Goal: Task Accomplishment & Management: Manage account settings

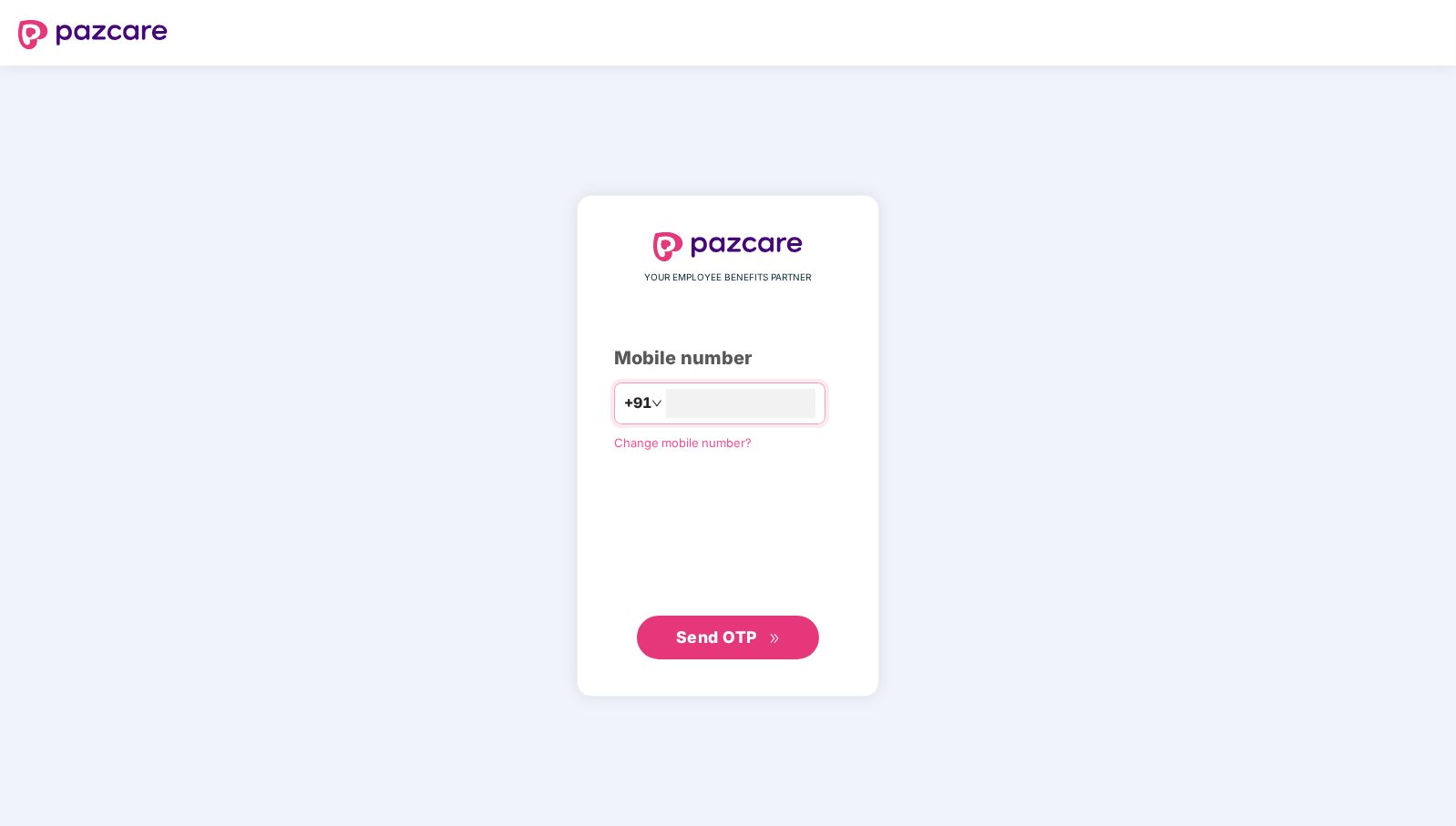
type input "**********"
click at [692, 637] on span "Send OTP" at bounding box center [716, 635] width 82 height 19
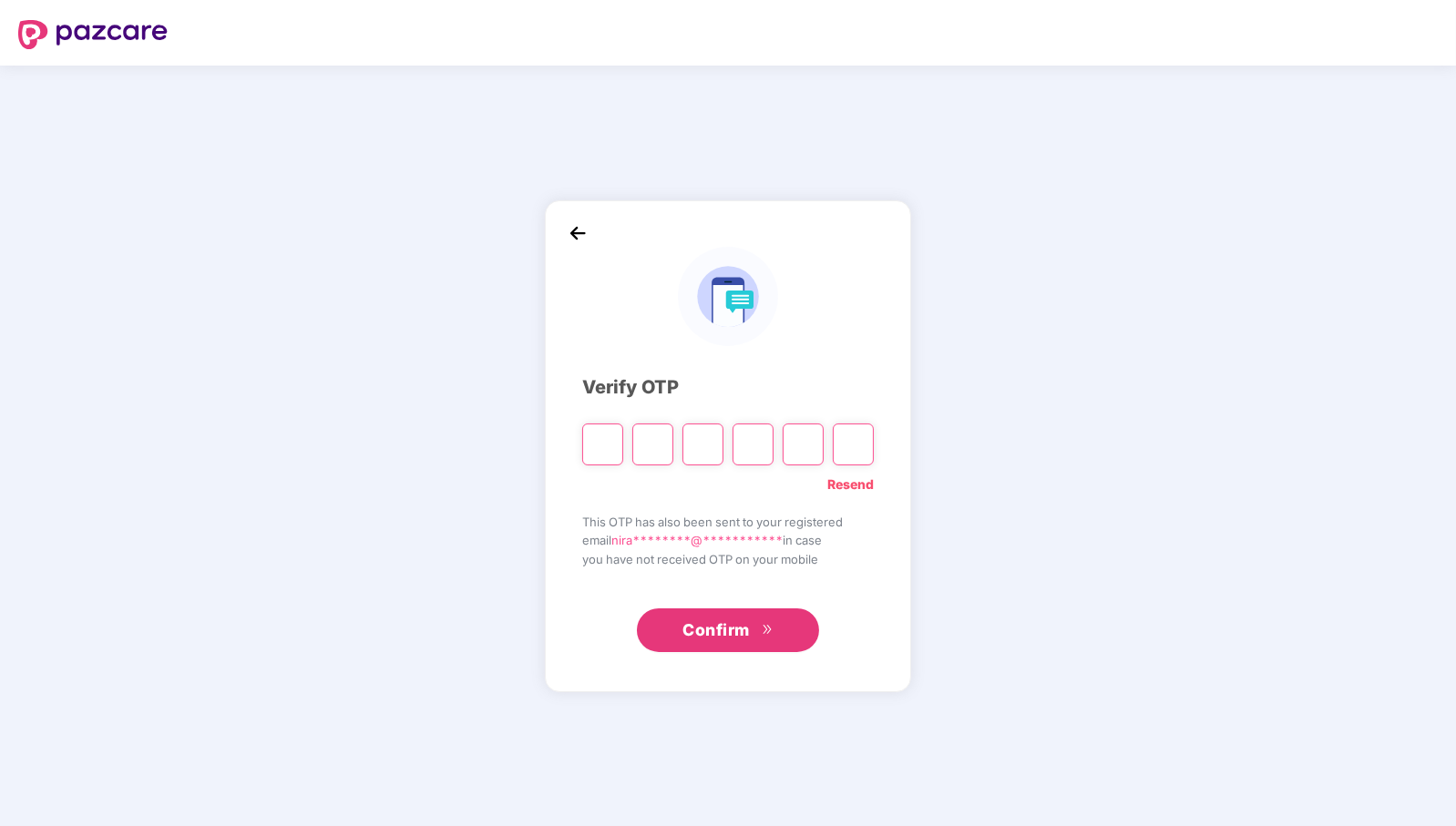
paste input "*"
type input "*"
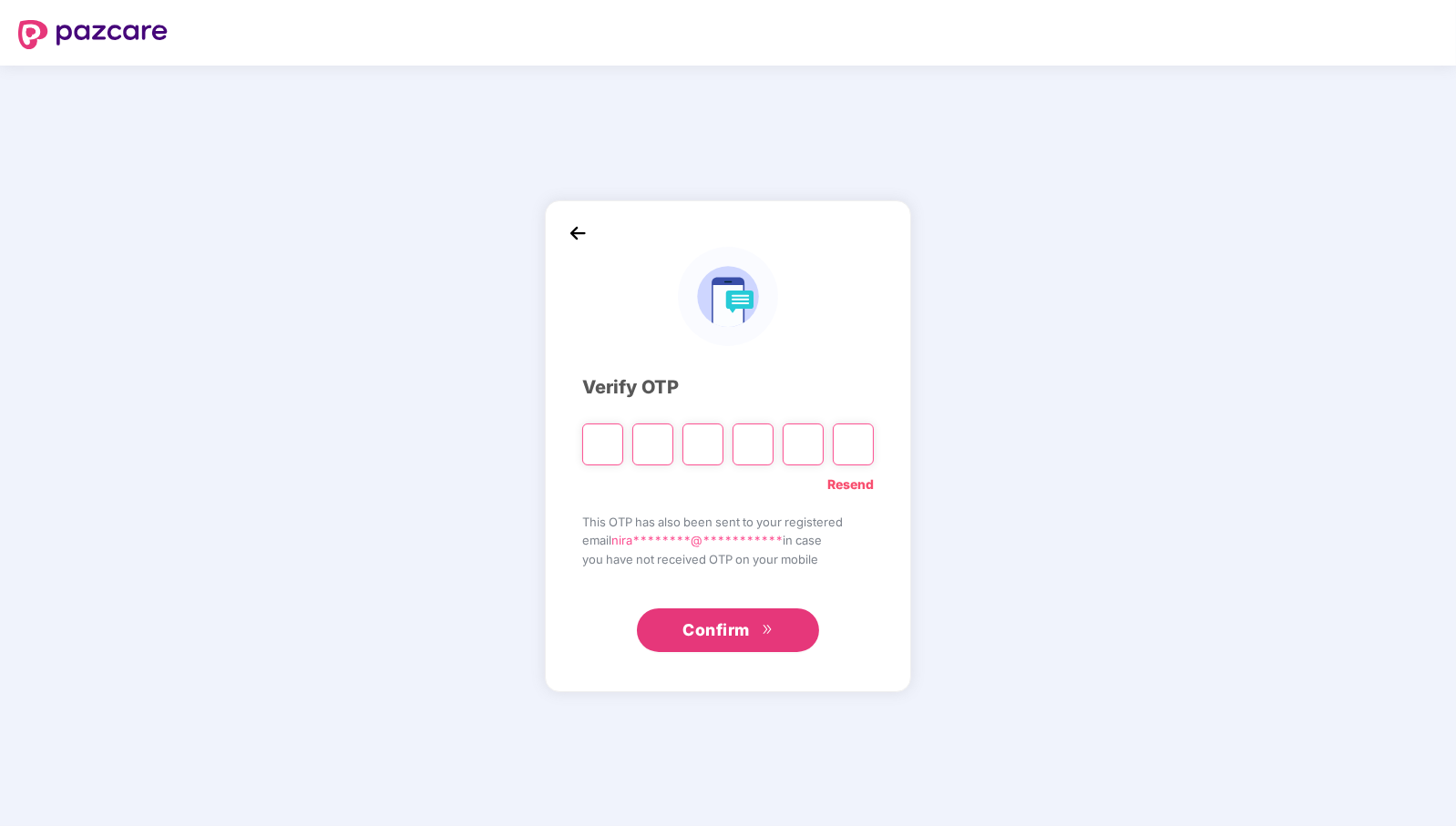
type input "*"
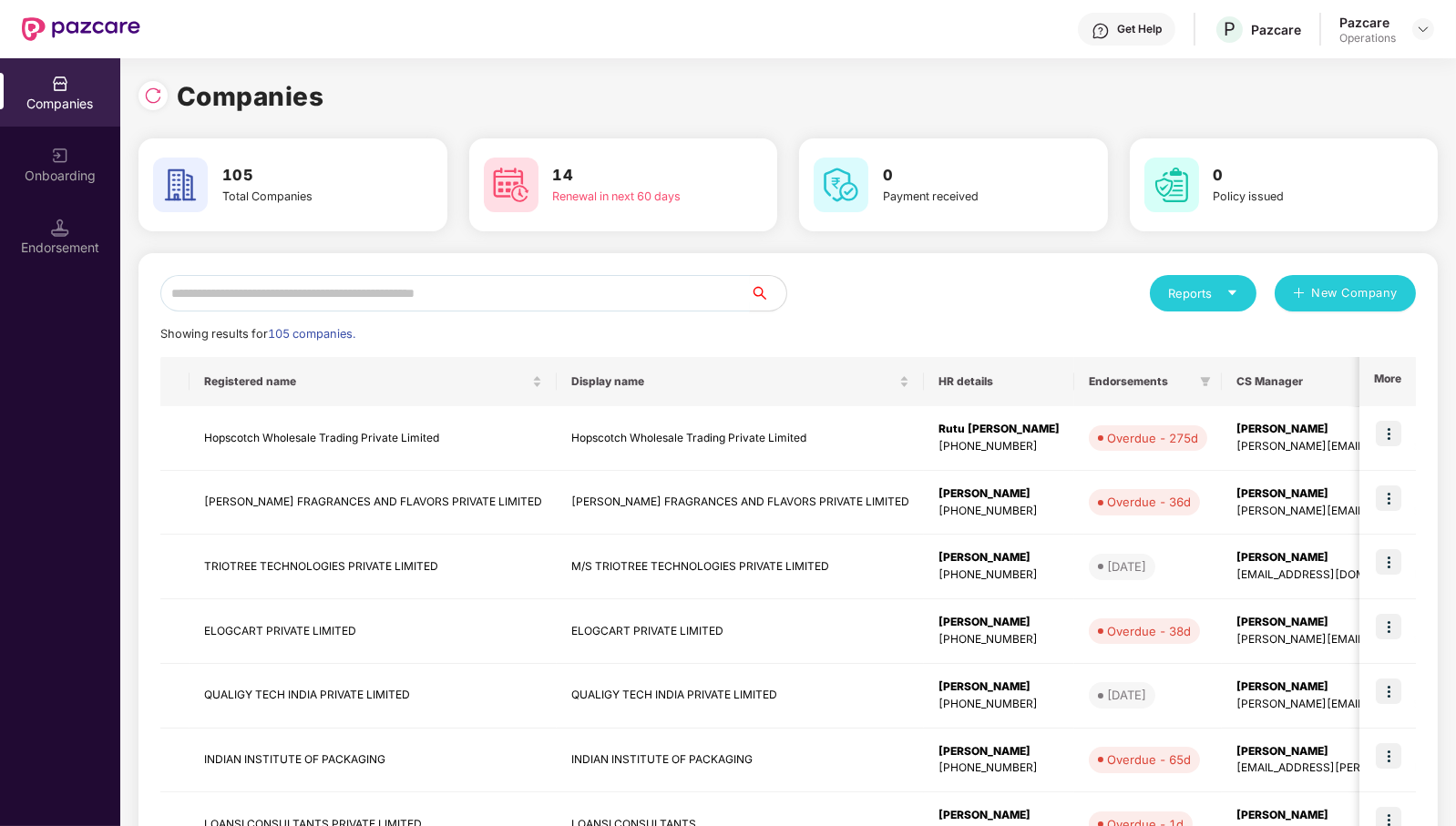
click at [558, 298] on input "text" at bounding box center [455, 293] width 589 height 36
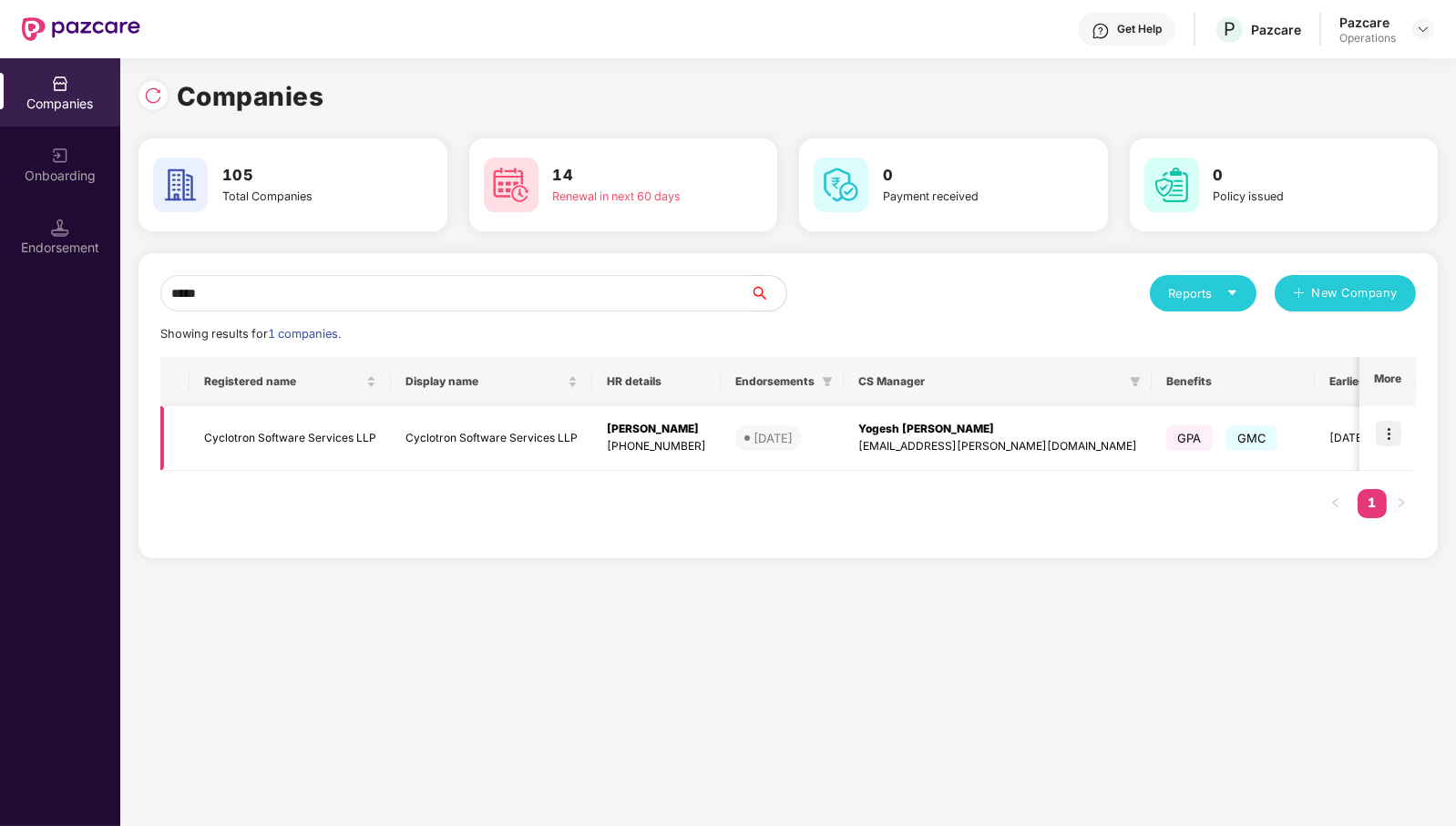
type input "*****"
click at [1392, 434] on img at bounding box center [1389, 434] width 26 height 26
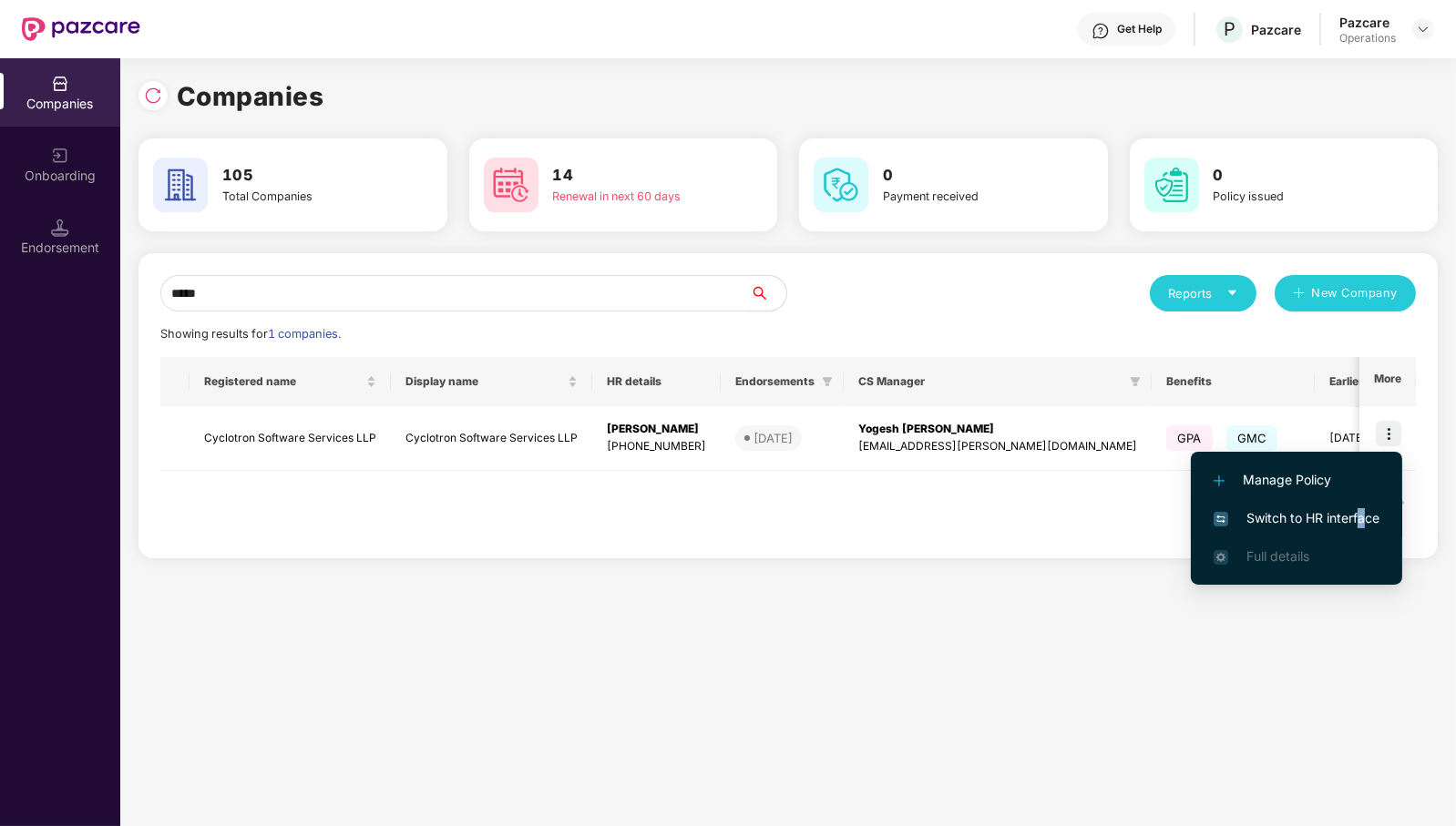
click at [1362, 516] on span "Switch to HR interface" at bounding box center [1297, 519] width 166 height 20
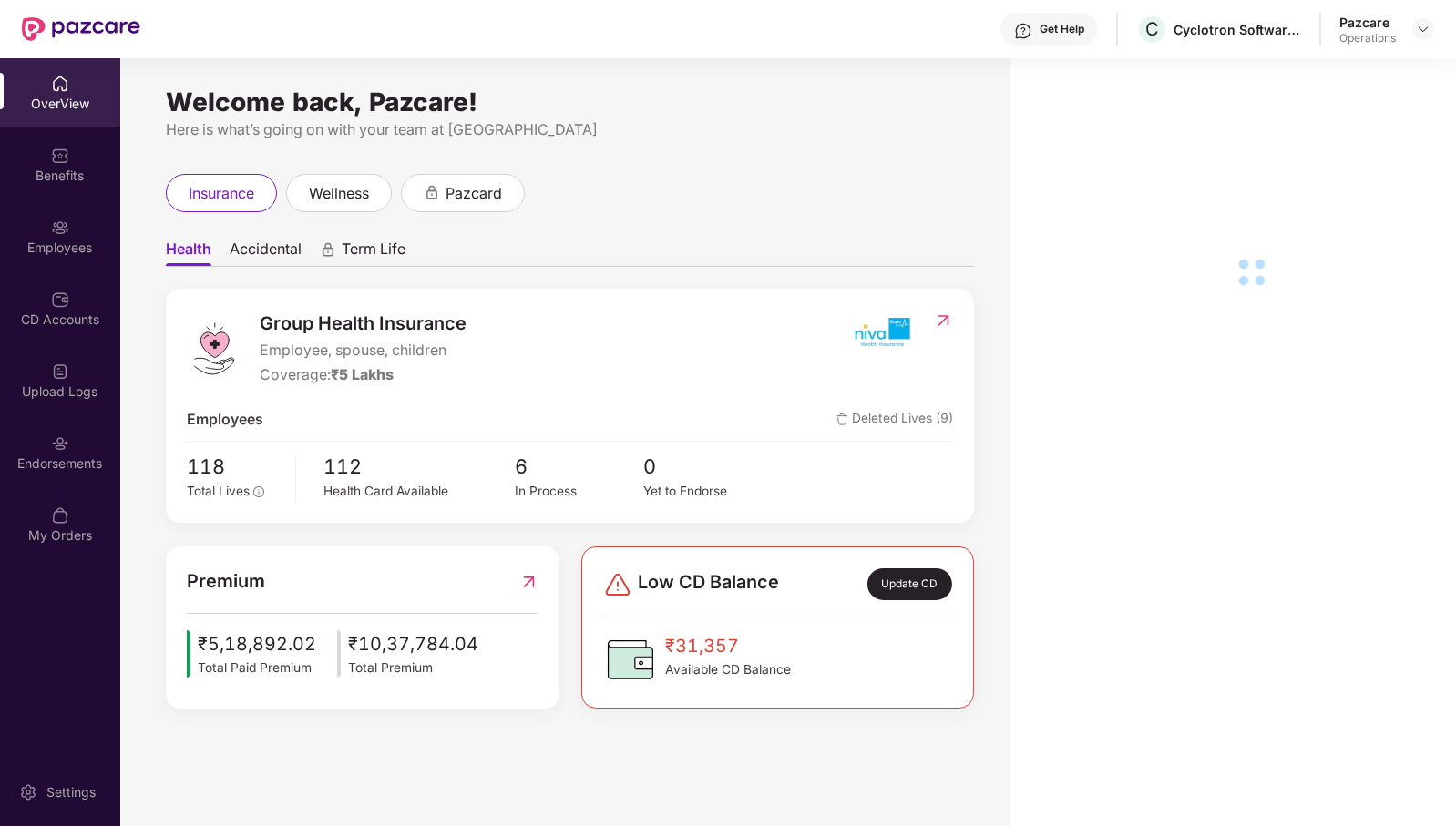
click at [70, 467] on div "Endorsements" at bounding box center [60, 464] width 120 height 19
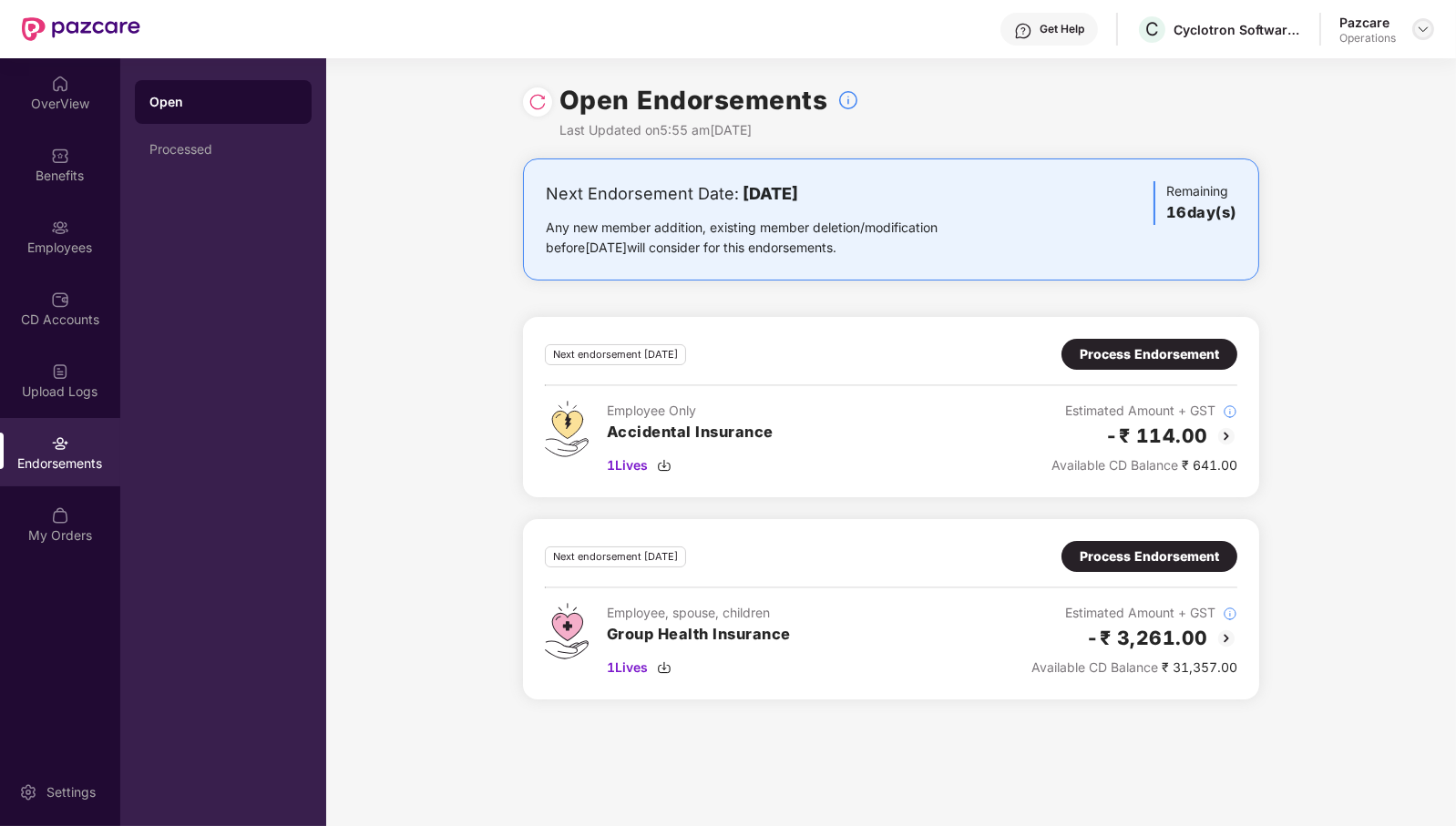
click at [1419, 31] on img at bounding box center [1424, 28] width 15 height 15
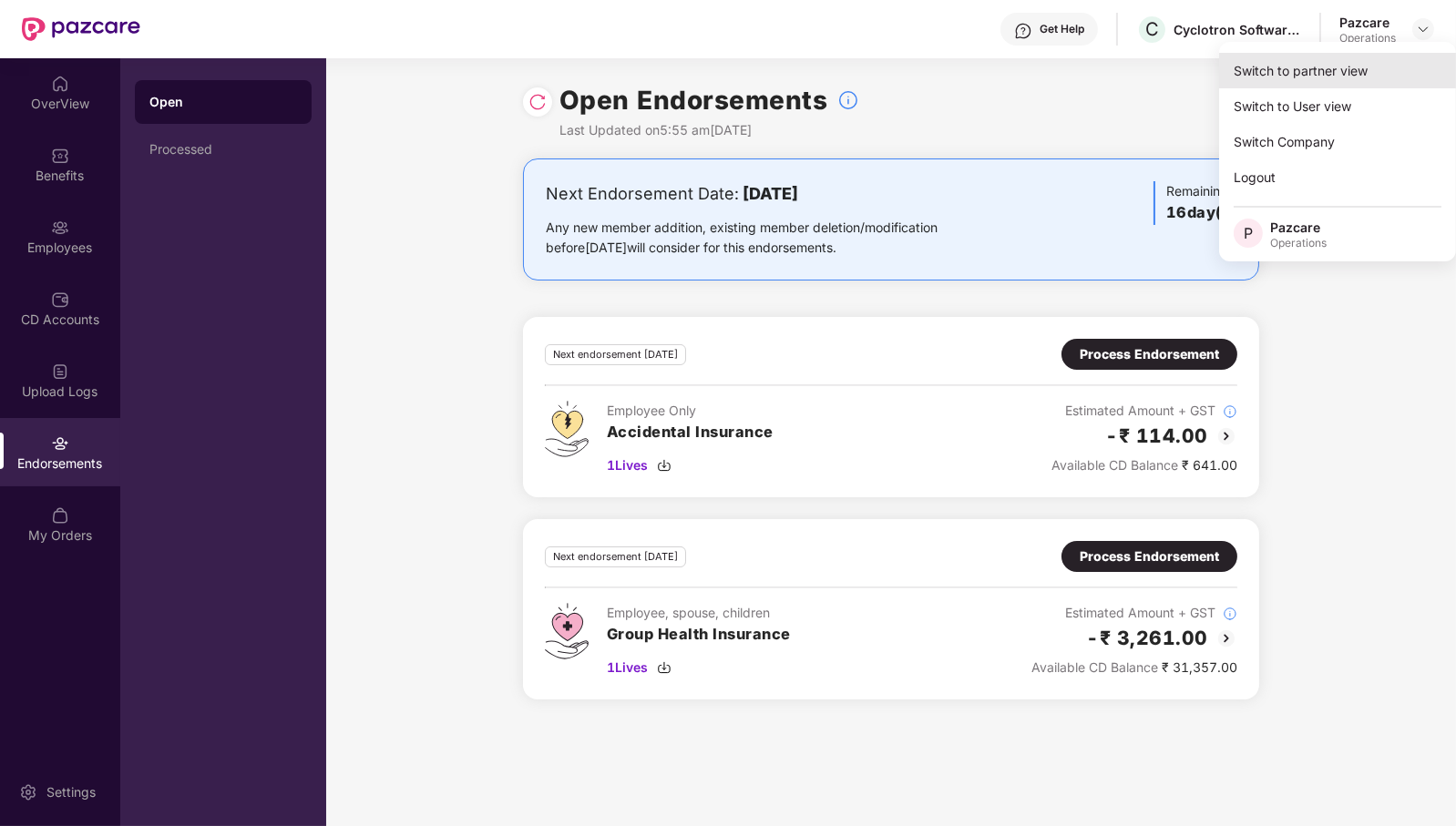
click at [1379, 67] on div "Switch to partner view" at bounding box center [1337, 71] width 237 height 35
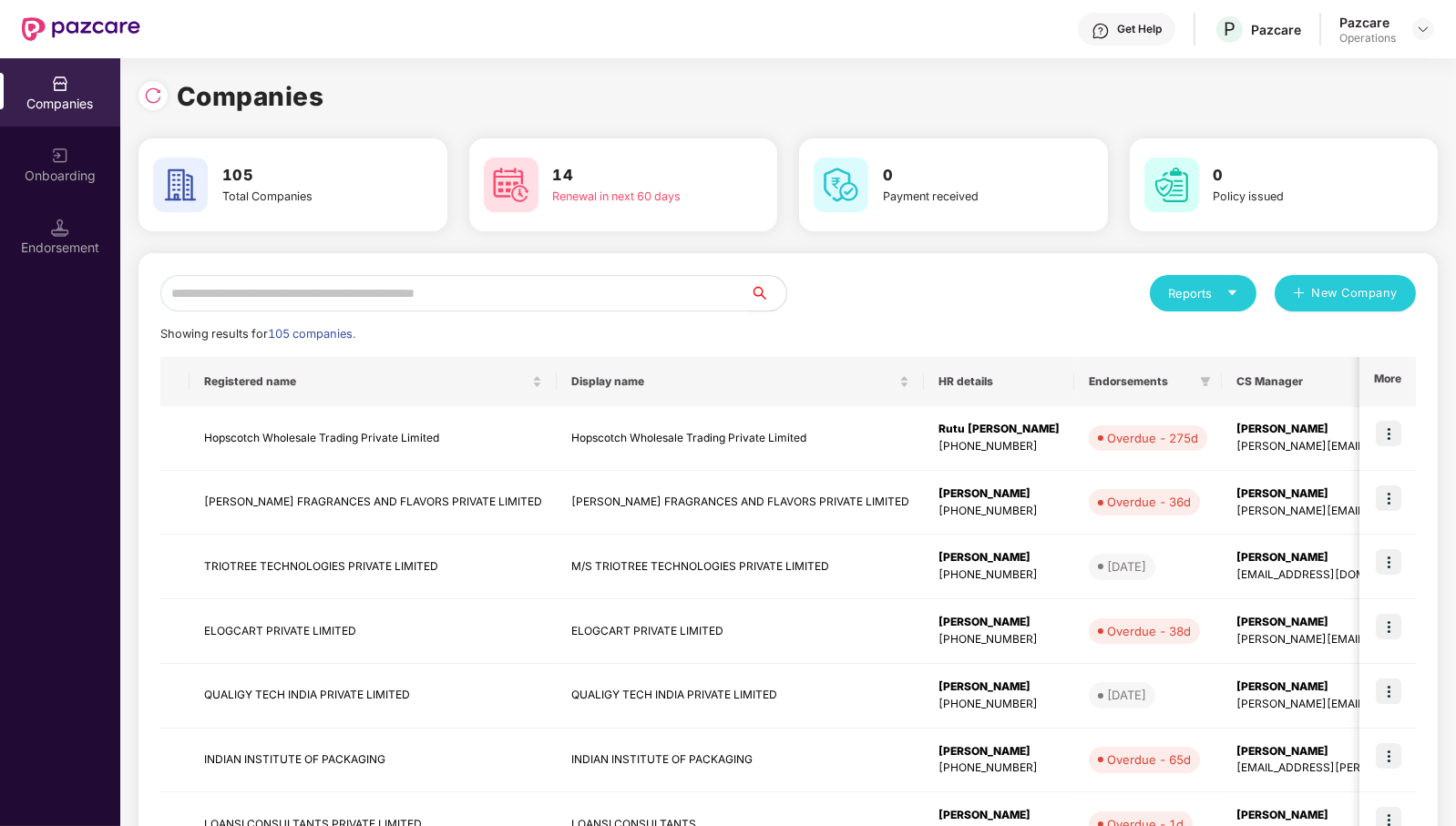
click at [323, 289] on input "text" at bounding box center [455, 293] width 589 height 36
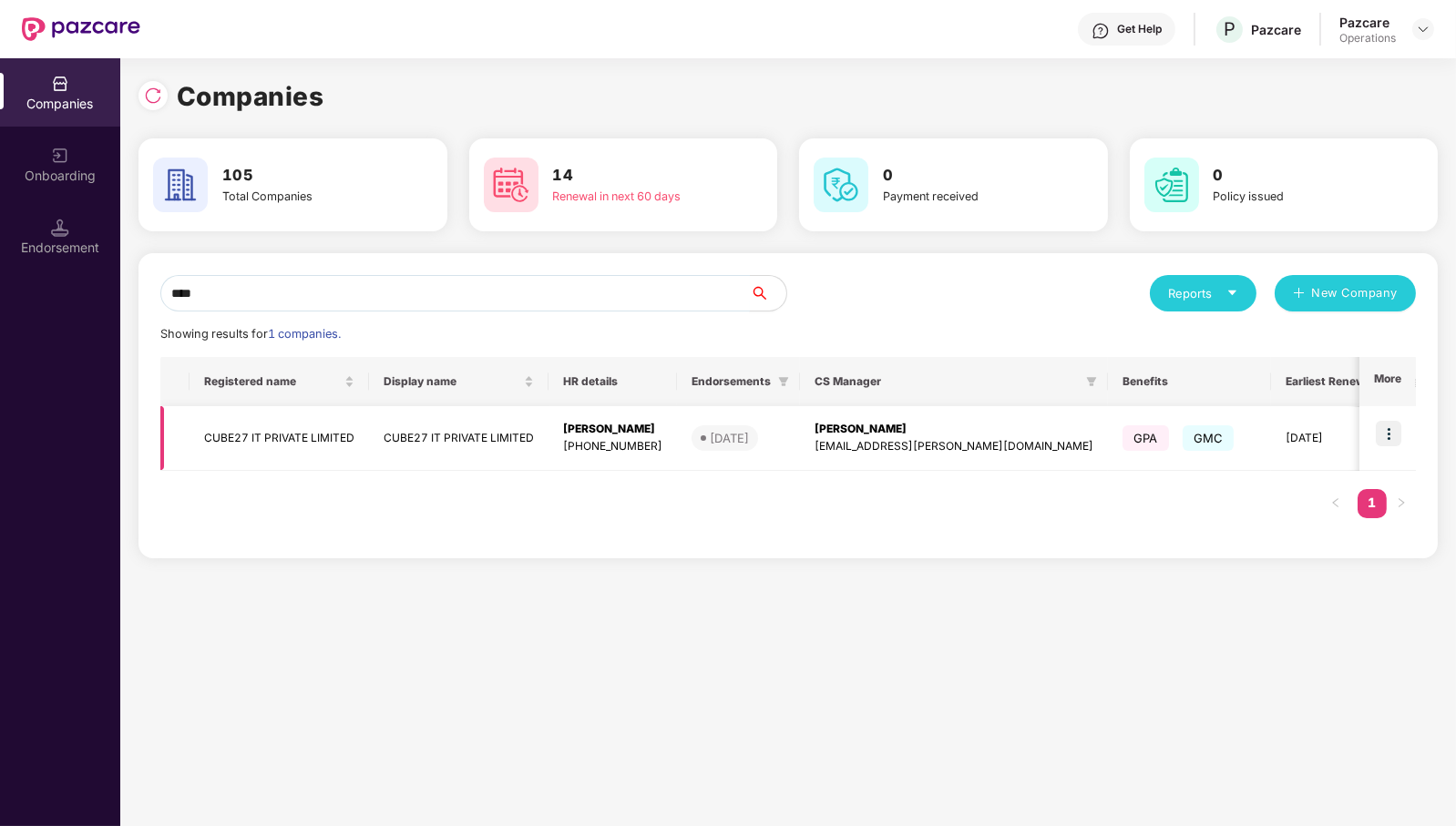
type input "****"
click at [318, 440] on td "CUBE27 IT PRIVATE LIMITED" at bounding box center [279, 439] width 180 height 65
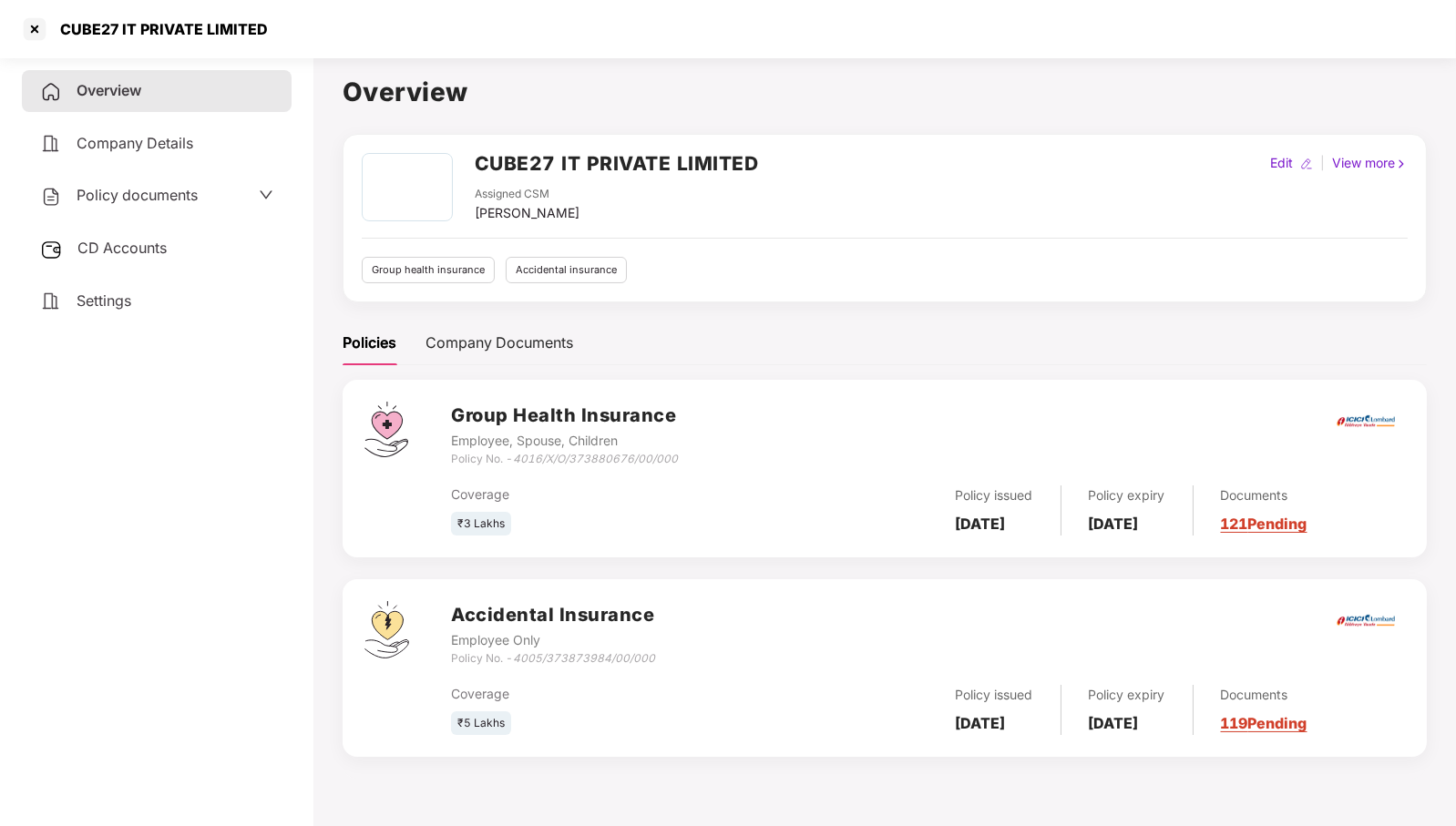
click at [129, 200] on span "Policy documents" at bounding box center [137, 194] width 121 height 19
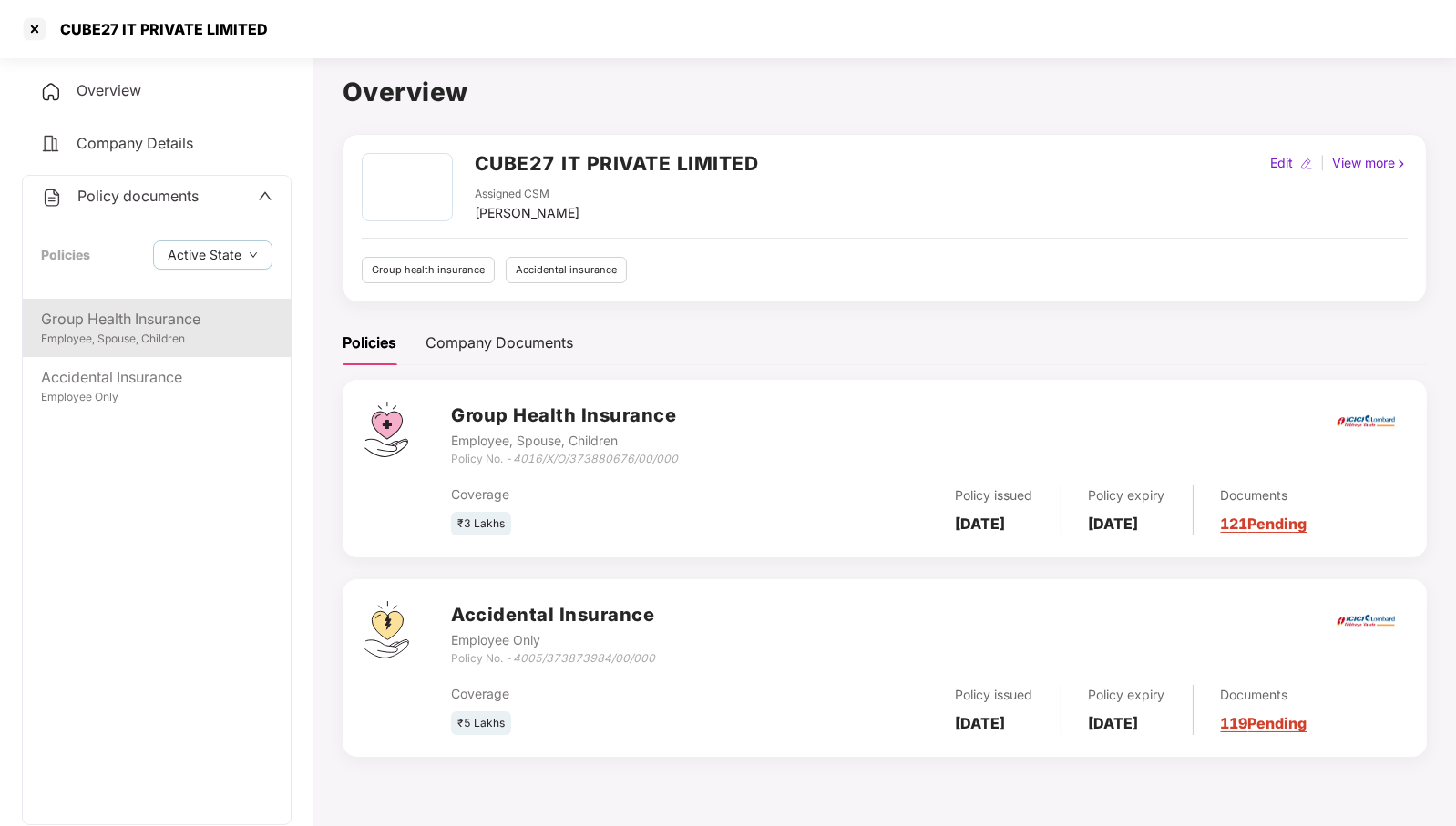
click at [128, 323] on div "Group Health Insurance" at bounding box center [157, 319] width 232 height 23
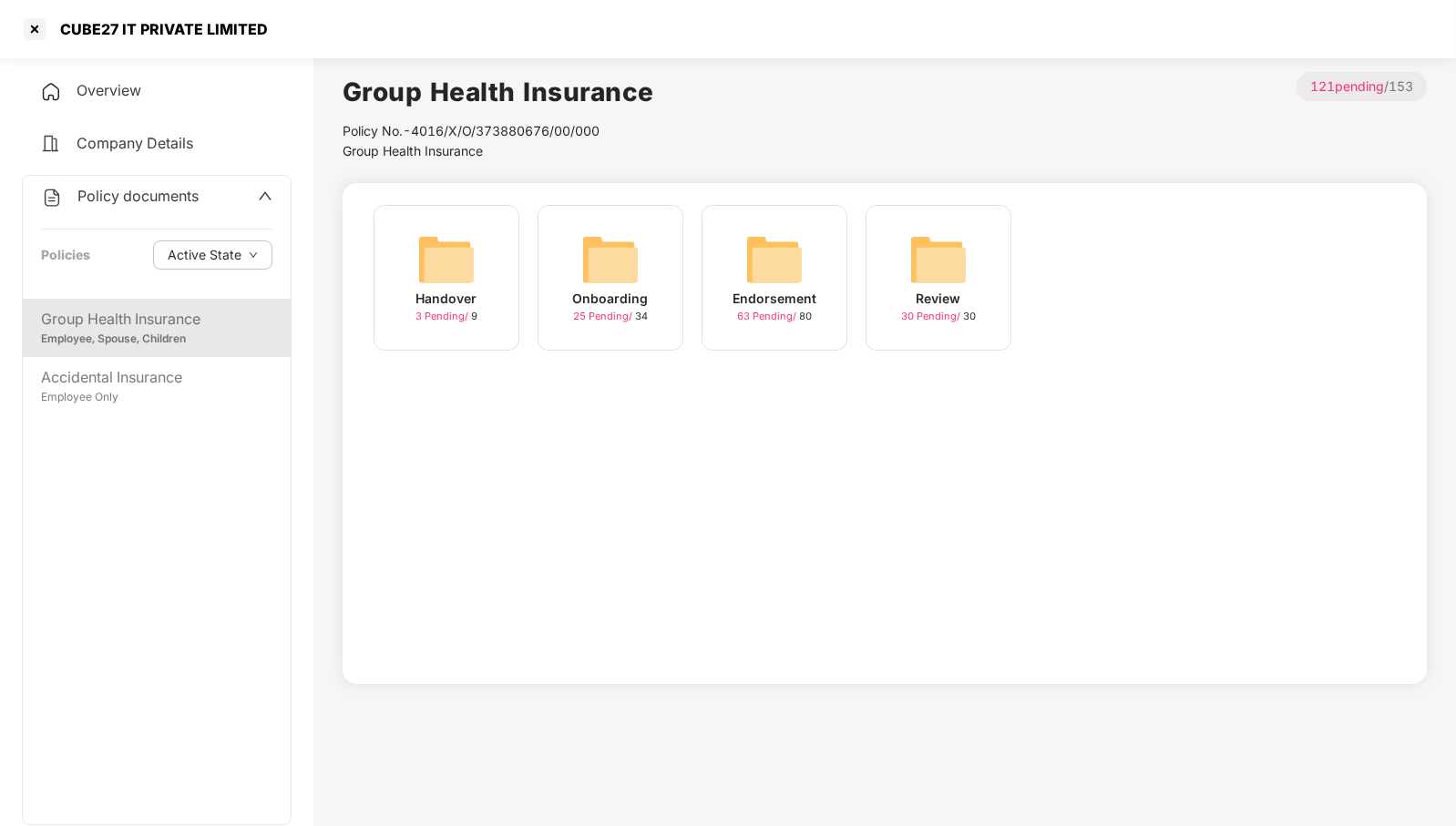
click at [783, 242] on img at bounding box center [774, 259] width 58 height 58
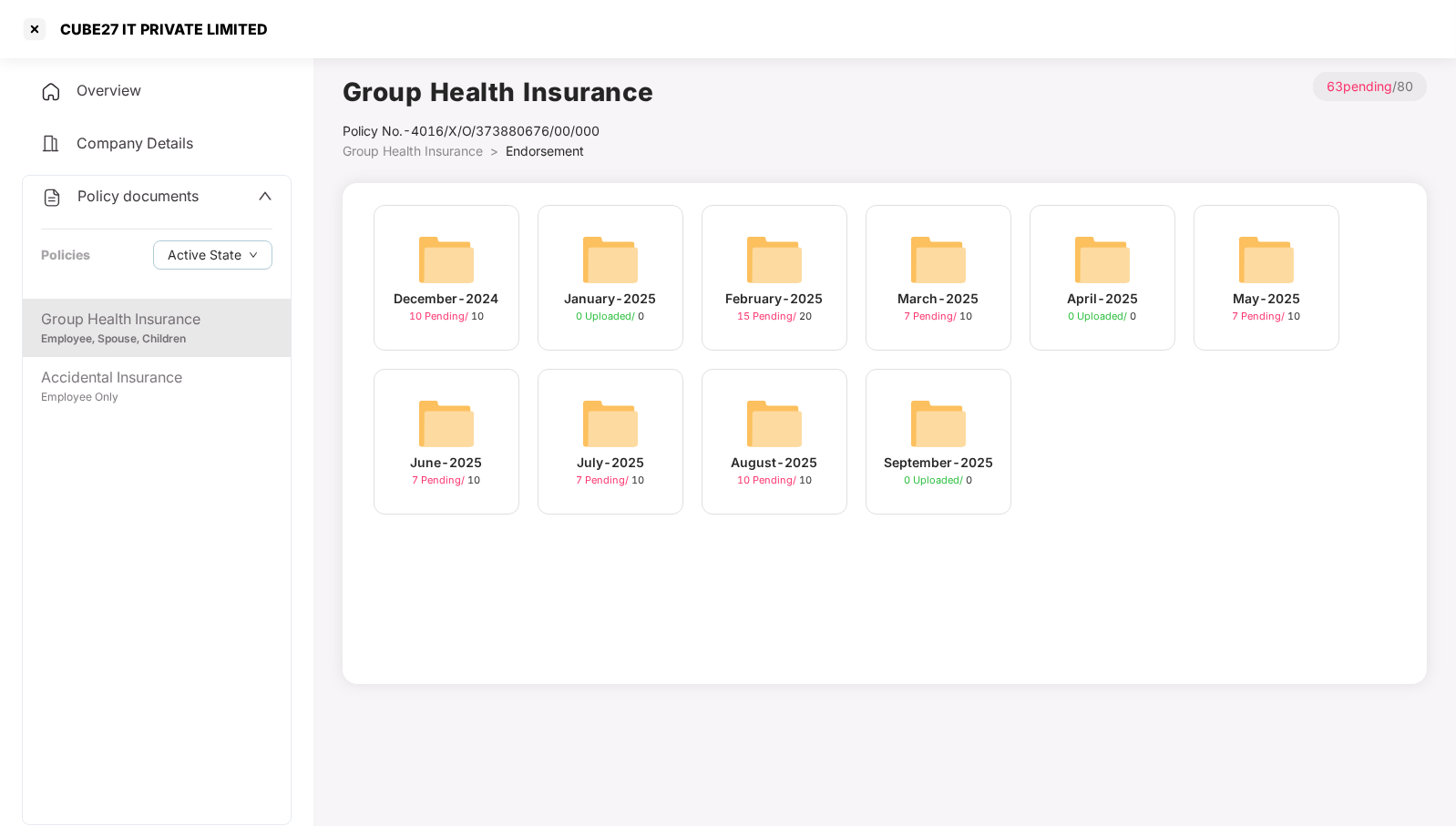
click at [796, 420] on img at bounding box center [774, 423] width 58 height 58
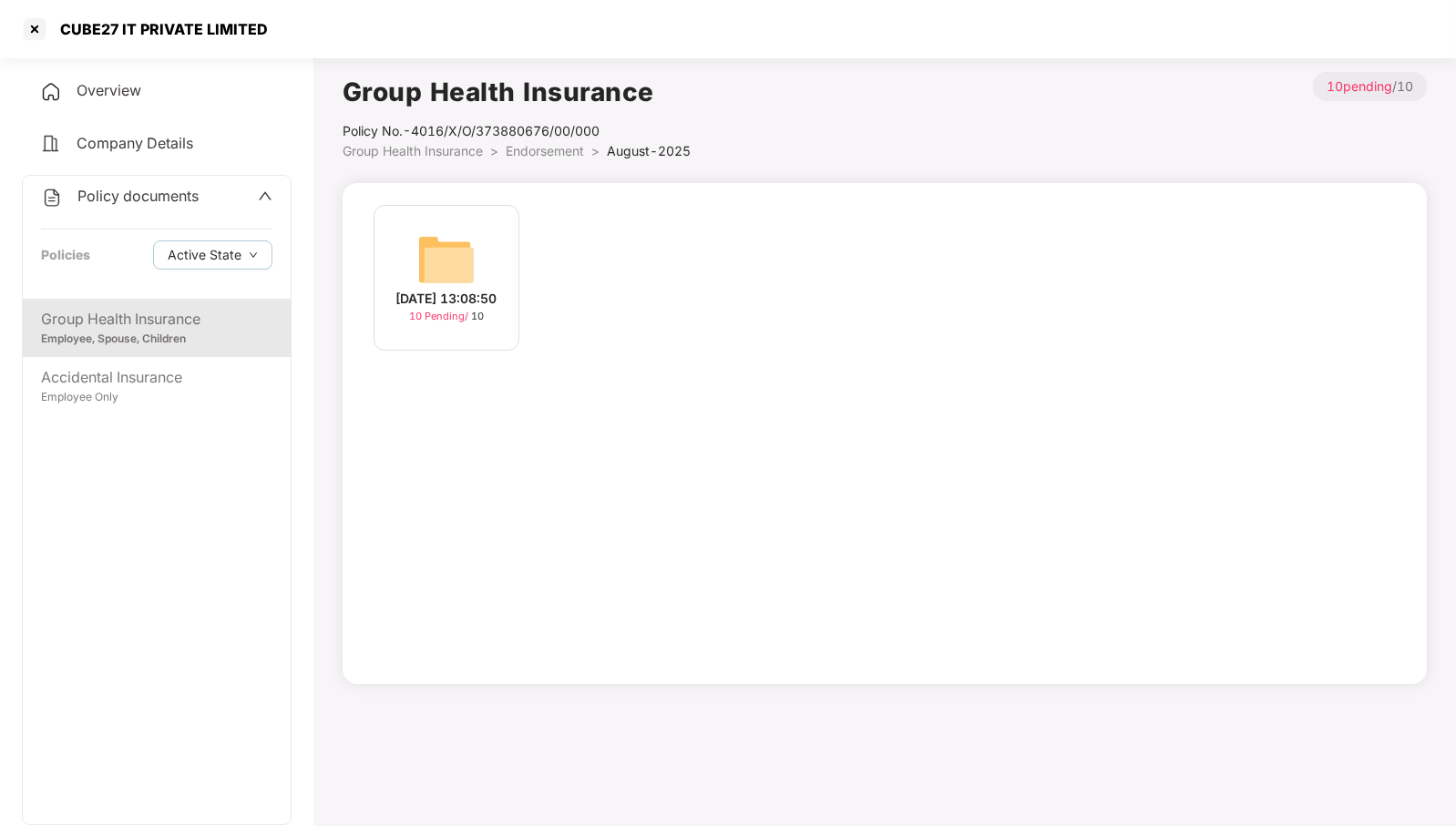
click at [442, 260] on img at bounding box center [446, 259] width 58 height 58
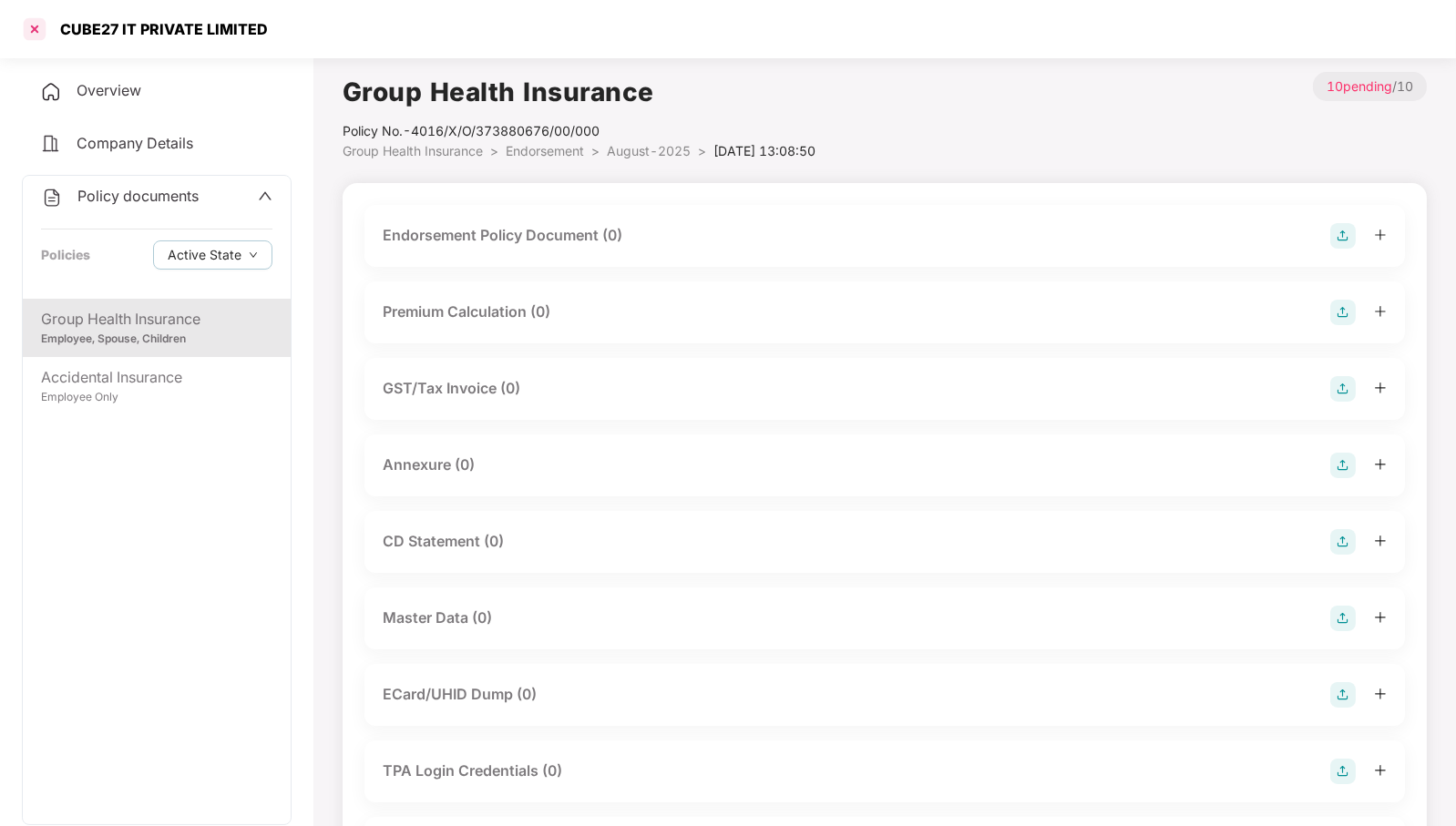
click at [31, 27] on div at bounding box center [34, 29] width 29 height 29
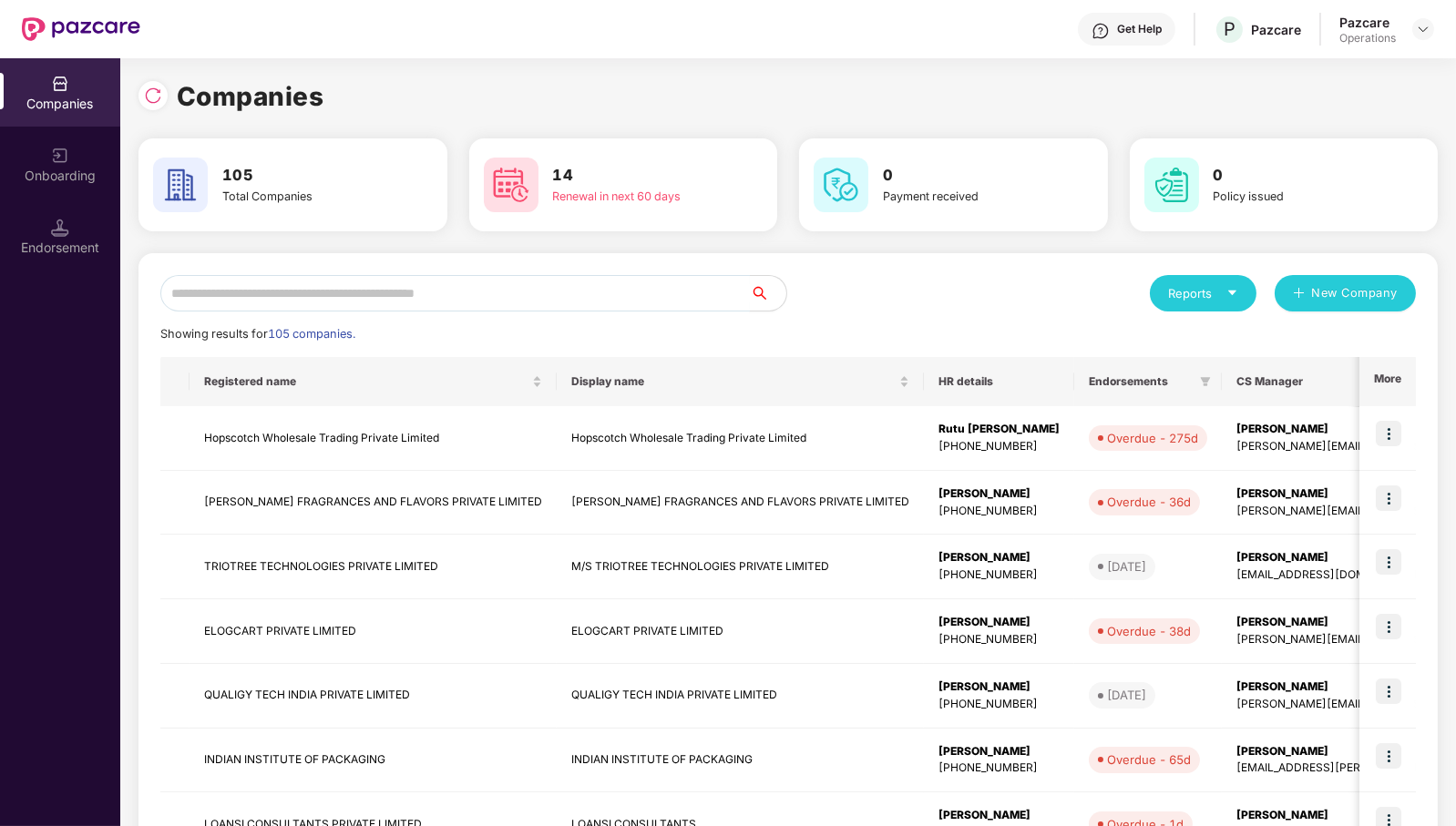
click at [386, 290] on input "text" at bounding box center [455, 293] width 589 height 36
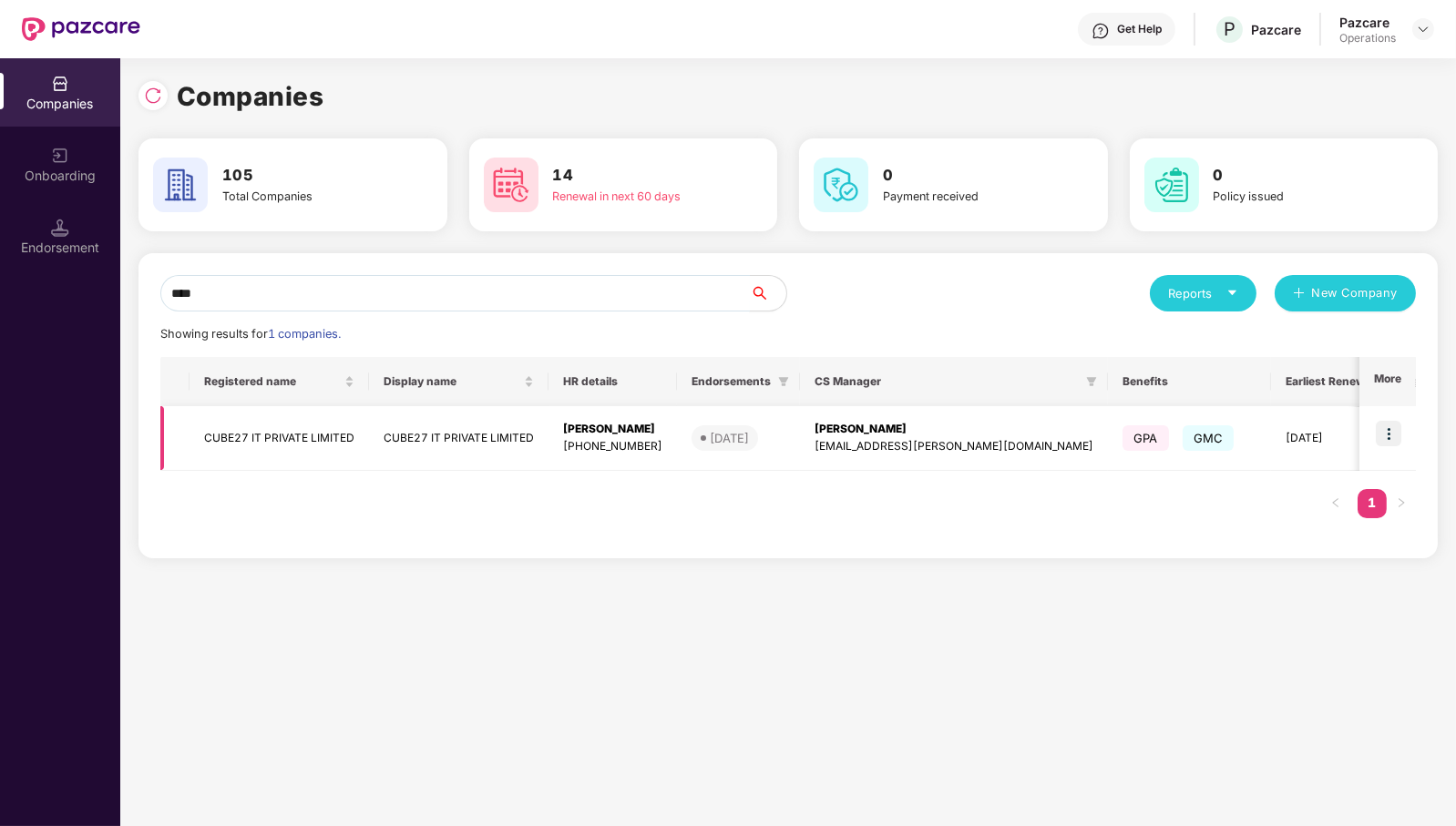
type input "****"
click at [1393, 433] on img at bounding box center [1389, 434] width 26 height 26
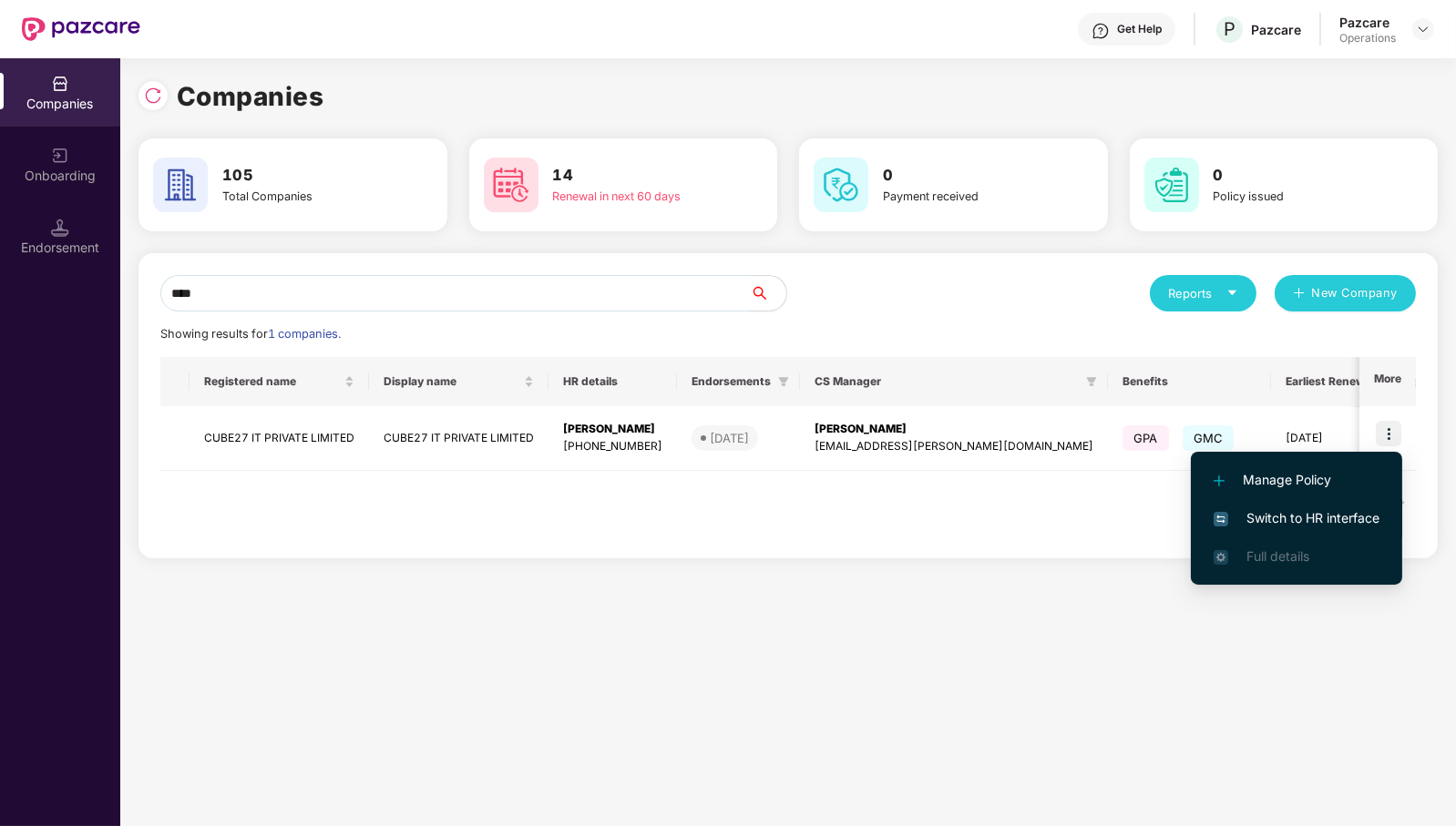
click at [1352, 520] on span "Switch to HR interface" at bounding box center [1297, 519] width 166 height 20
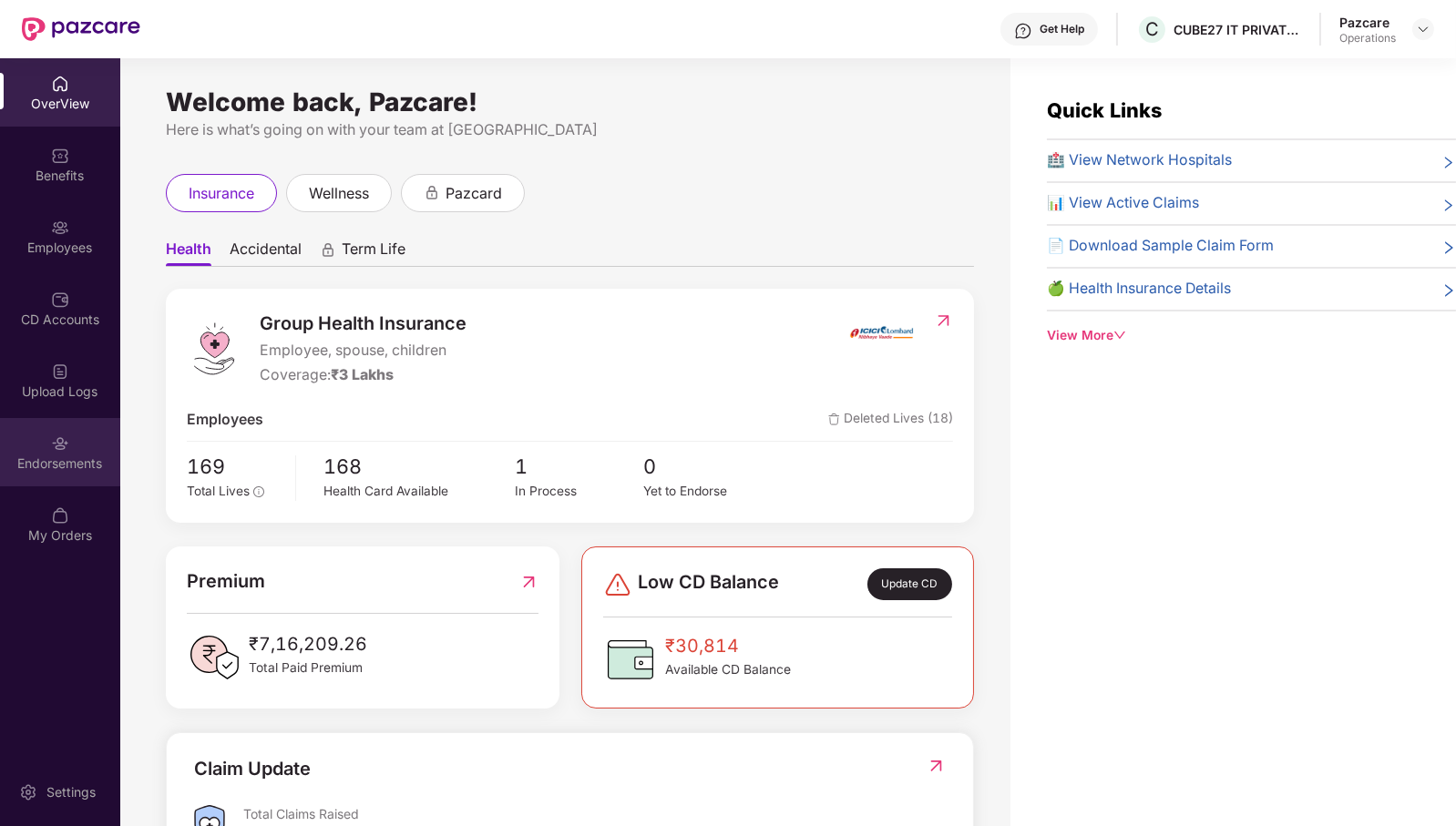
click at [71, 465] on div "Endorsements" at bounding box center [60, 464] width 120 height 19
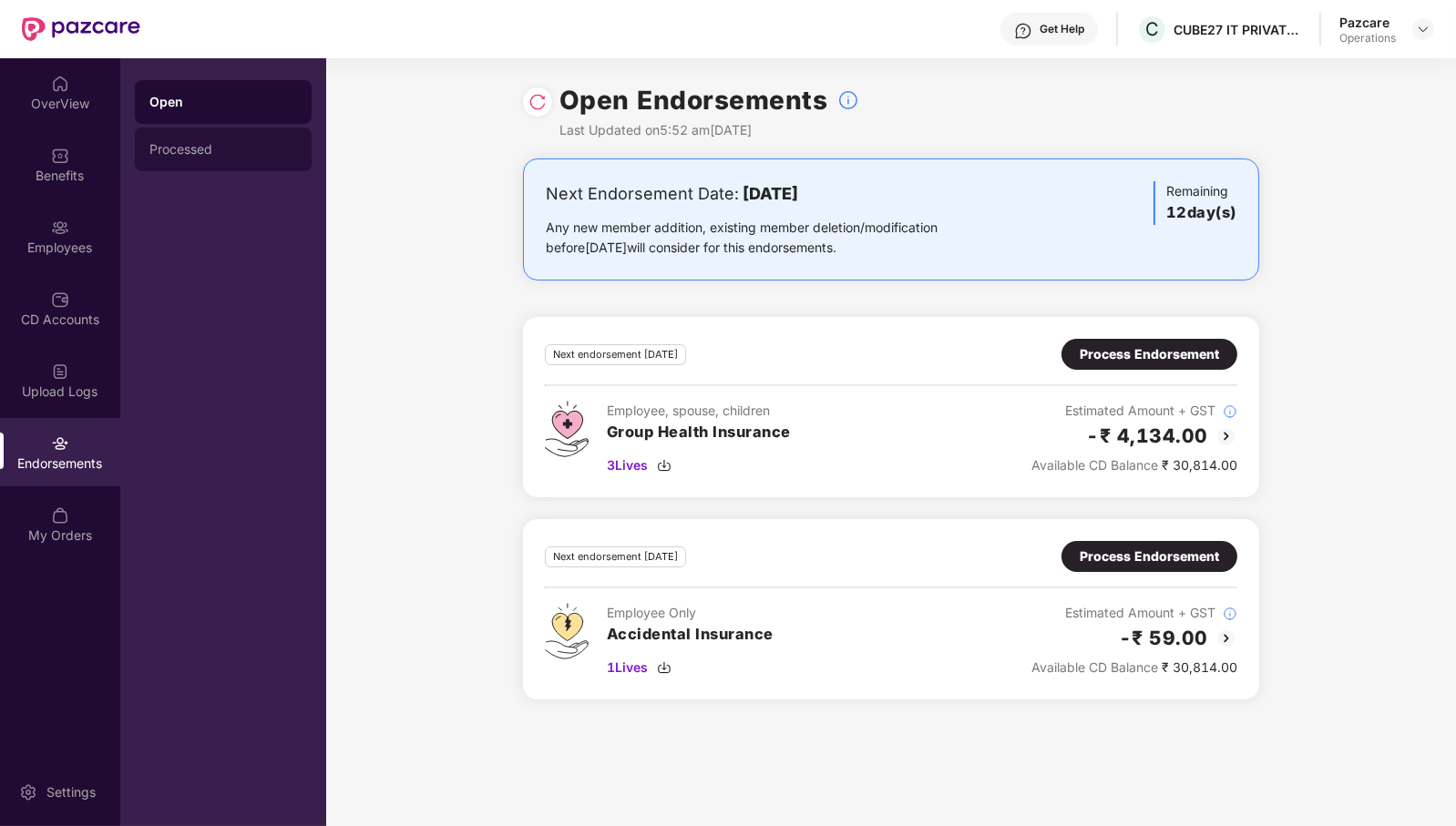
click at [233, 153] on div "Processed" at bounding box center [223, 149] width 147 height 15
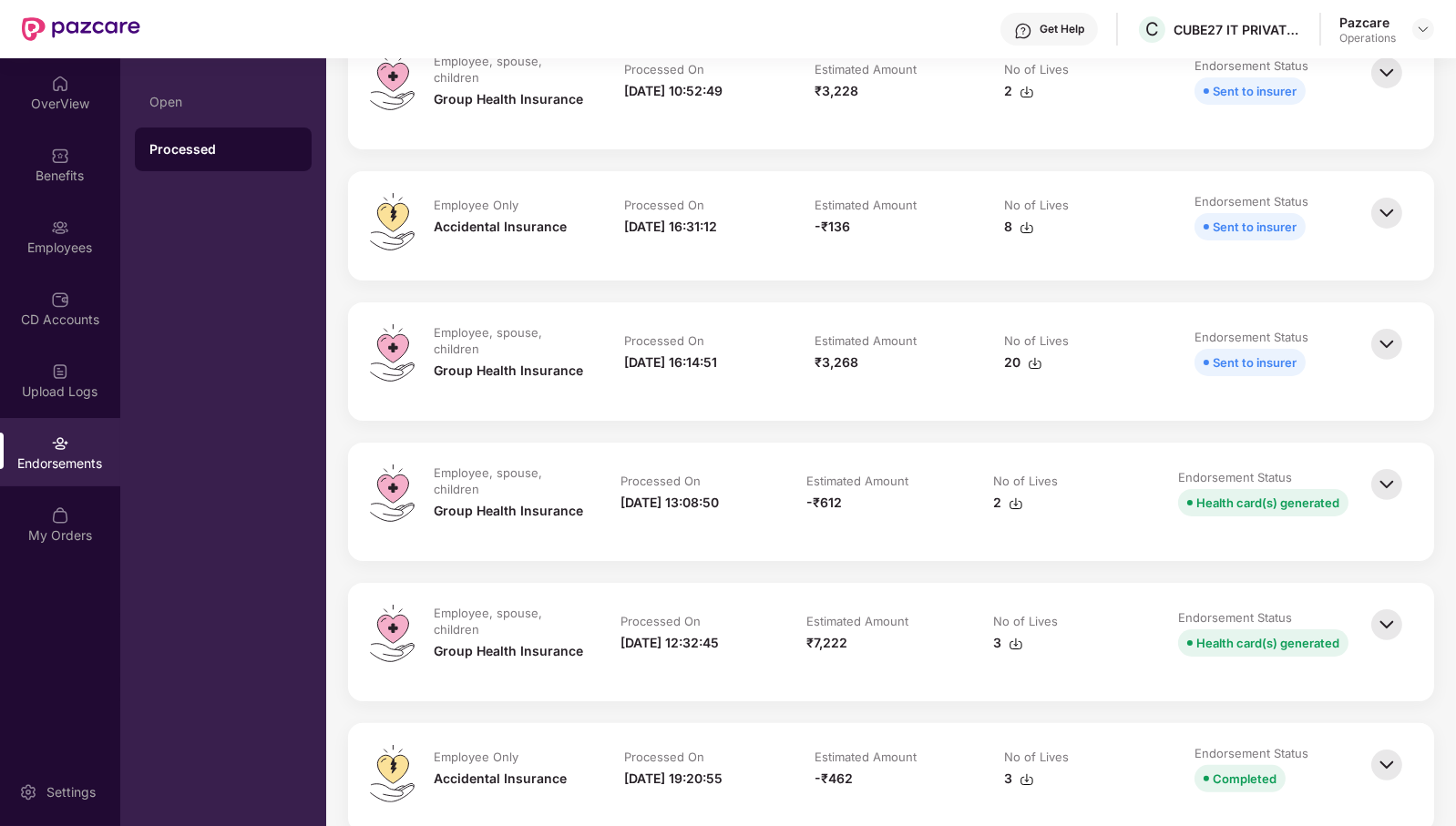
scroll to position [911, 0]
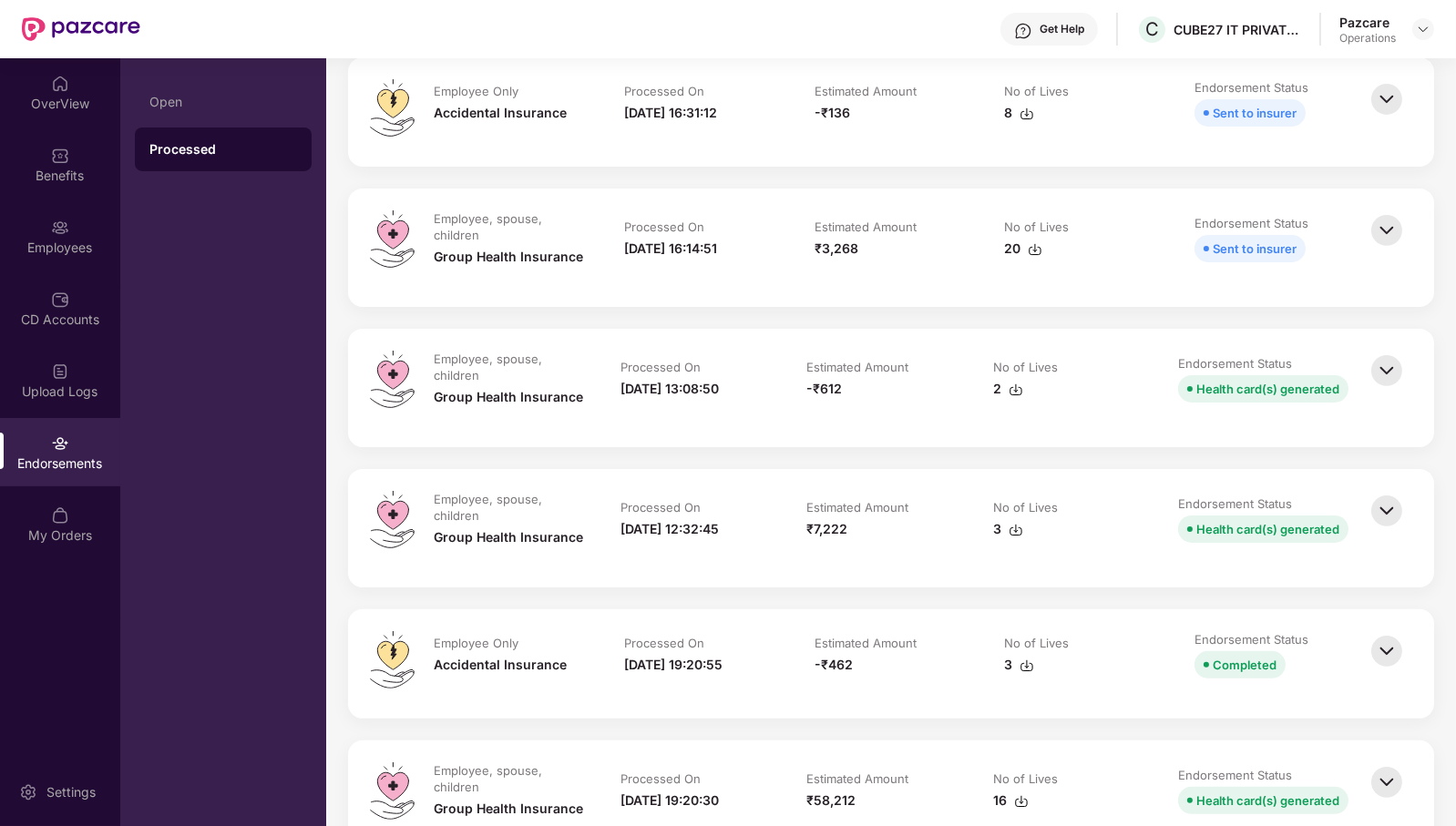
click at [1381, 378] on img at bounding box center [1386, 370] width 40 height 40
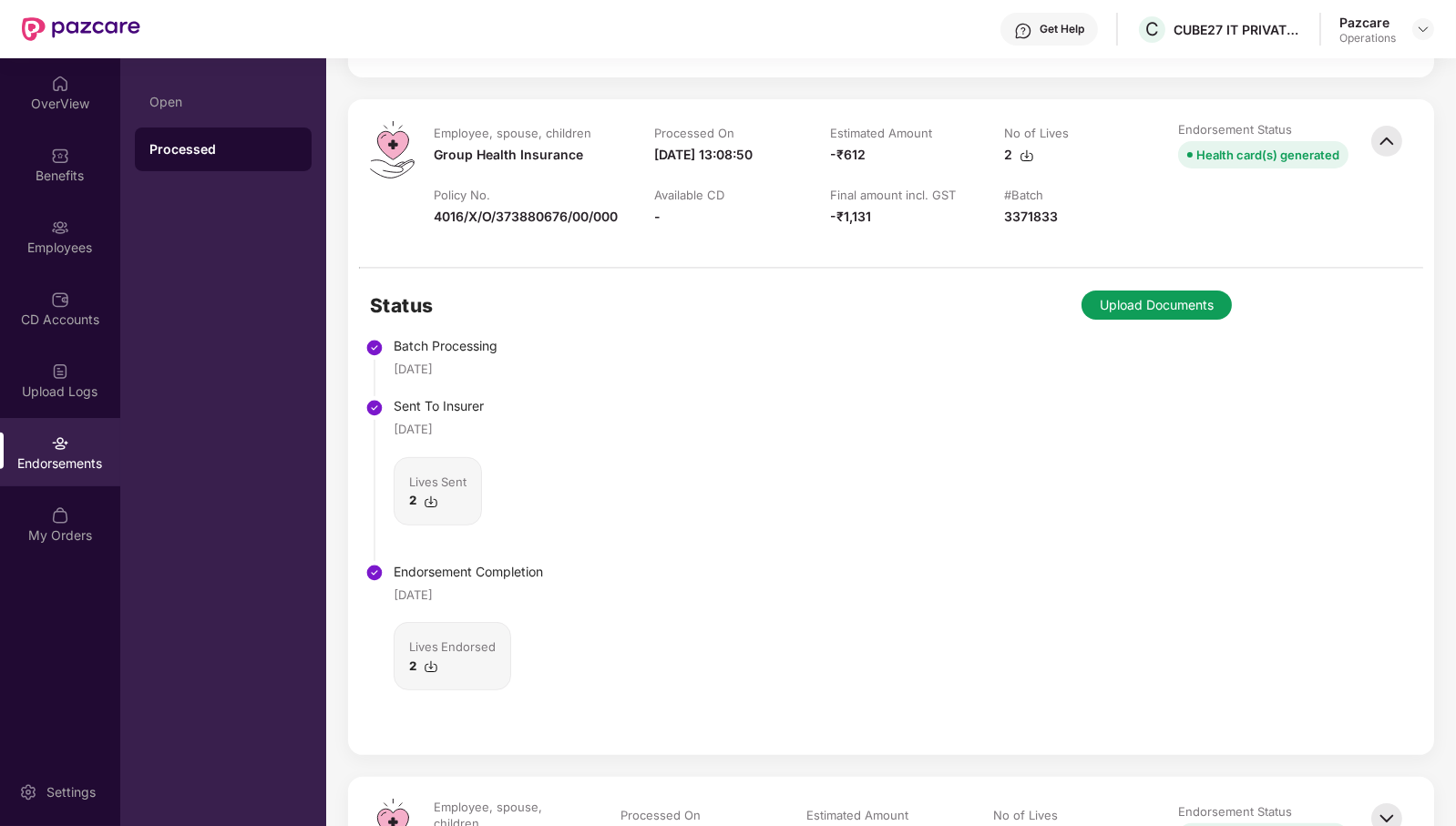
scroll to position [1139, 0]
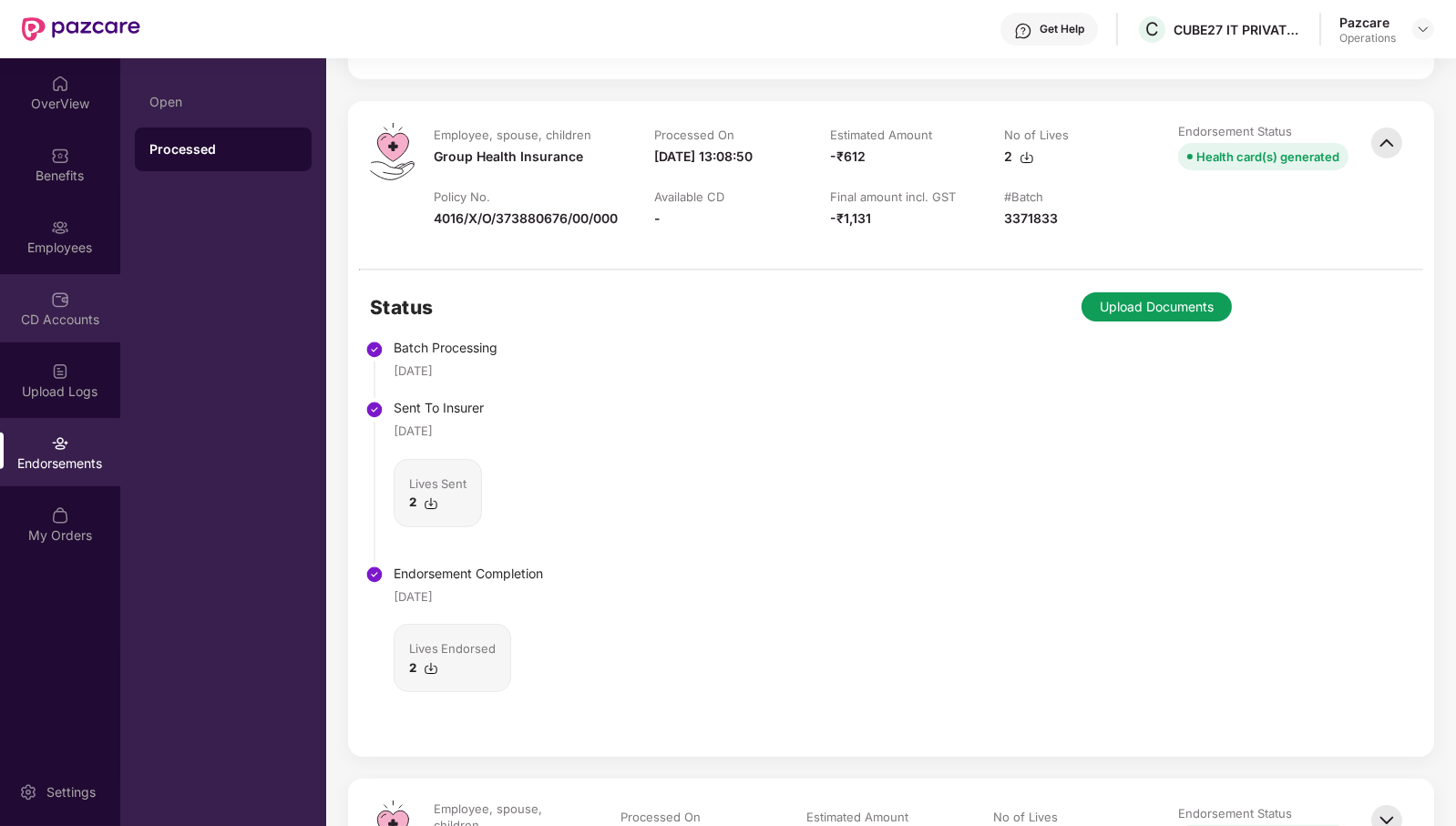
click at [37, 299] on div "CD Accounts" at bounding box center [60, 308] width 120 height 69
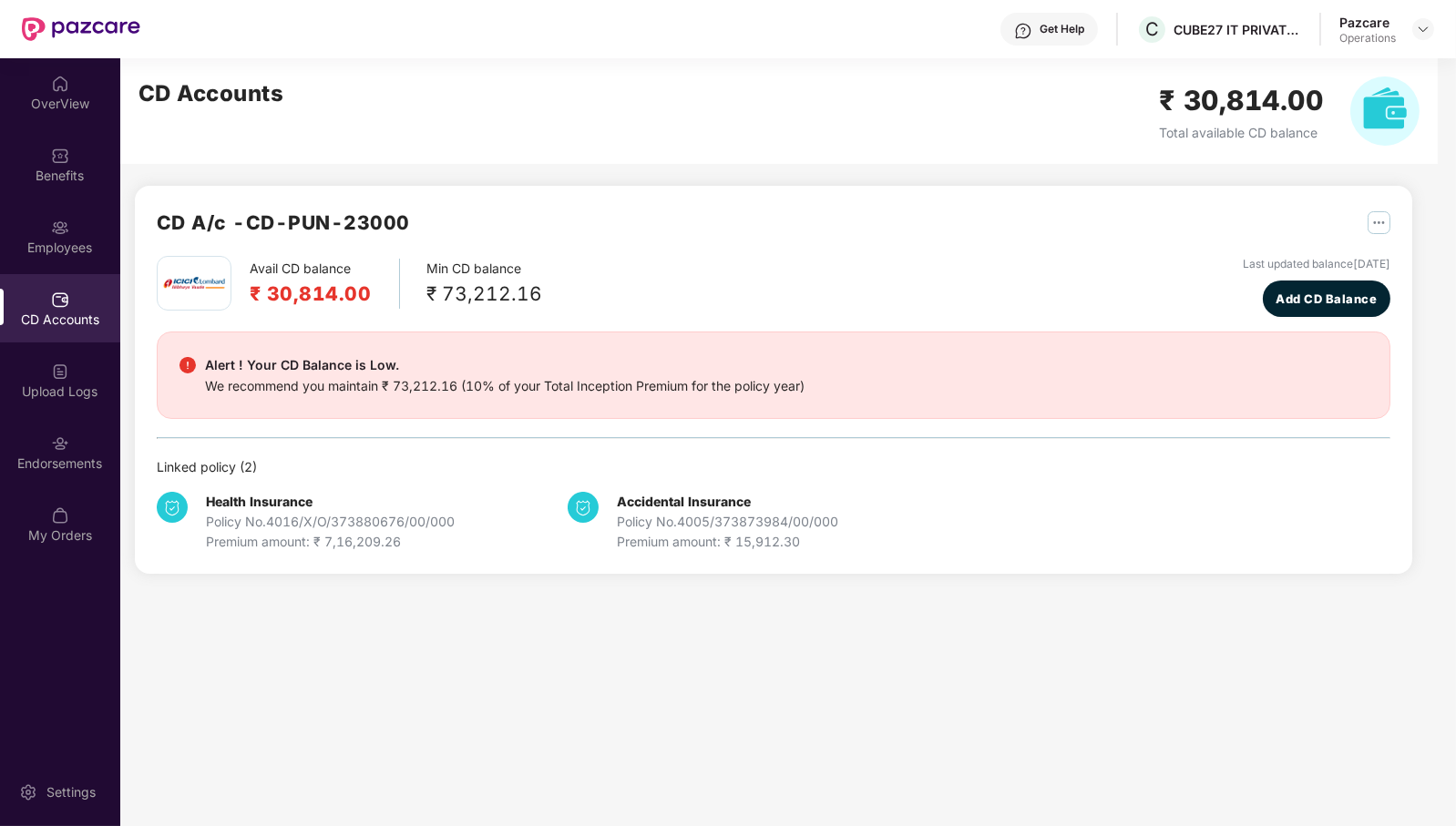
drag, startPoint x: 1174, startPoint y: 262, endPoint x: 977, endPoint y: 266, distance: 197.0
click at [977, 266] on div "Avail CD balance ₹ 30,814.00 Min CD balance ₹ 73,212.16 Last updated balance [D…" at bounding box center [774, 287] width 1234 height 61
click at [1336, 270] on div "CD A/c - CD-PUN-23000 Avail CD balance ₹ 30,814.00 Min CD balance ₹ 73,212.16 L…" at bounding box center [765, 326] width 1292 height 537
click at [75, 455] on div "Endorsements" at bounding box center [60, 464] width 120 height 19
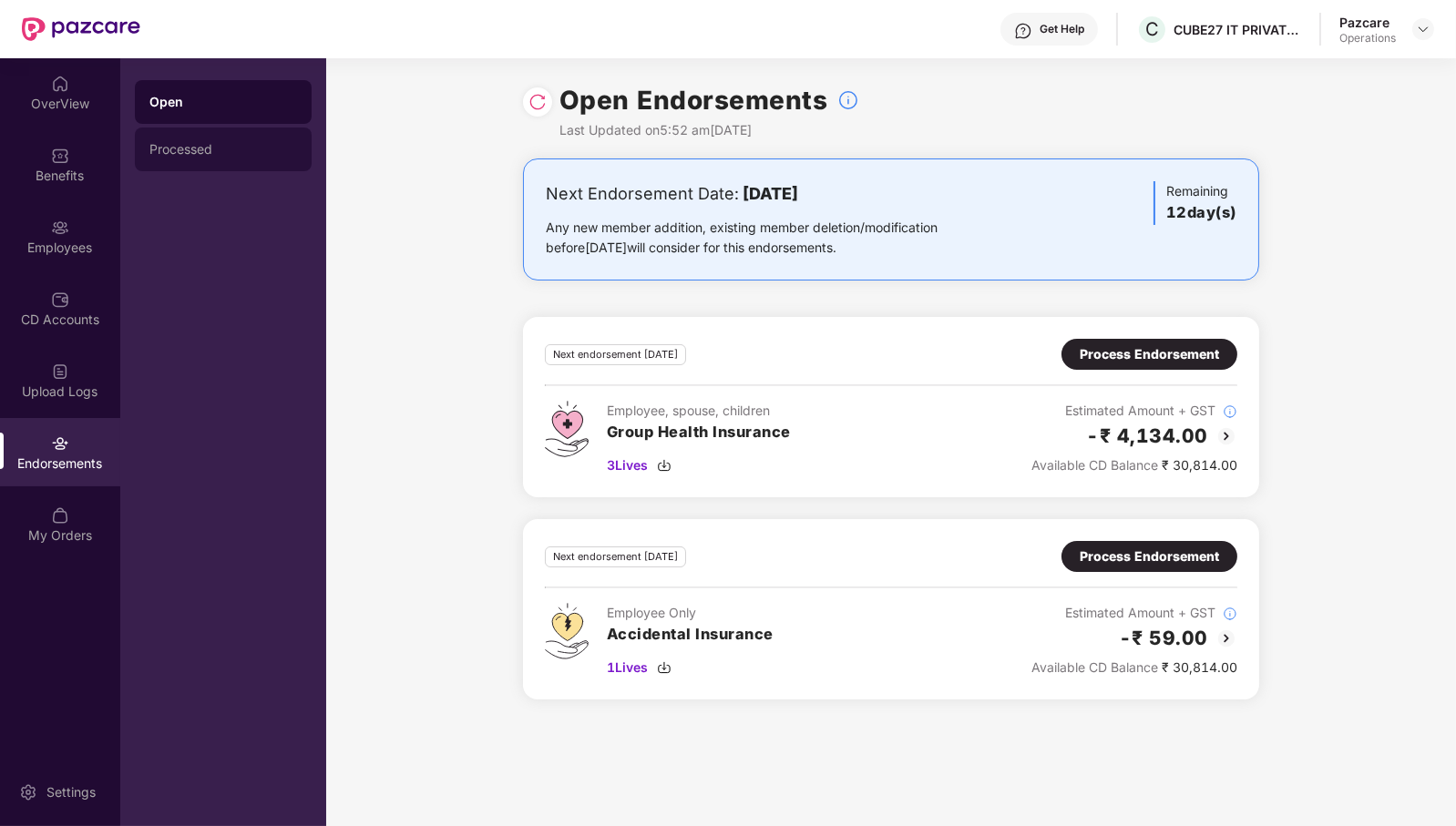
click at [224, 146] on div "Processed" at bounding box center [223, 149] width 147 height 15
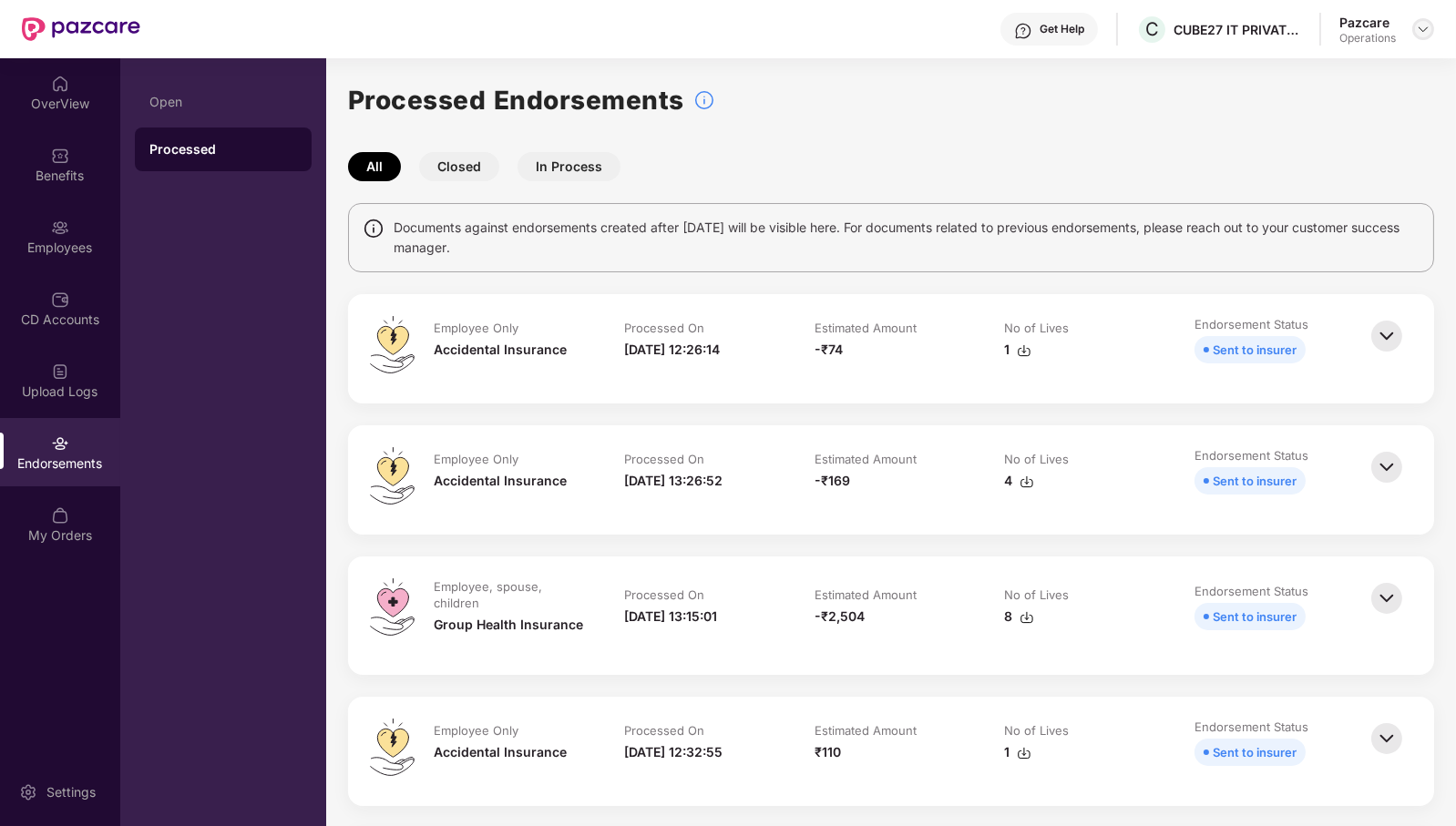
click at [1422, 34] on img at bounding box center [1424, 28] width 15 height 15
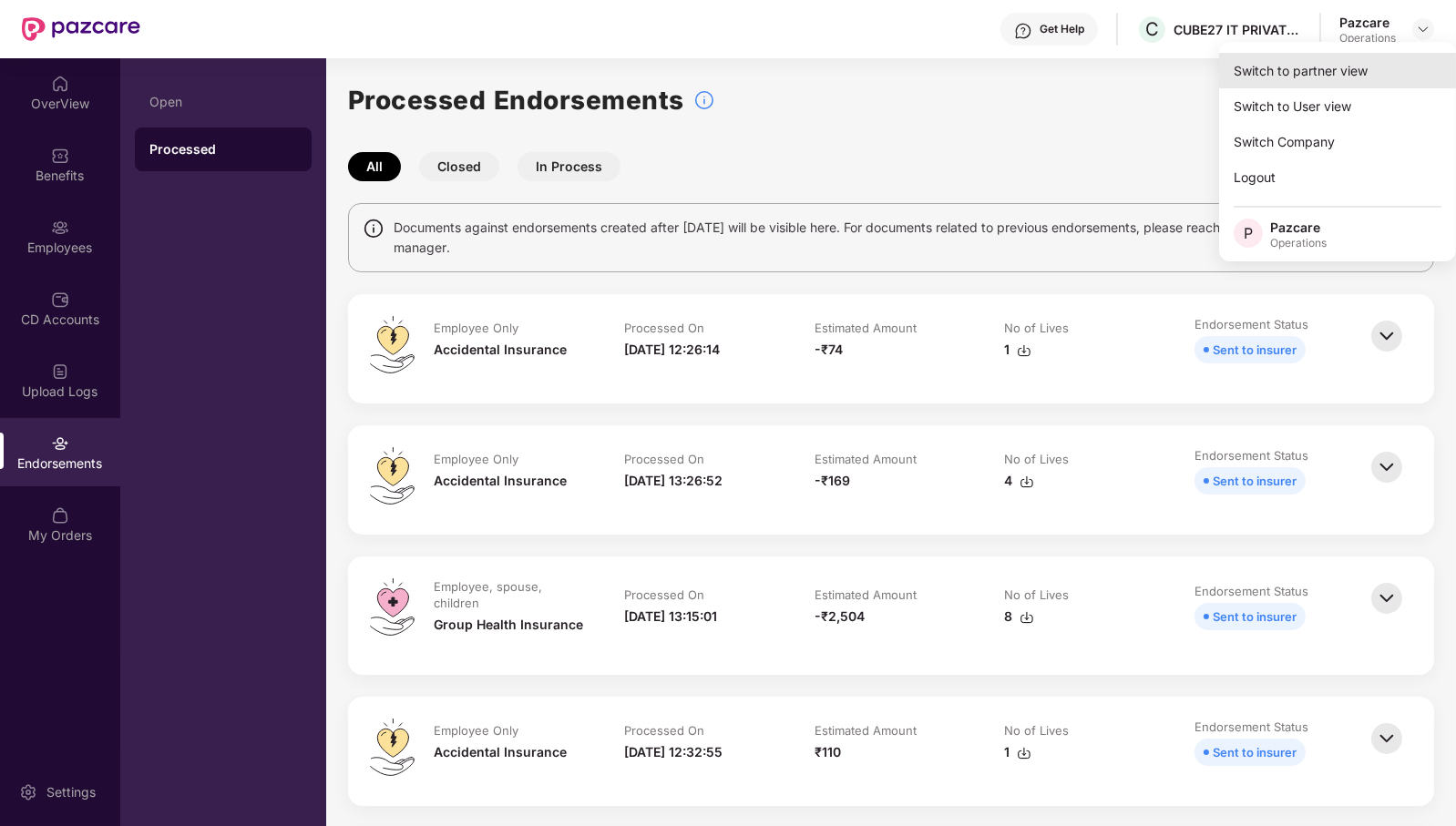
click at [1377, 79] on div "Switch to partner view" at bounding box center [1337, 71] width 237 height 35
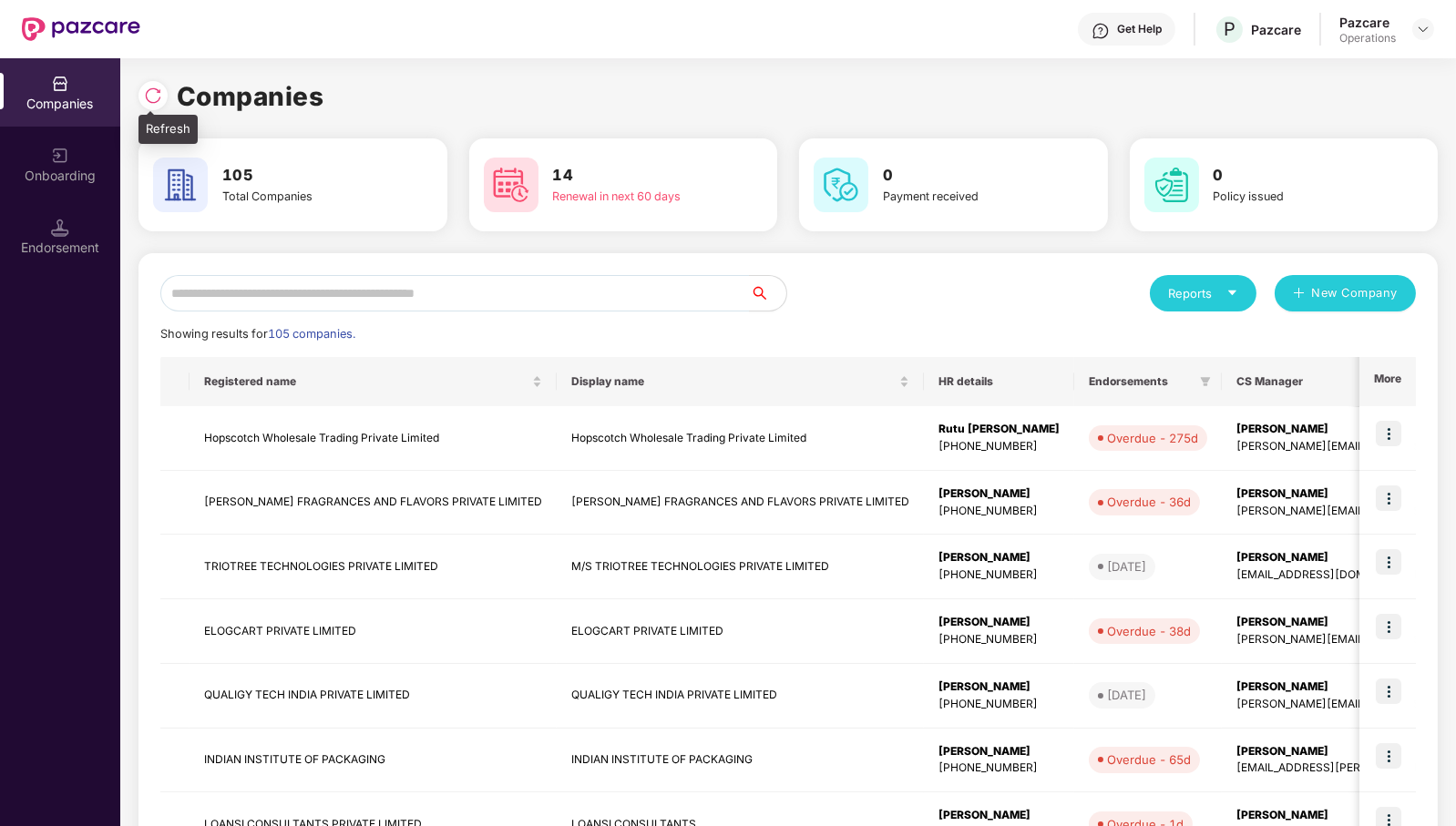
click at [156, 103] on img at bounding box center [153, 95] width 19 height 19
click at [614, 299] on input "text" at bounding box center [455, 293] width 589 height 36
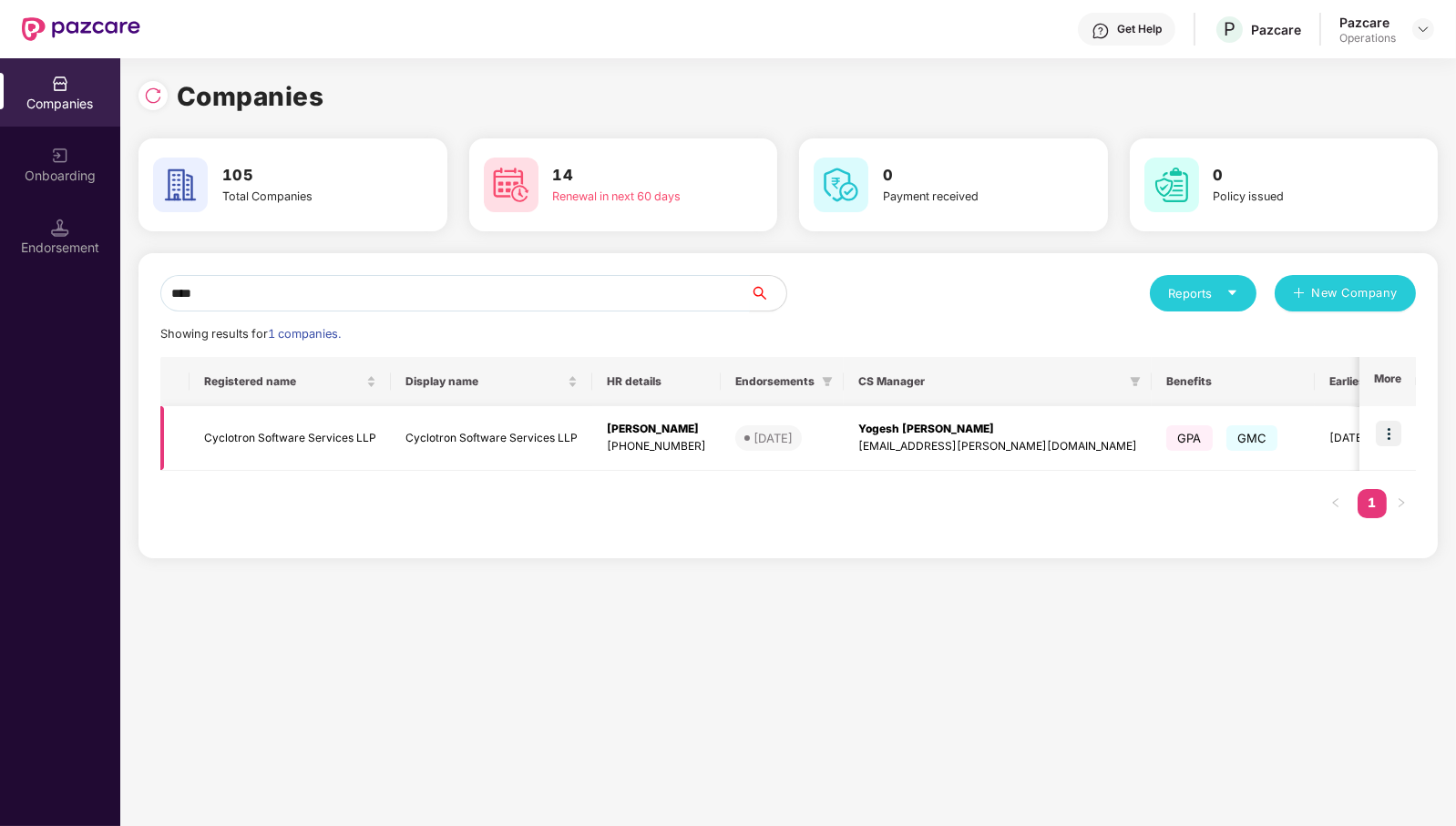
type input "****"
click at [1391, 429] on img at bounding box center [1389, 434] width 26 height 26
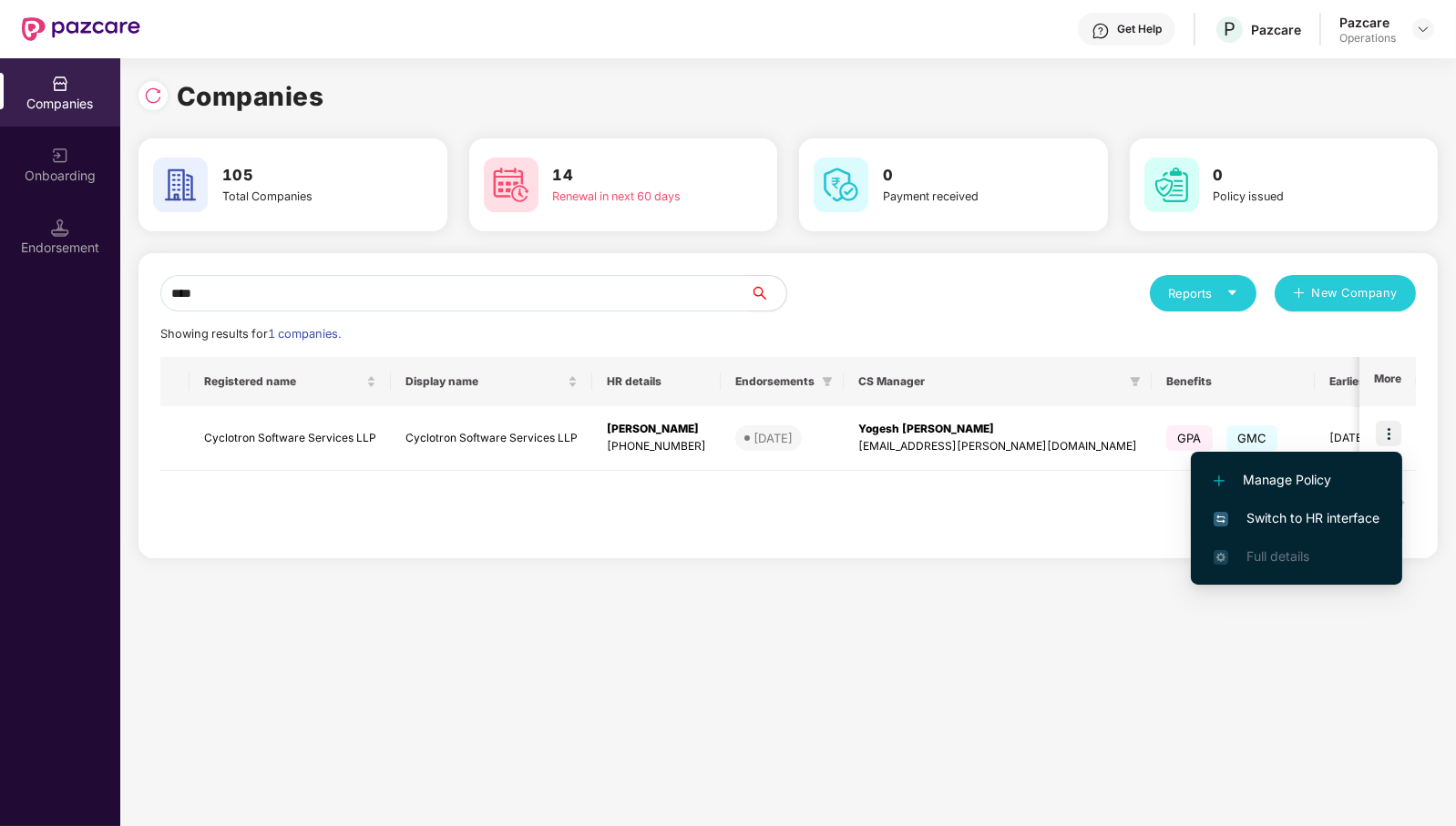
click at [1342, 526] on span "Switch to HR interface" at bounding box center [1297, 519] width 166 height 20
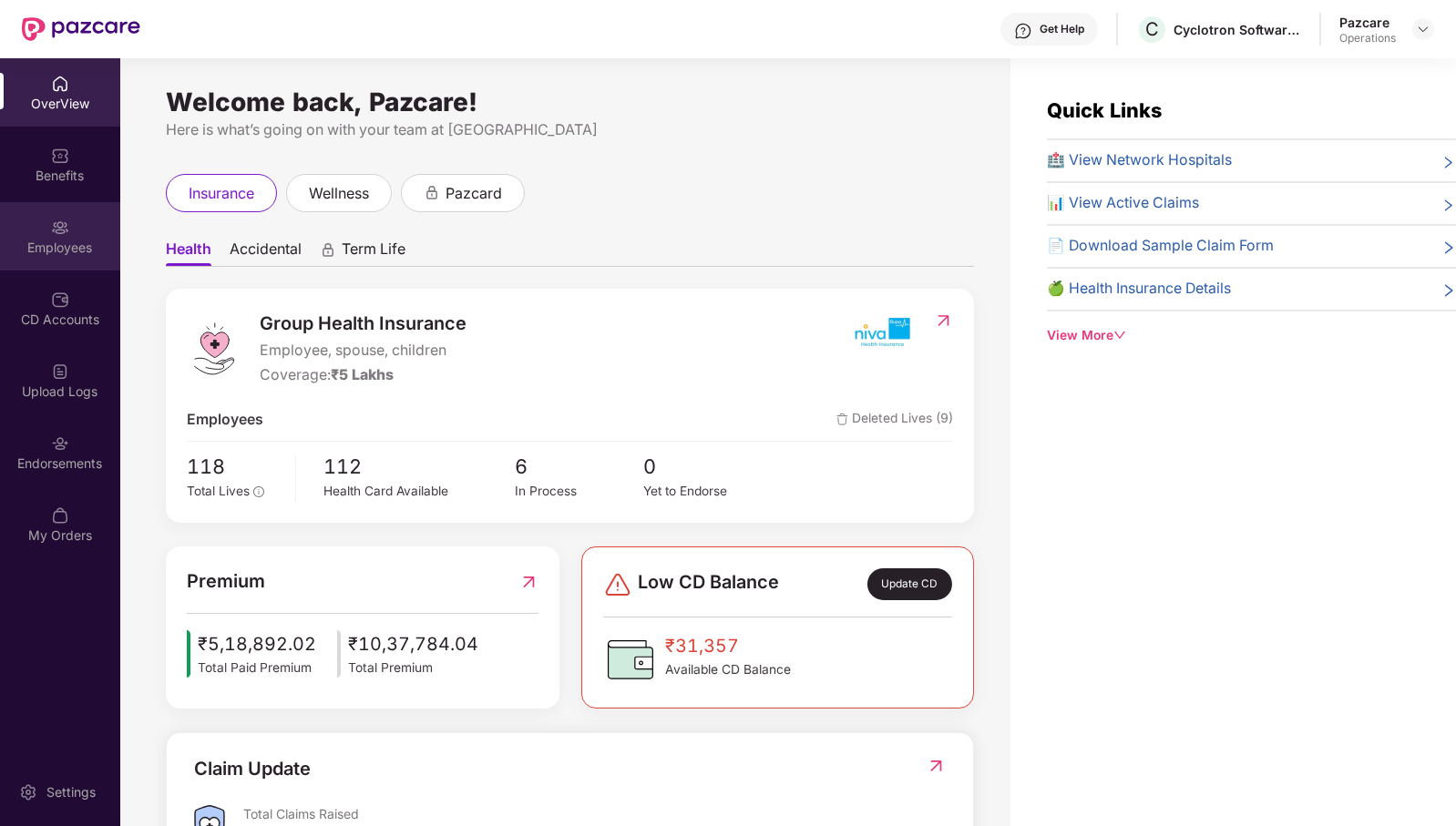
click at [73, 235] on div "Employees" at bounding box center [60, 237] width 120 height 69
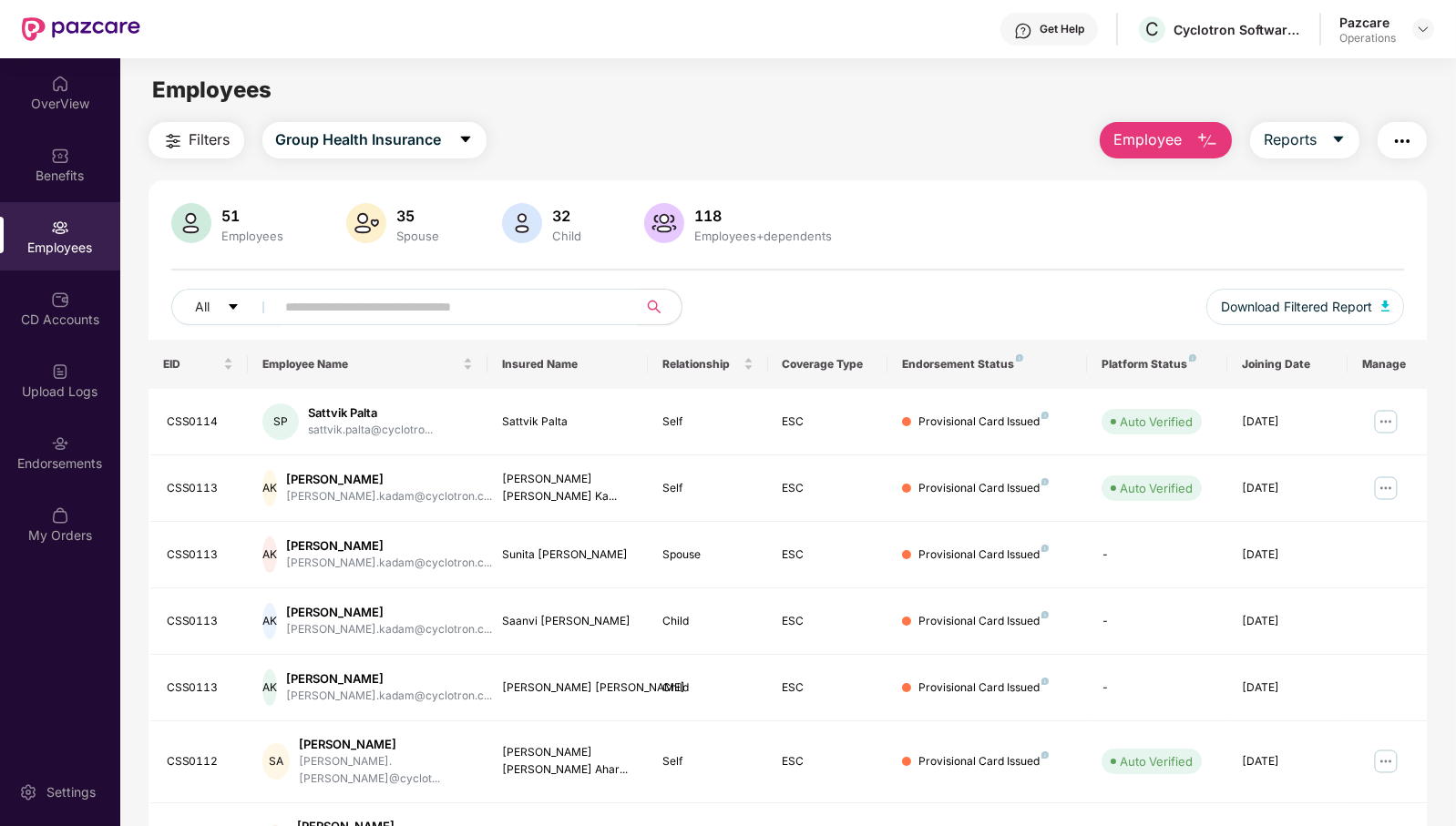
click at [1416, 144] on button "button" at bounding box center [1403, 139] width 49 height 36
click at [987, 169] on div "Filters Group Health Insurance Employee Reports 51 Employees 35 Spouse 32 Child…" at bounding box center [788, 635] width 1279 height 1028
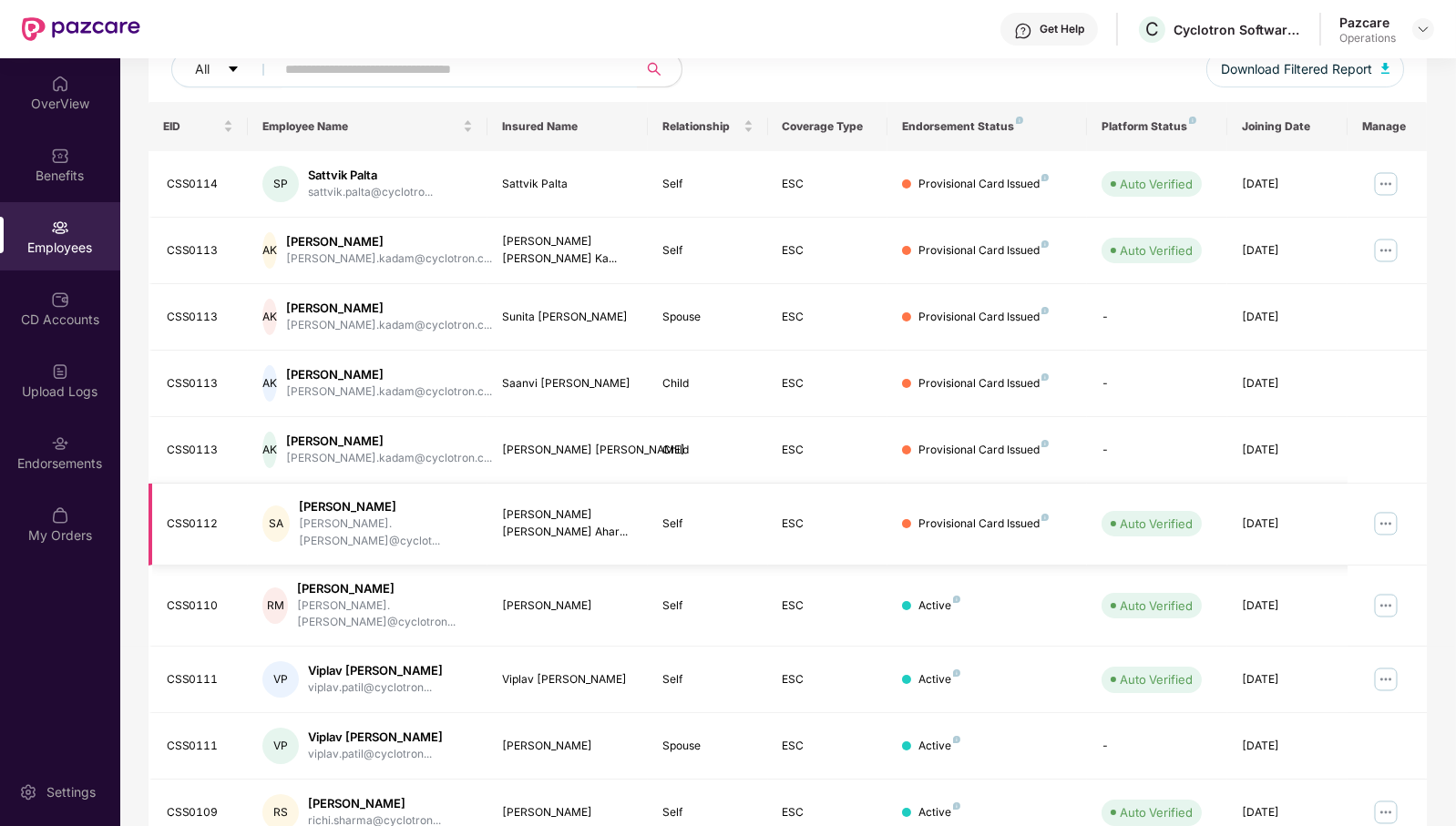
scroll to position [288, 0]
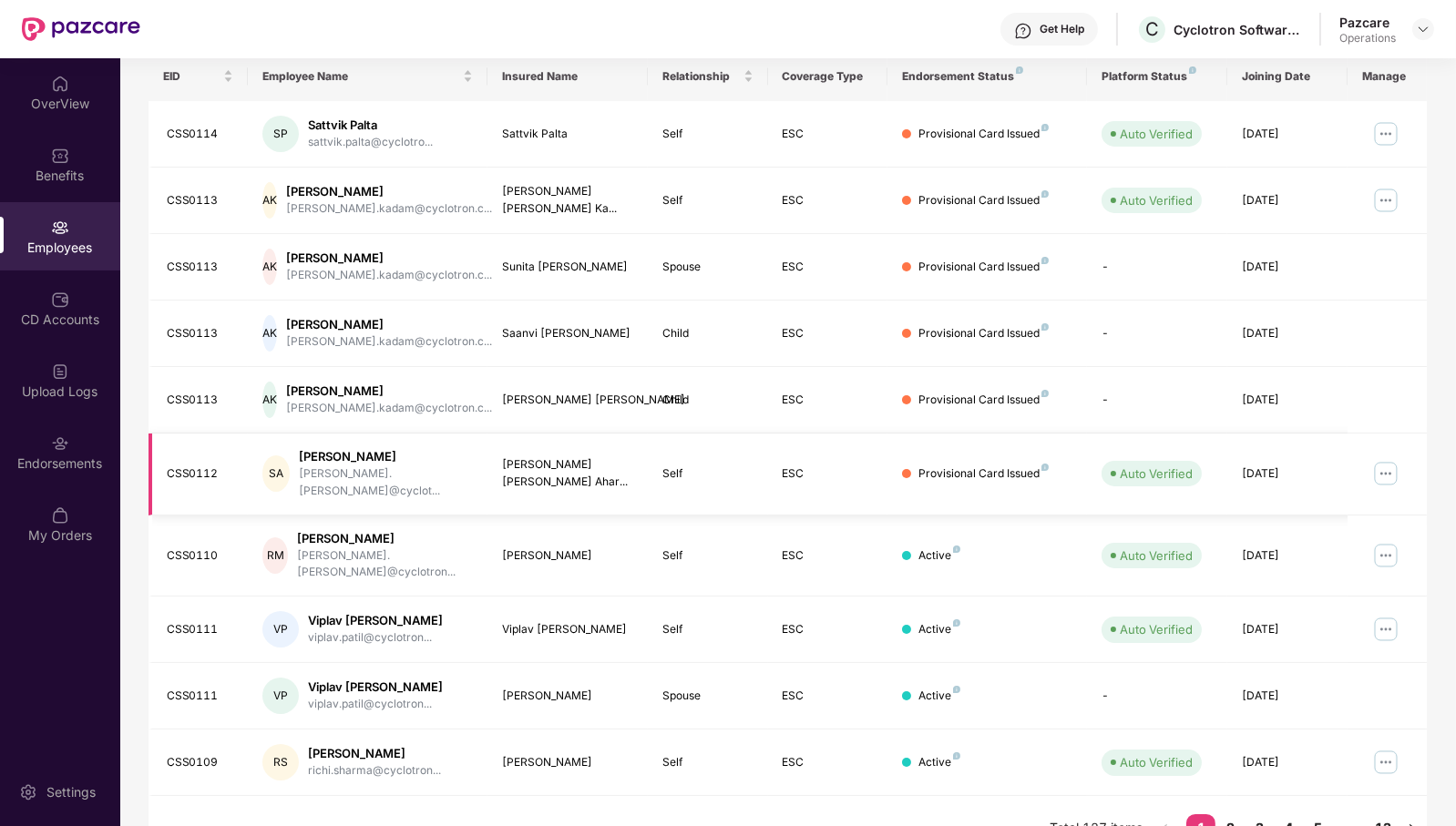
click at [1390, 461] on img at bounding box center [1386, 474] width 29 height 29
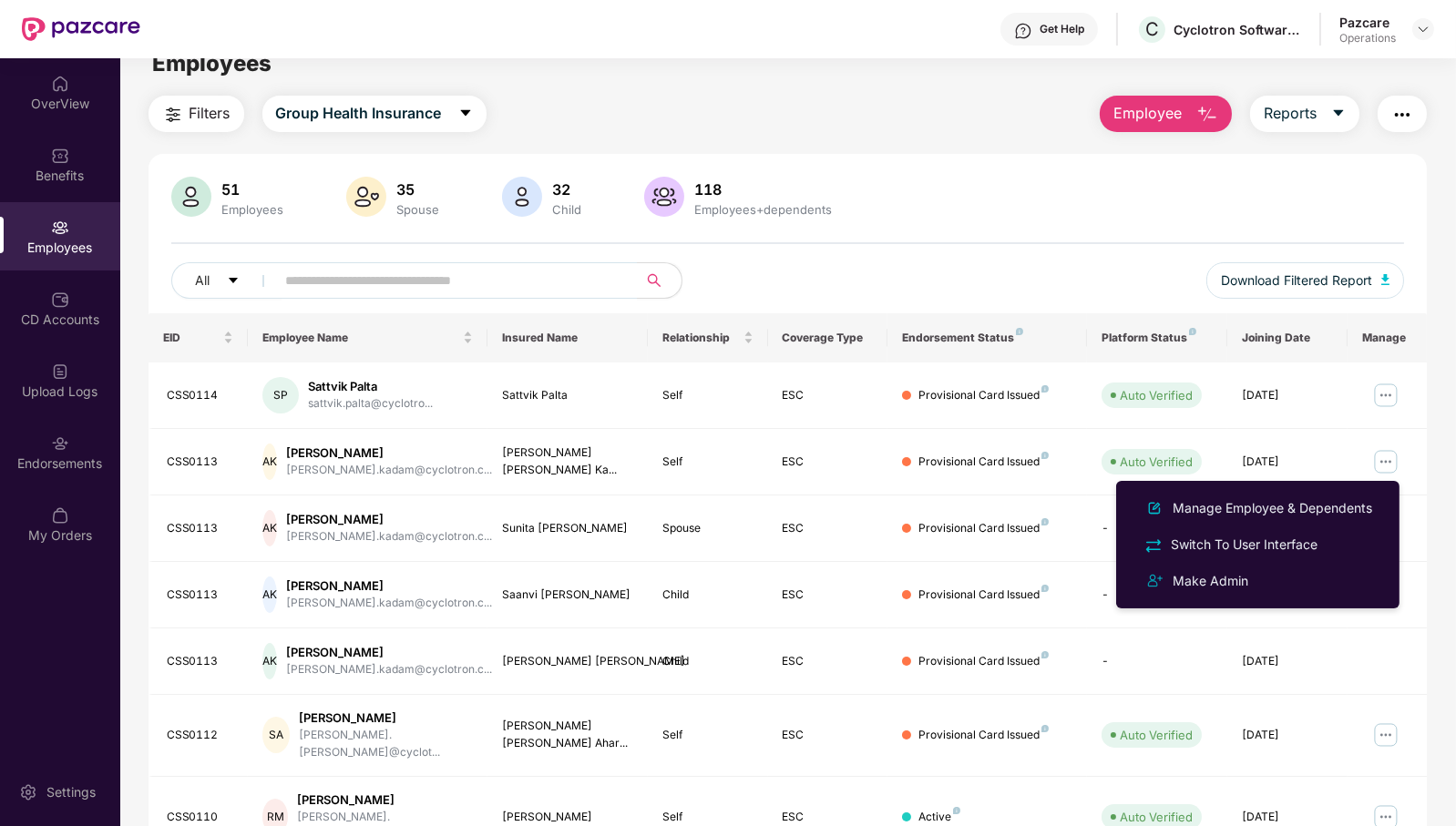
scroll to position [0, 0]
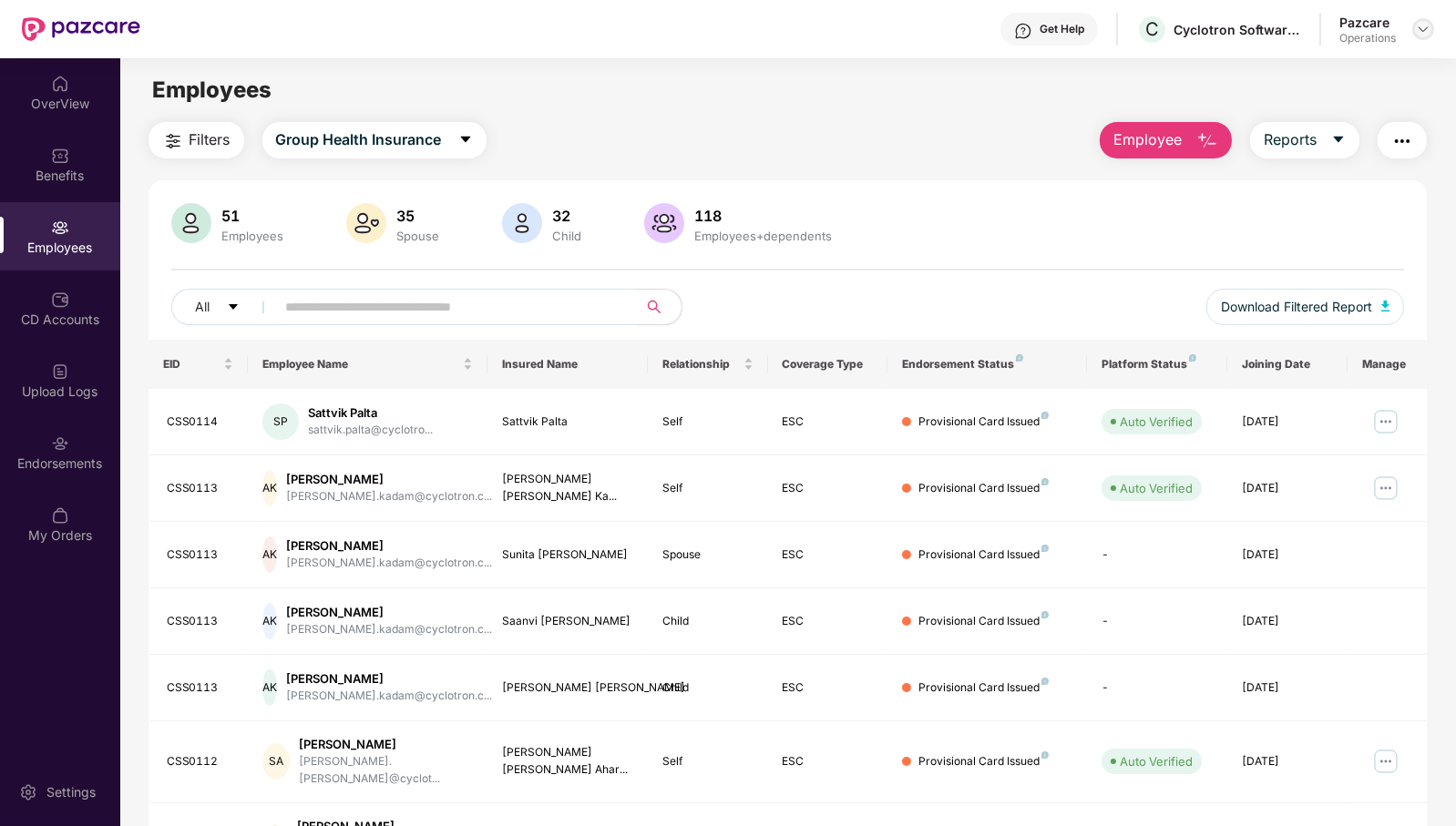
click at [1423, 32] on img at bounding box center [1424, 28] width 15 height 15
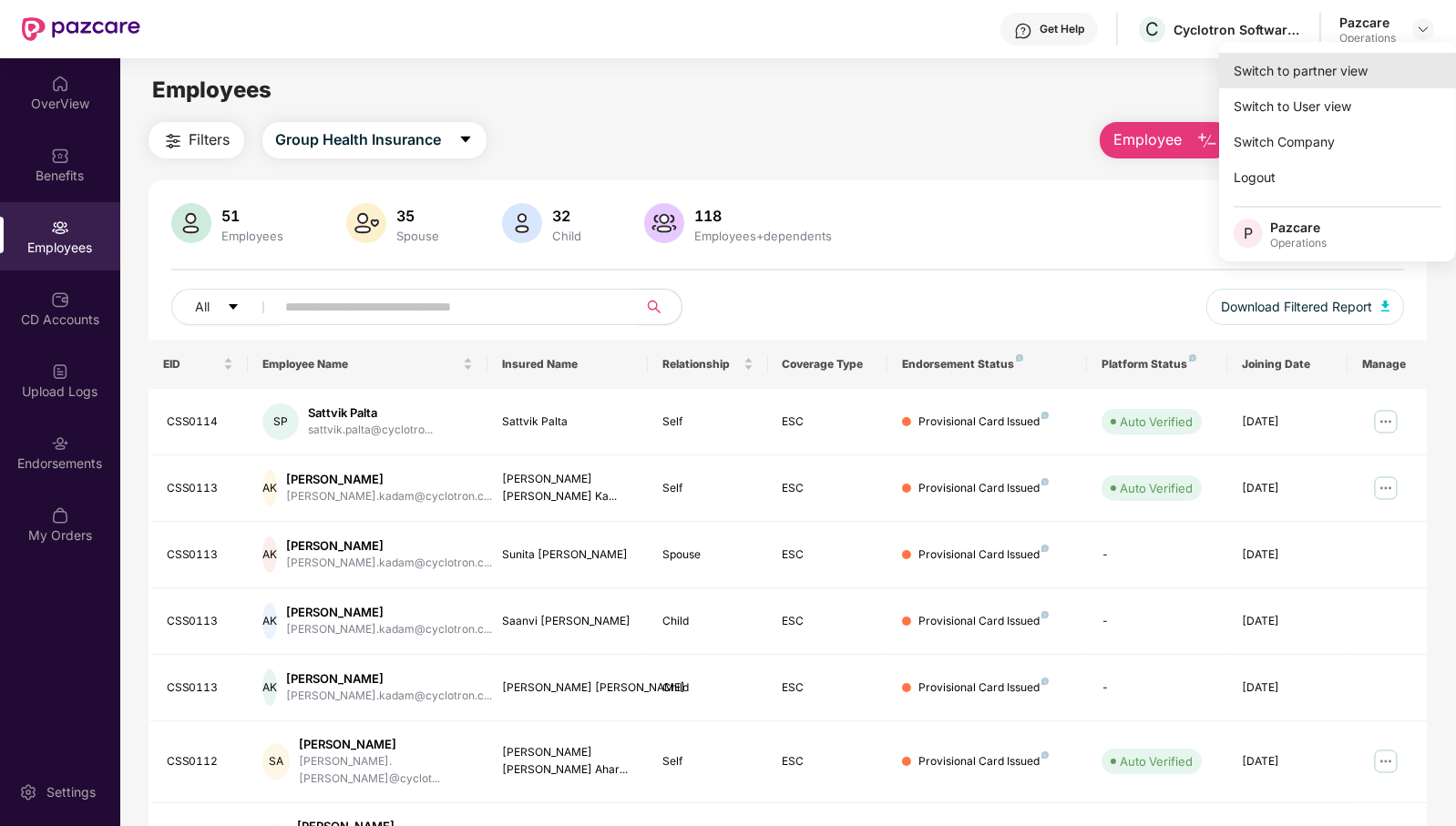
click at [1370, 79] on div "Switch to partner view" at bounding box center [1337, 71] width 237 height 35
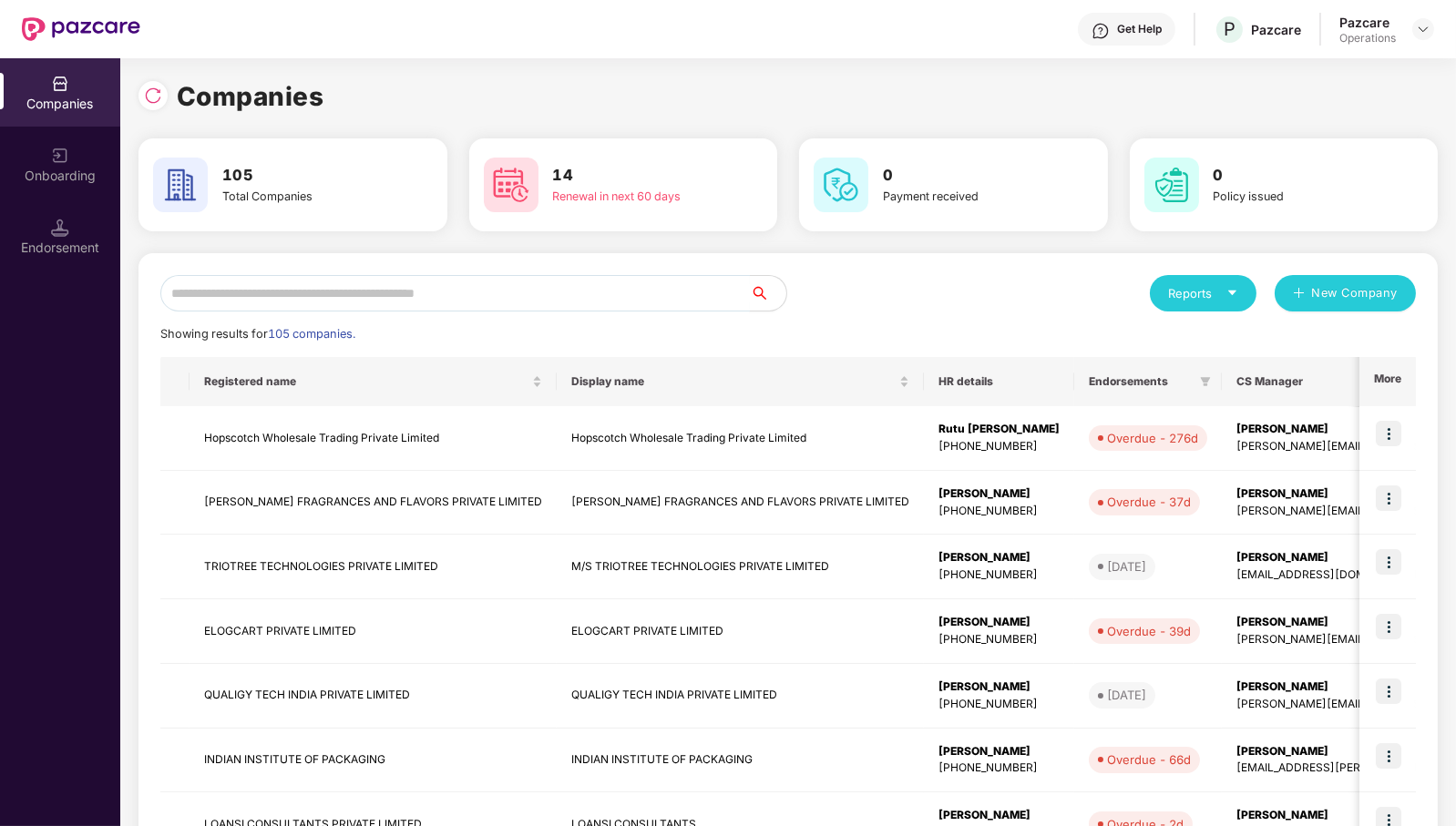
click at [549, 305] on input "text" at bounding box center [455, 293] width 589 height 36
click at [520, 287] on input "text" at bounding box center [455, 293] width 589 height 36
paste input "*********"
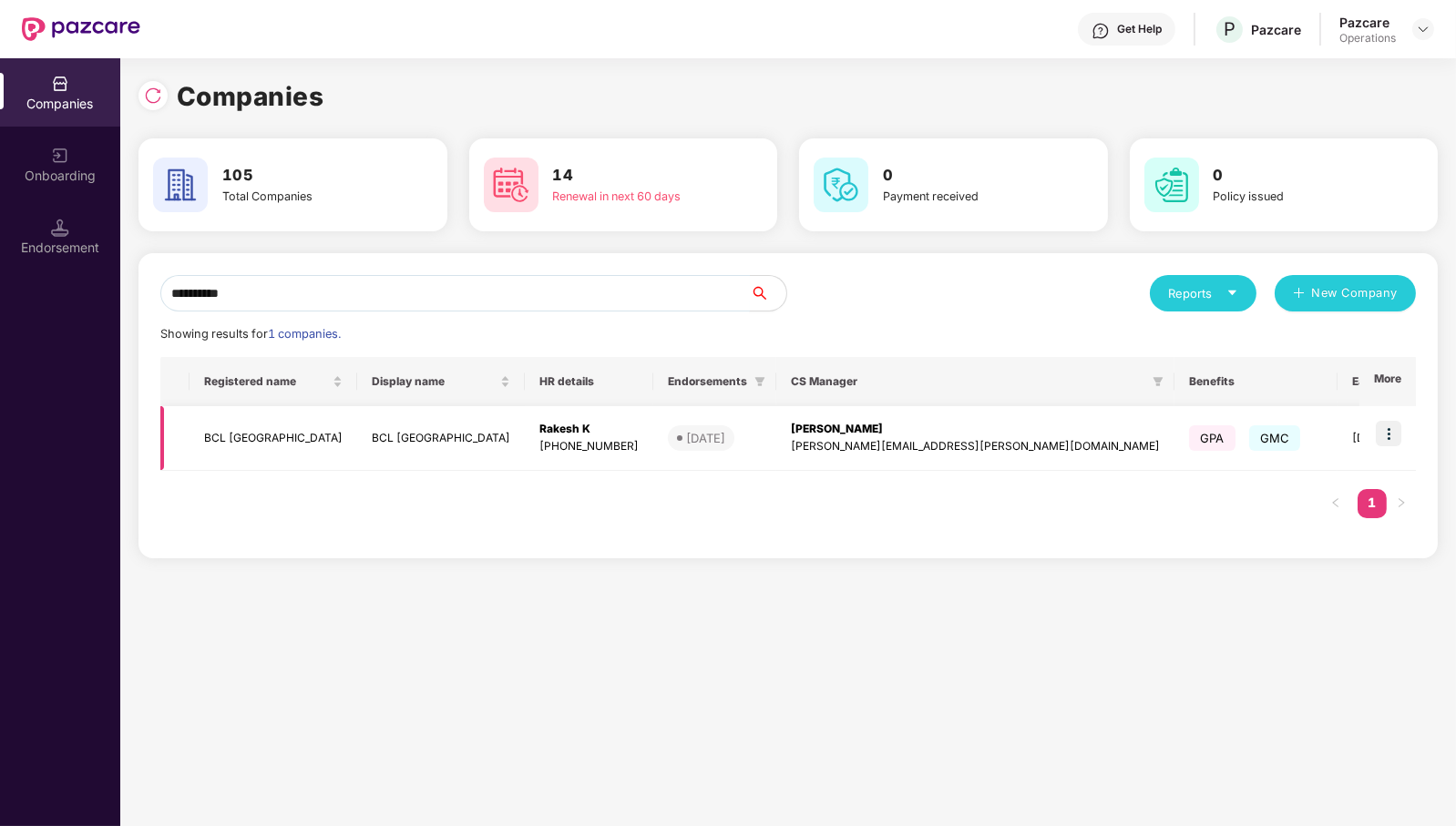
type input "*********"
click at [1402, 429] on img at bounding box center [1389, 434] width 26 height 26
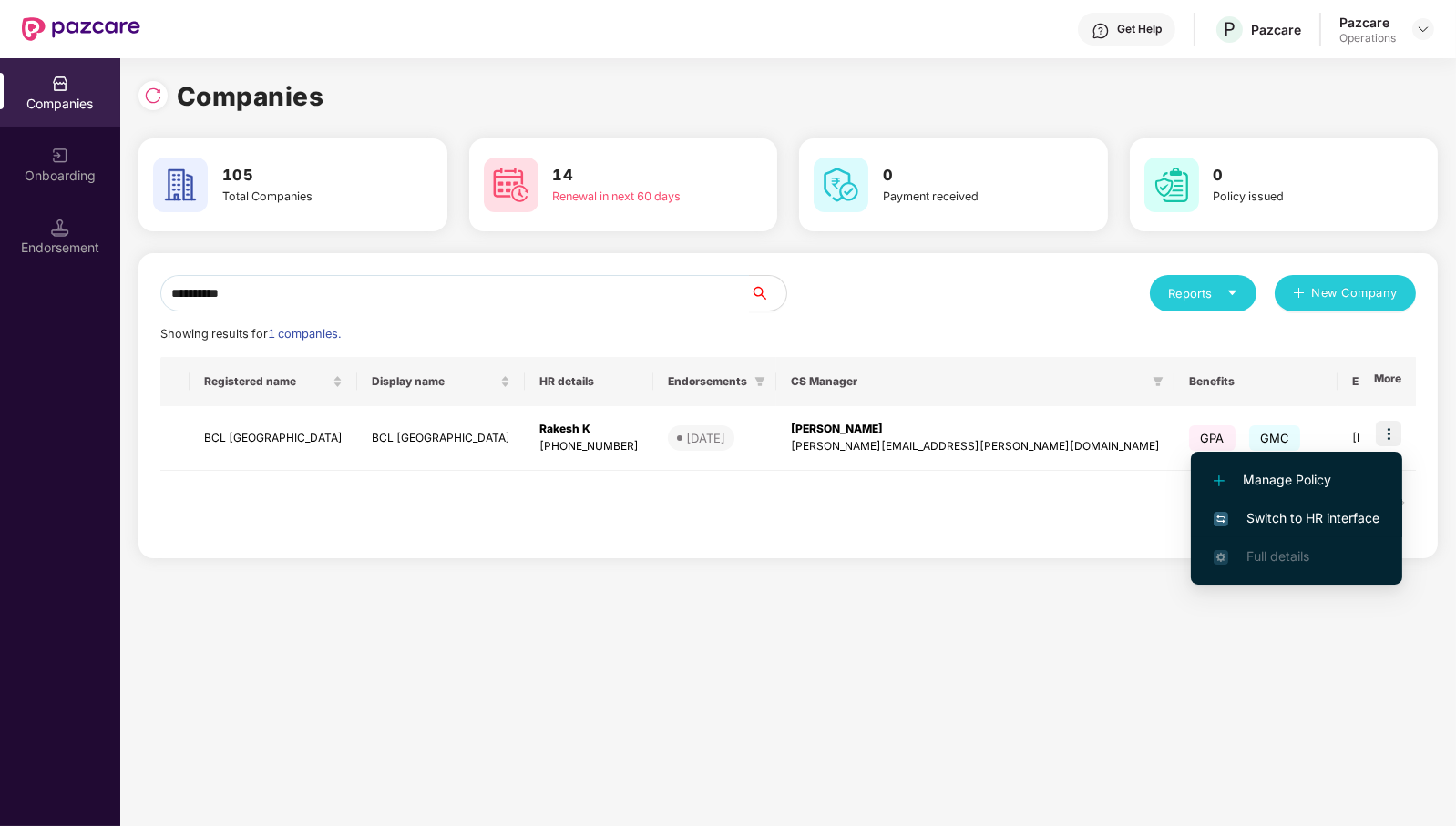
click at [1324, 518] on span "Switch to HR interface" at bounding box center [1297, 519] width 166 height 20
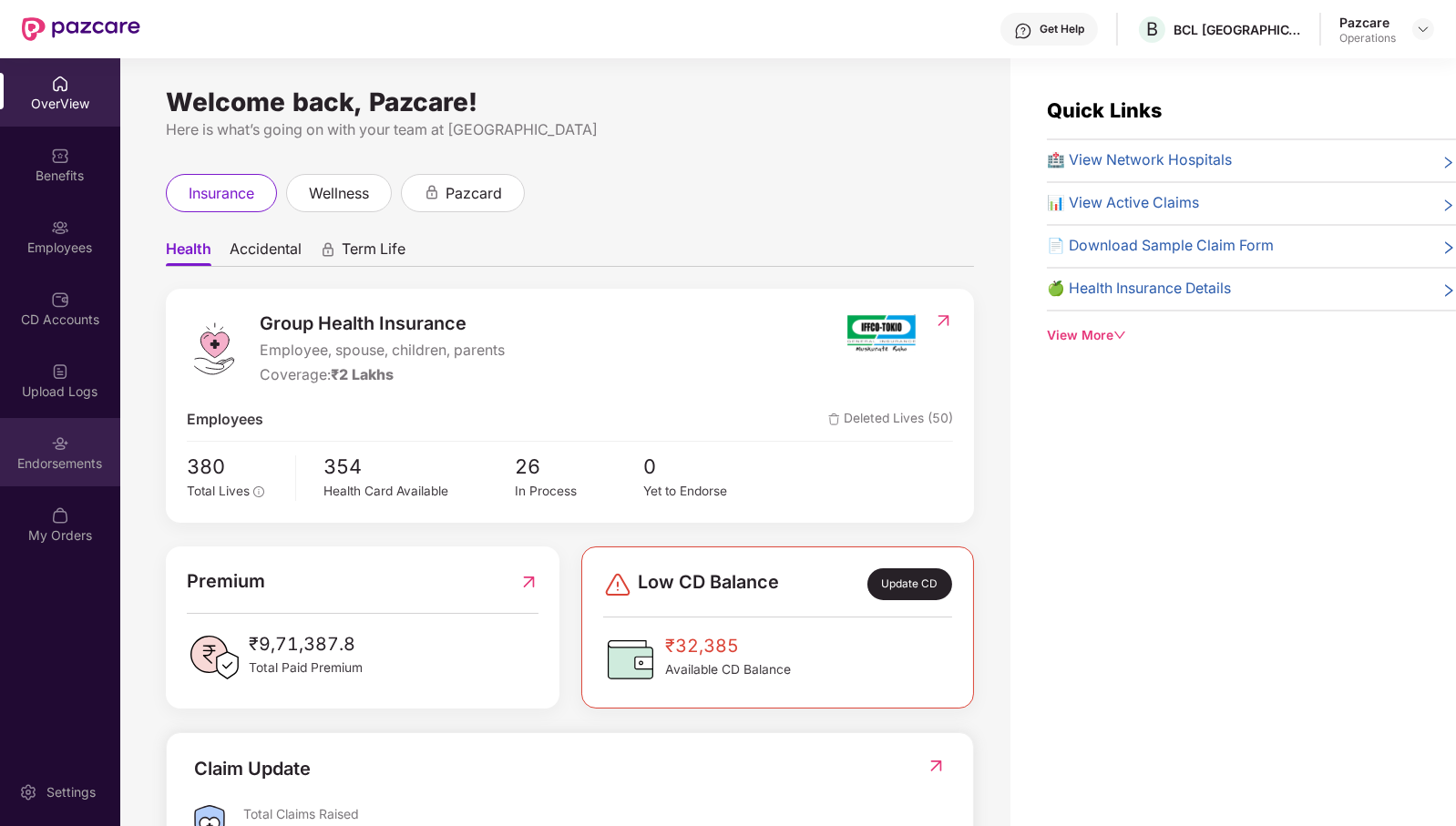
click at [47, 460] on div "Endorsements" at bounding box center [60, 464] width 120 height 19
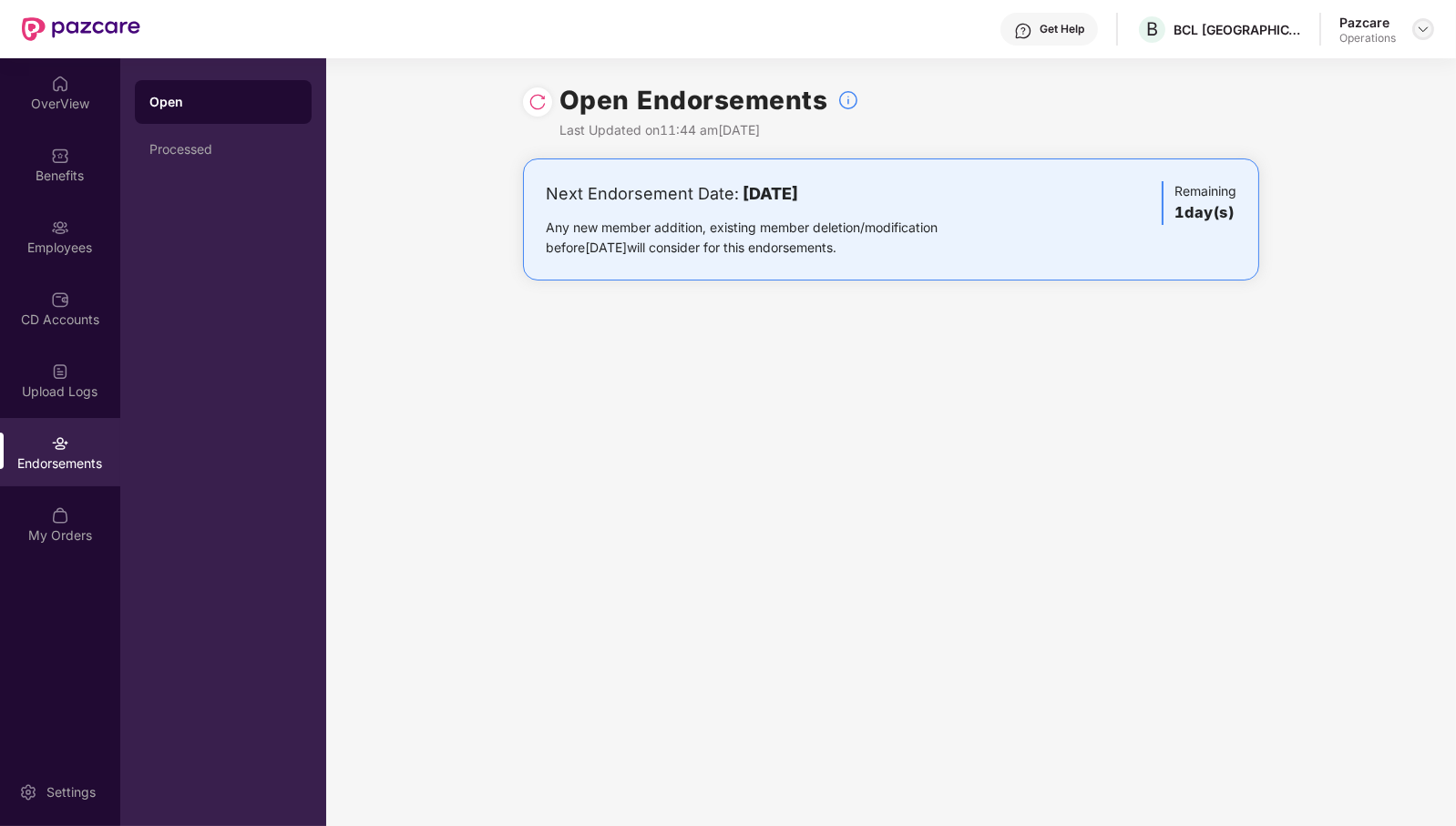
click at [1425, 24] on img at bounding box center [1424, 28] width 15 height 15
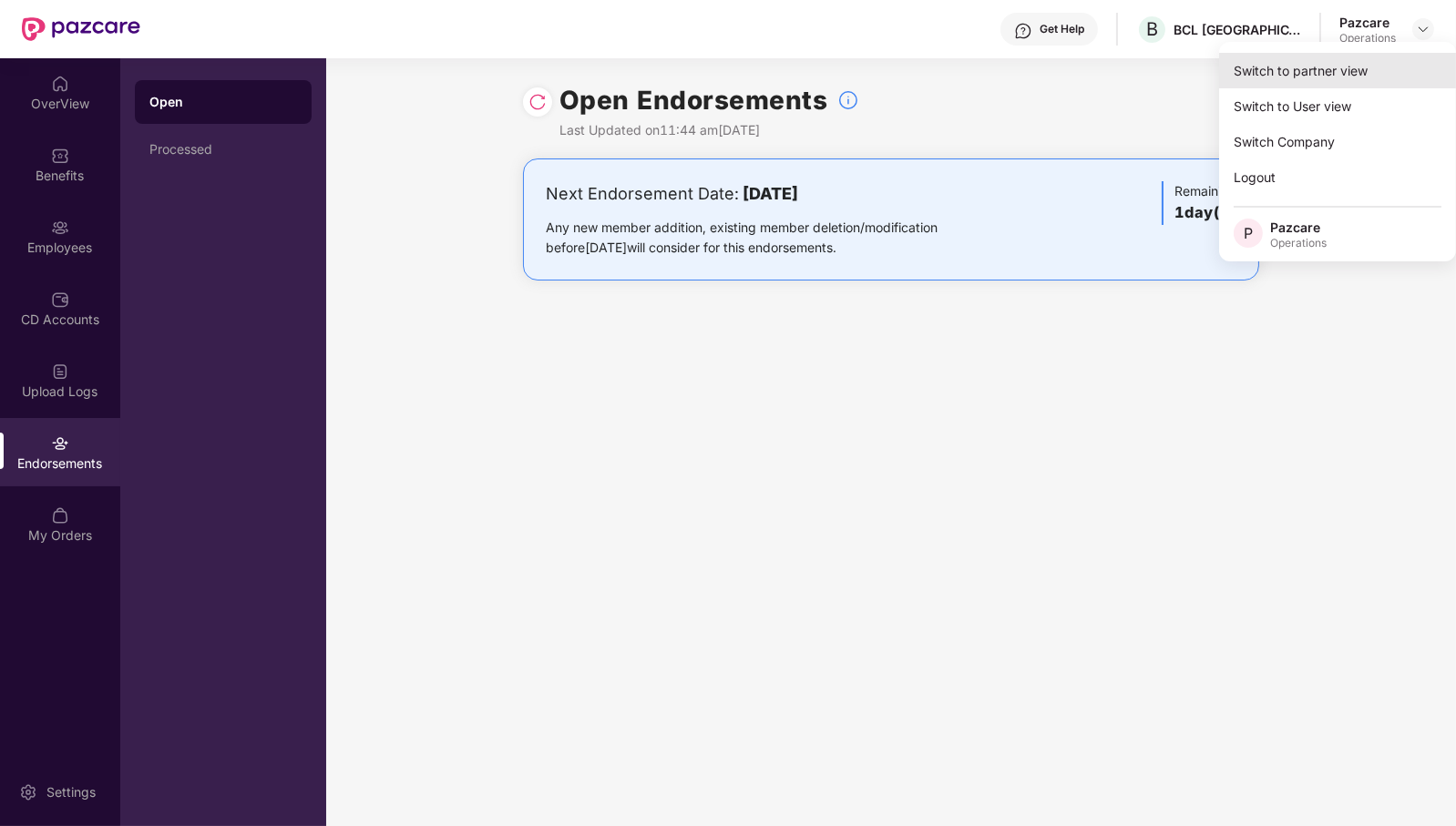
click at [1385, 67] on div "Switch to partner view" at bounding box center [1337, 71] width 237 height 35
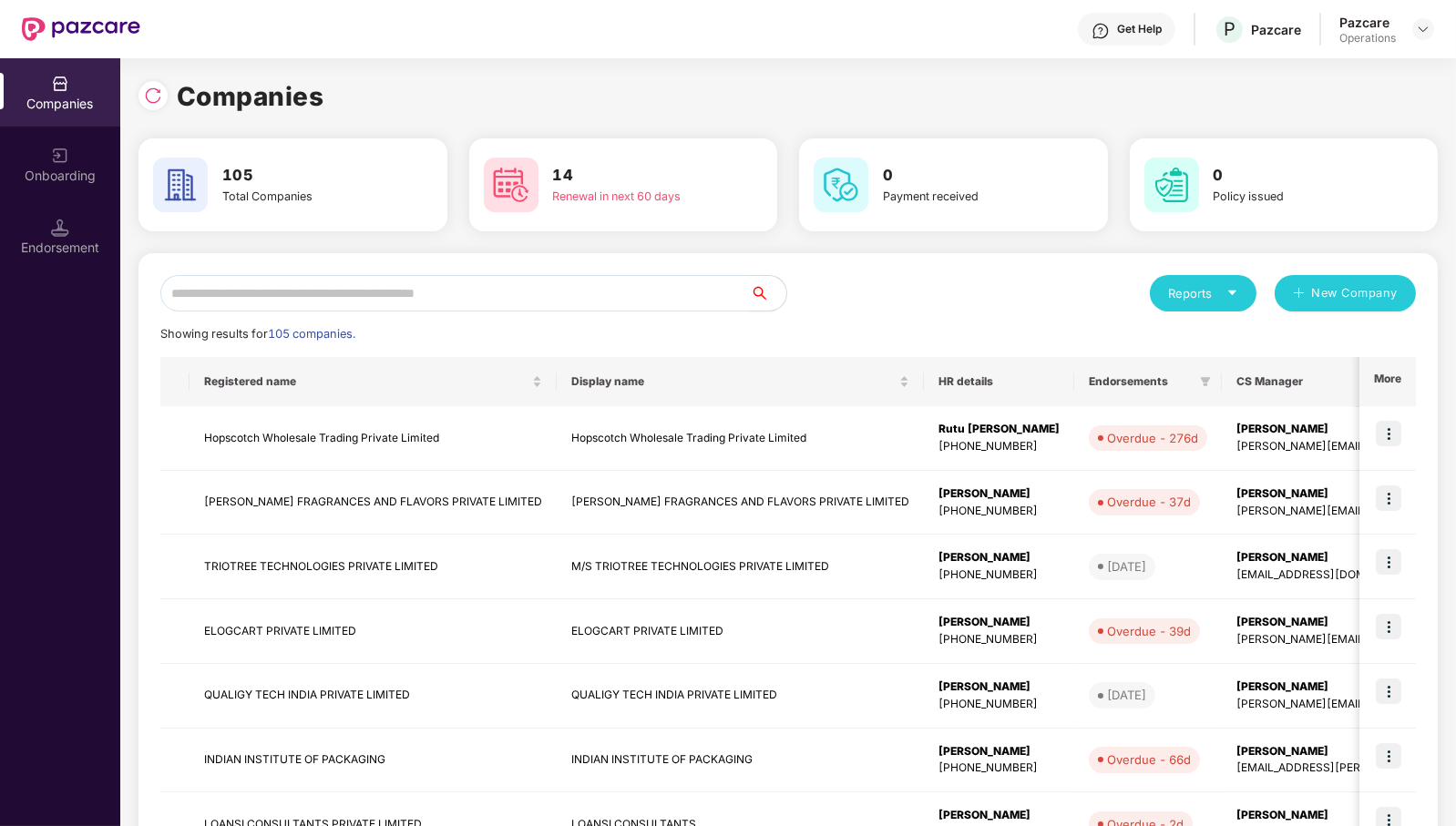
click at [424, 299] on input "text" at bounding box center [455, 293] width 589 height 36
paste input "*********"
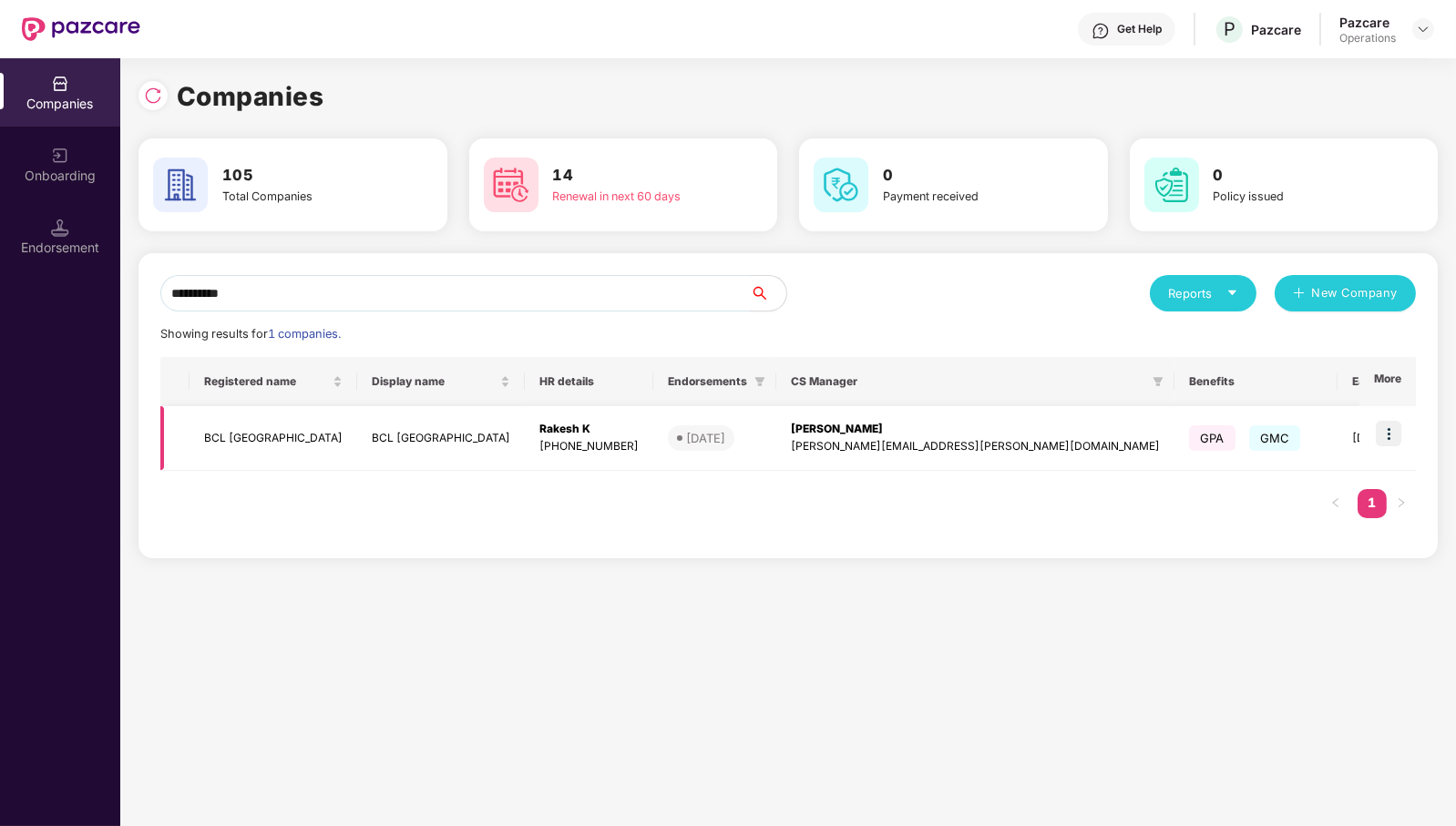
type input "*********"
click at [1384, 434] on img at bounding box center [1389, 434] width 26 height 26
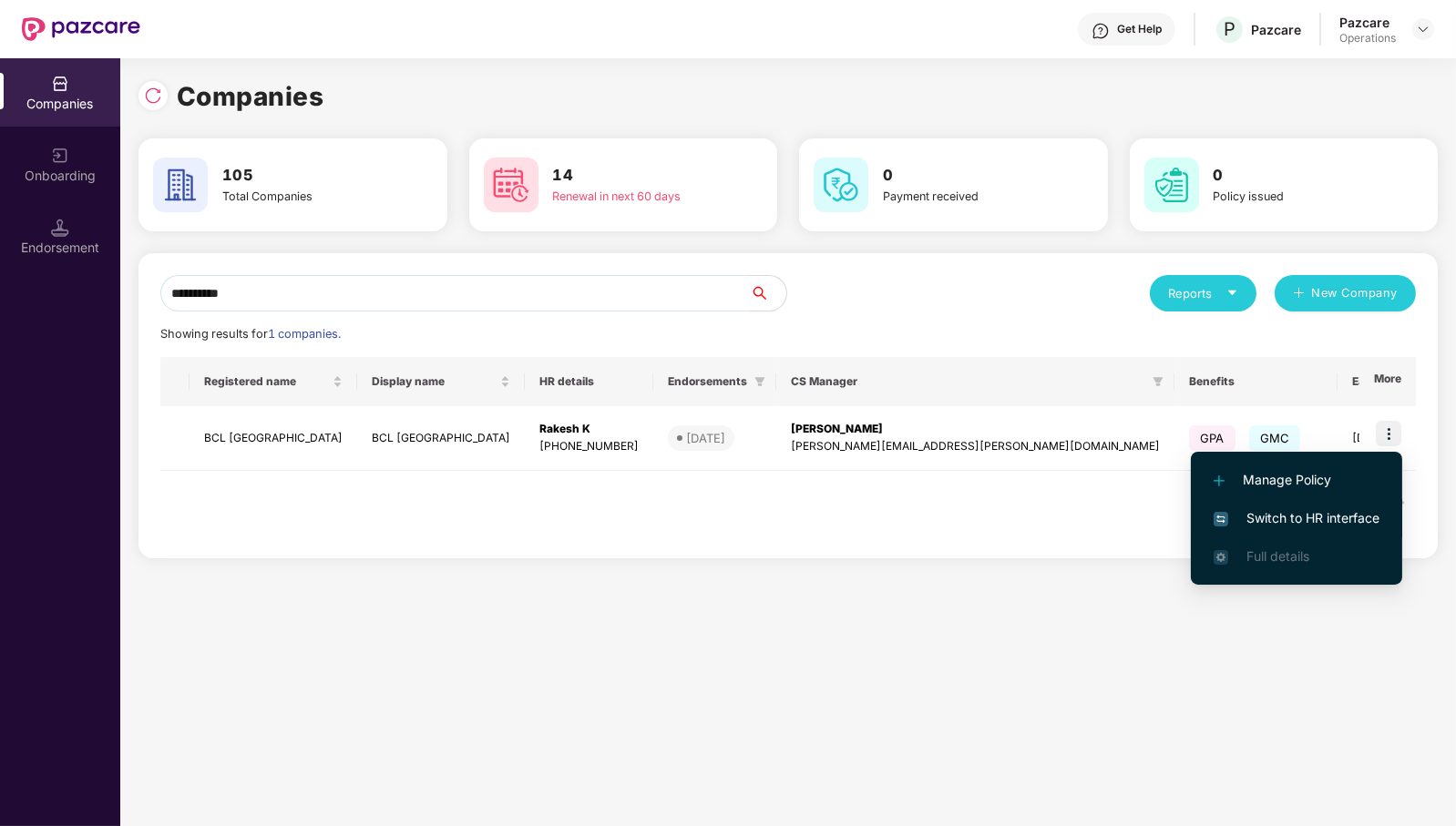
click at [1329, 523] on span "Switch to HR interface" at bounding box center [1297, 519] width 166 height 20
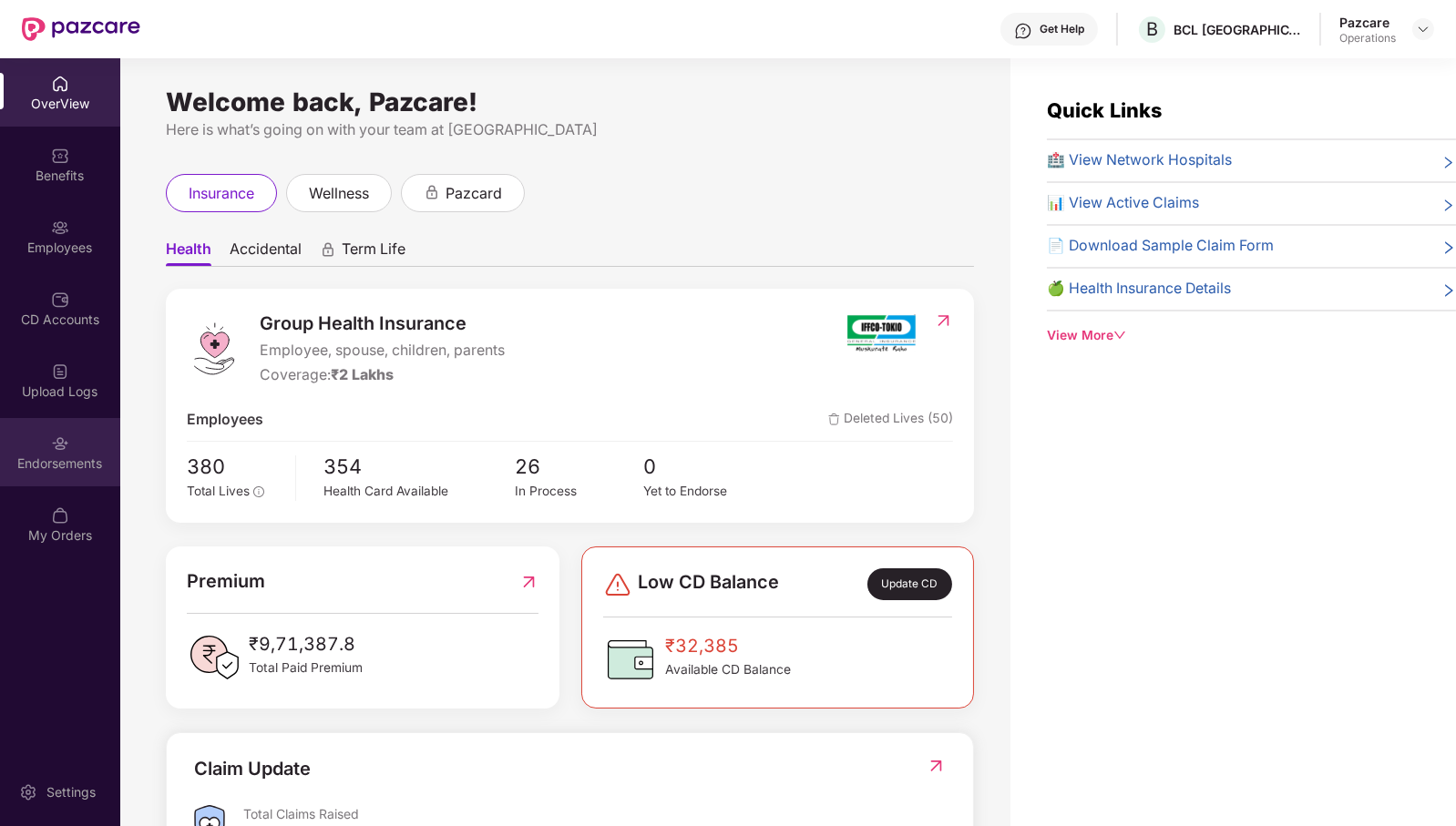
click at [58, 443] on img at bounding box center [60, 443] width 19 height 19
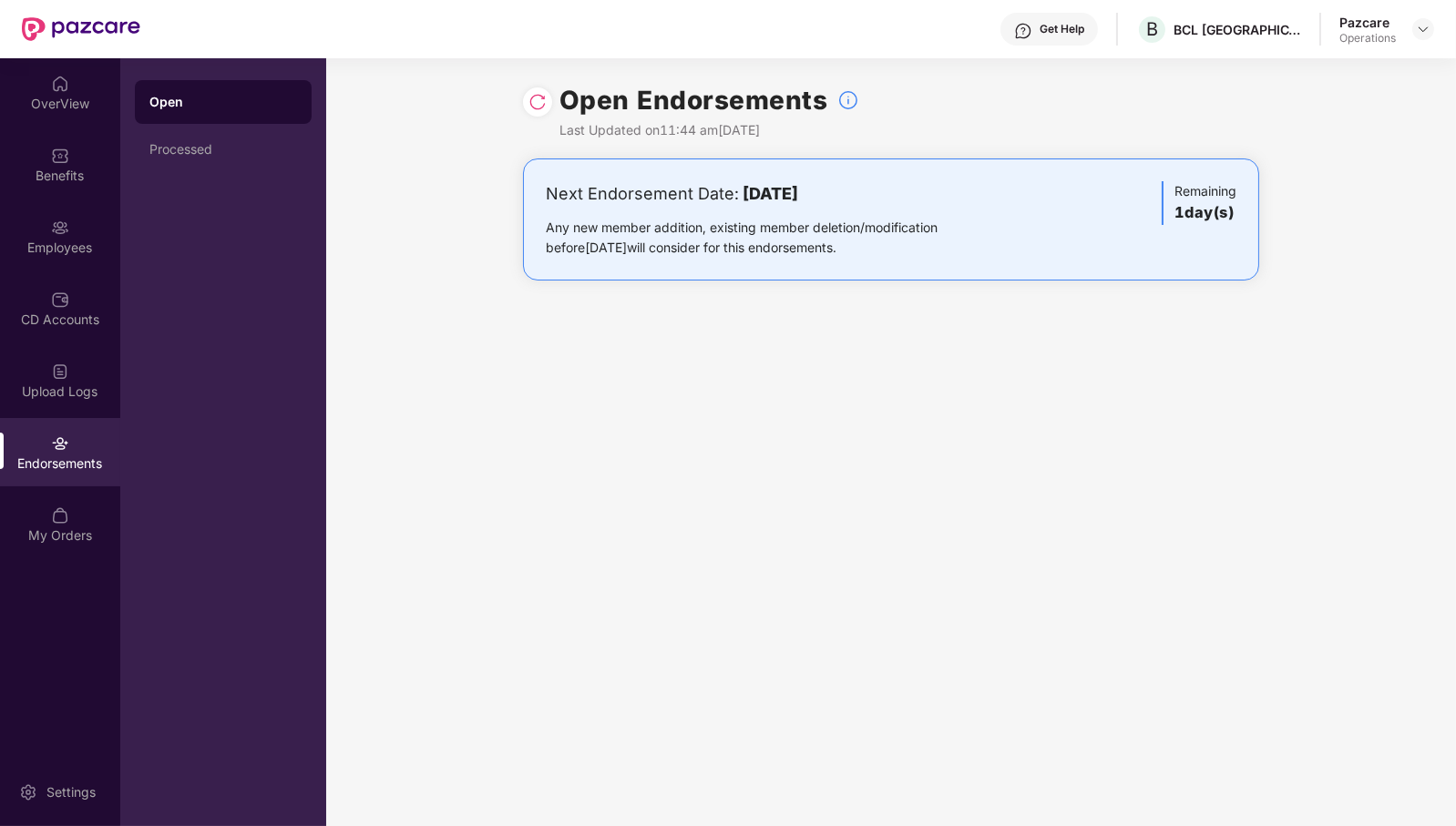
drag, startPoint x: 510, startPoint y: 323, endPoint x: 1272, endPoint y: 486, distance: 779.2
click at [1276, 491] on div "Open Endorsements Last Updated on 11:44 am[DATE] Next Endorsement Date: [DATE] …" at bounding box center [891, 442] width 1130 height 768
click at [944, 415] on div "Open Endorsements Last Updated on 11:44 am[DATE] Next Endorsement Date: [DATE] …" at bounding box center [891, 442] width 1130 height 768
click at [1426, 28] on img at bounding box center [1424, 28] width 15 height 15
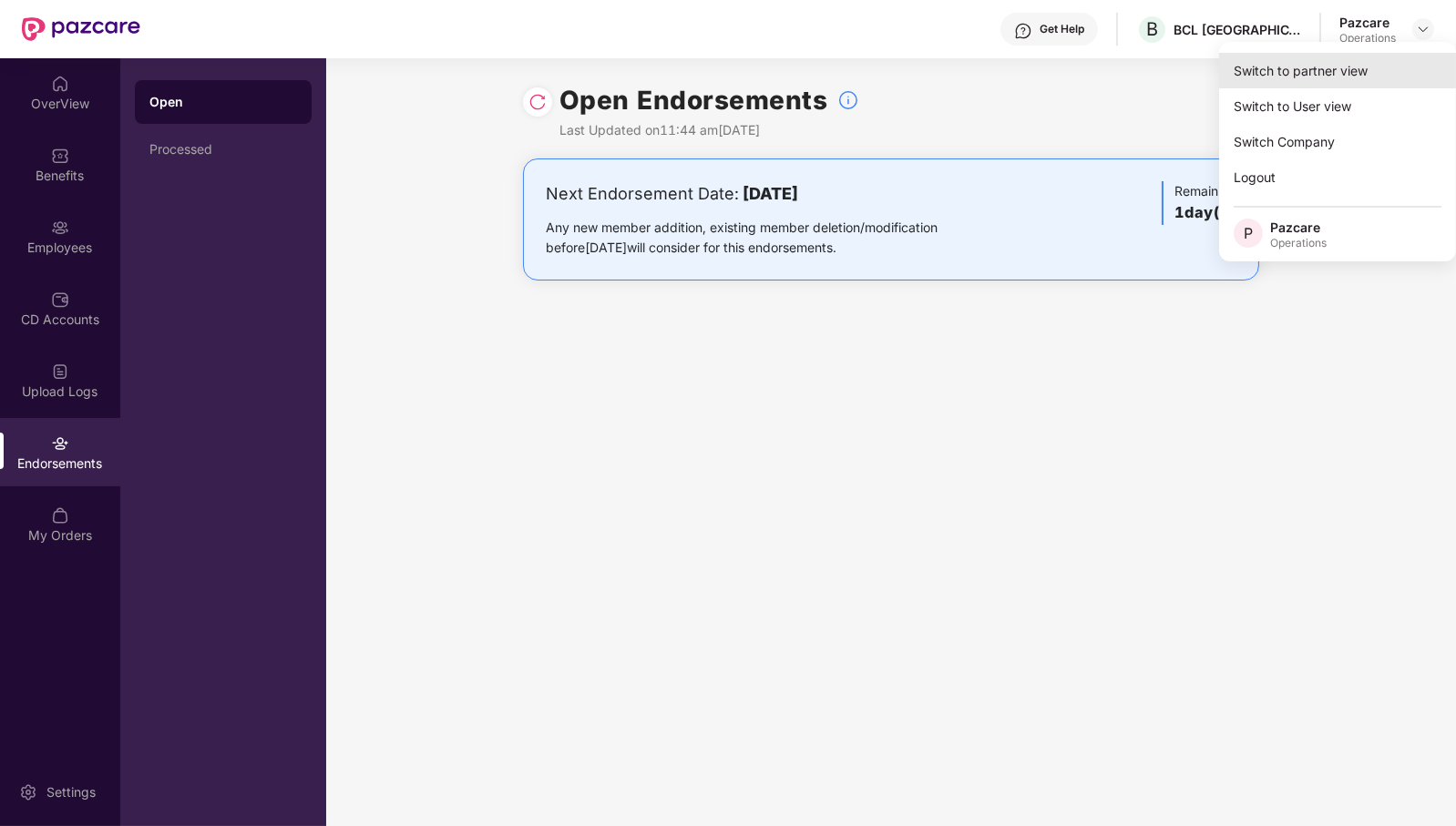
click at [1397, 77] on div "Switch to partner view" at bounding box center [1337, 71] width 237 height 35
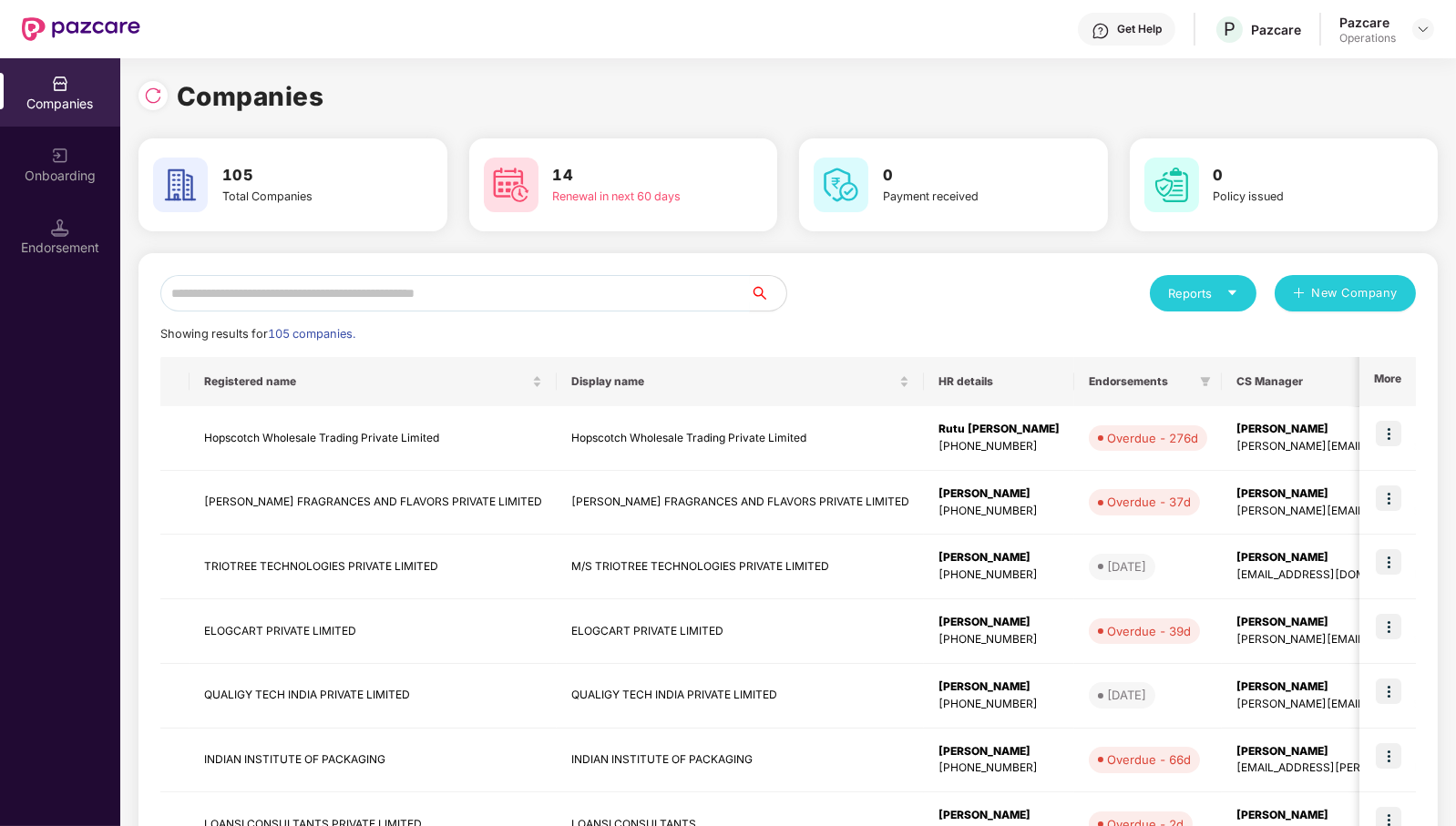
click at [667, 301] on input "text" at bounding box center [455, 293] width 589 height 36
paste input "**********"
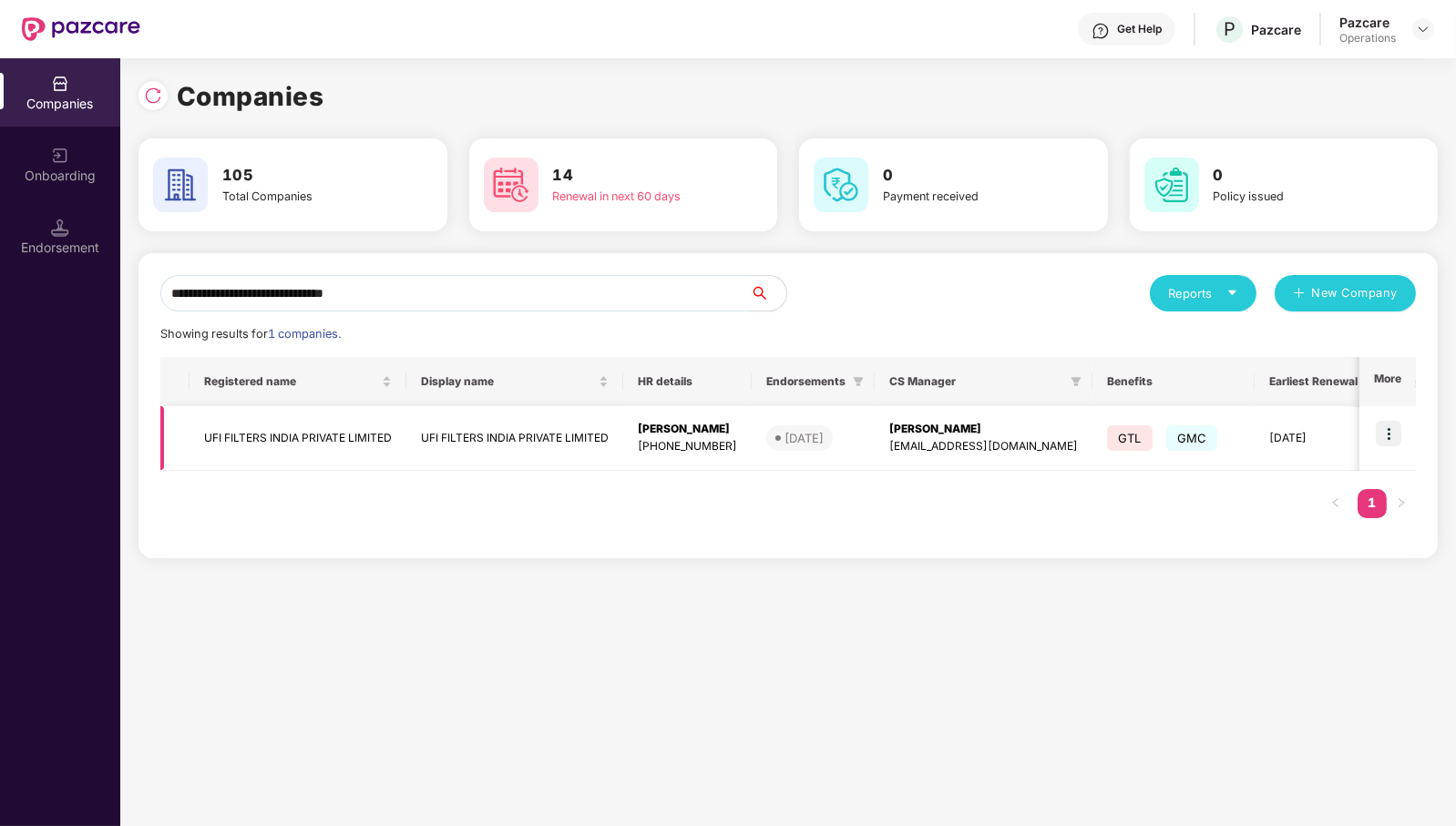
type input "**********"
click at [1401, 434] on img at bounding box center [1389, 434] width 26 height 26
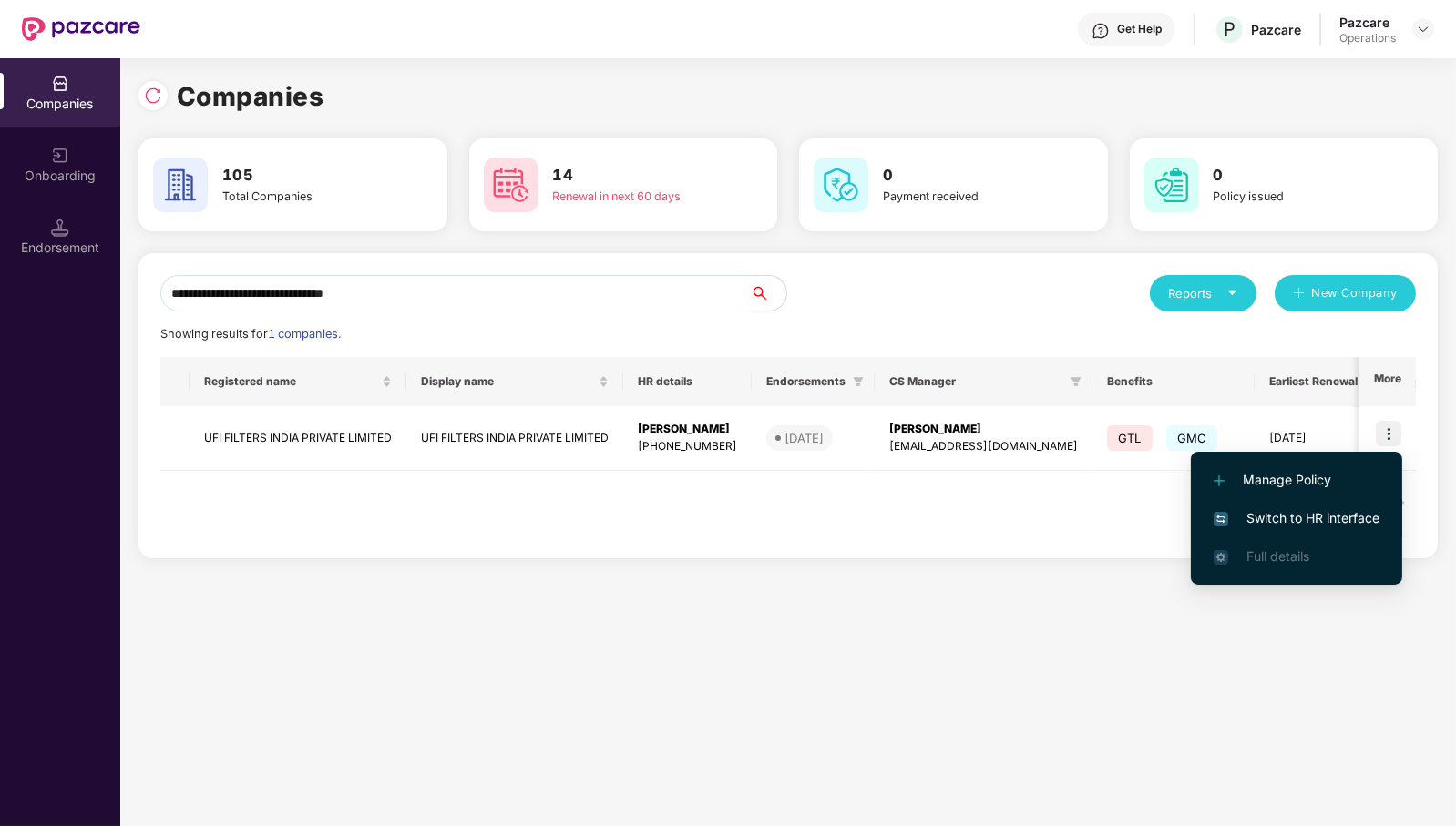
click at [1341, 507] on li "Switch to HR interface" at bounding box center [1296, 518] width 211 height 38
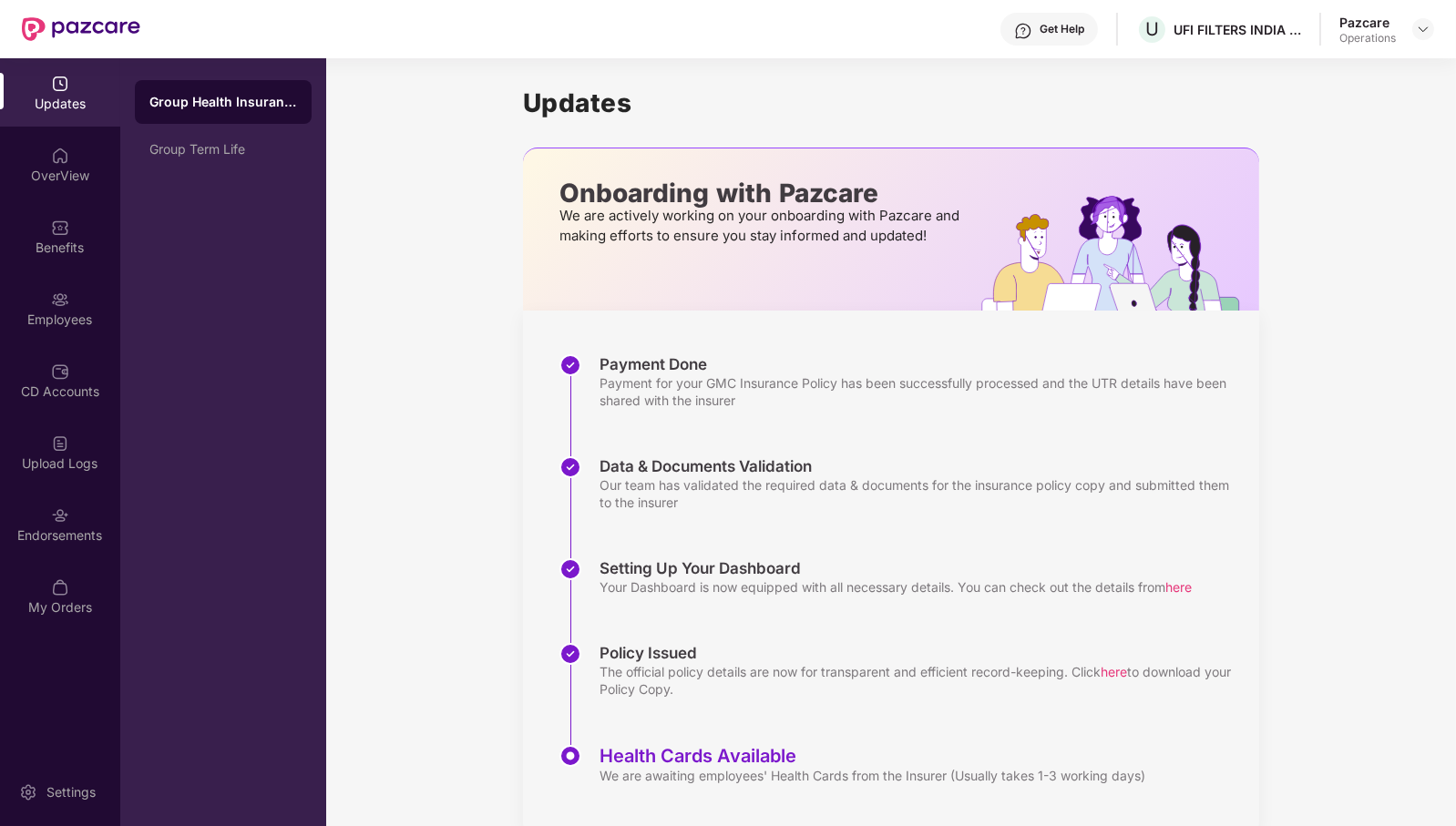
click at [73, 521] on div "Endorsements" at bounding box center [60, 524] width 120 height 69
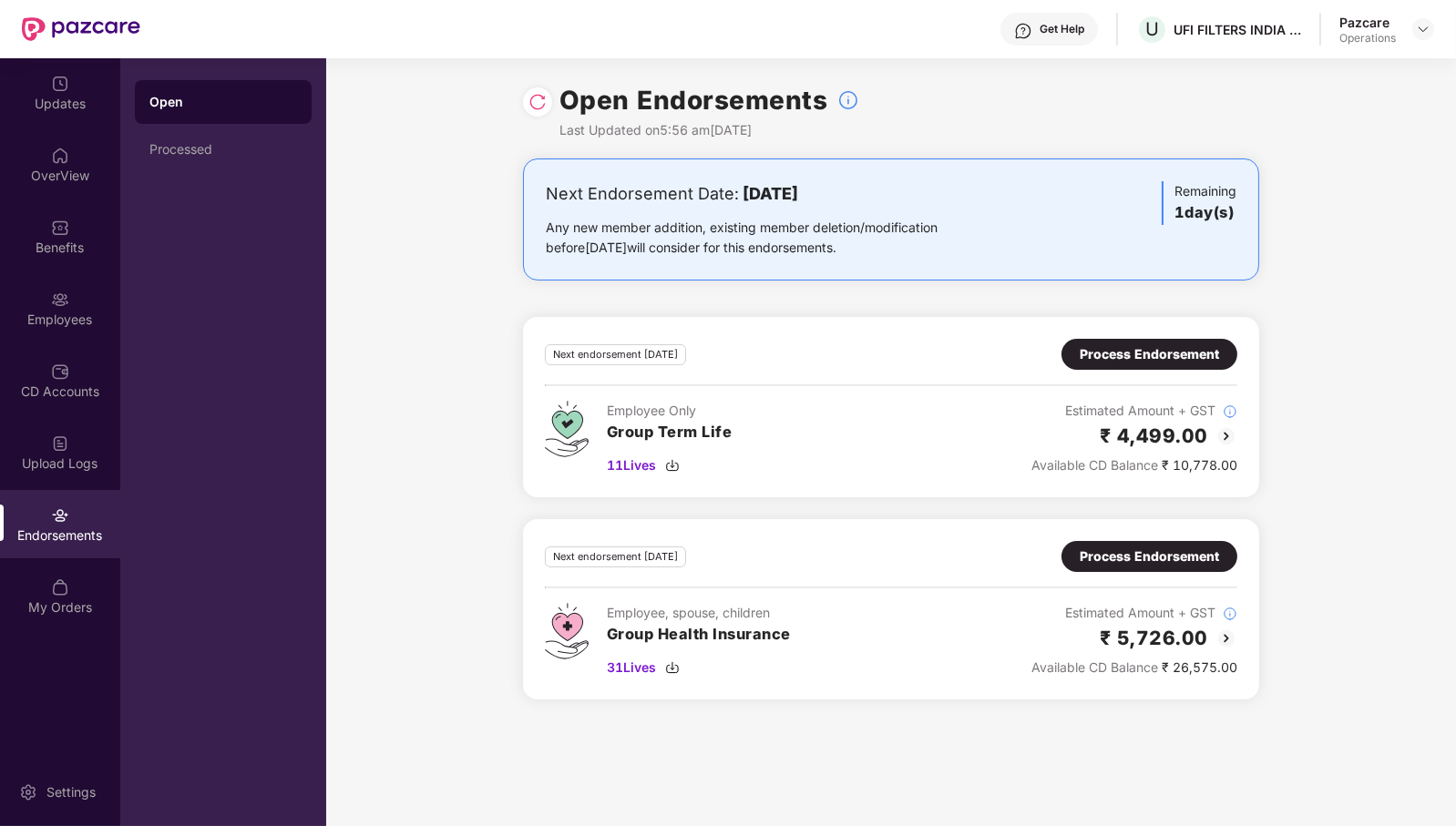
drag, startPoint x: 545, startPoint y: 190, endPoint x: 1015, endPoint y: 264, distance: 475.8
click at [1015, 264] on div "Next Endorsement Date: [DATE] Any new member addition, existing member deletion…" at bounding box center [891, 219] width 737 height 122
click at [743, 473] on div "Employee Only Group Term Life 11 Lives Estimated Amount + GST ₹ 4,499.00 Availa…" at bounding box center [891, 438] width 693 height 75
click at [1429, 32] on img at bounding box center [1424, 28] width 15 height 15
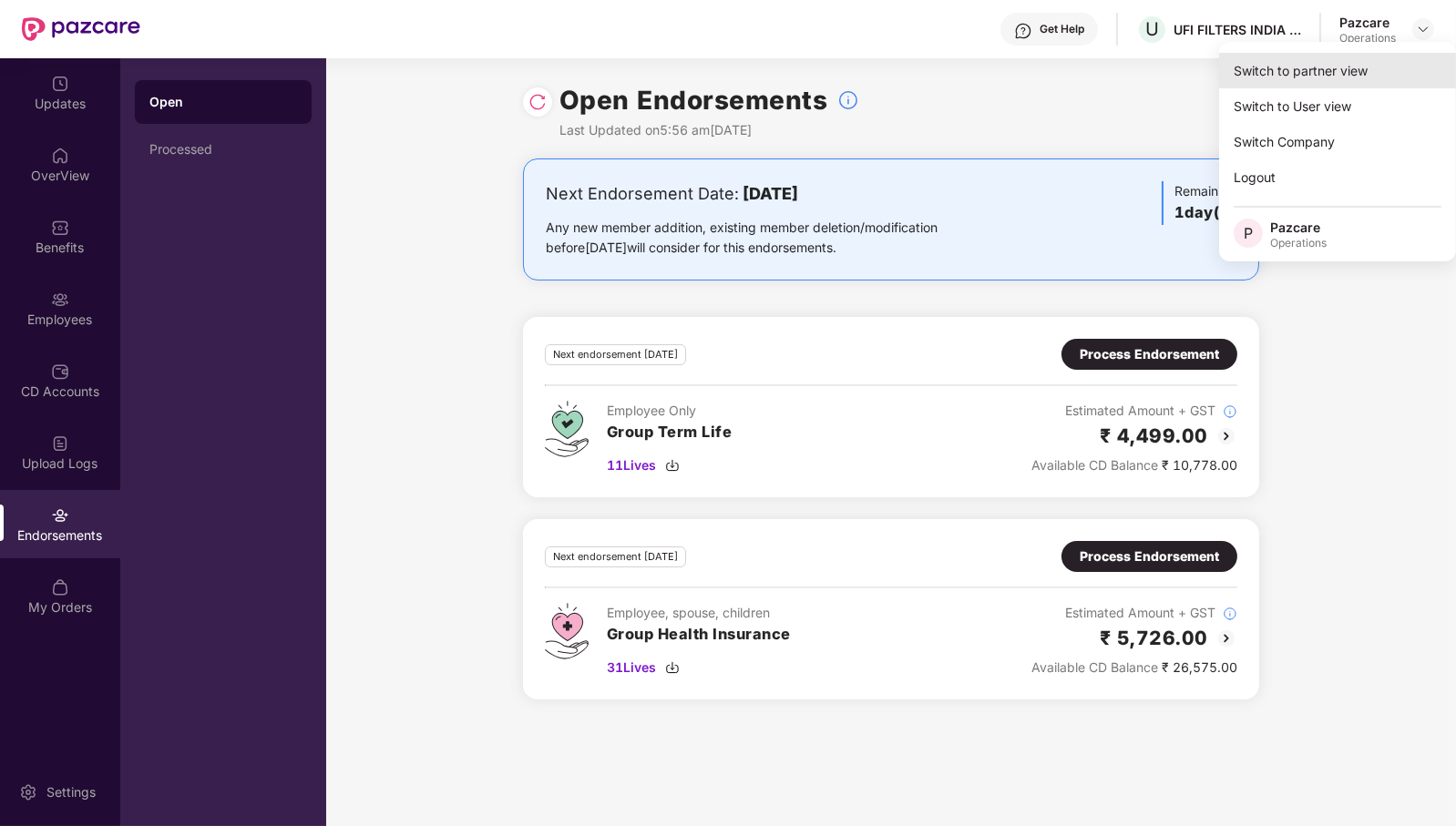
click at [1390, 73] on div "Switch to partner view" at bounding box center [1337, 71] width 237 height 35
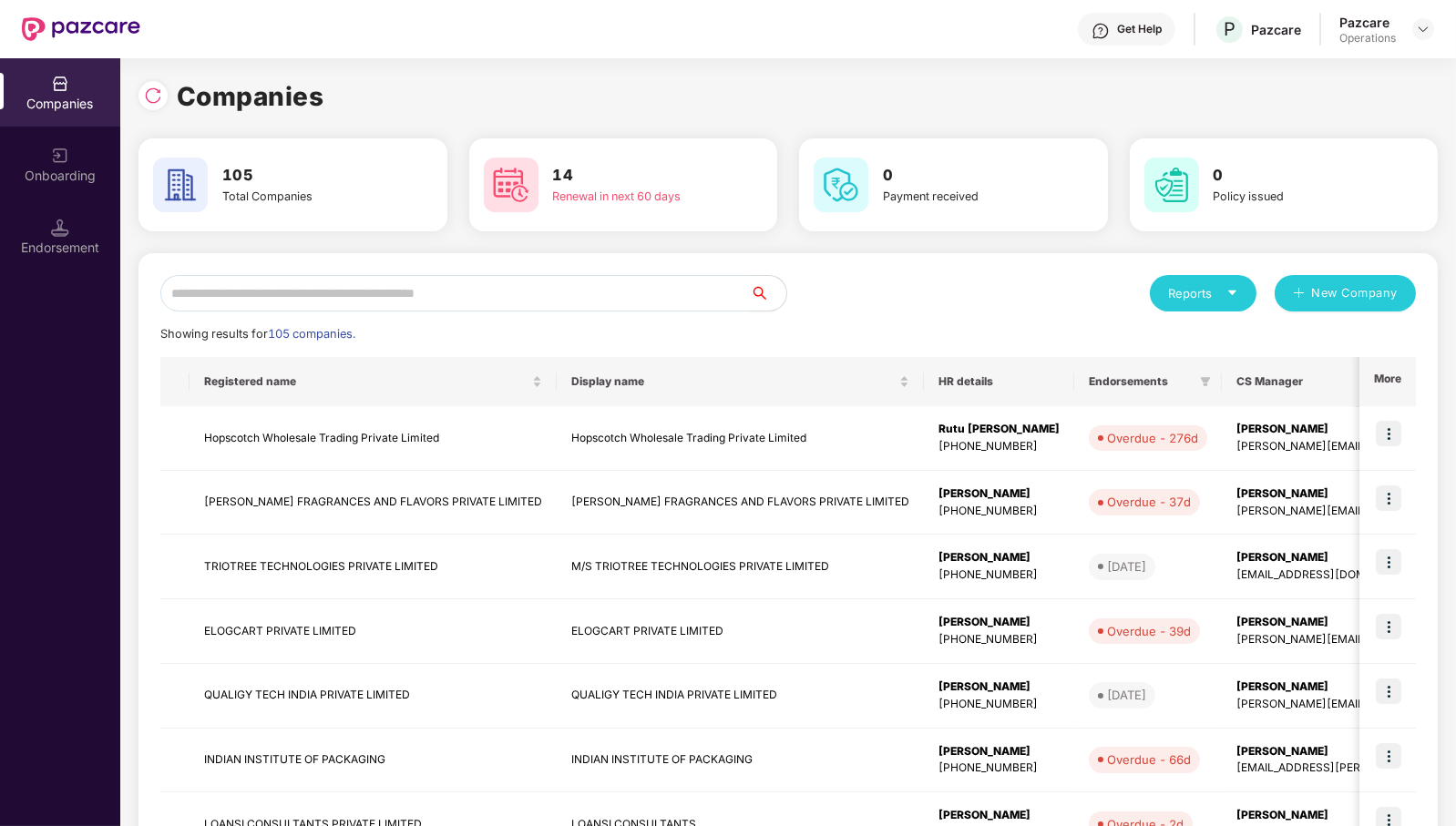
click at [634, 295] on input "text" at bounding box center [455, 293] width 589 height 36
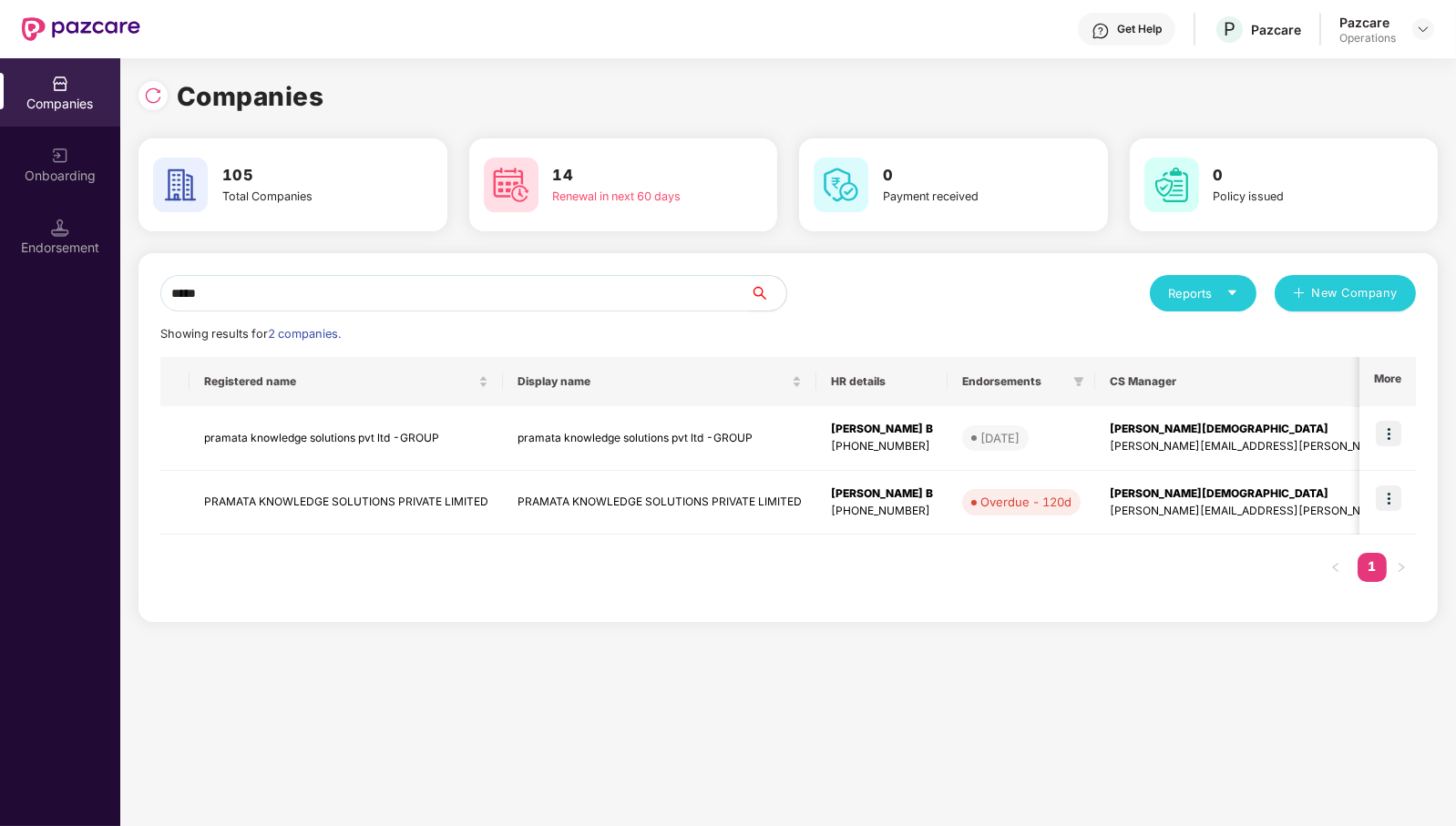
type input "*****"
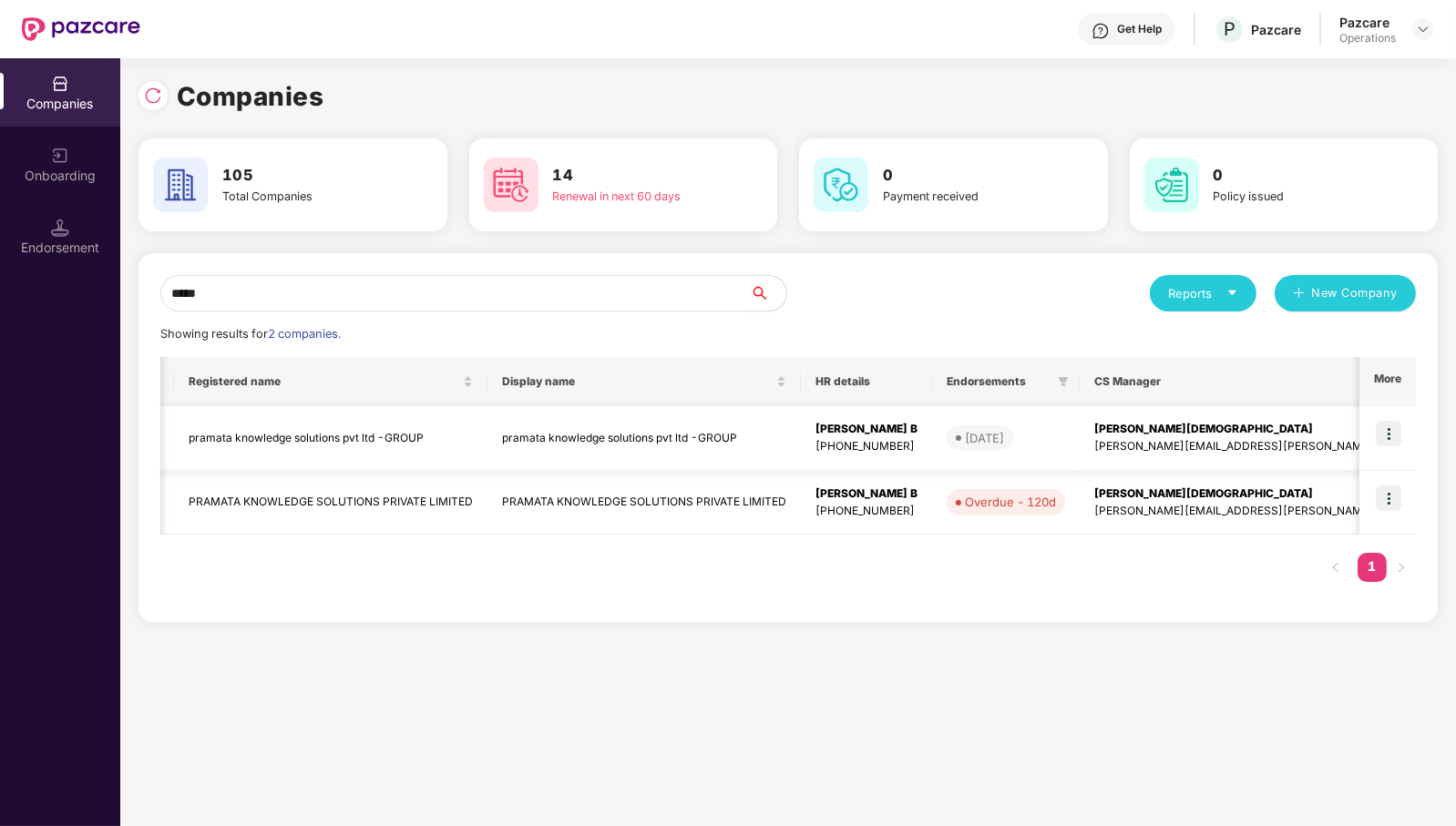
scroll to position [0, 15]
click at [1394, 429] on img at bounding box center [1389, 434] width 26 height 26
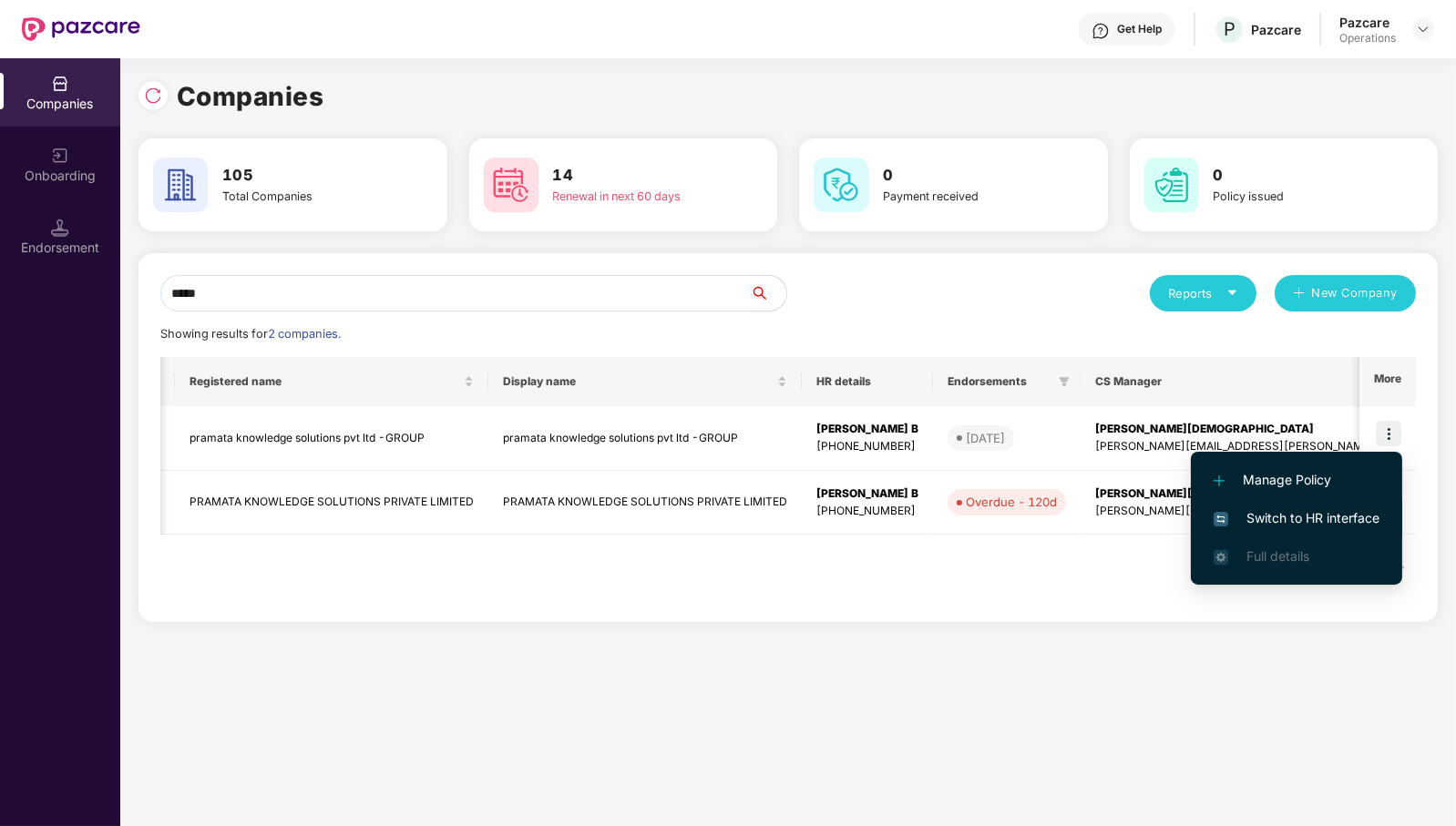
click at [1343, 510] on span "Switch to HR interface" at bounding box center [1297, 519] width 166 height 20
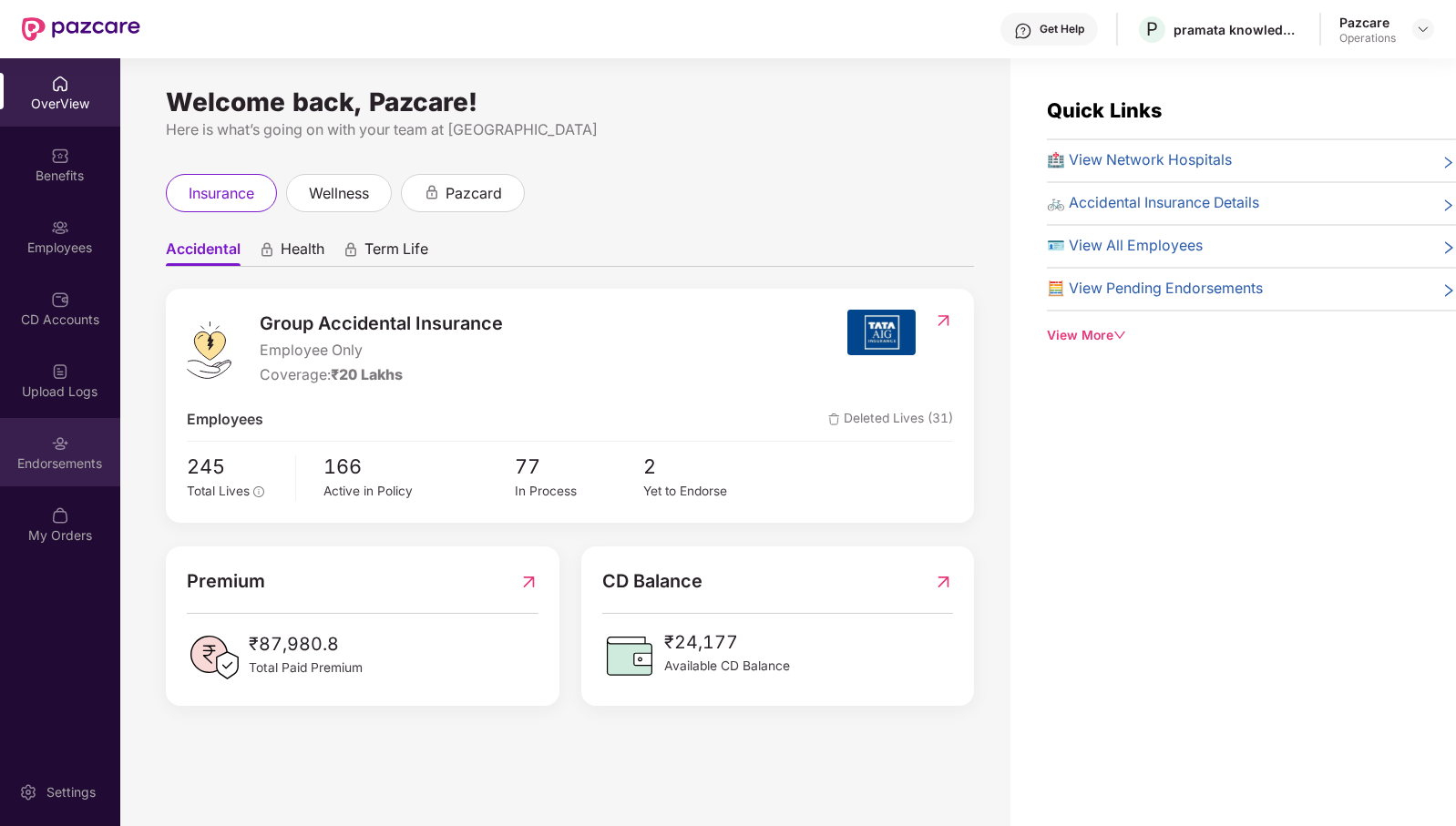
click at [25, 465] on div "Endorsements" at bounding box center [60, 464] width 120 height 19
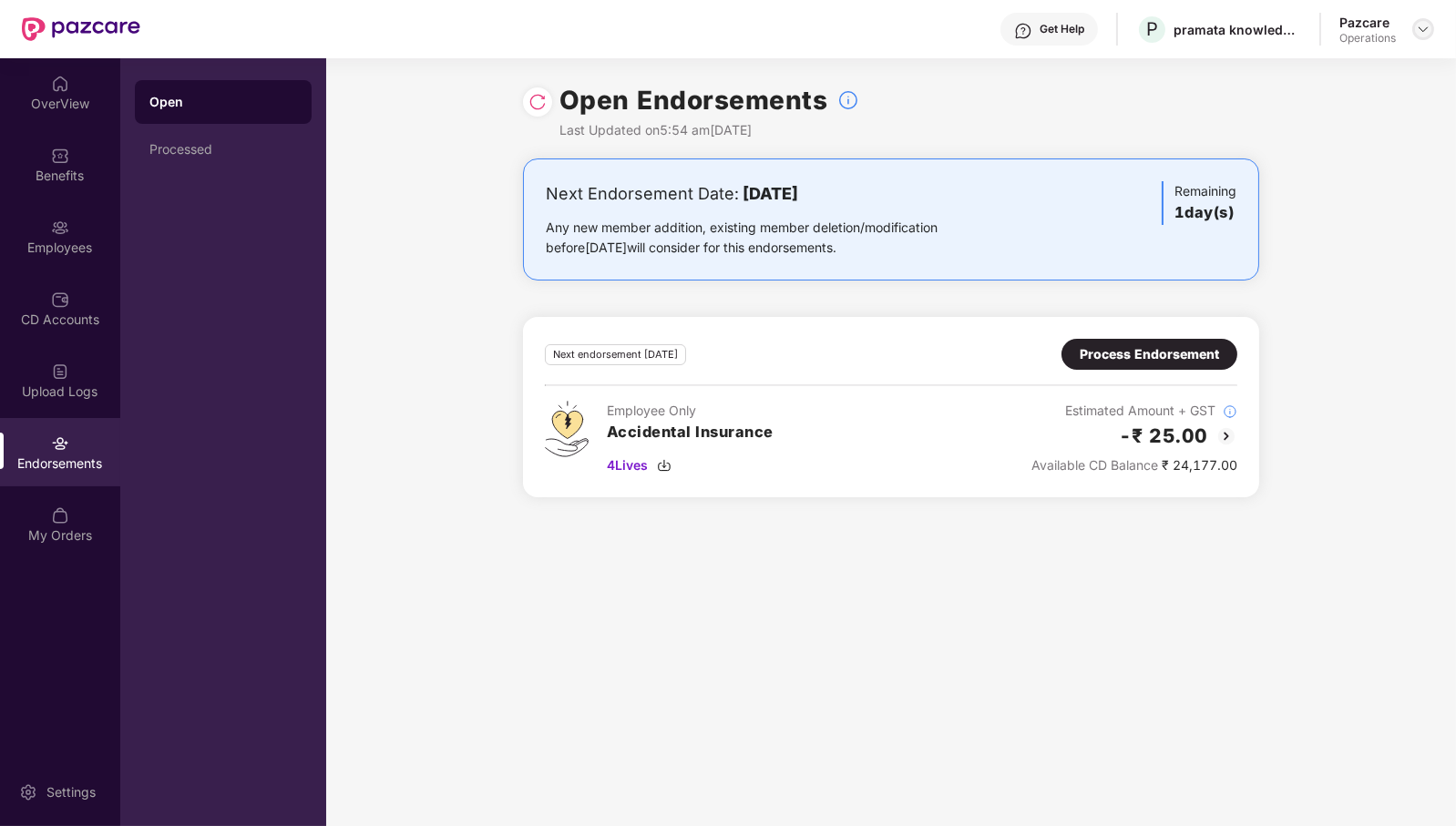
click at [1417, 31] on img at bounding box center [1424, 28] width 15 height 15
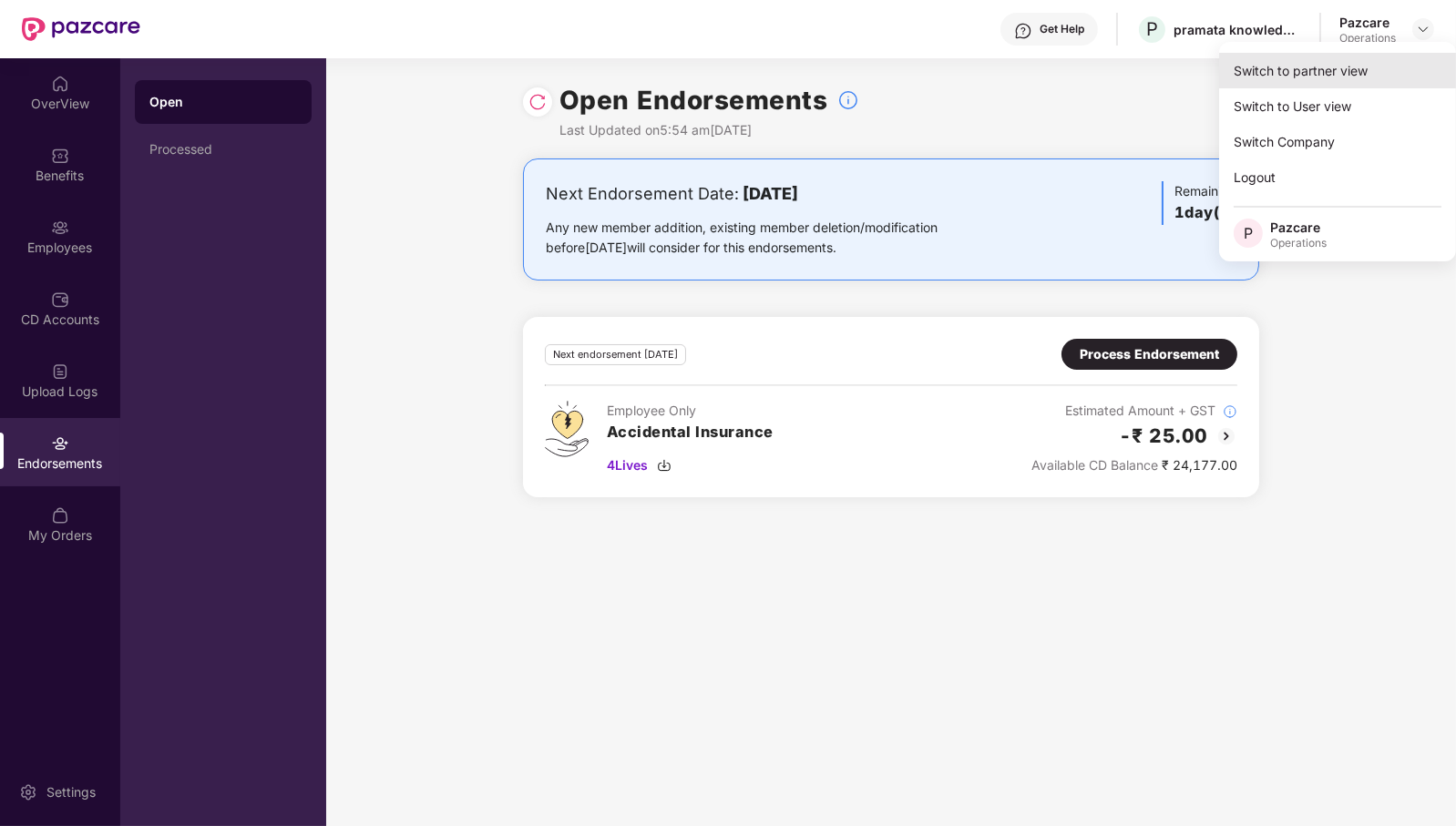
click at [1358, 75] on div "Switch to partner view" at bounding box center [1337, 71] width 237 height 35
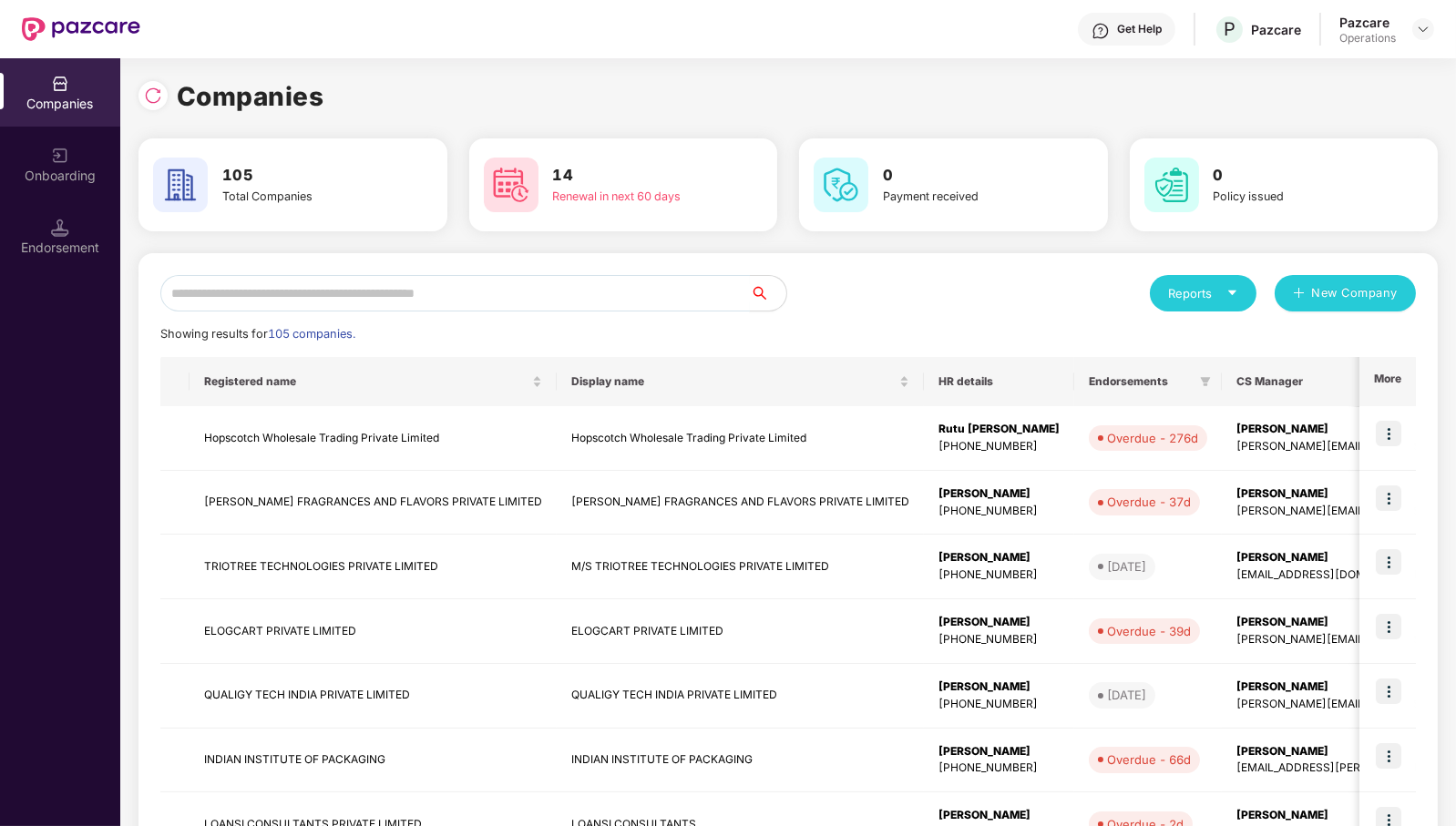
click at [639, 294] on input "text" at bounding box center [455, 293] width 589 height 36
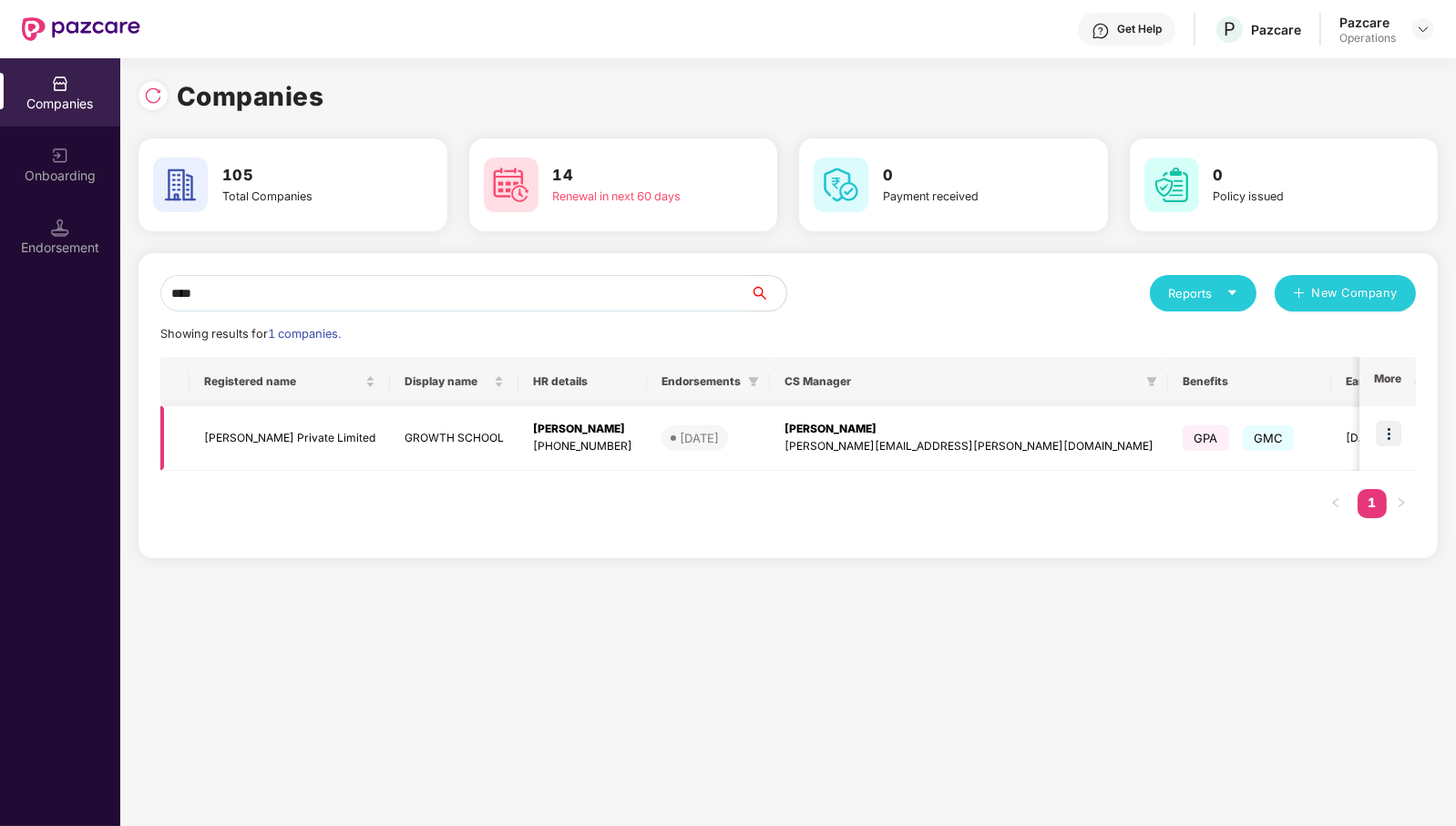
type input "****"
click at [1392, 428] on img at bounding box center [1389, 434] width 26 height 26
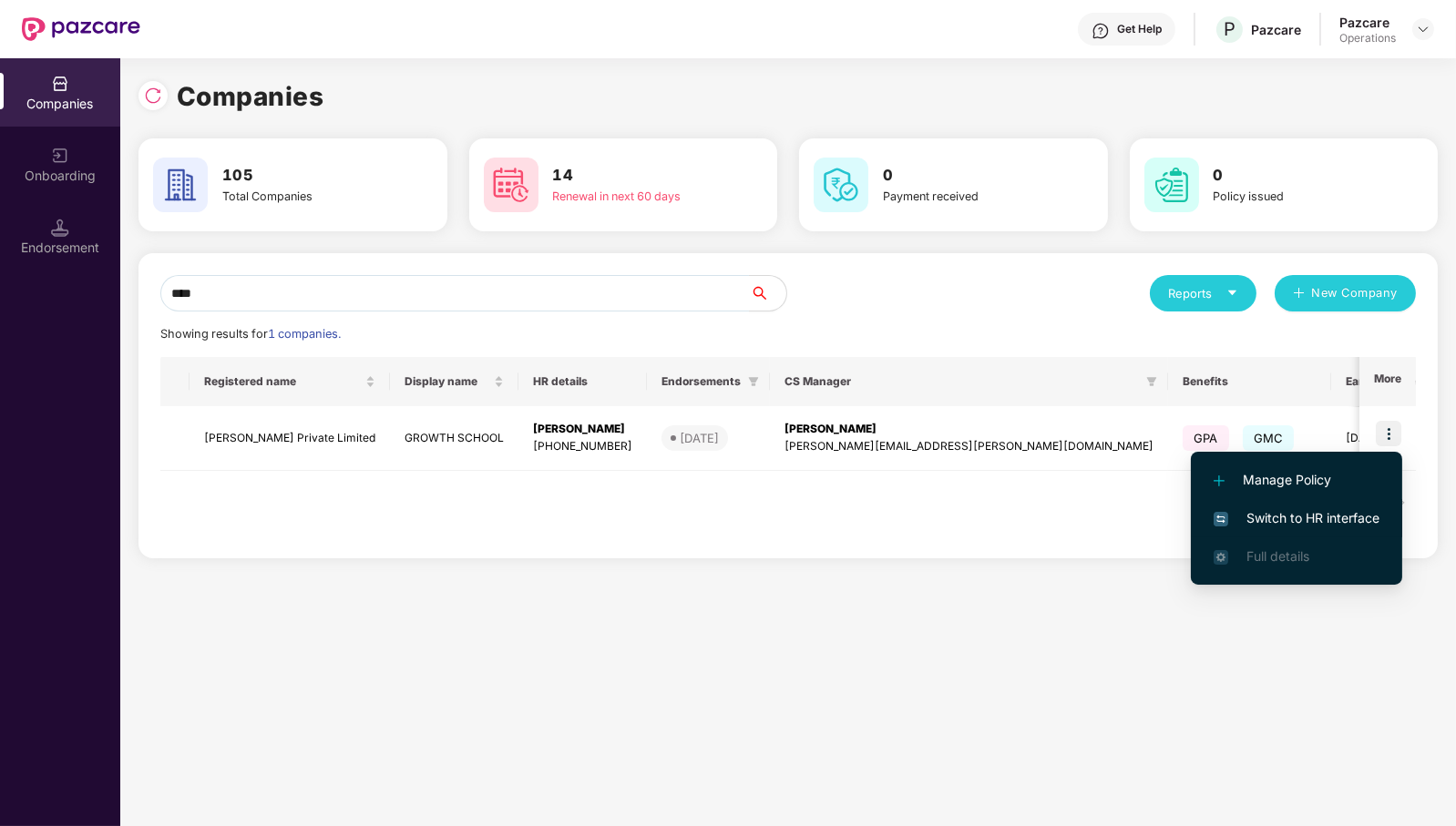
click at [1330, 527] on span "Switch to HR interface" at bounding box center [1297, 519] width 166 height 20
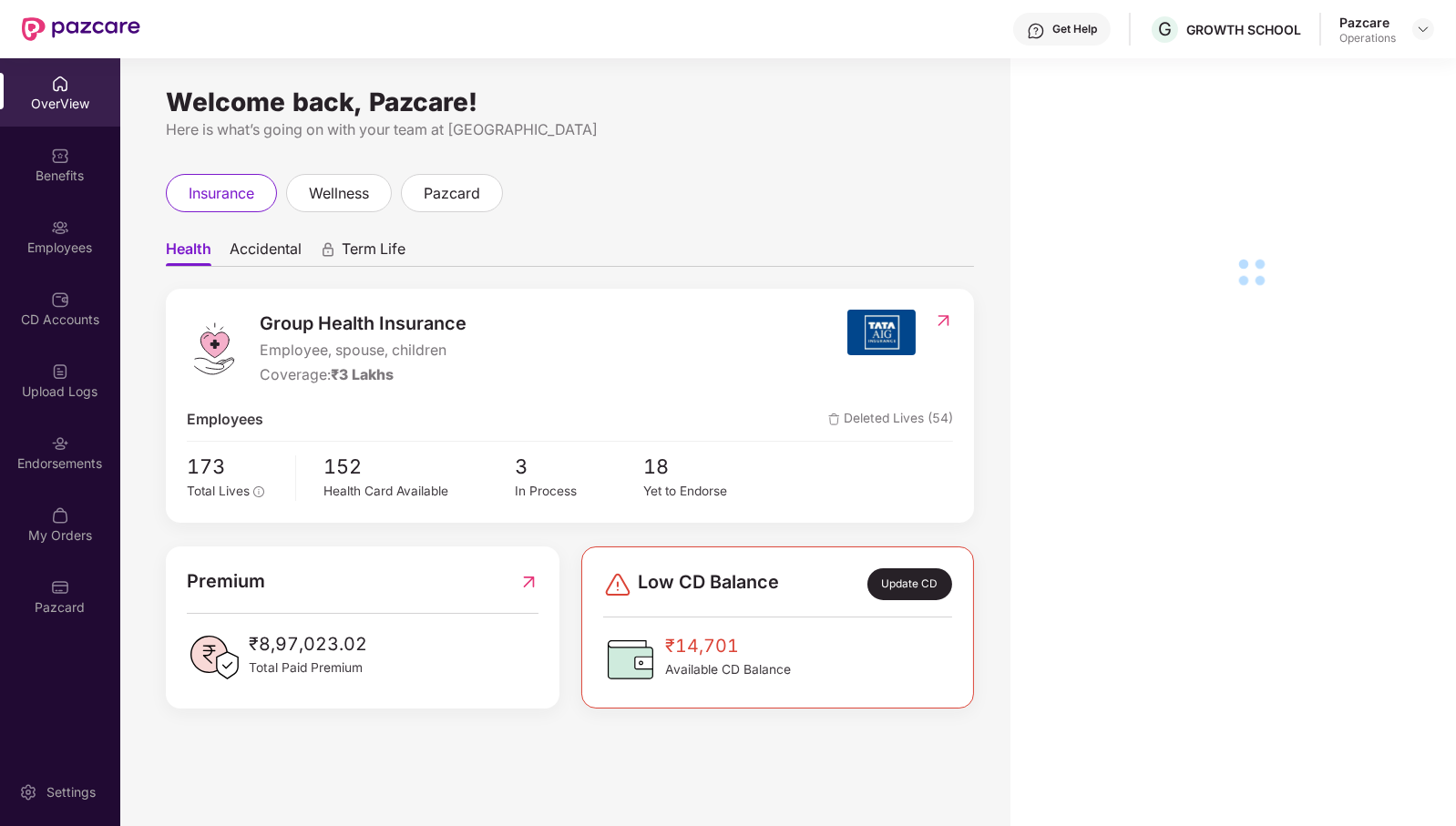
click at [76, 469] on div "Endorsements" at bounding box center [60, 464] width 120 height 19
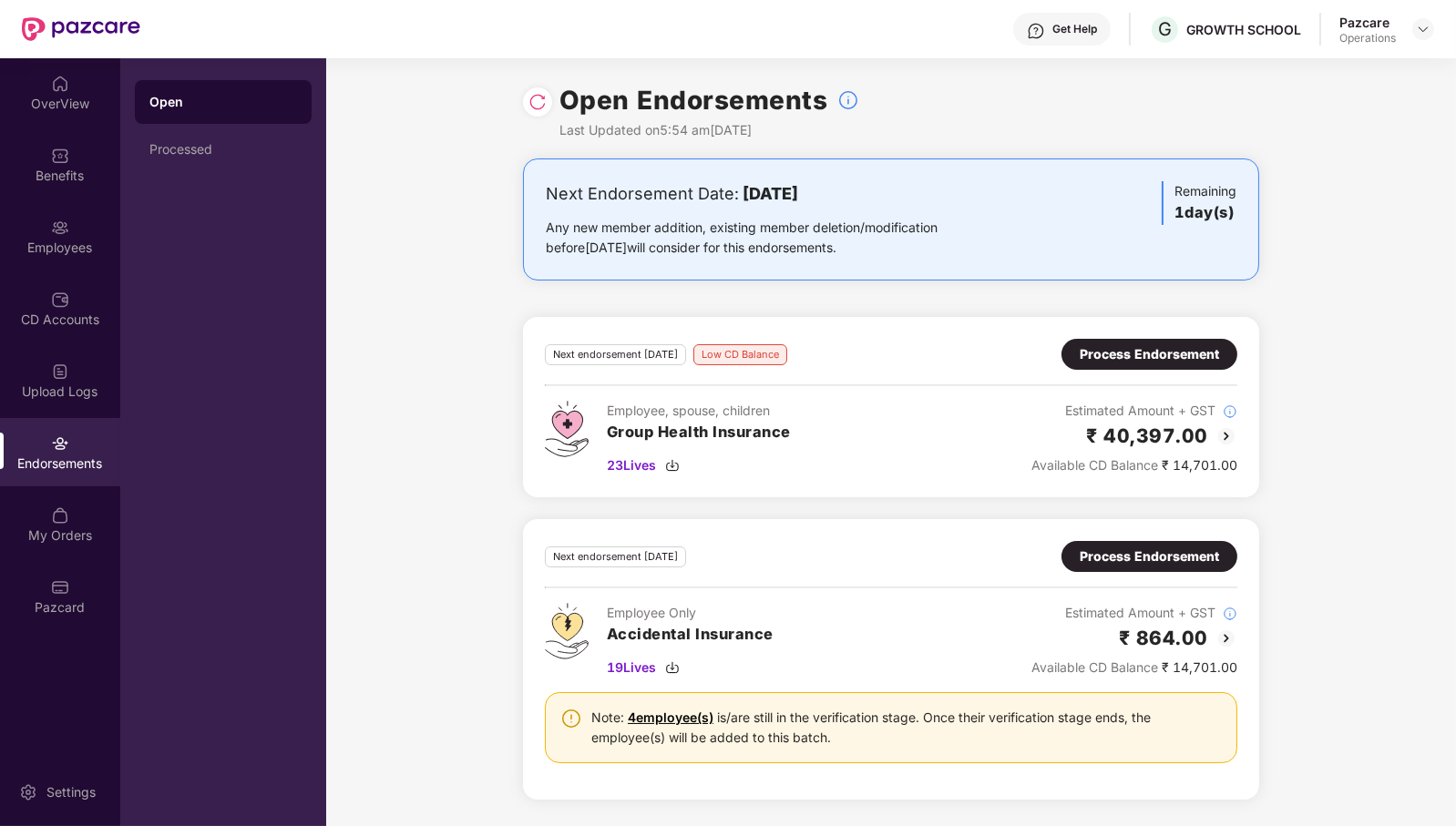
click at [1145, 370] on div "Next endorsement [DATE] Low CD Balance Process Endorsement Employee, spouse, ch…" at bounding box center [891, 407] width 693 height 137
click at [1167, 347] on div "Process Endorsement" at bounding box center [1149, 355] width 140 height 20
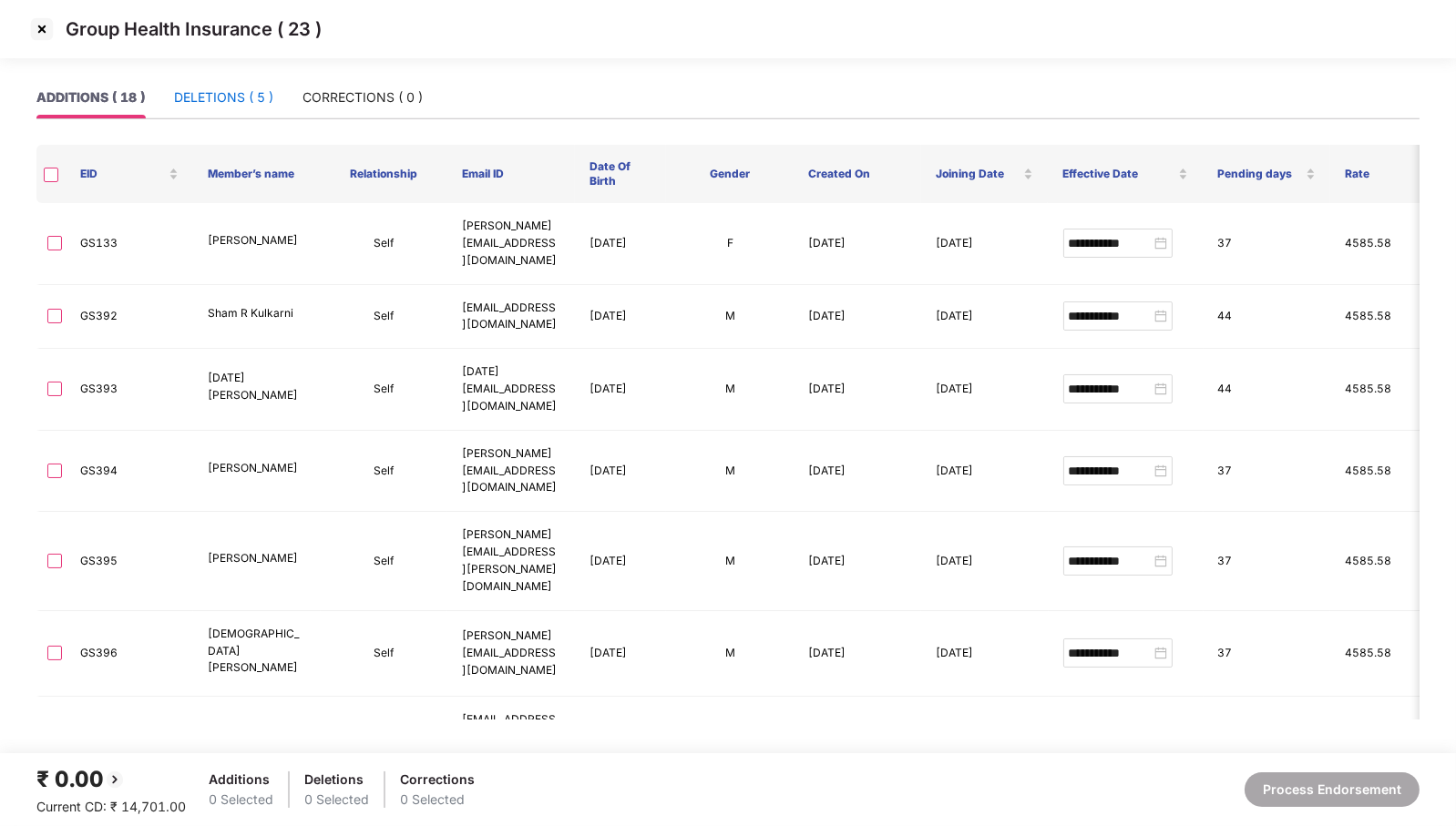
click at [245, 101] on div "DELETIONS ( 5 )" at bounding box center [223, 97] width 99 height 20
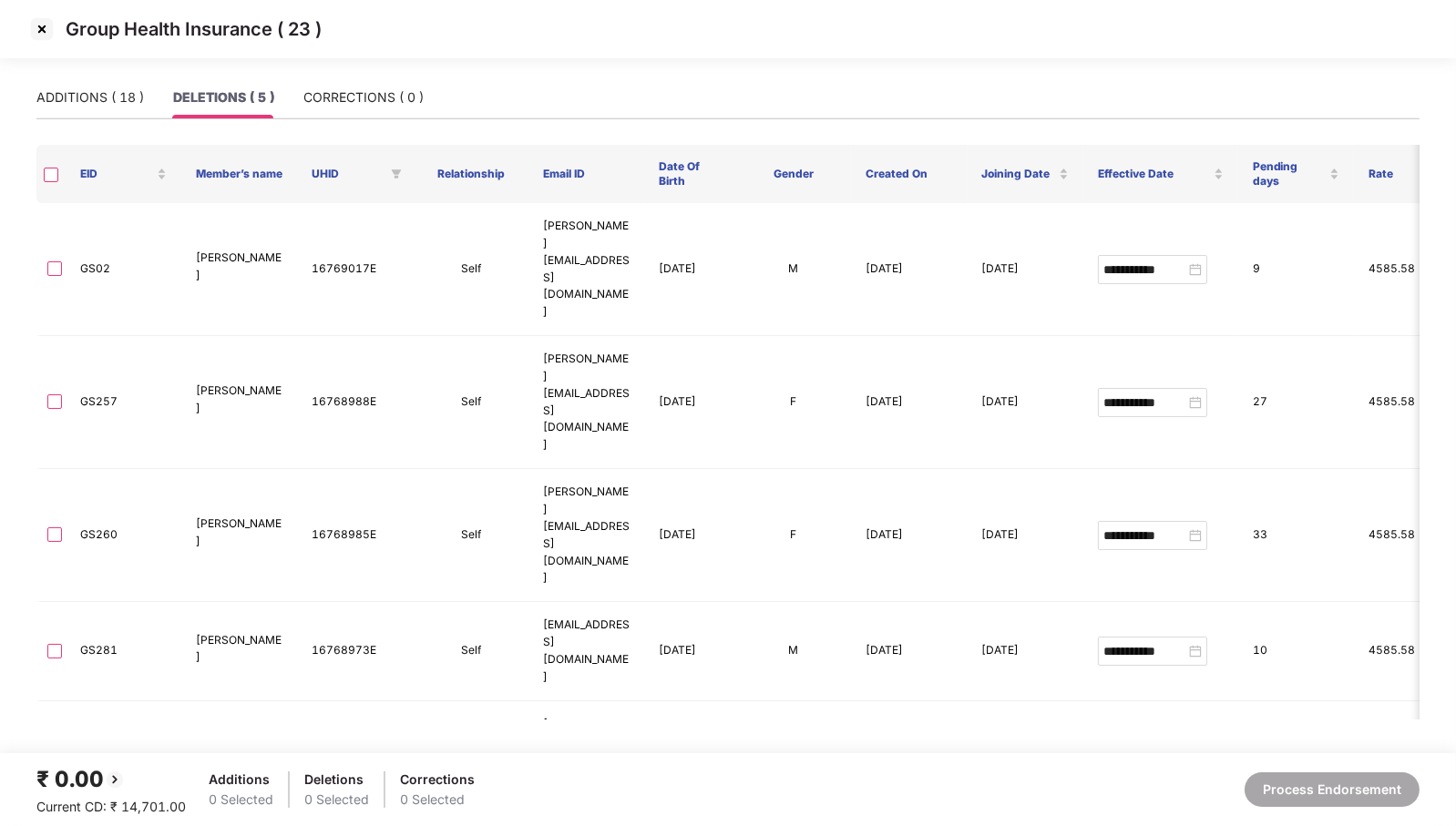
click at [39, 26] on img at bounding box center [42, 29] width 29 height 29
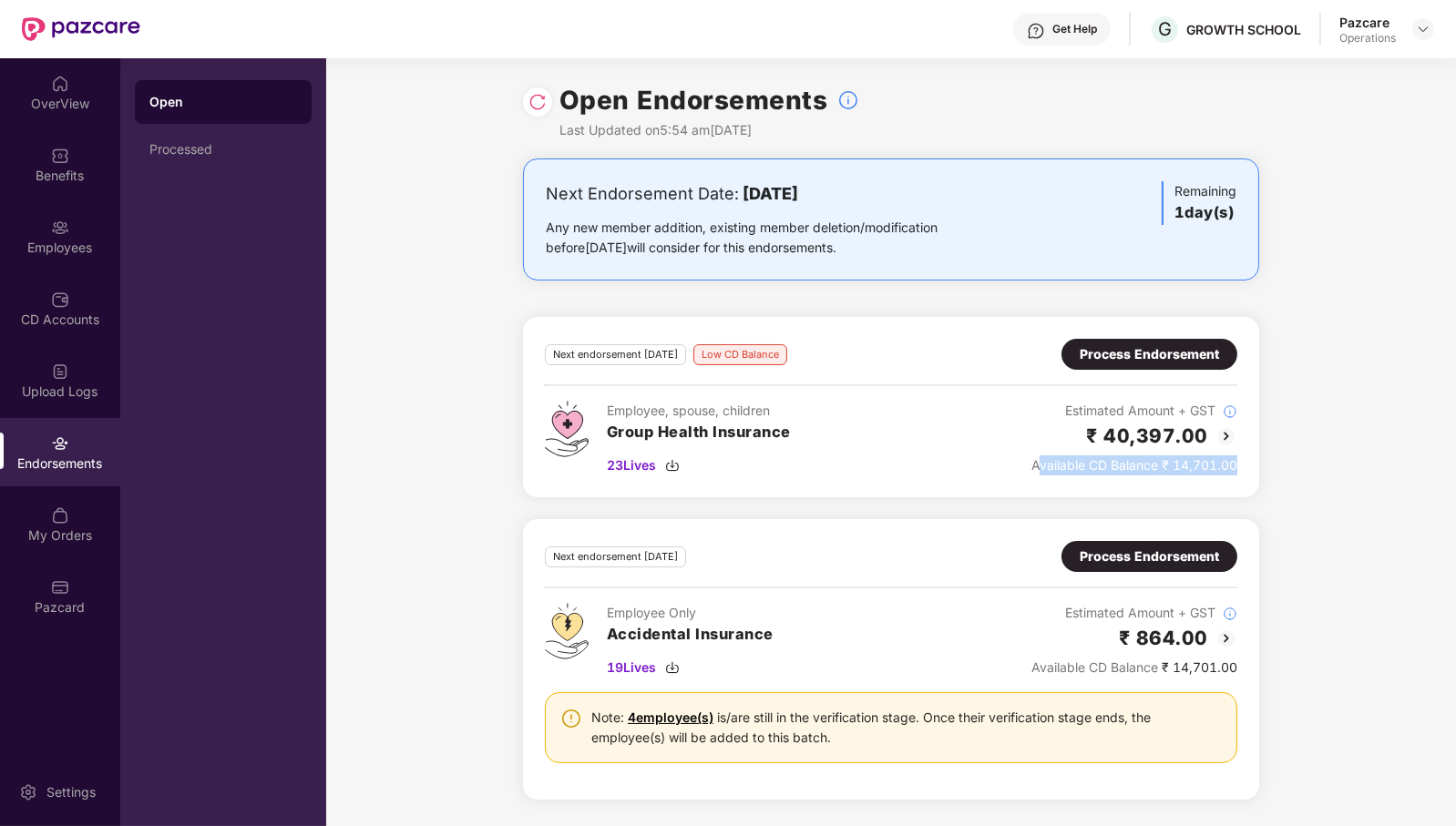
drag, startPoint x: 1036, startPoint y: 468, endPoint x: 1278, endPoint y: 460, distance: 242.1
click at [1278, 463] on div "Next Endorsement Date: [DATE] Any new member addition, existing member deletion…" at bounding box center [891, 489] width 1130 height 663
drag, startPoint x: 1081, startPoint y: 434, endPoint x: 1253, endPoint y: 446, distance: 172.4
click at [1253, 446] on div "Next endorsement [DATE] Low CD Balance Process Endorsement Employee, spouse, ch…" at bounding box center [891, 408] width 737 height 181
drag, startPoint x: 1028, startPoint y: 470, endPoint x: 1286, endPoint y: 469, distance: 258.0
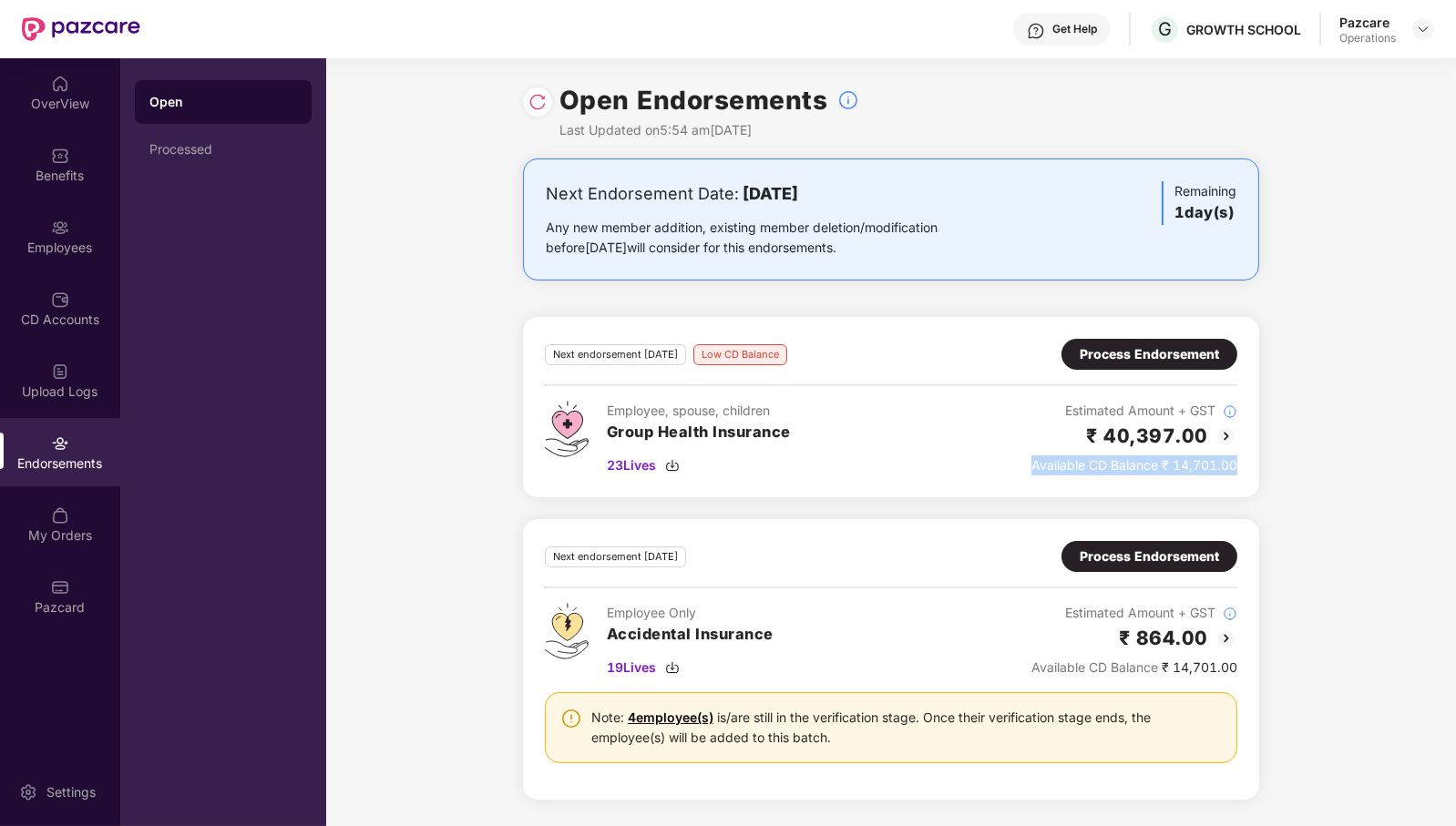
click at [1286, 469] on div "Next Endorsement Date: [DATE] Any new member addition, existing member deletion…" at bounding box center [891, 489] width 1130 height 663
drag, startPoint x: 1062, startPoint y: 424, endPoint x: 1292, endPoint y: 426, distance: 230.0
click at [1292, 426] on div "Next Endorsement Date: [DATE] Any new member addition, existing member deletion…" at bounding box center [891, 489] width 1130 height 663
drag, startPoint x: 821, startPoint y: 358, endPoint x: 689, endPoint y: 360, distance: 132.0
click at [689, 360] on div "Next endorsement [DATE] Low CD Balance Process Endorsement" at bounding box center [891, 355] width 693 height 31
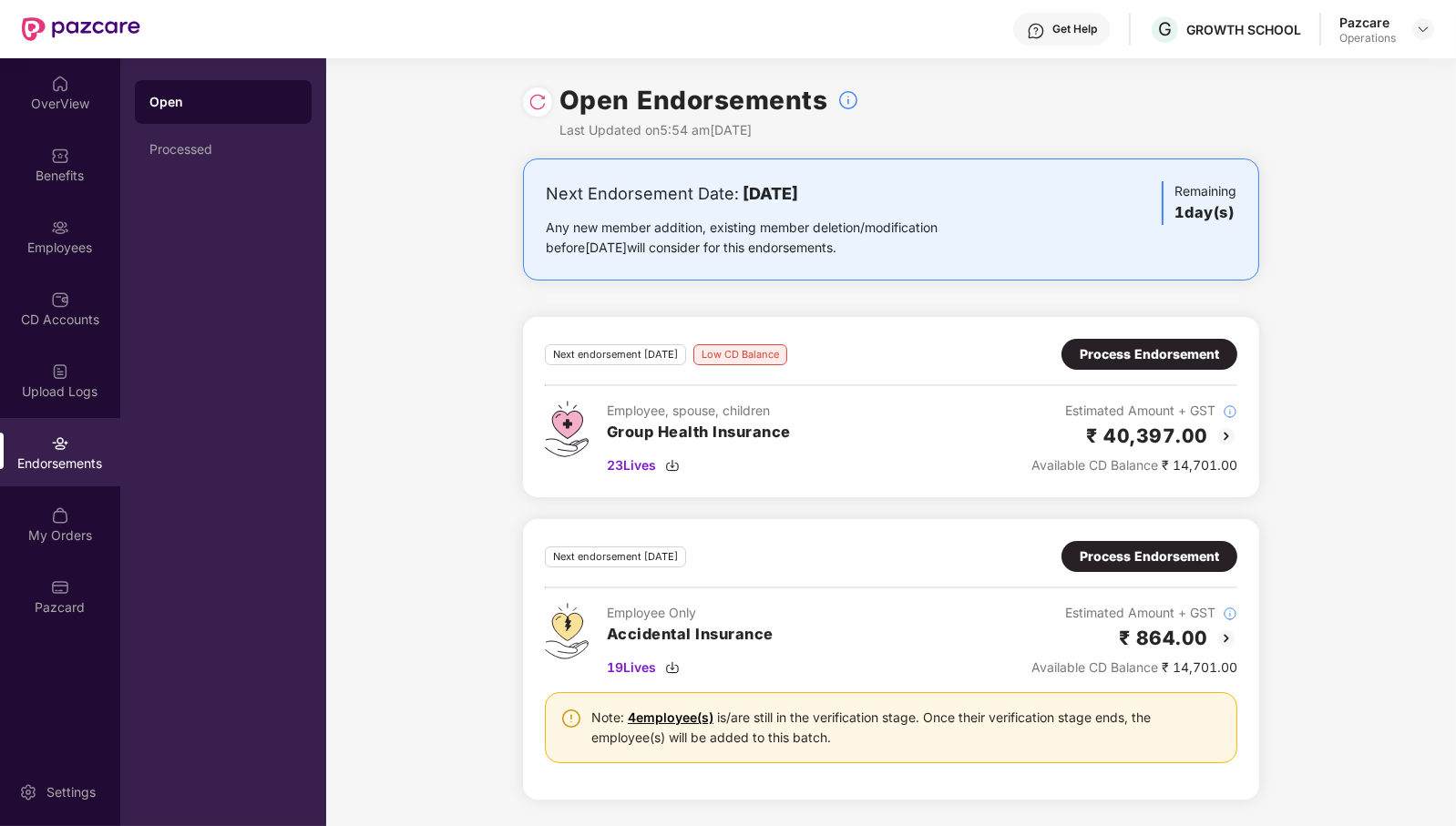
click at [913, 383] on div "Next endorsement [DATE] Low CD Balance Process Endorsement Employee, spouse, ch…" at bounding box center [891, 407] width 693 height 137
drag, startPoint x: 1052, startPoint y: 430, endPoint x: 1127, endPoint y: 433, distance: 75.1
click at [1127, 433] on div "₹ 40,397.00" at bounding box center [1135, 436] width 206 height 30
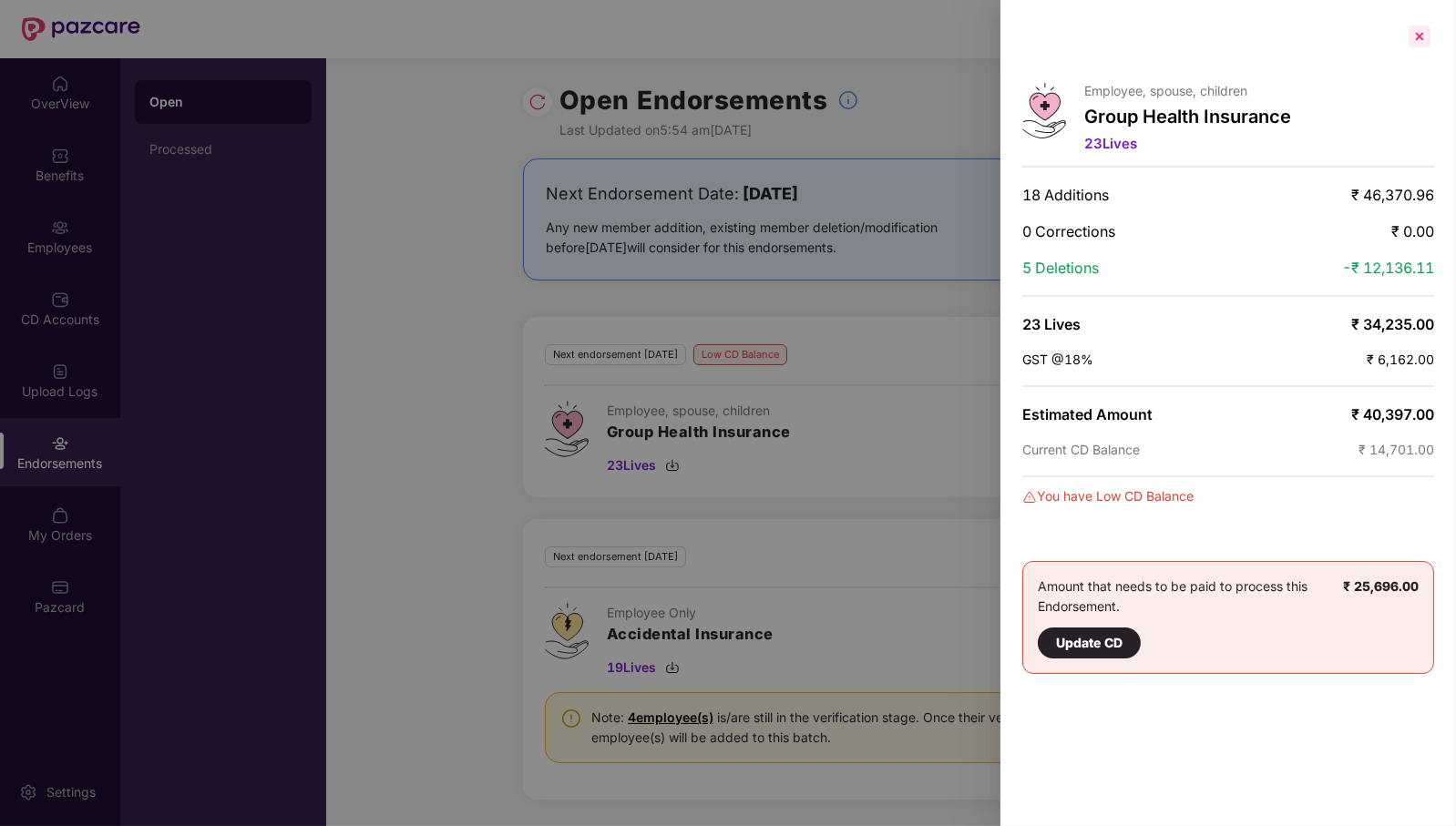
click at [1430, 32] on div at bounding box center [1420, 36] width 29 height 29
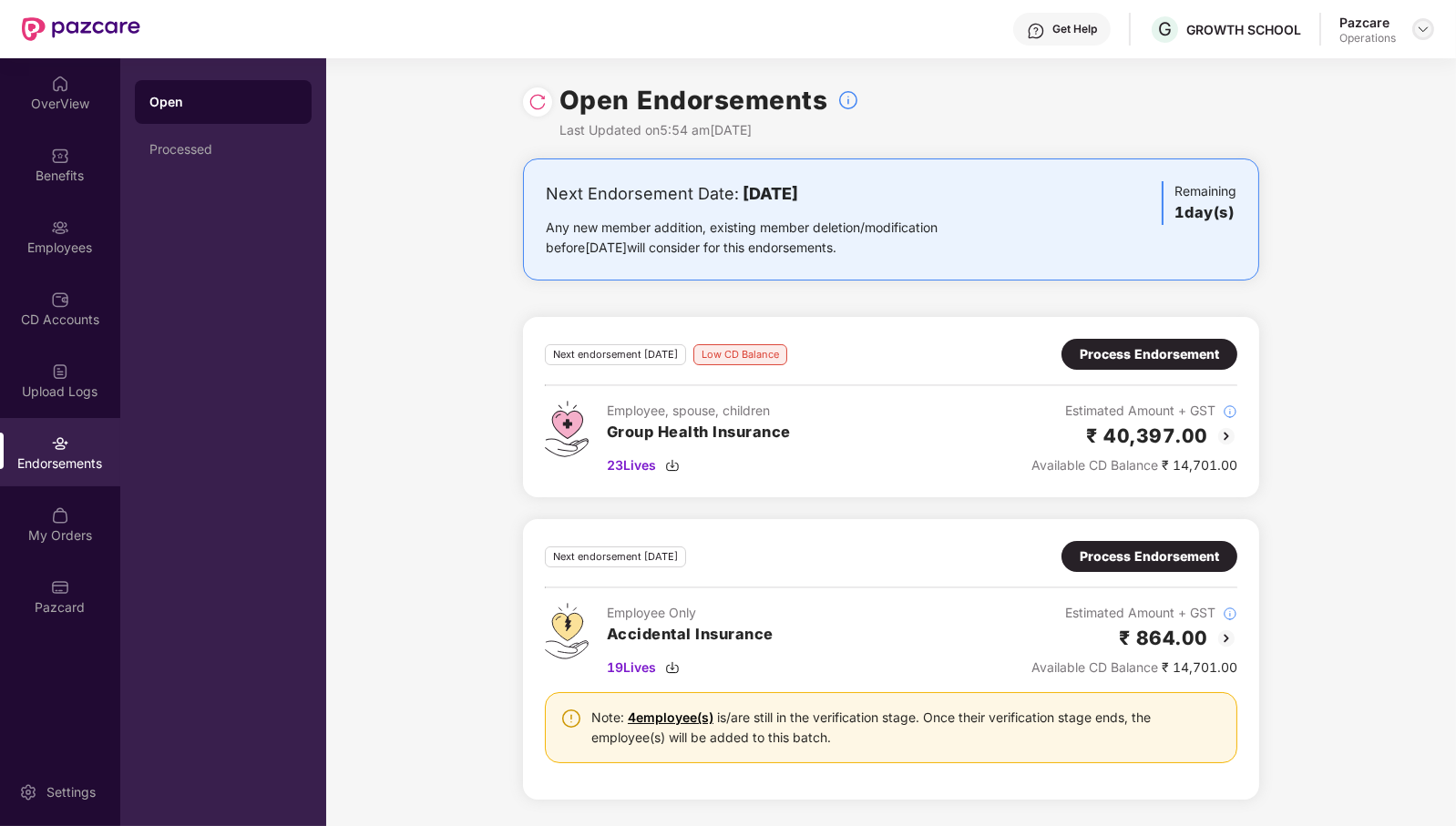
click at [1430, 31] on img at bounding box center [1424, 28] width 15 height 15
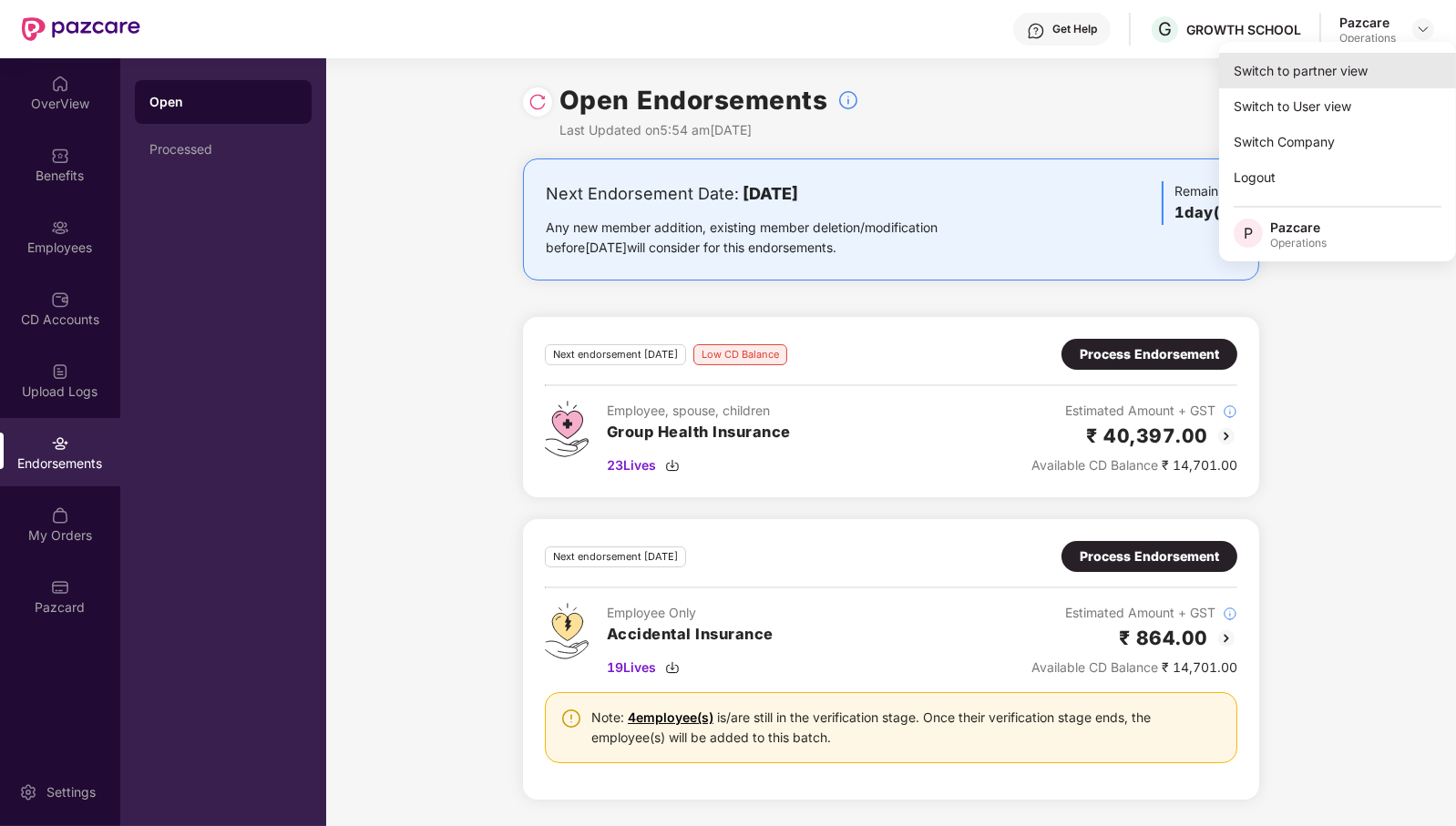
click at [1372, 63] on div "Switch to partner view" at bounding box center [1337, 71] width 237 height 35
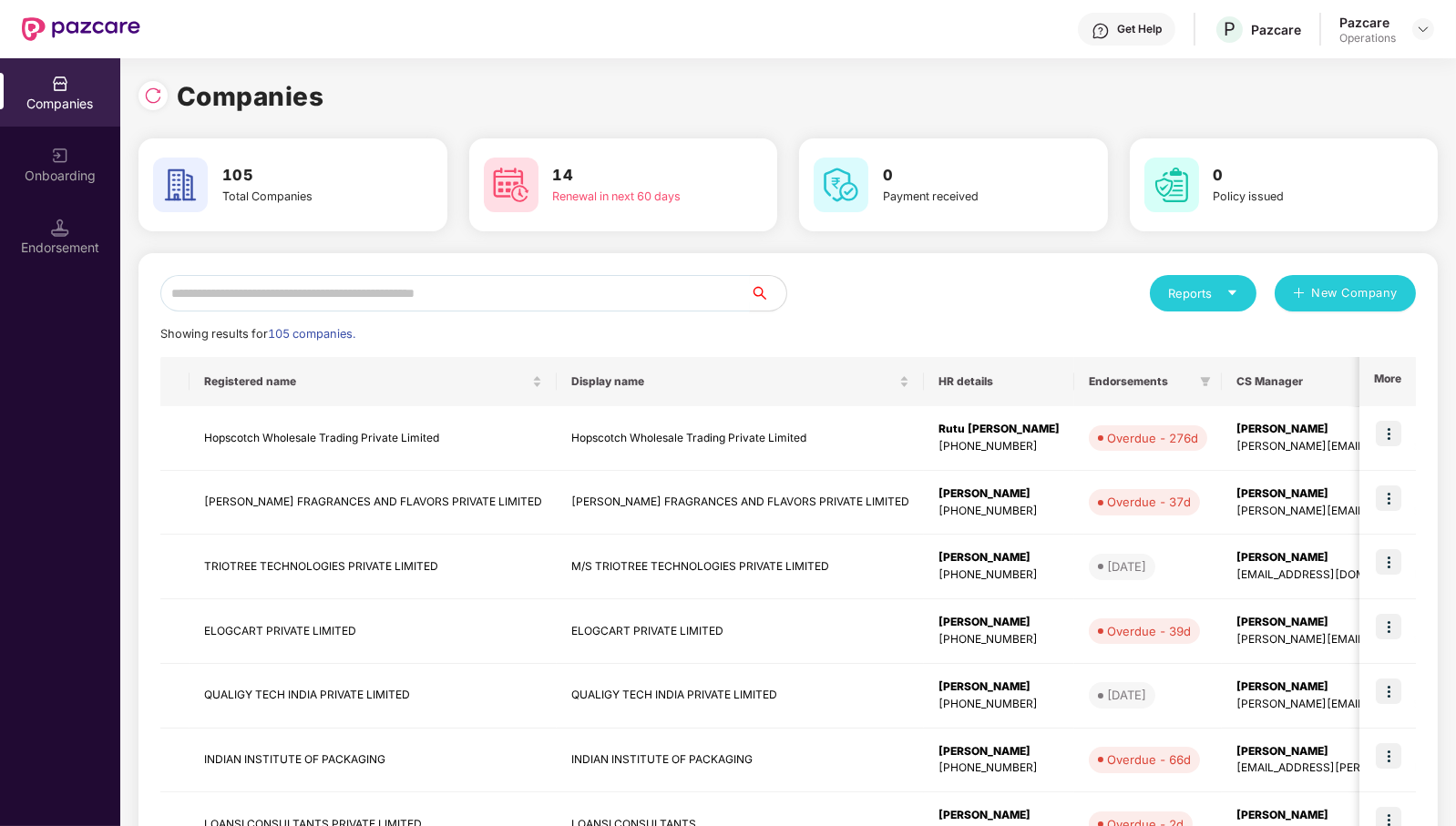
click at [598, 291] on input "text" at bounding box center [455, 293] width 589 height 36
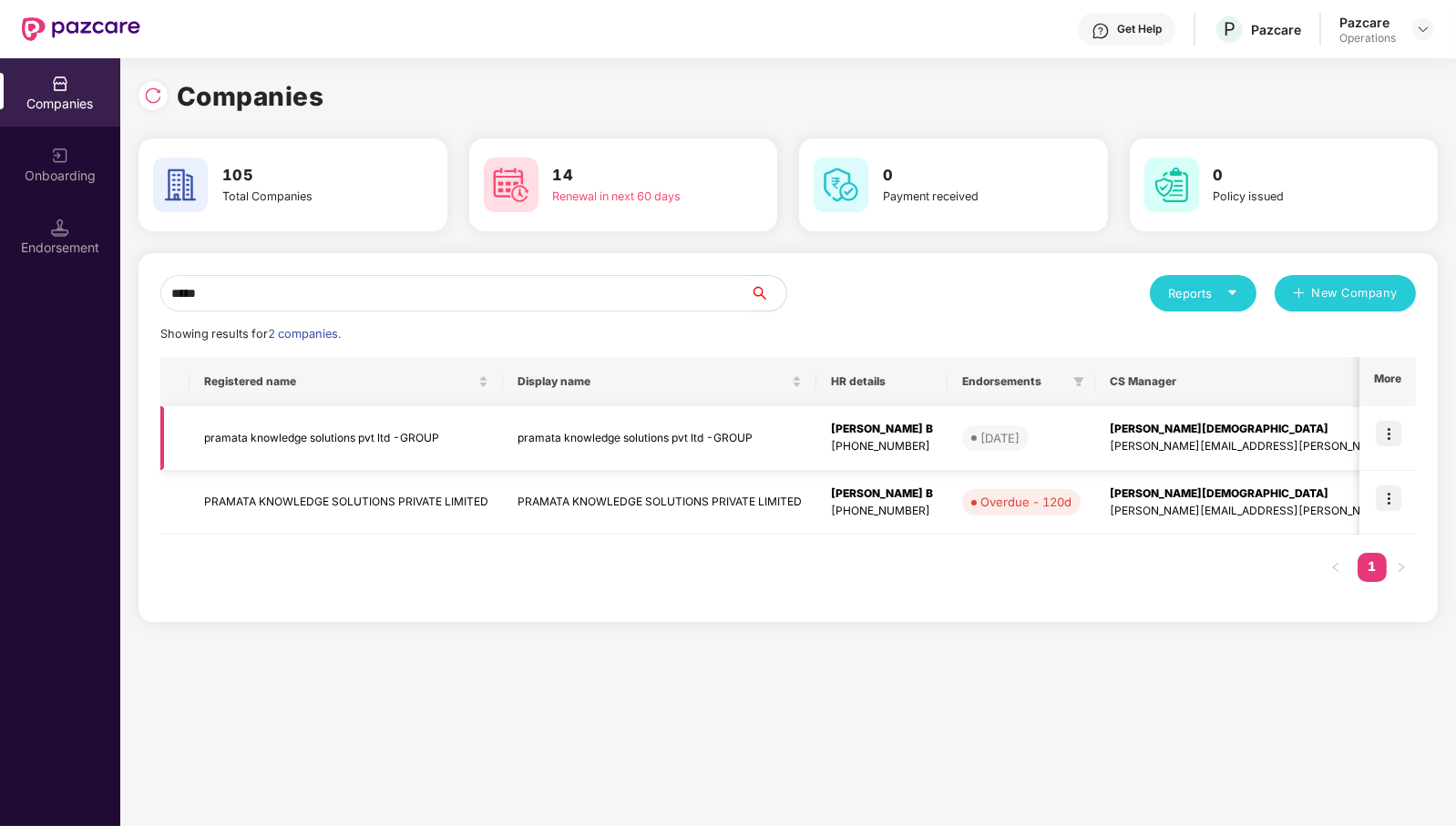
type input "*****"
click at [1398, 439] on img at bounding box center [1389, 434] width 26 height 26
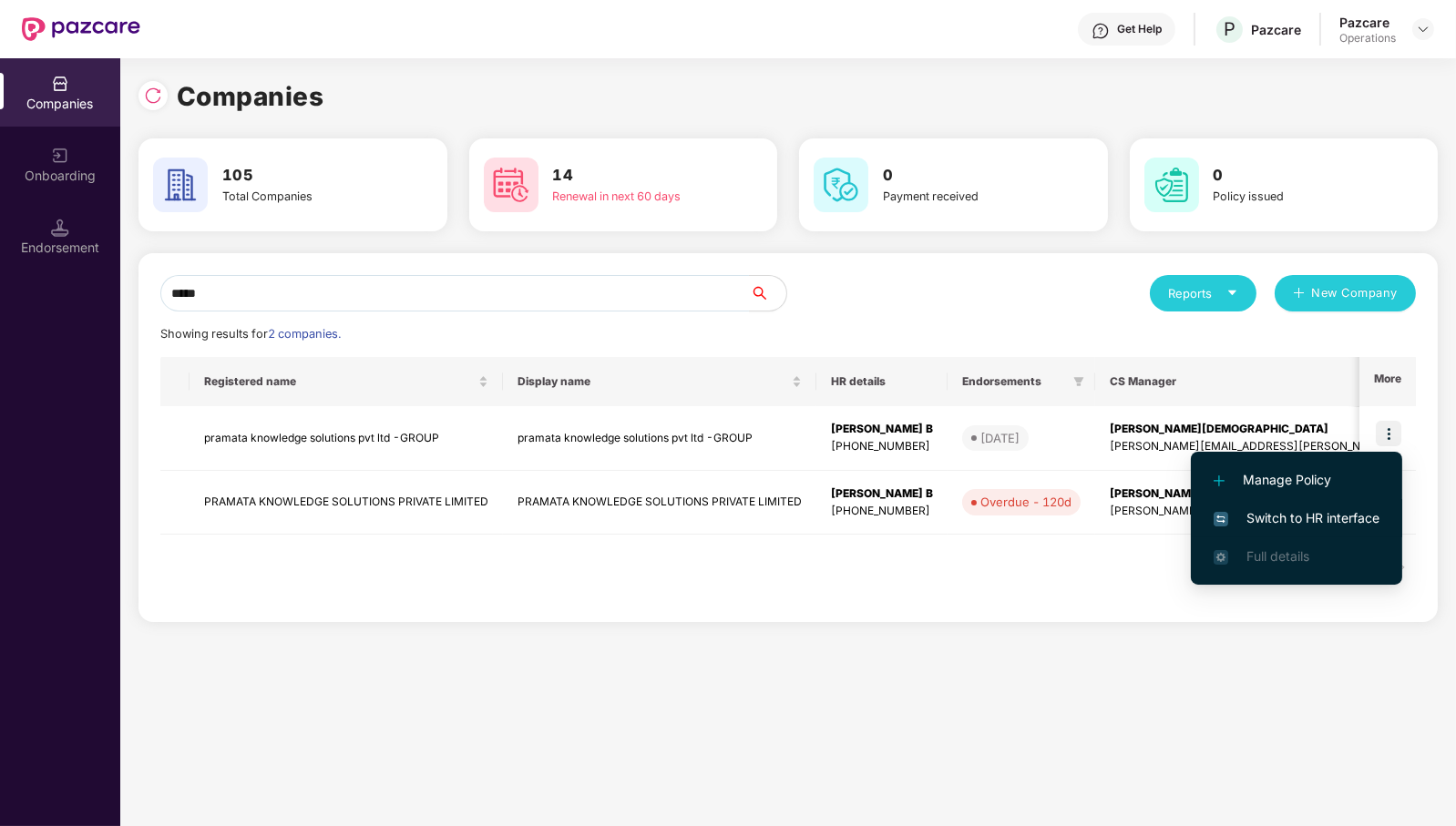
click at [1372, 512] on span "Switch to HR interface" at bounding box center [1297, 519] width 166 height 20
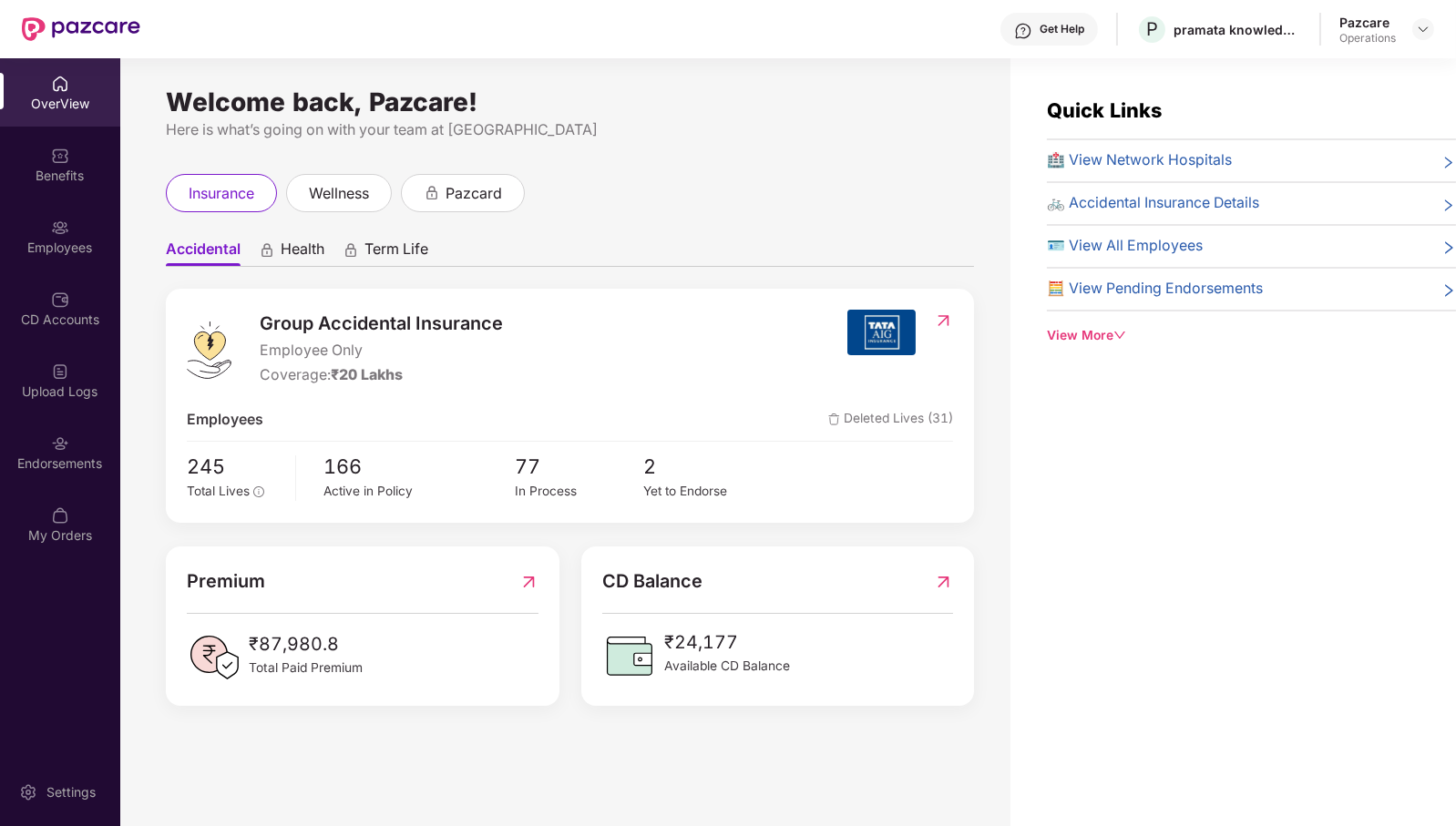
click at [64, 447] on img at bounding box center [60, 443] width 19 height 19
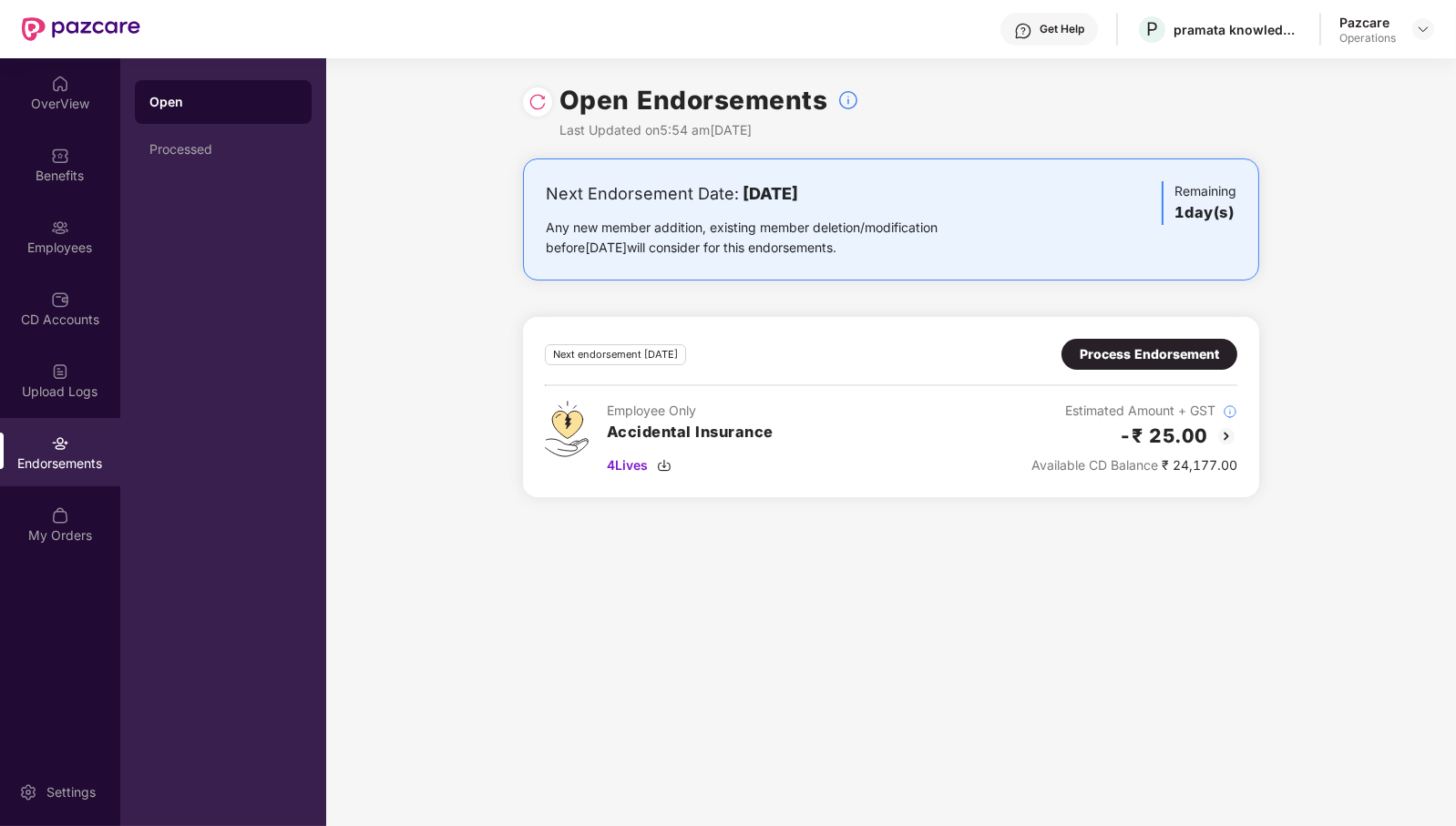
click at [1439, 27] on header "Get Help P pramata knowledge solutions pvt ltd -GROUP Pazcare Operations" at bounding box center [728, 28] width 1456 height 58
click at [1421, 29] on img at bounding box center [1424, 28] width 15 height 15
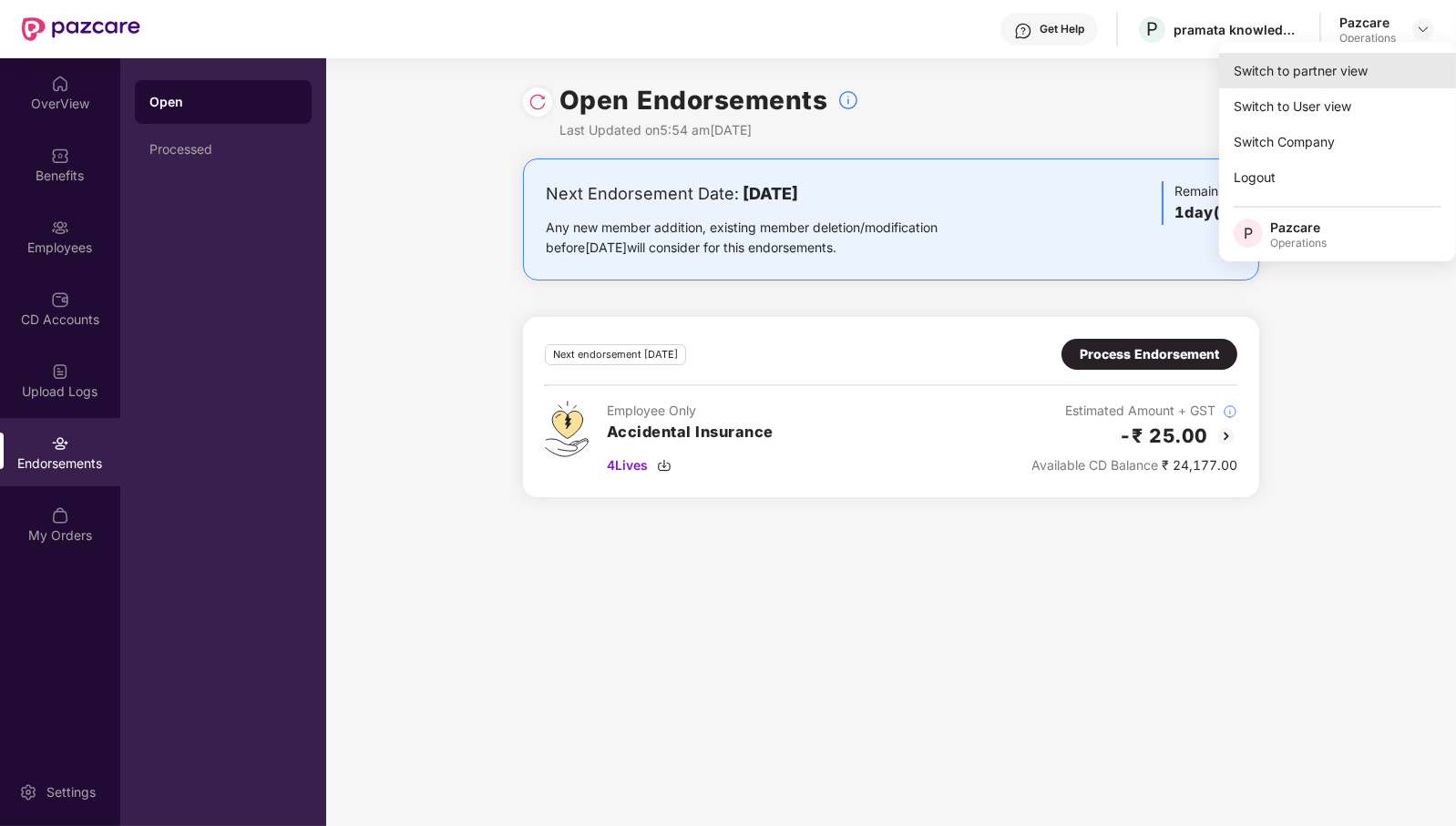
click at [1368, 67] on div "Switch to partner view" at bounding box center [1337, 71] width 237 height 35
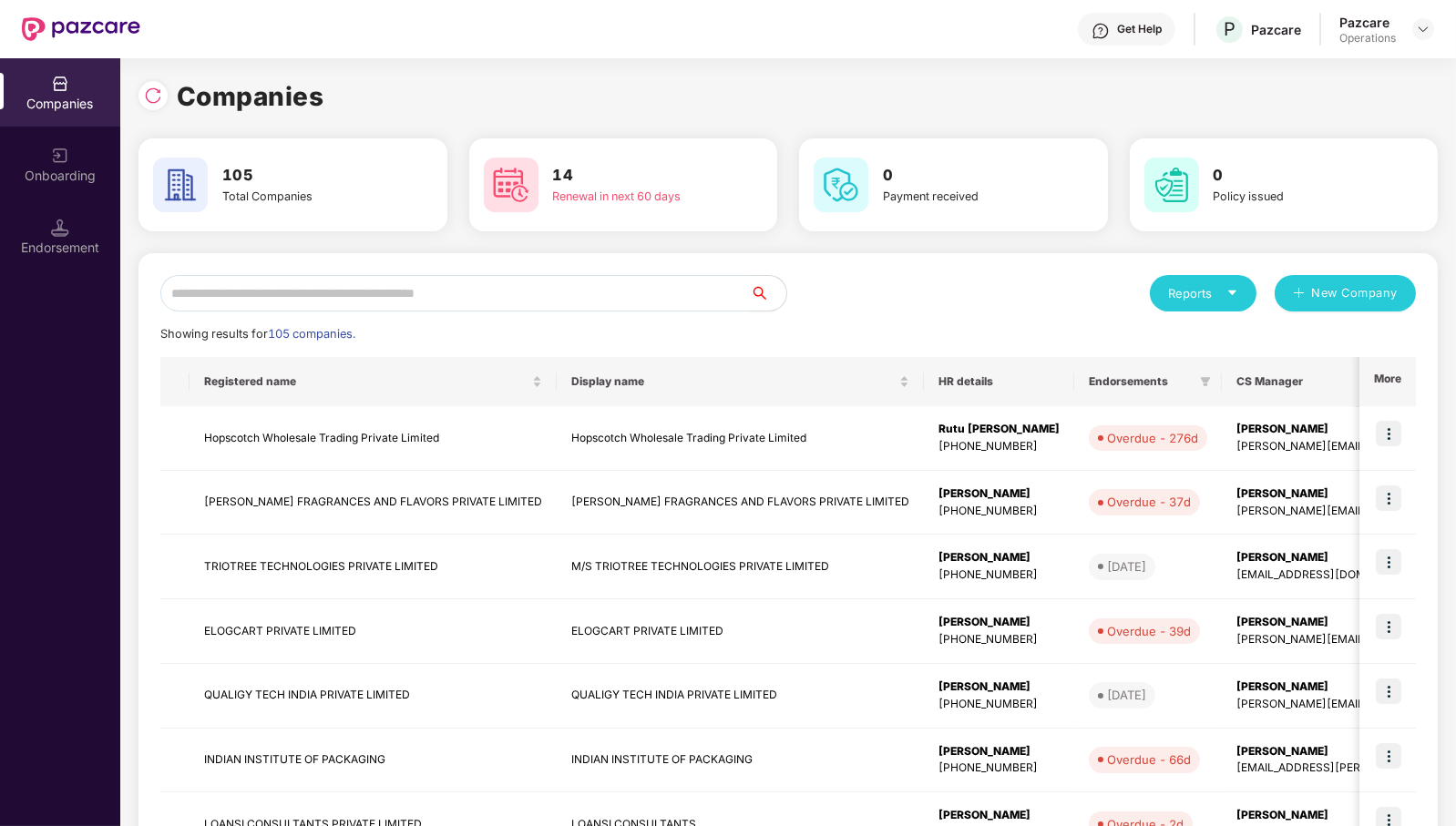
click at [677, 279] on input "text" at bounding box center [455, 293] width 589 height 36
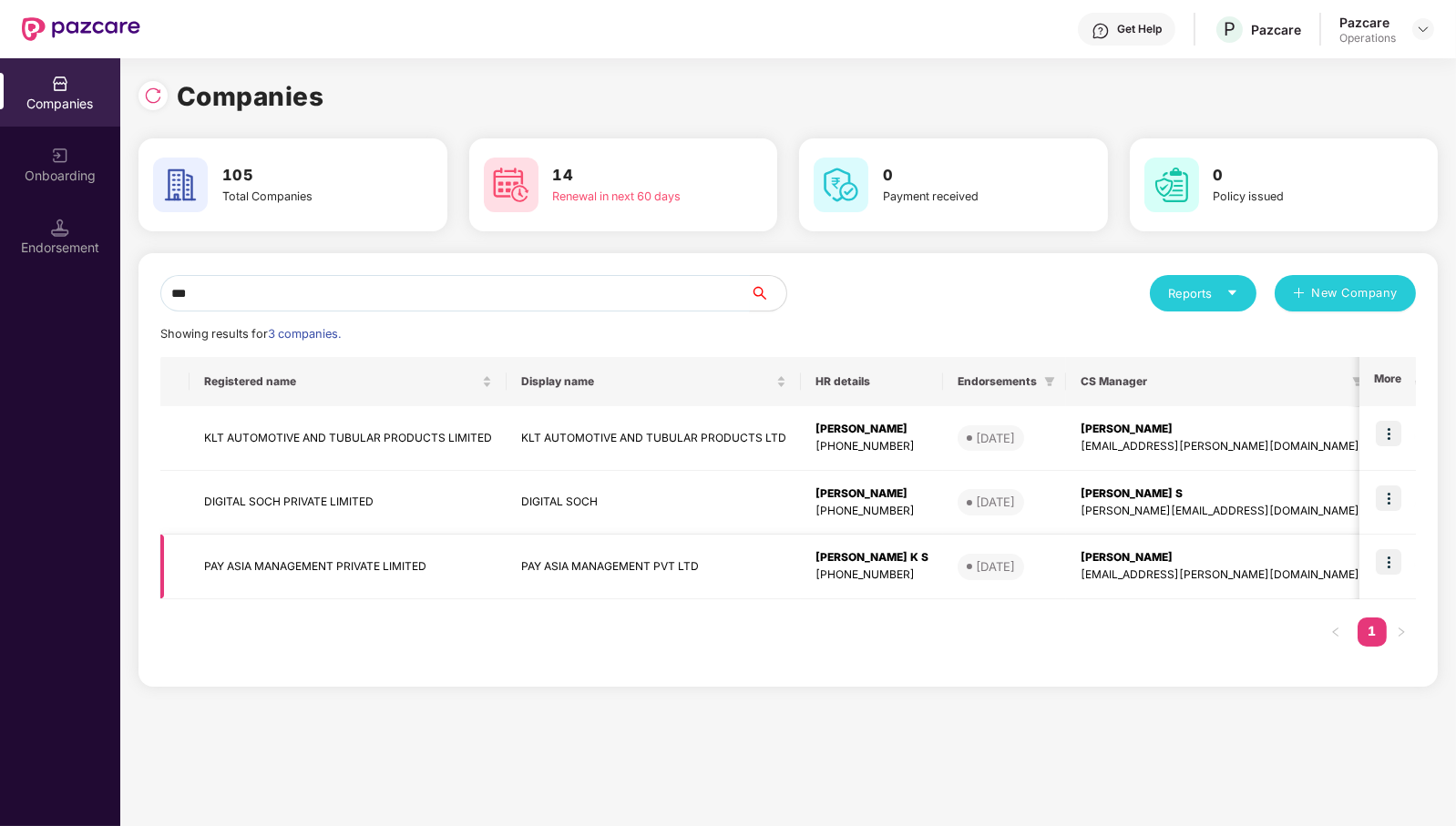
type input "***"
click at [1398, 566] on img at bounding box center [1389, 562] width 26 height 26
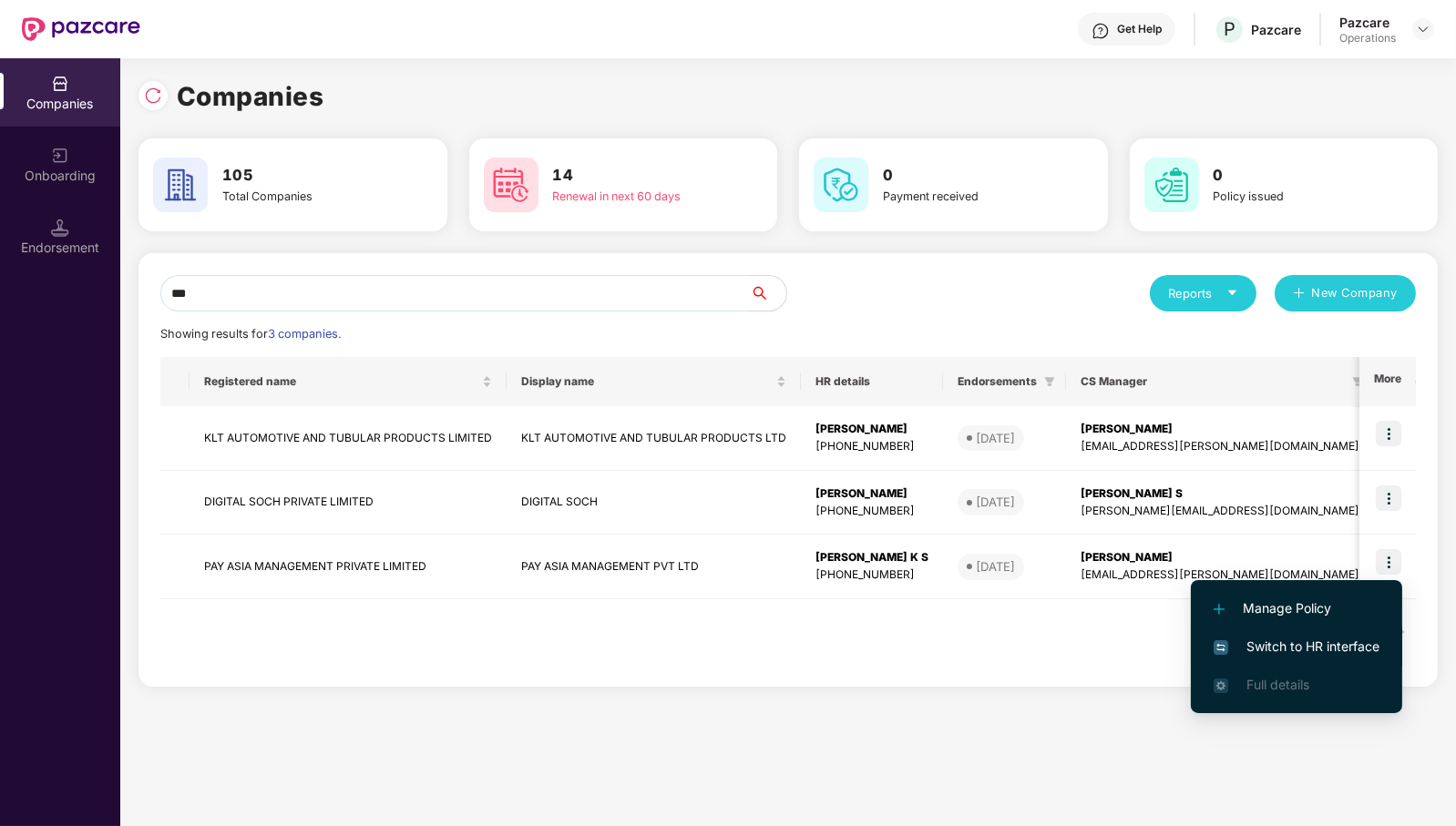
click at [1313, 648] on span "Switch to HR interface" at bounding box center [1297, 646] width 166 height 20
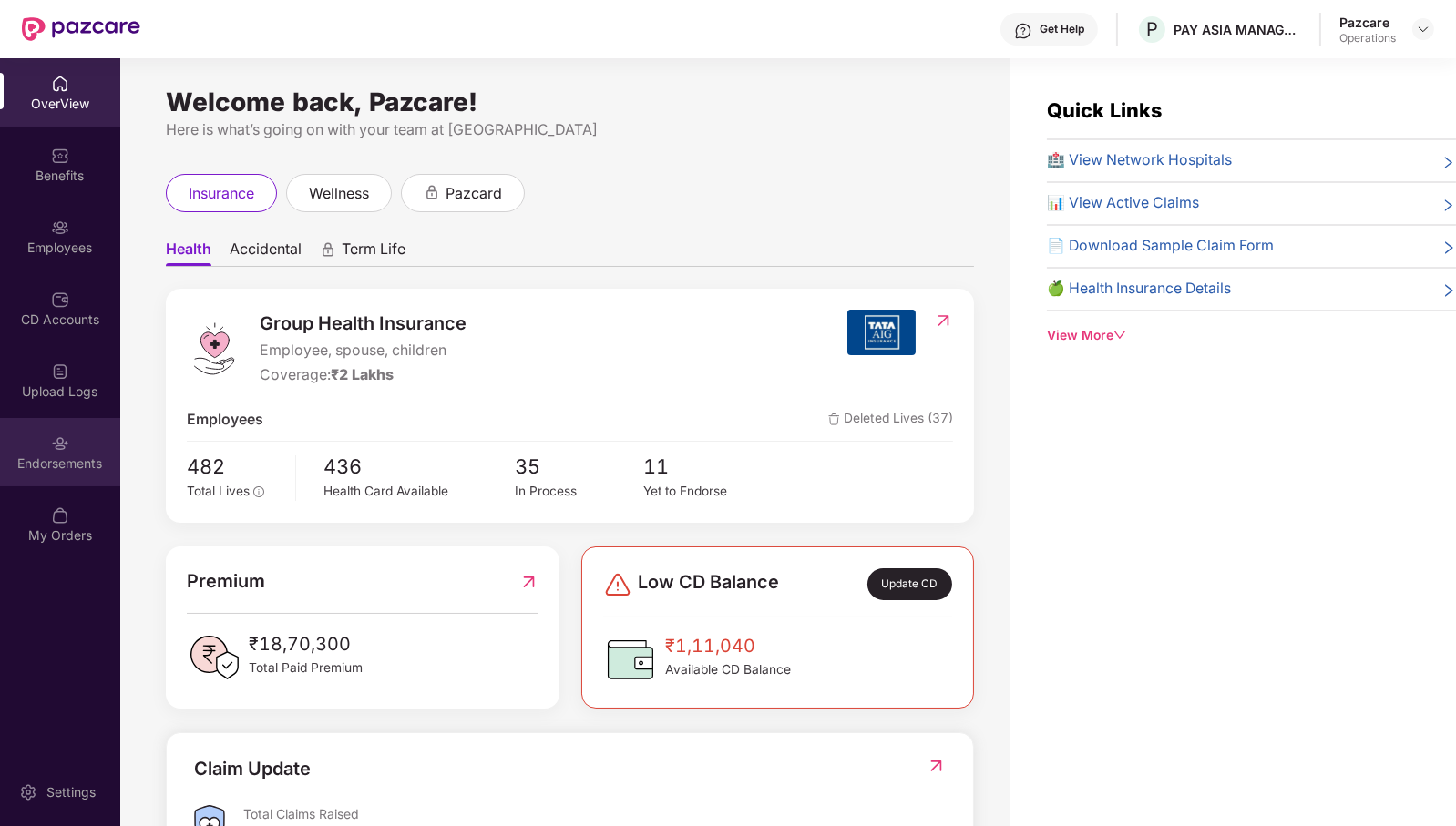
click at [59, 465] on div "Endorsements" at bounding box center [60, 464] width 120 height 19
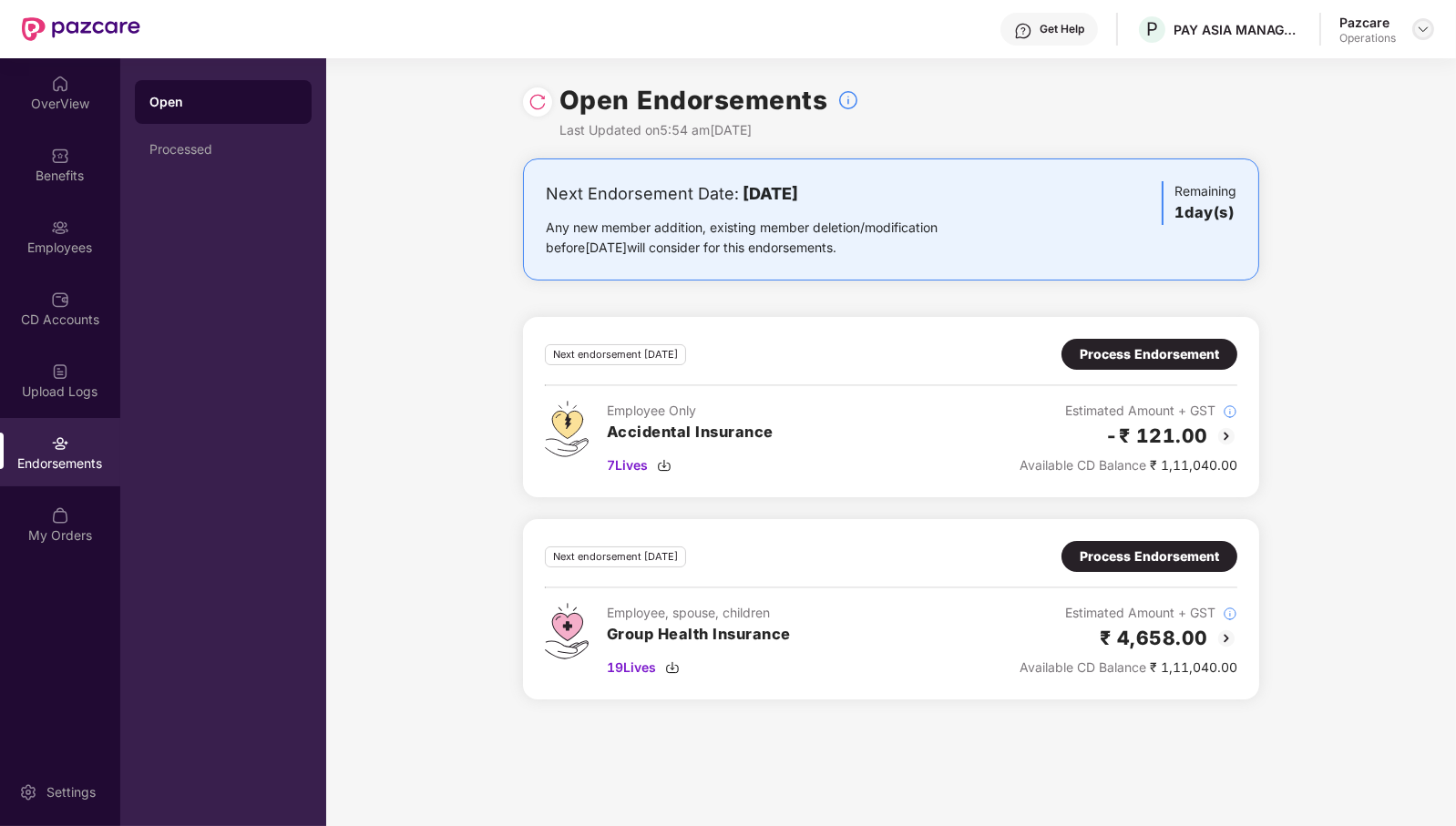
click at [1423, 17] on div "Pazcare Operations" at bounding box center [1387, 29] width 94 height 31
click at [1425, 40] on div "Pazcare Operations" at bounding box center [1387, 29] width 94 height 31
click at [1432, 26] on div at bounding box center [1424, 29] width 22 height 22
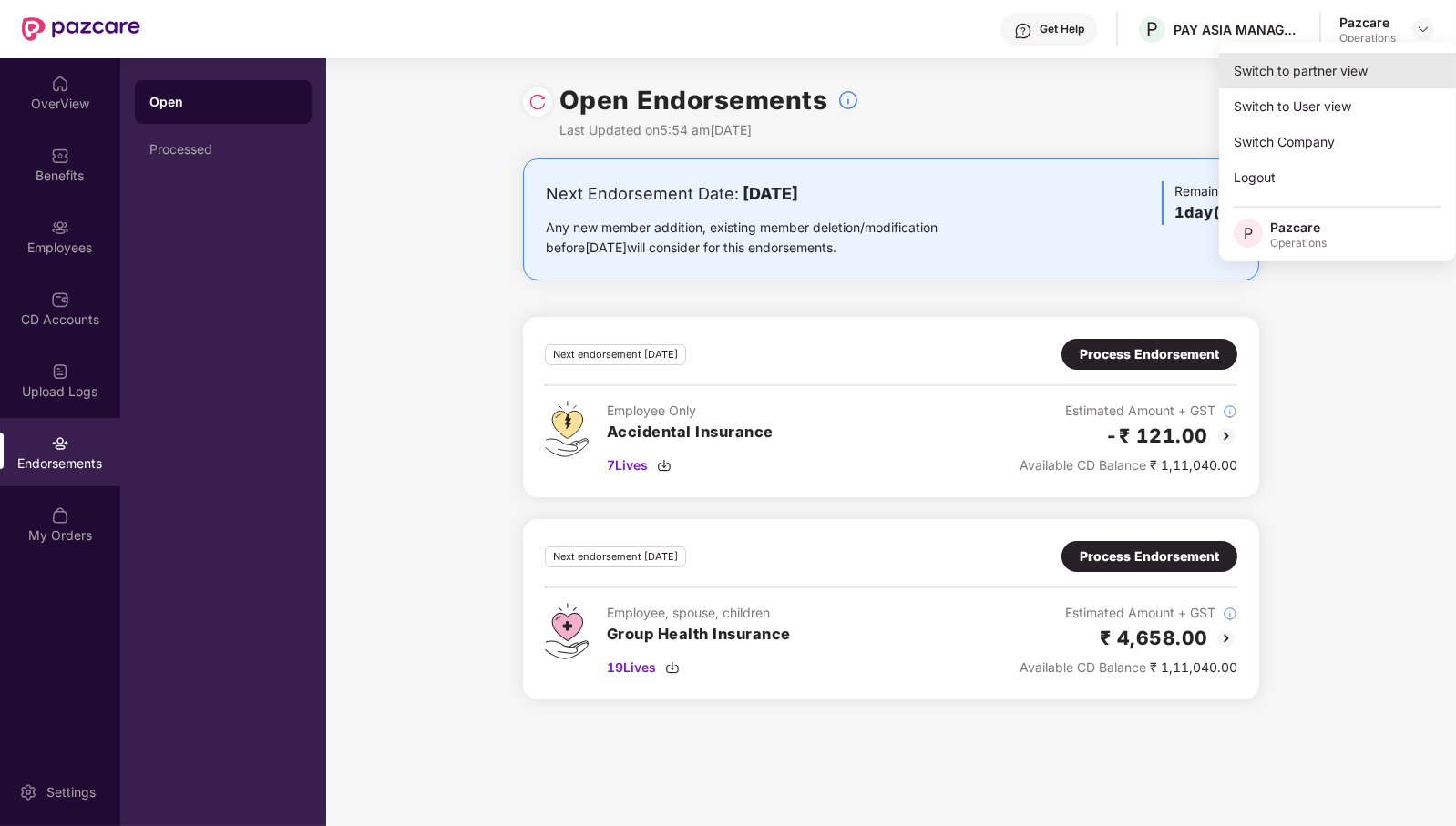
click at [1404, 62] on div "Switch to partner view" at bounding box center [1337, 71] width 237 height 35
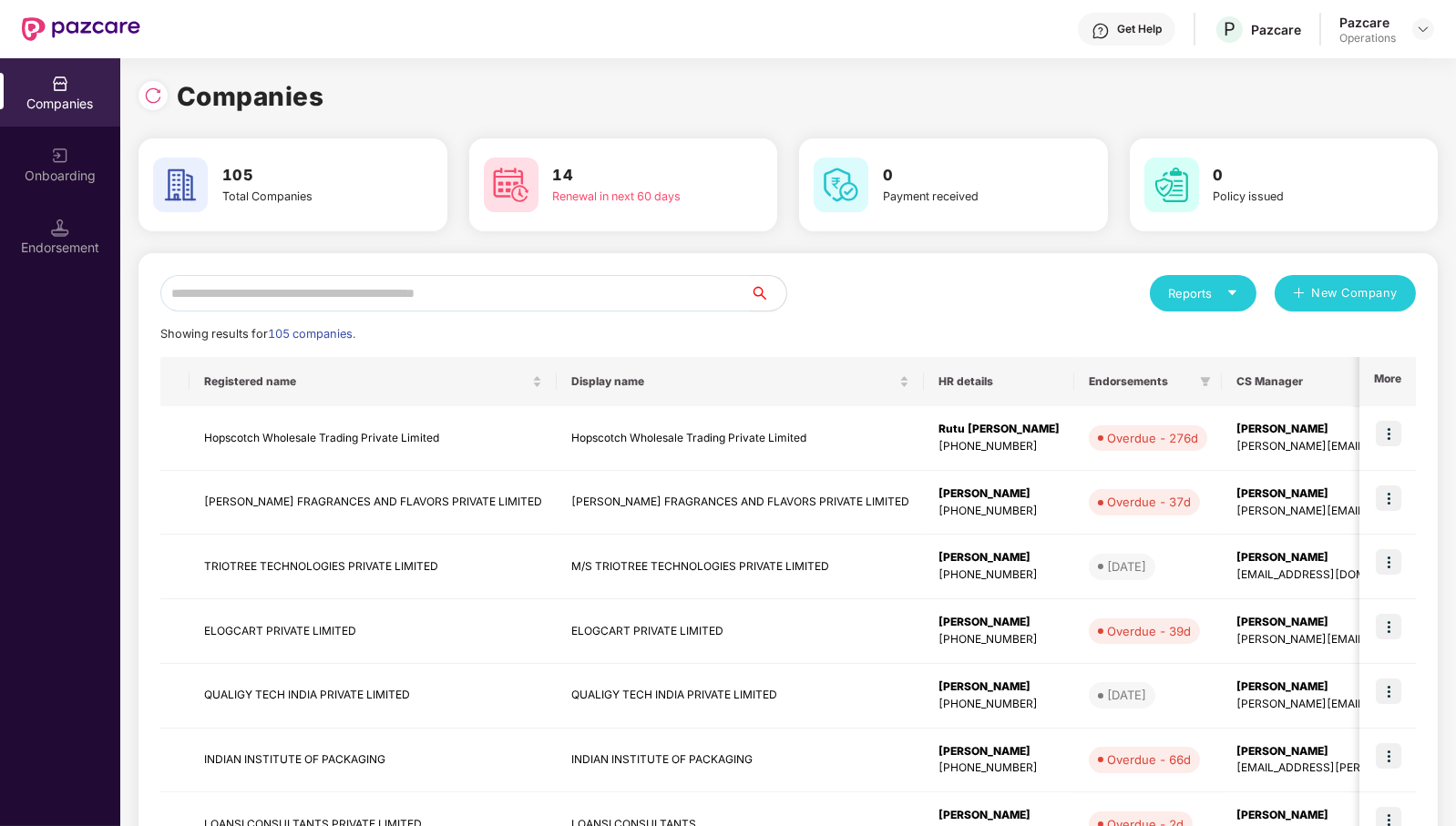
click at [668, 281] on input "text" at bounding box center [455, 293] width 589 height 36
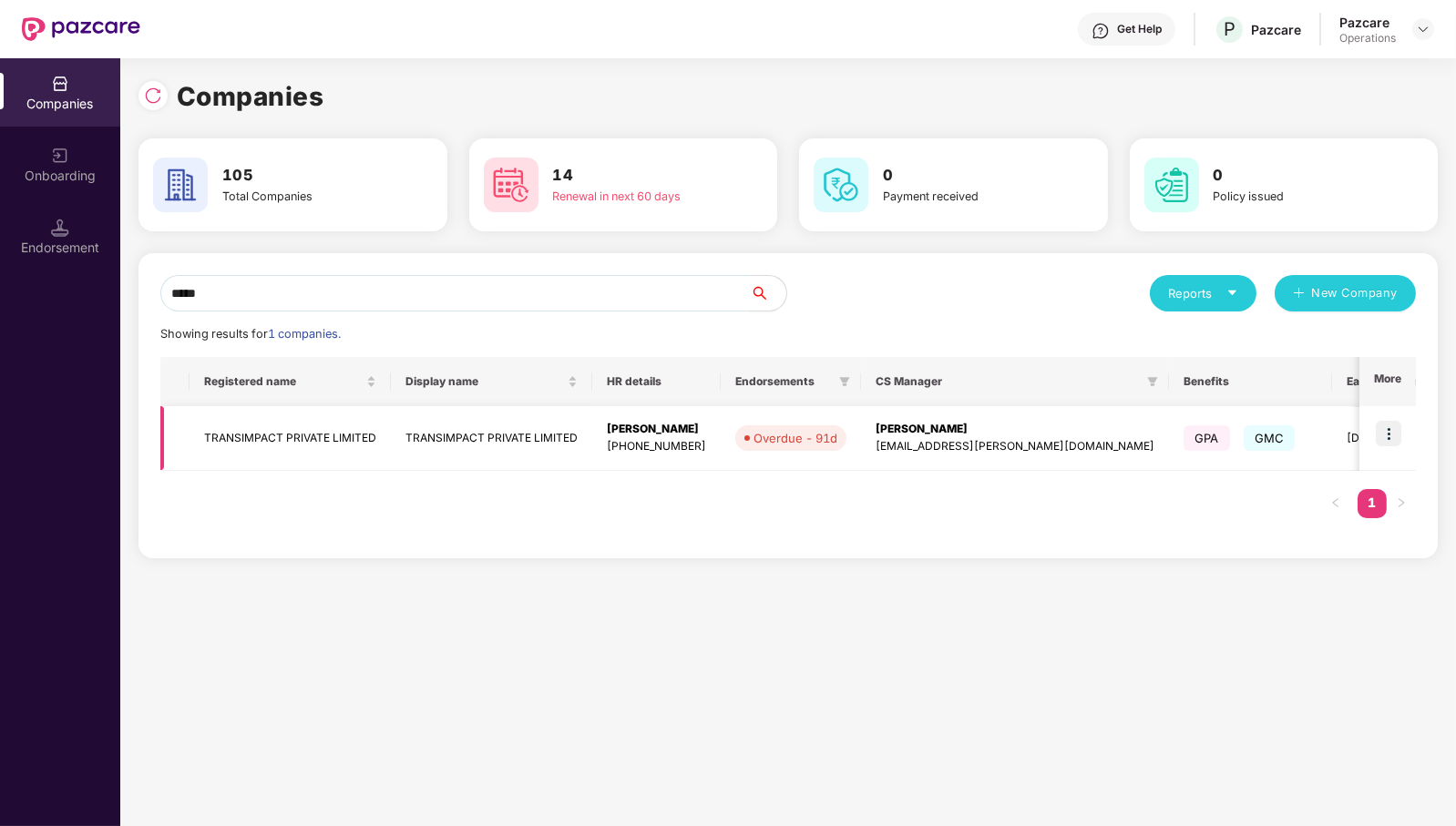
type input "*****"
click at [1401, 436] on img at bounding box center [1389, 434] width 26 height 26
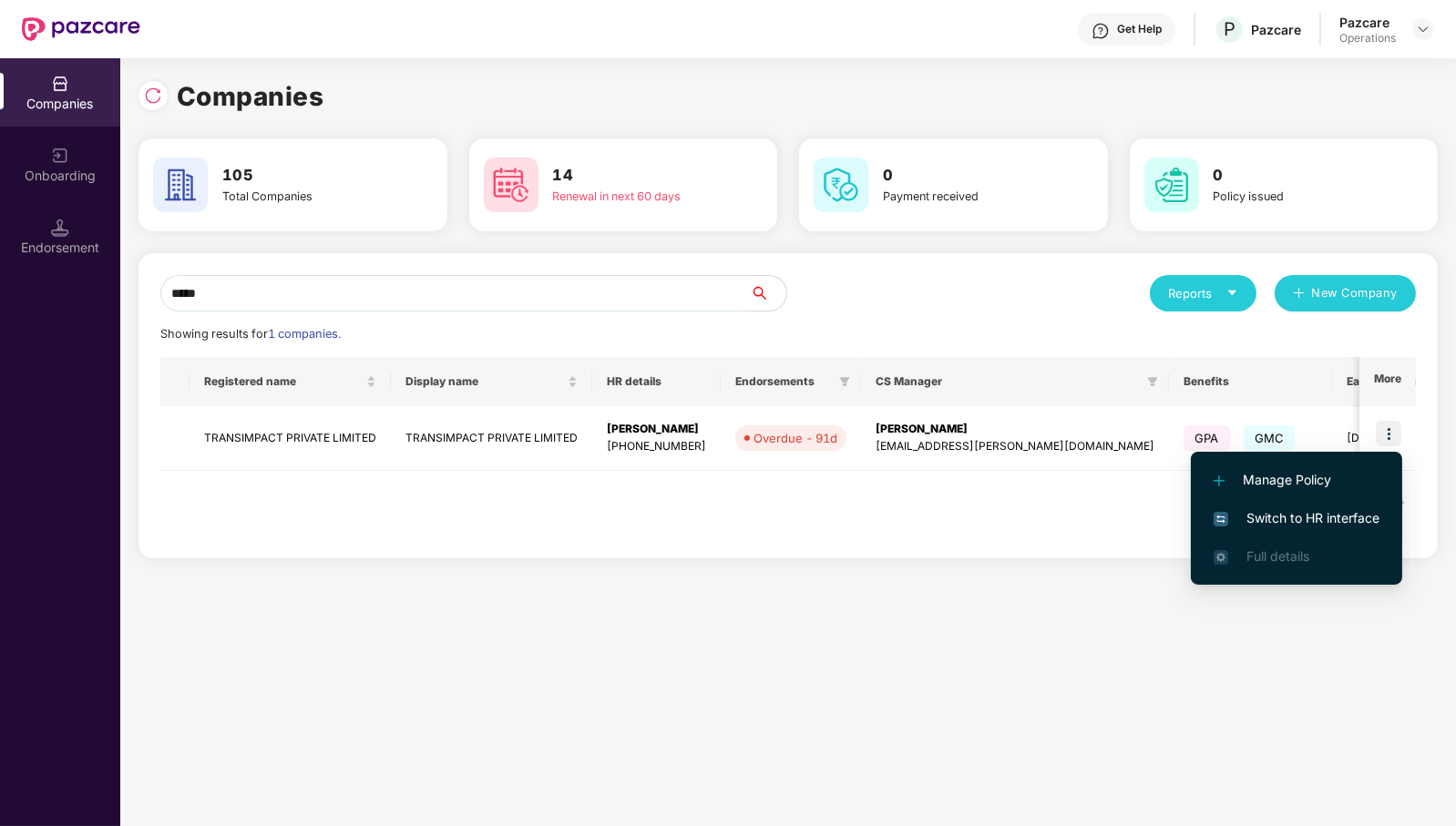
click at [1367, 518] on span "Switch to HR interface" at bounding box center [1297, 519] width 166 height 20
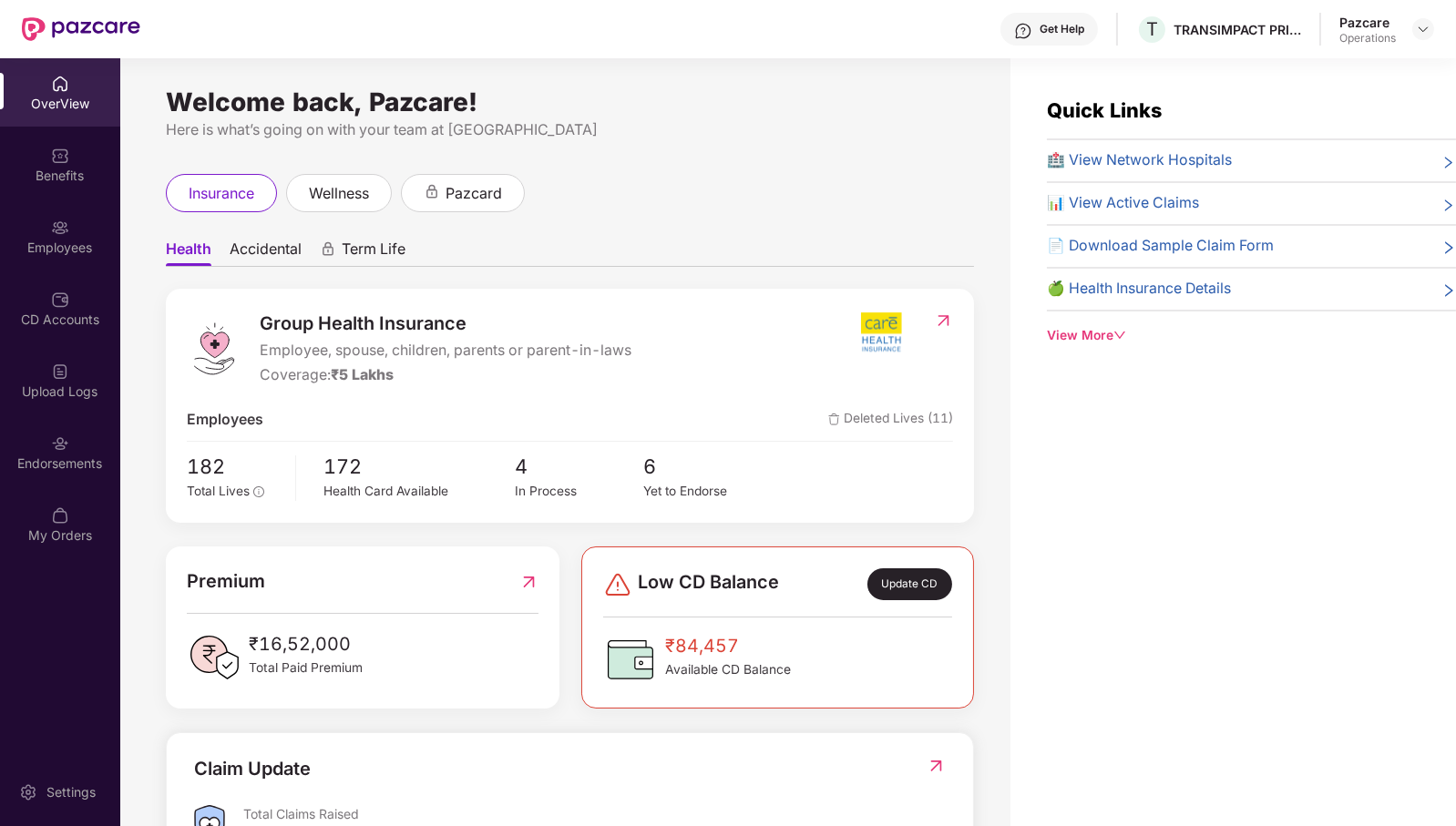
click at [53, 470] on div "Endorsements" at bounding box center [60, 464] width 120 height 19
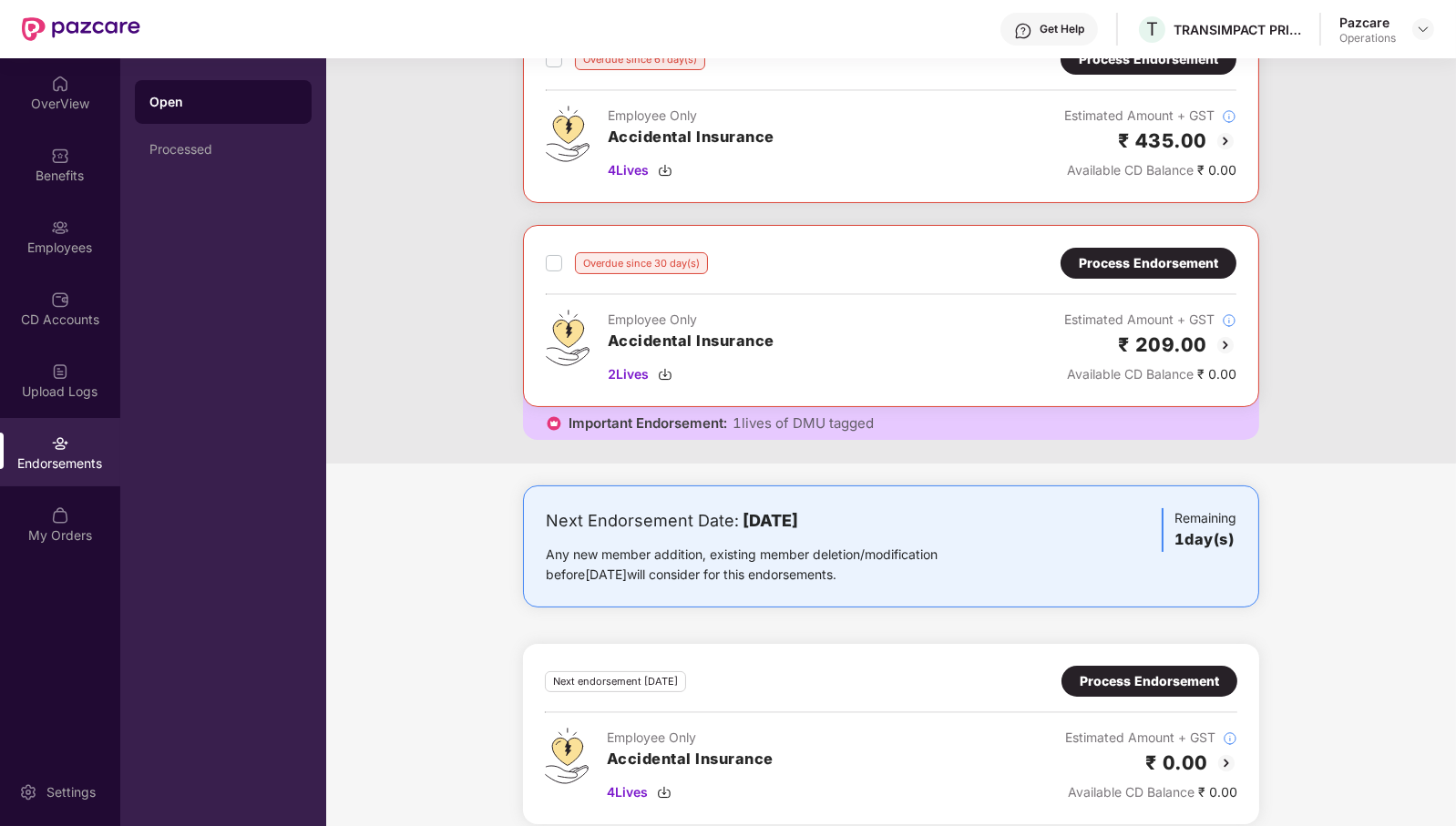
scroll to position [557, 0]
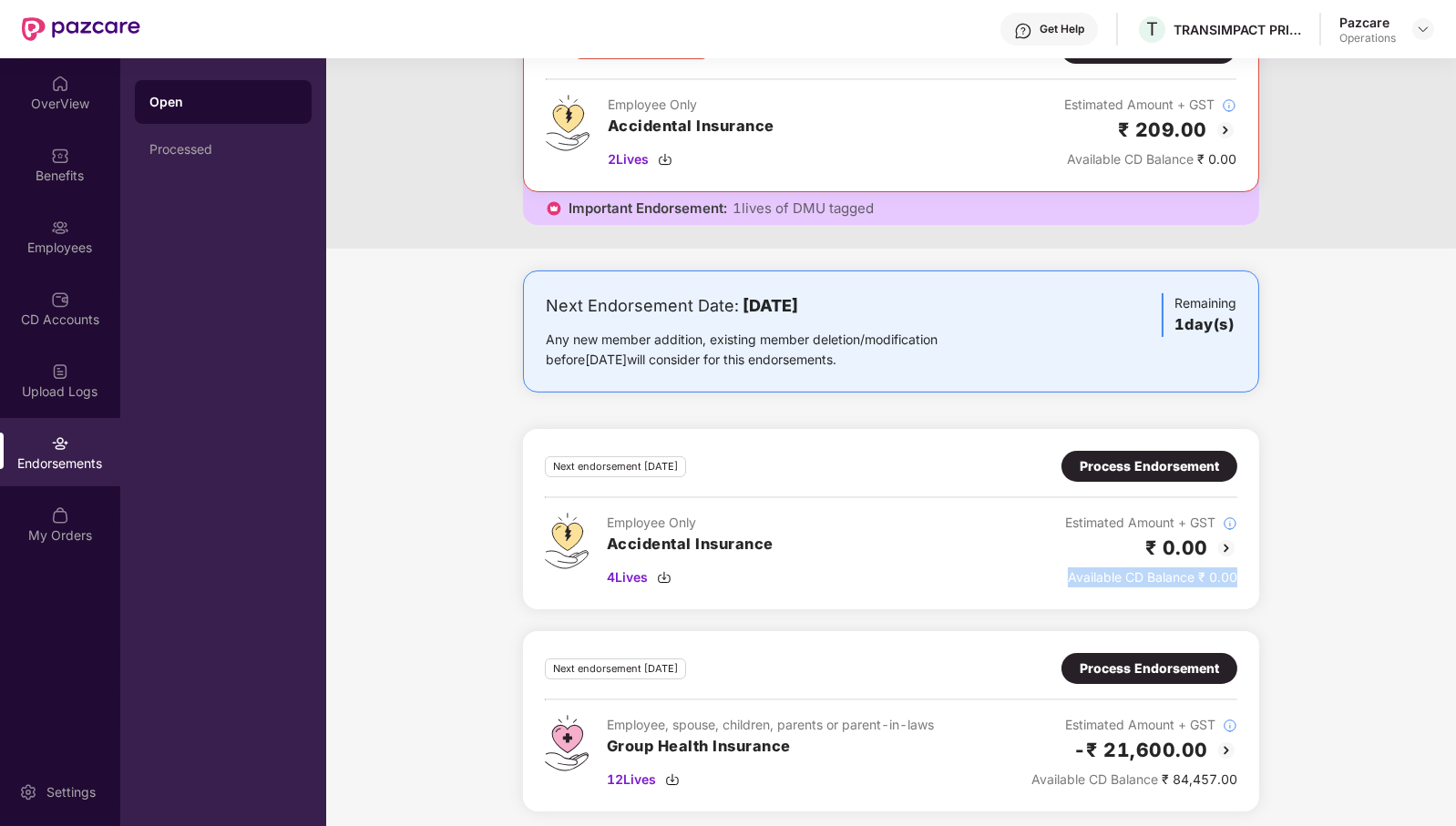
drag, startPoint x: 1241, startPoint y: 571, endPoint x: 1051, endPoint y: 579, distance: 190.2
click at [1051, 579] on div "Next endorsement [DATE] Process Endorsement Employee Only Accidental Insurance …" at bounding box center [891, 520] width 737 height 181
click at [1198, 464] on div "Process Endorsement" at bounding box center [1149, 467] width 140 height 20
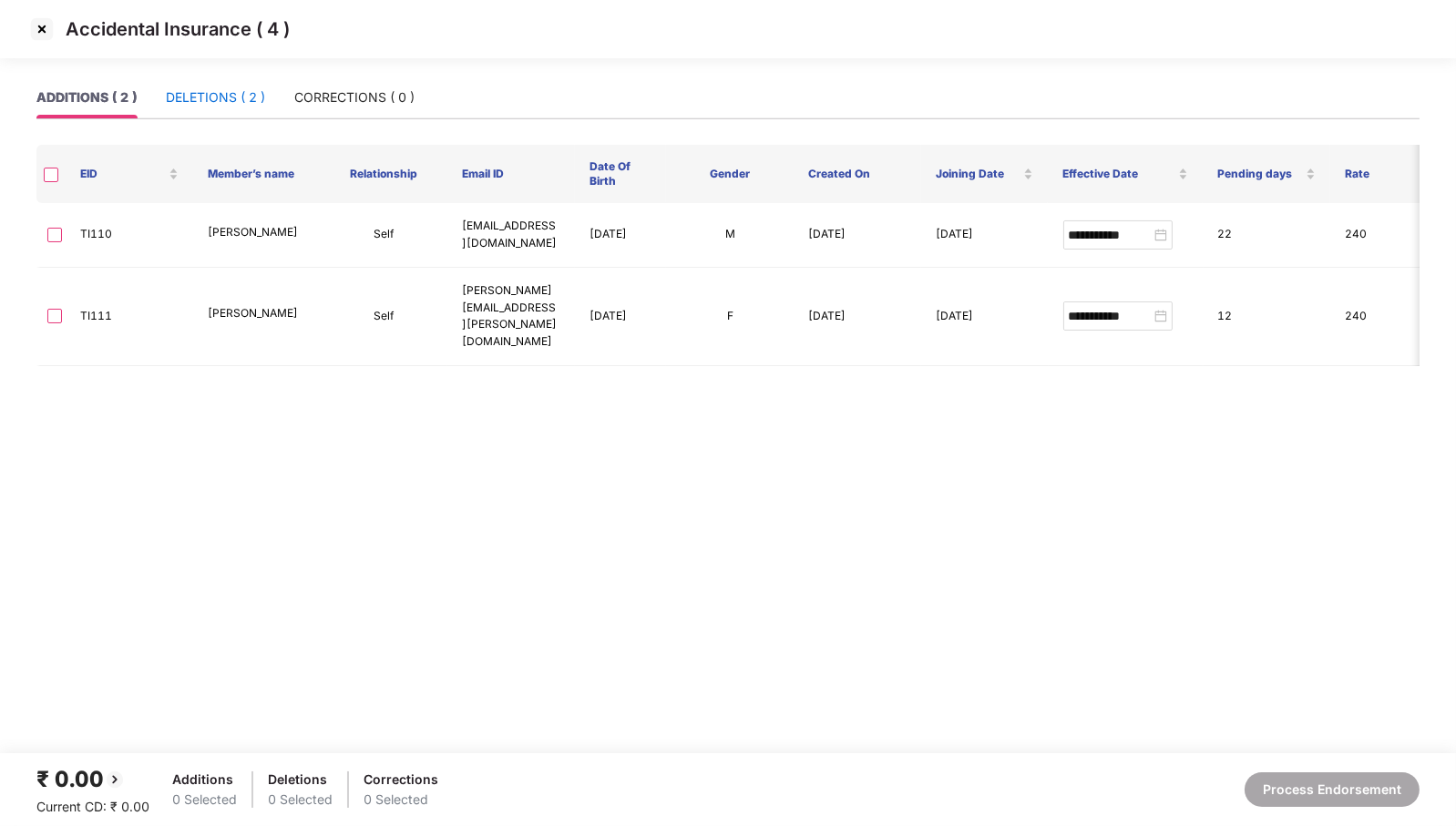
click at [215, 98] on div "DELETIONS ( 2 )" at bounding box center [215, 97] width 99 height 20
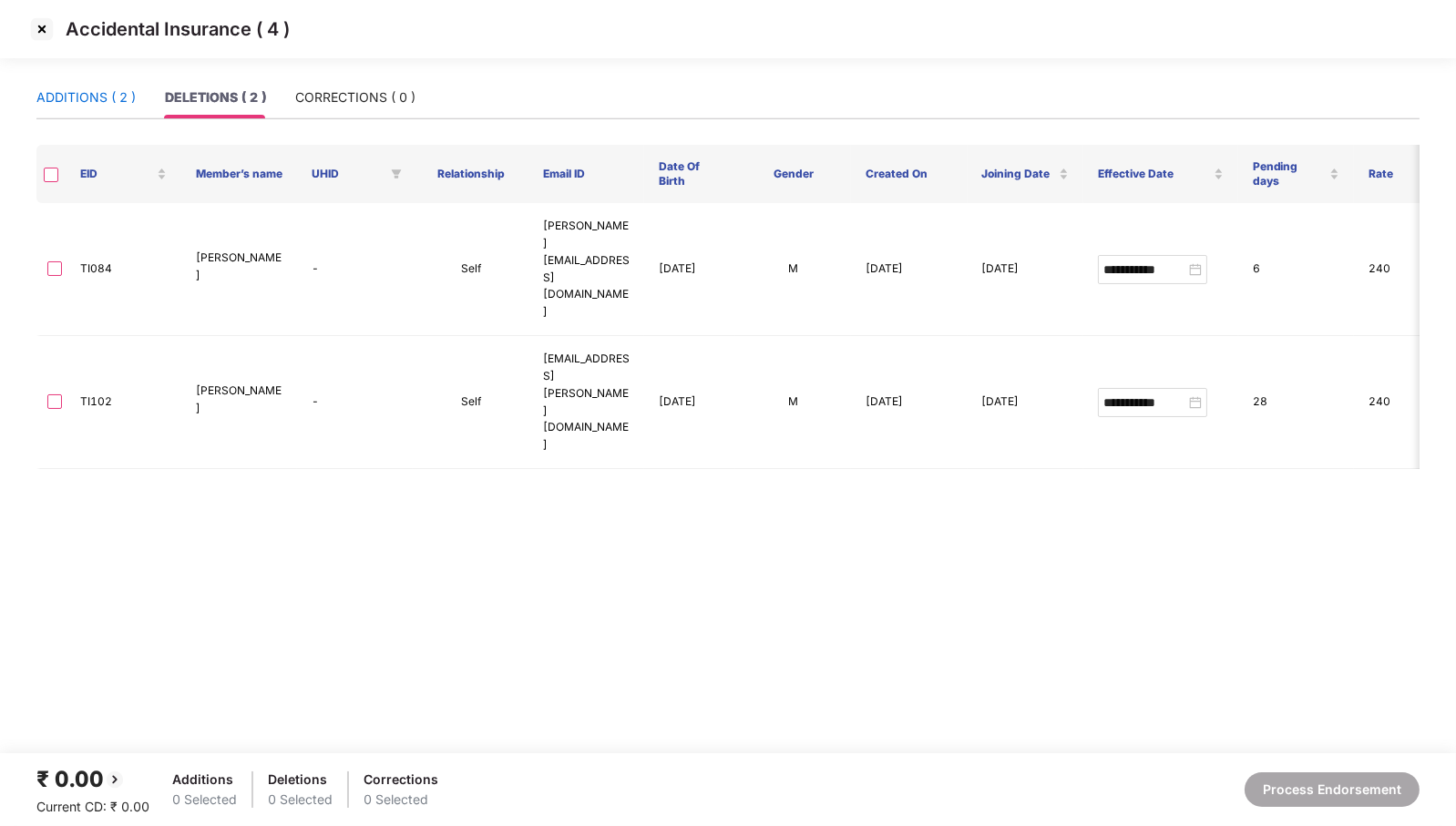
click at [81, 100] on div "ADDITIONS ( 2 )" at bounding box center [85, 97] width 99 height 20
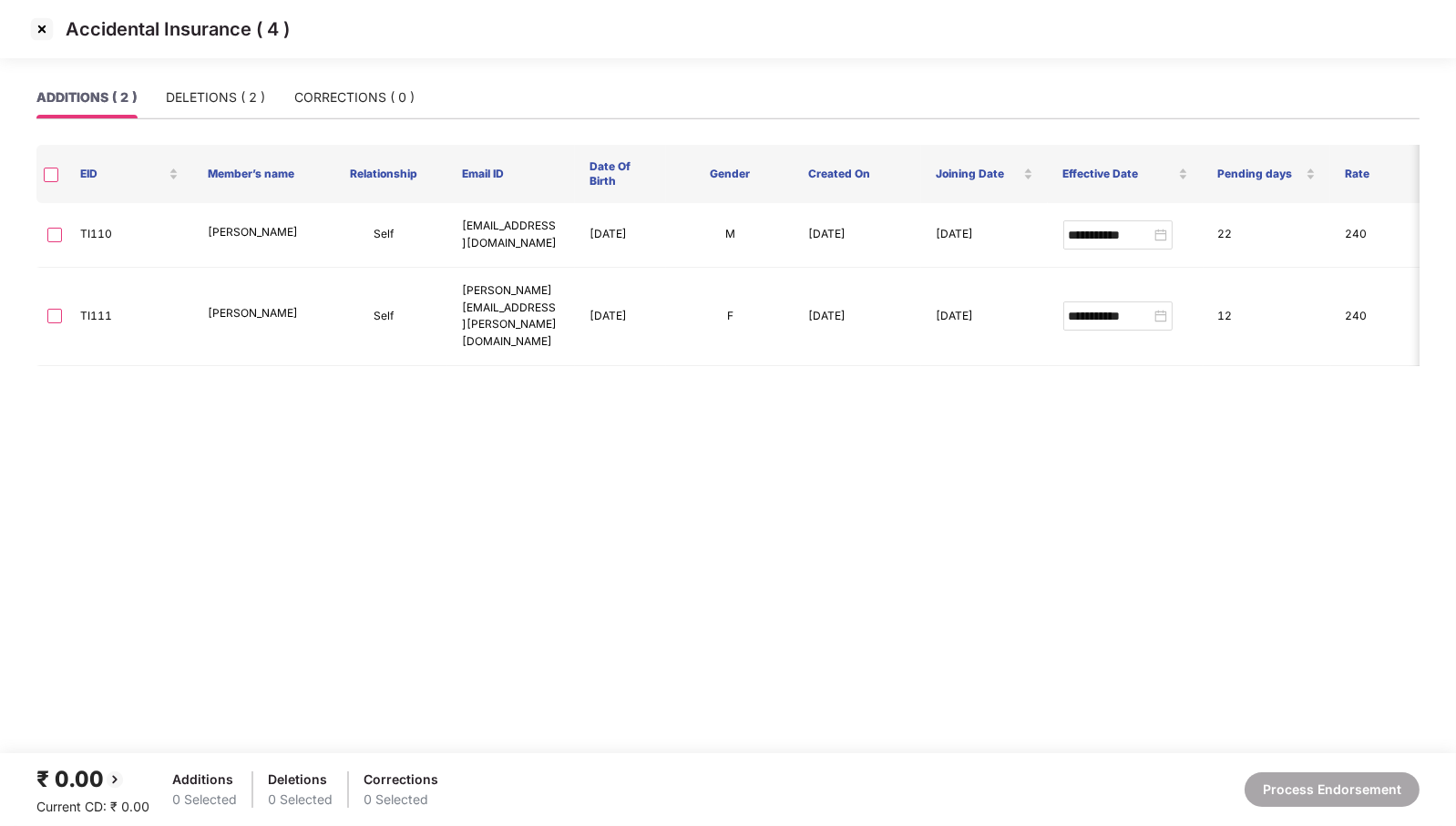
click at [41, 31] on img at bounding box center [42, 29] width 29 height 29
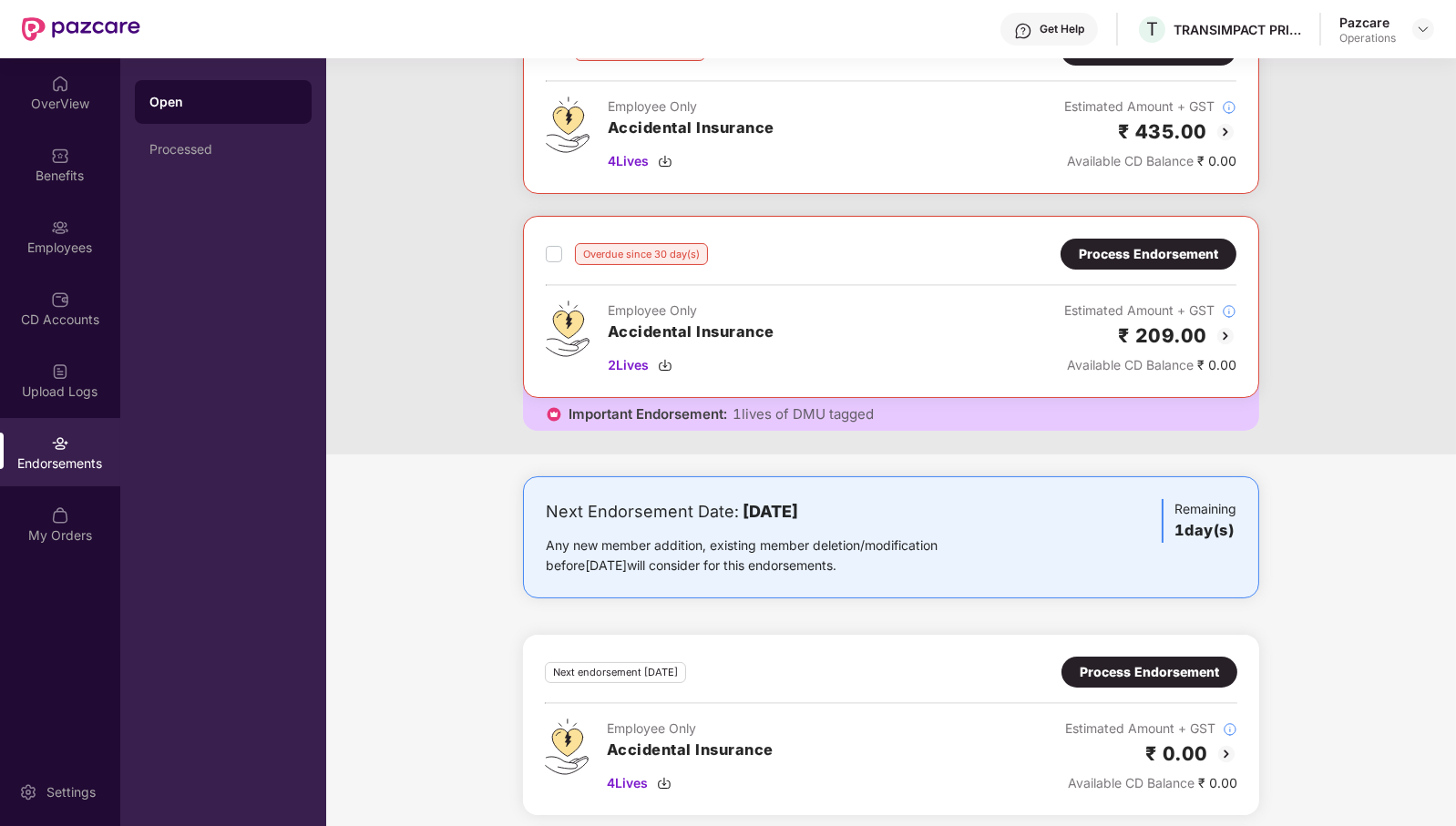
scroll to position [557, 0]
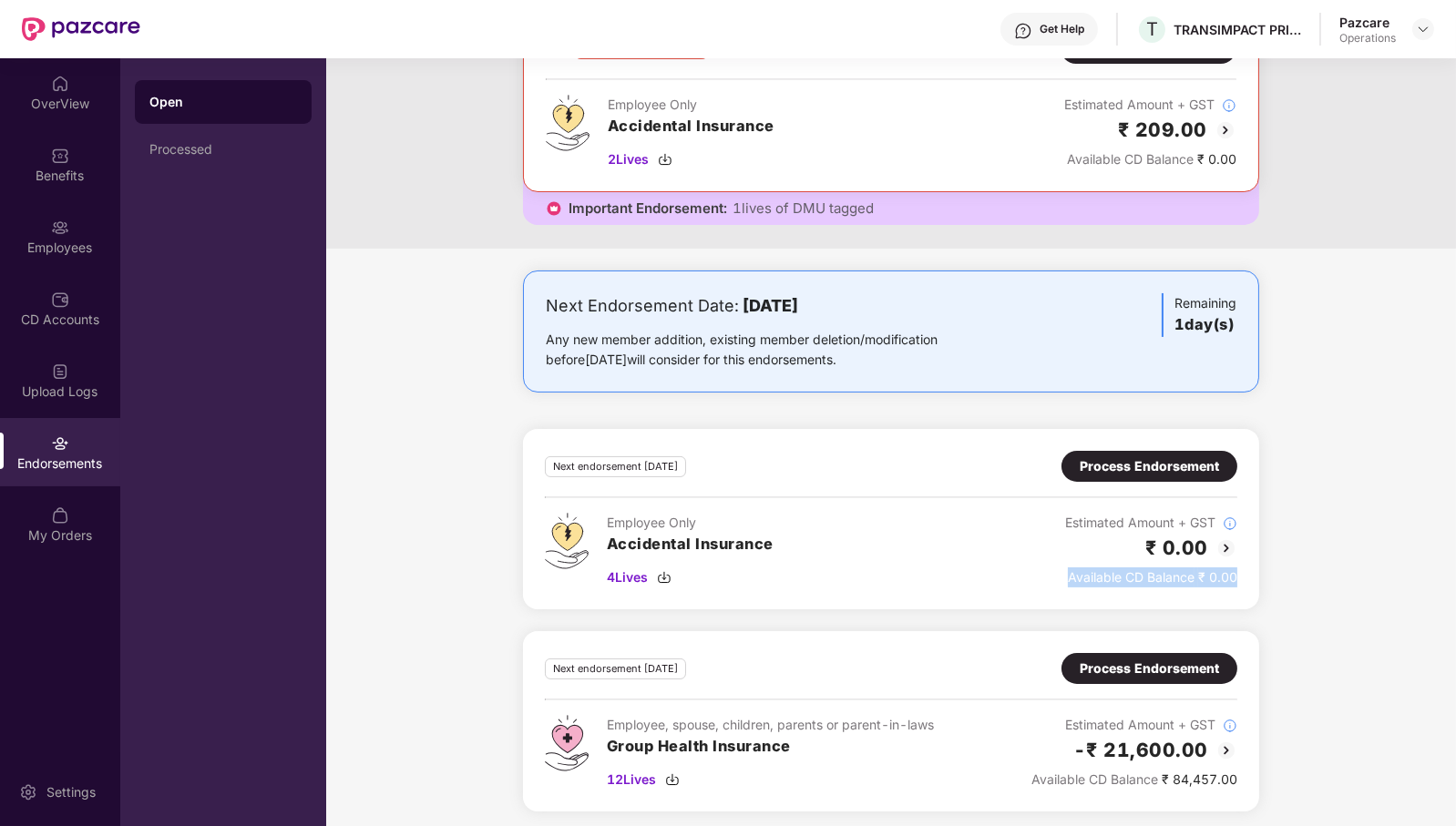
drag, startPoint x: 1243, startPoint y: 573, endPoint x: 1056, endPoint y: 594, distance: 188.2
click at [1056, 594] on div "Next endorsement [DATE] Process Endorsement Employee Only Accidental Insurance …" at bounding box center [891, 520] width 737 height 181
drag, startPoint x: 1249, startPoint y: 535, endPoint x: 1127, endPoint y: 540, distance: 122.1
click at [1127, 540] on div "Next endorsement [DATE] Process Endorsement Employee Only Accidental Insurance …" at bounding box center [891, 520] width 737 height 181
click at [1266, 545] on div "Next Endorsement Date: [DATE] Any new member addition, existing member deletion…" at bounding box center [891, 552] width 1130 height 563
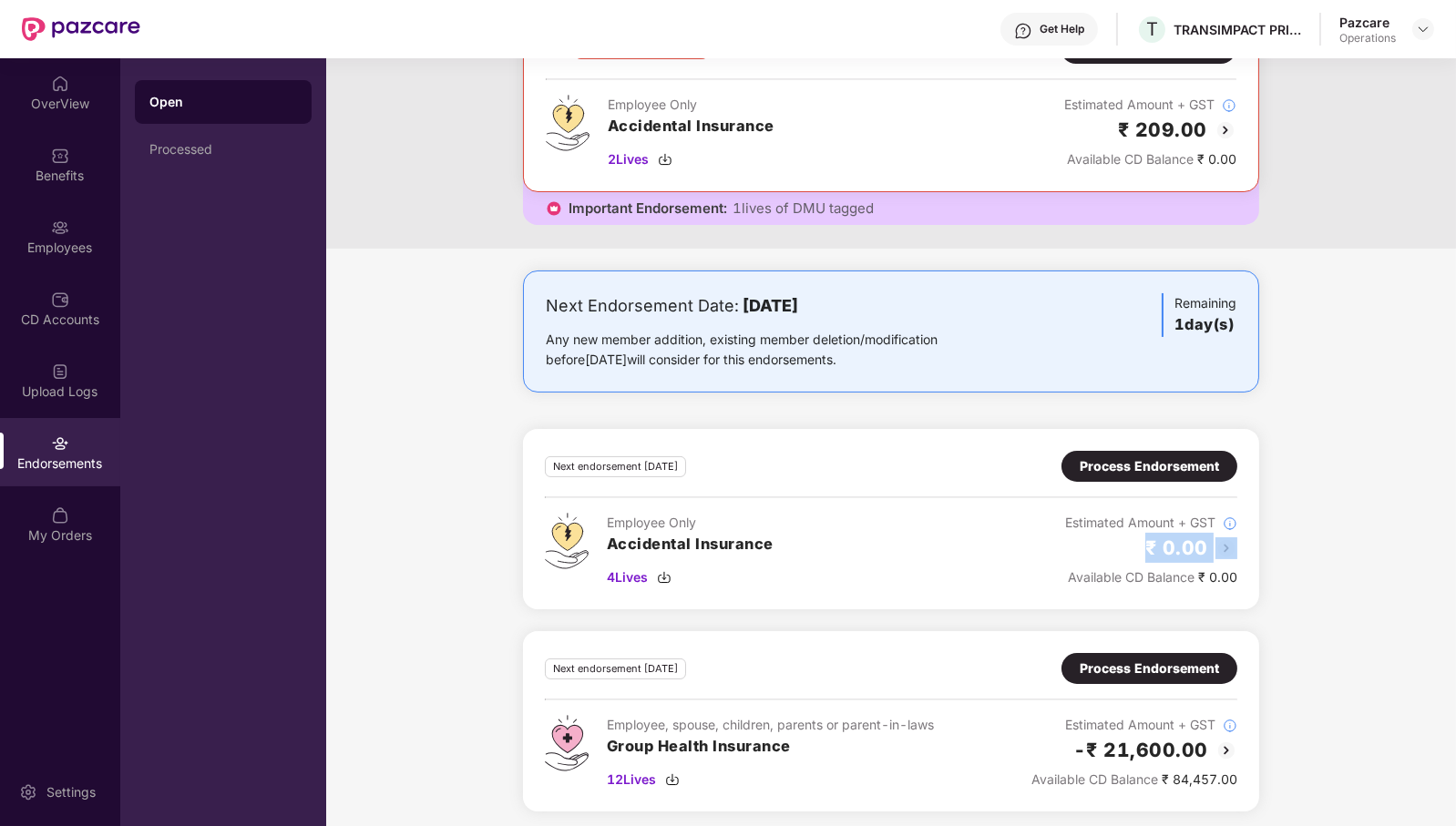
drag, startPoint x: 1100, startPoint y: 542, endPoint x: 1241, endPoint y: 540, distance: 141.0
click at [1241, 540] on div "Next endorsement [DATE] Process Endorsement Employee Only Accidental Insurance …" at bounding box center [891, 520] width 737 height 181
drag, startPoint x: 1052, startPoint y: 739, endPoint x: 1262, endPoint y: 737, distance: 210.0
click at [1262, 737] on div "Next Endorsement Date: [DATE] Any new member addition, existing member deletion…" at bounding box center [891, 552] width 1130 height 563
click at [1215, 773] on div "Available CD Balance ₹ 84,457.00" at bounding box center [1135, 780] width 206 height 20
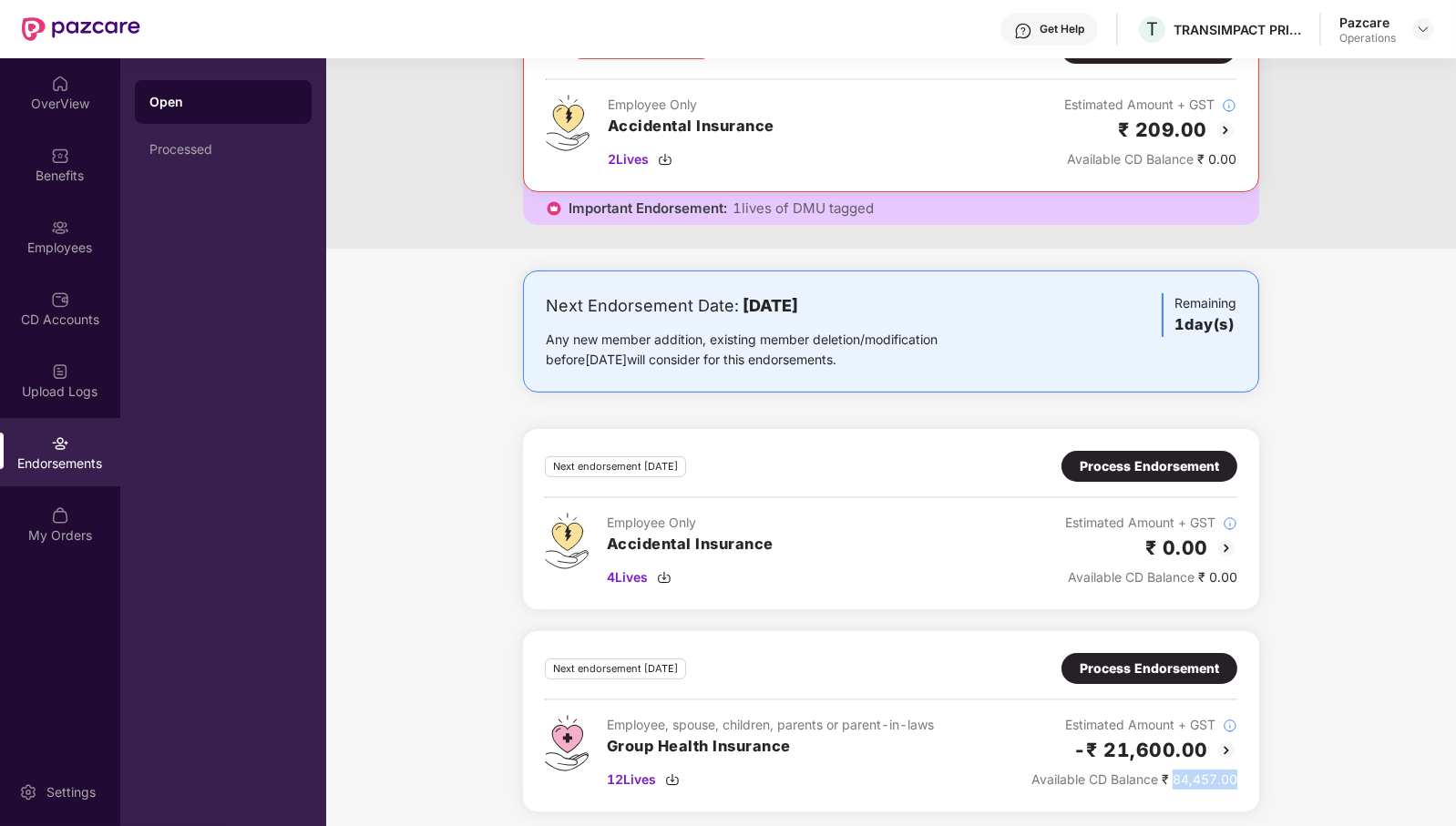
click at [1215, 773] on div "Available CD Balance ₹ 84,457.00" at bounding box center [1135, 780] width 206 height 20
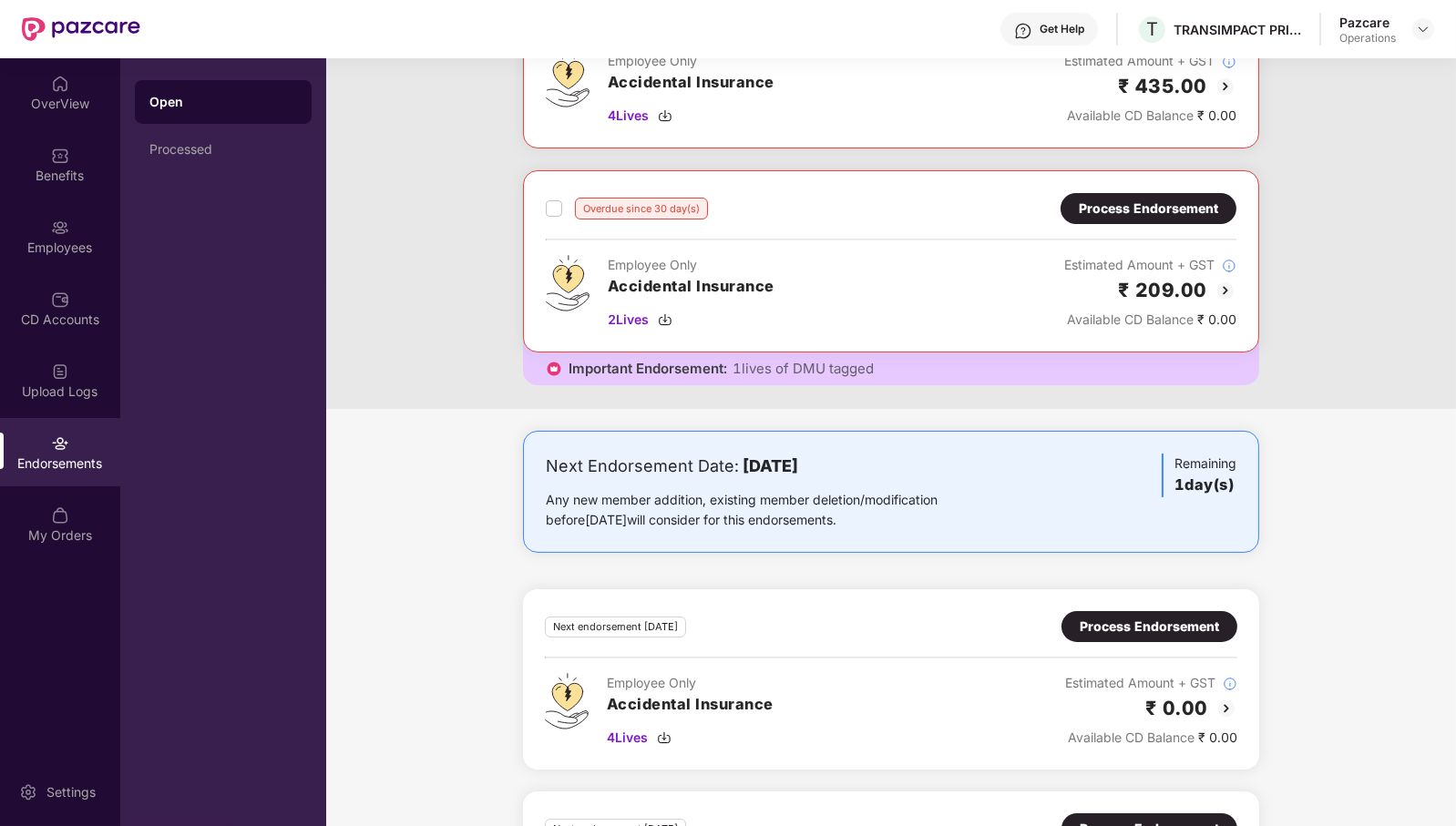
scroll to position [0, 0]
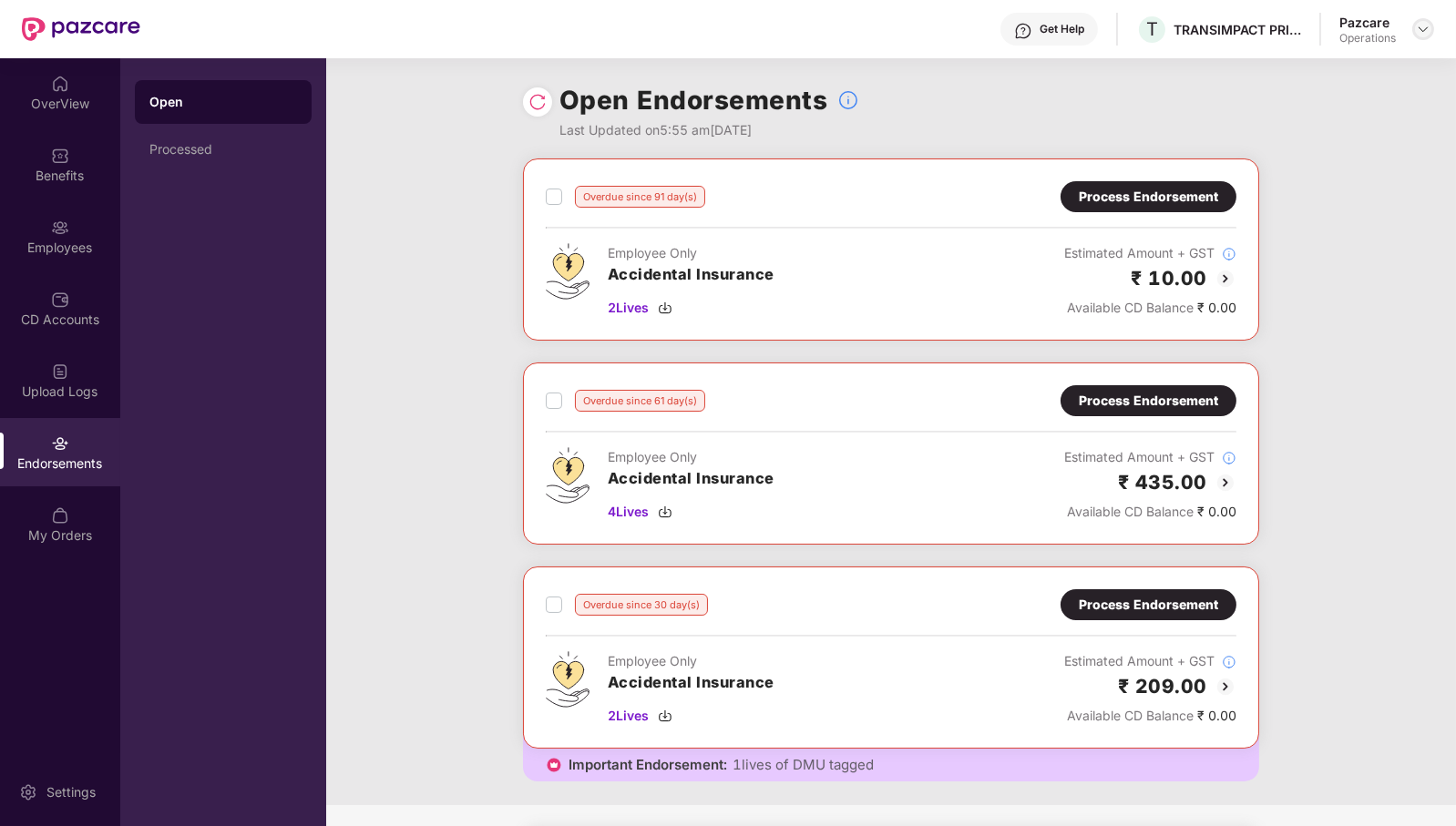
click at [1415, 34] on div at bounding box center [1424, 29] width 22 height 22
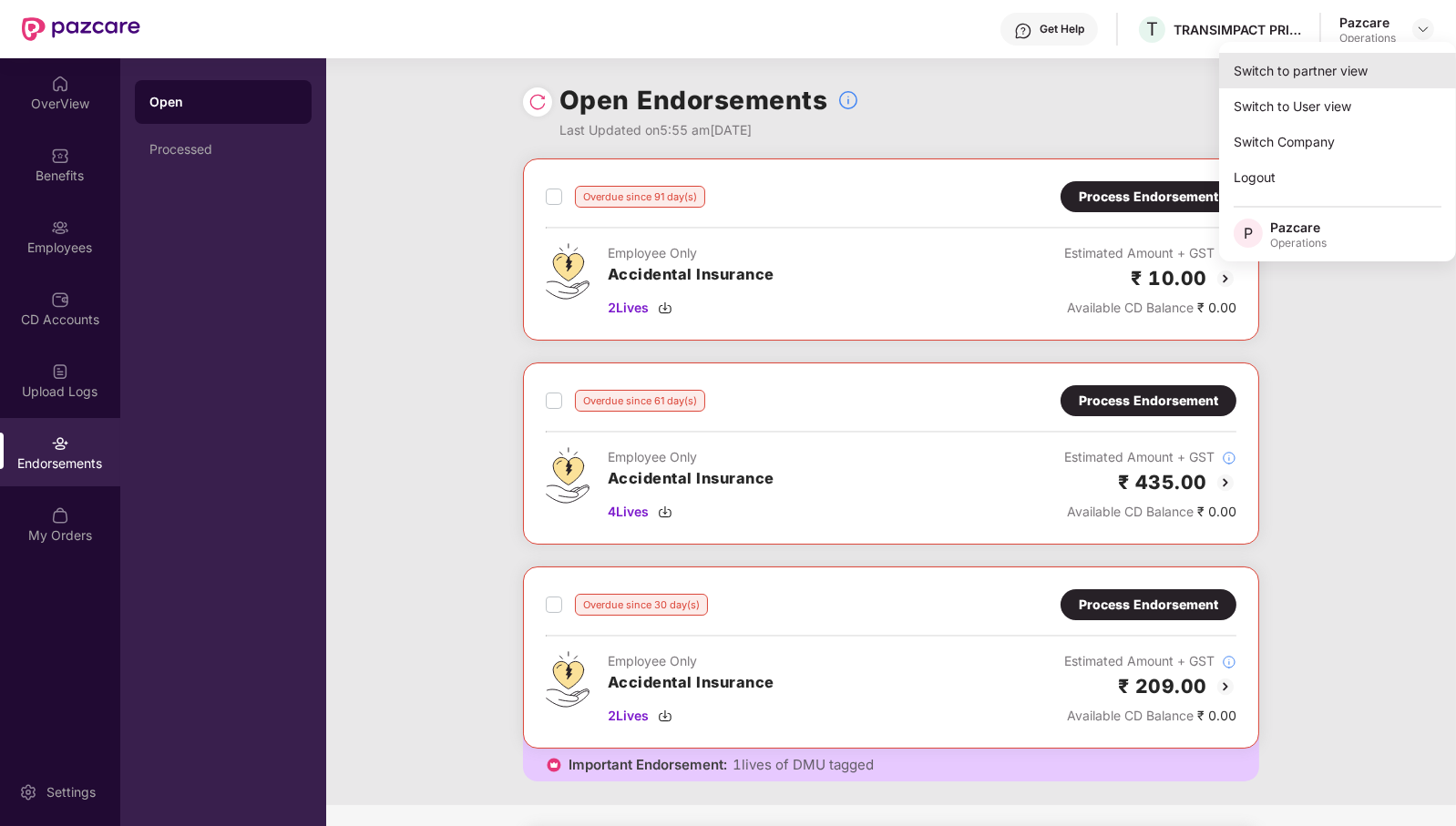
click at [1374, 73] on div "Switch to partner view" at bounding box center [1337, 71] width 237 height 35
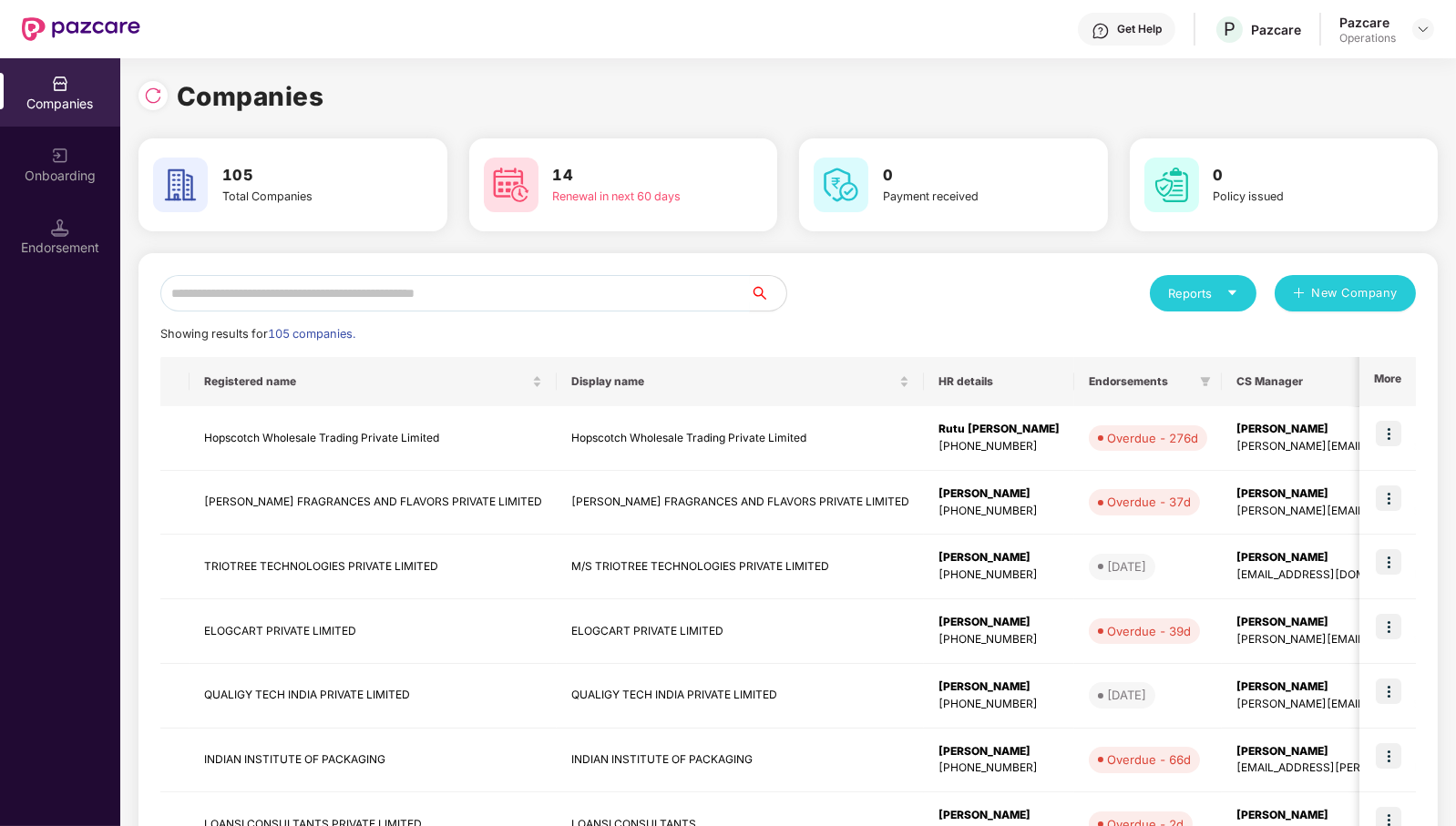
click at [657, 296] on input "text" at bounding box center [455, 293] width 589 height 36
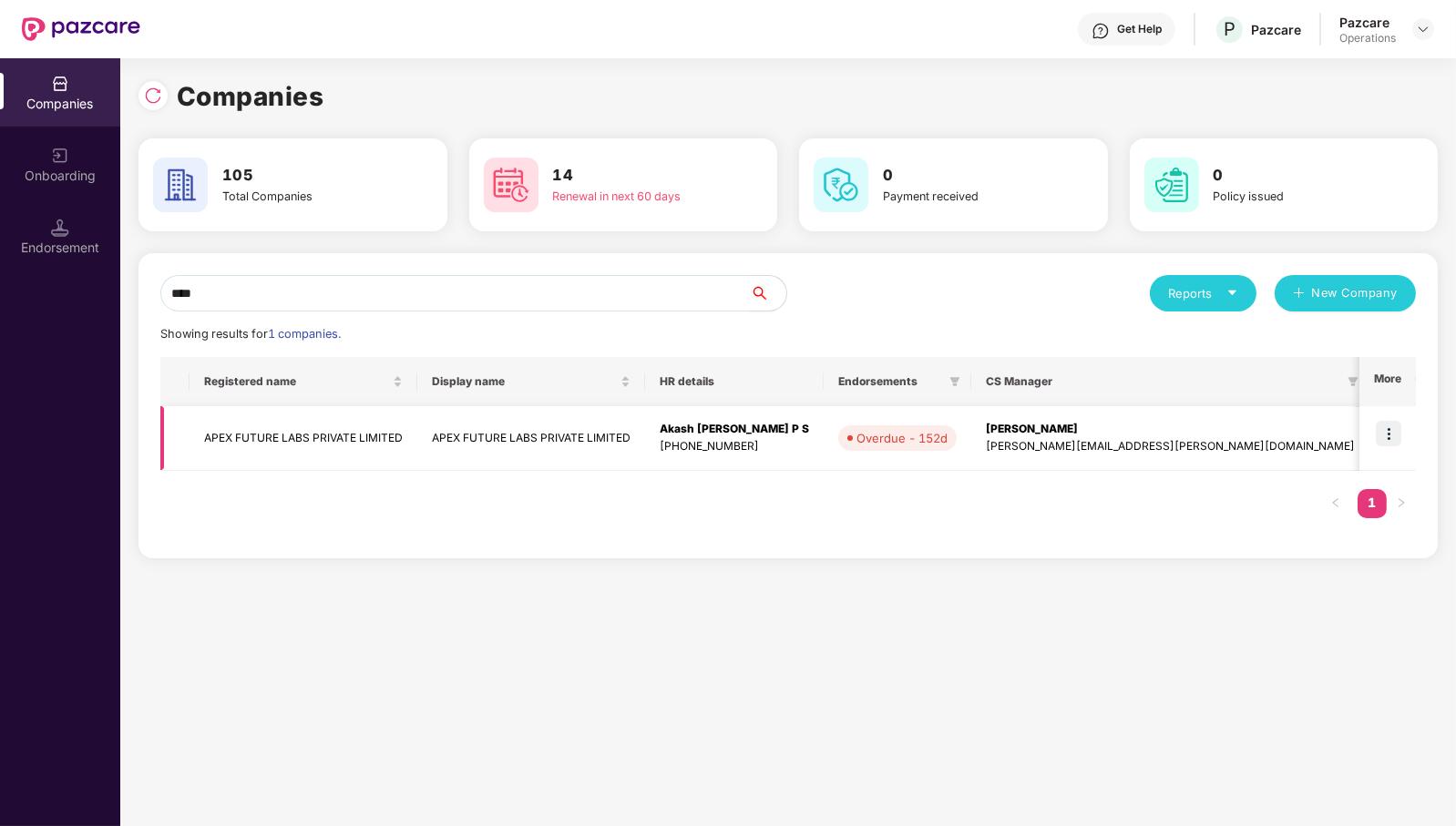
type input "****"
click at [1395, 429] on img at bounding box center [1389, 434] width 26 height 26
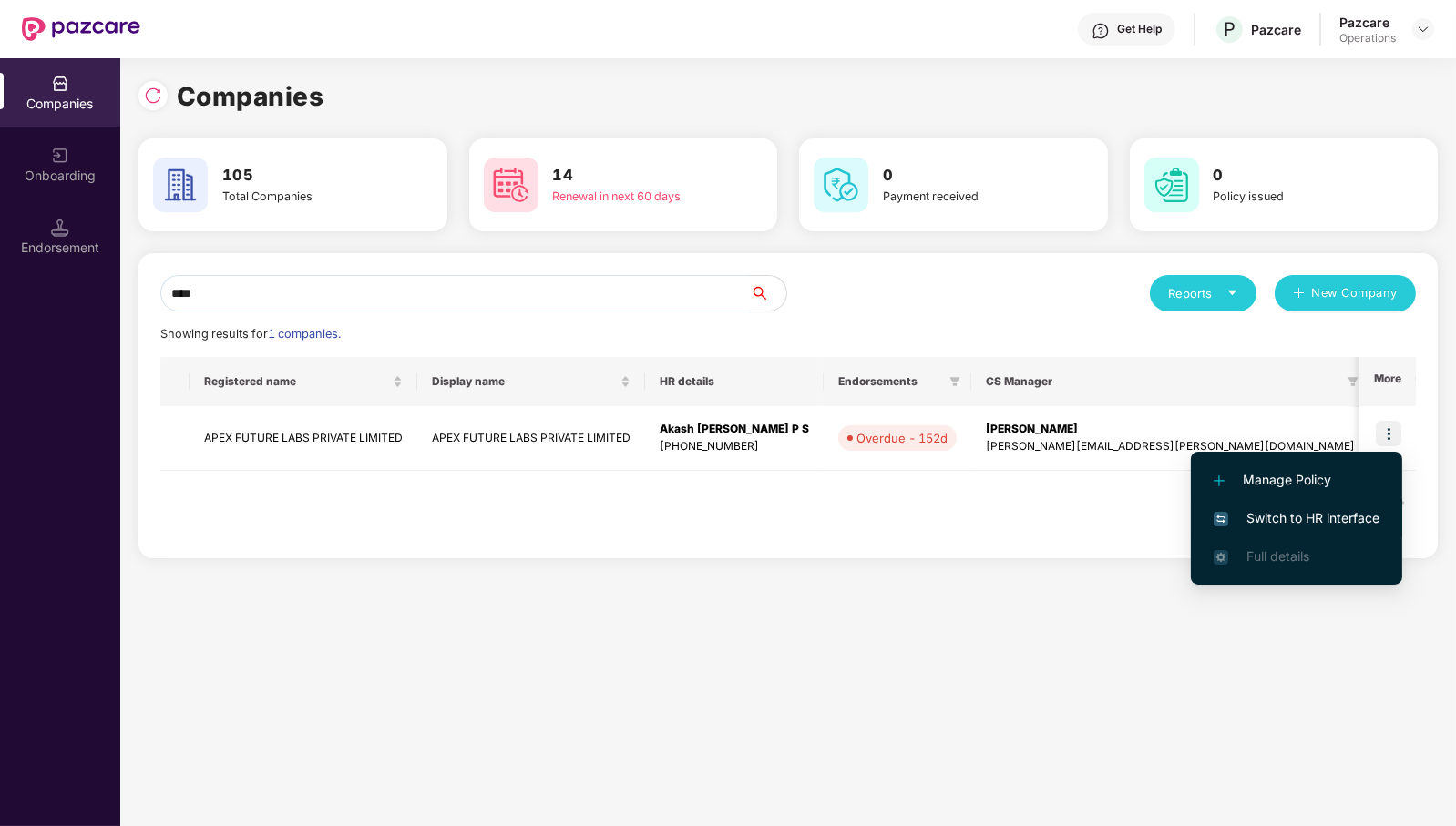
click at [1346, 520] on span "Switch to HR interface" at bounding box center [1297, 519] width 166 height 20
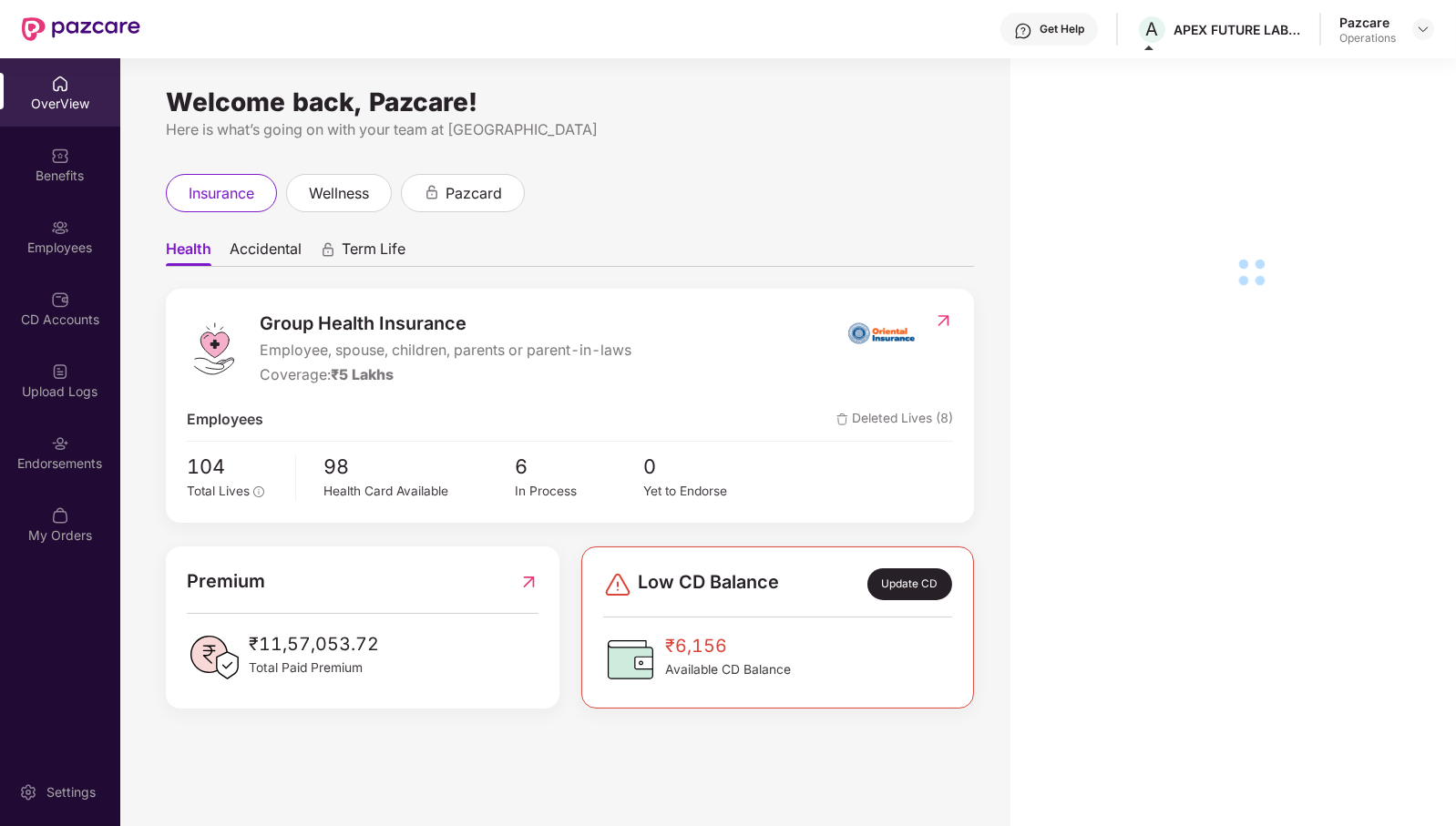
click at [78, 472] on div "Endorsements" at bounding box center [60, 464] width 120 height 19
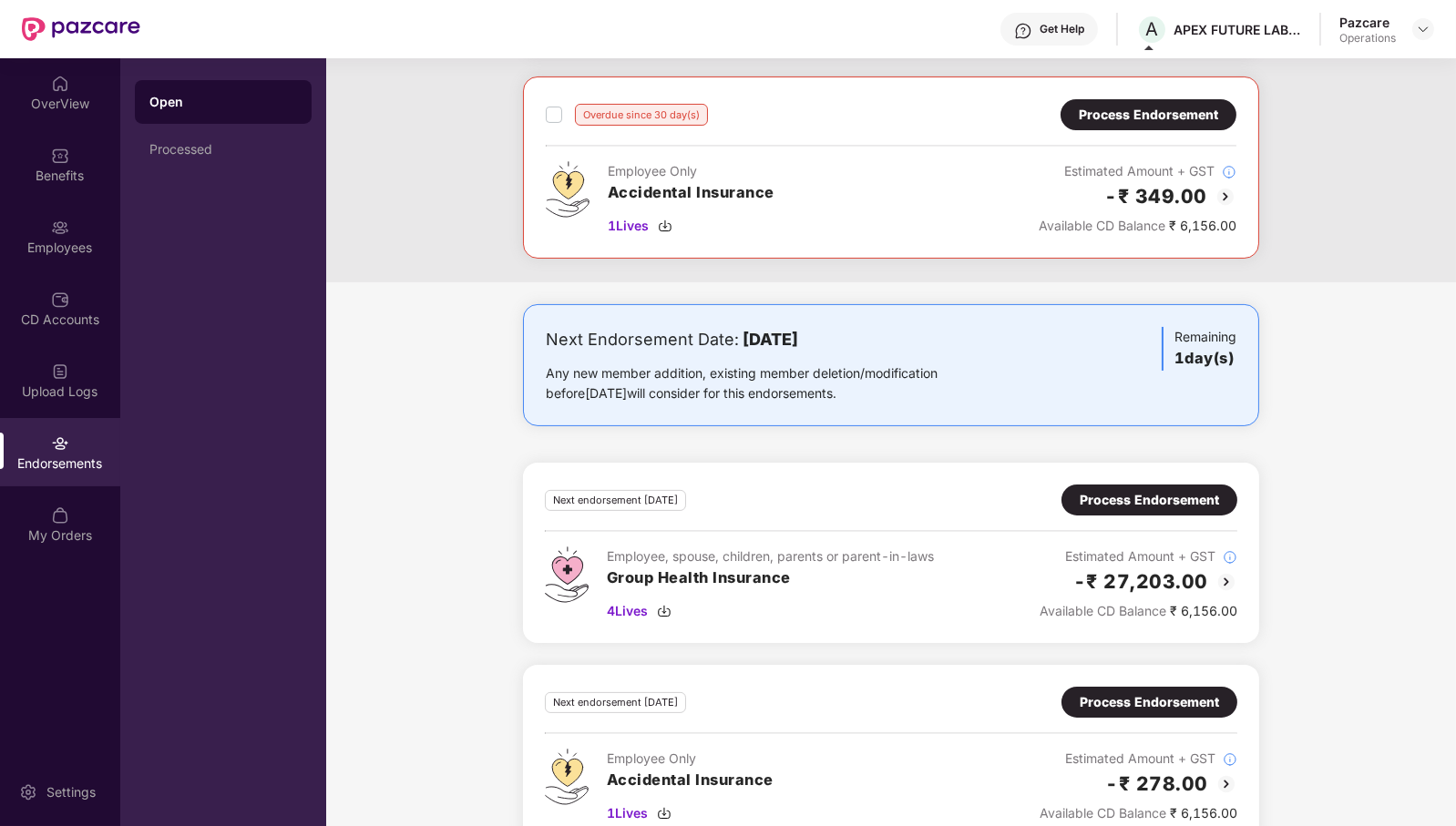
scroll to position [727, 0]
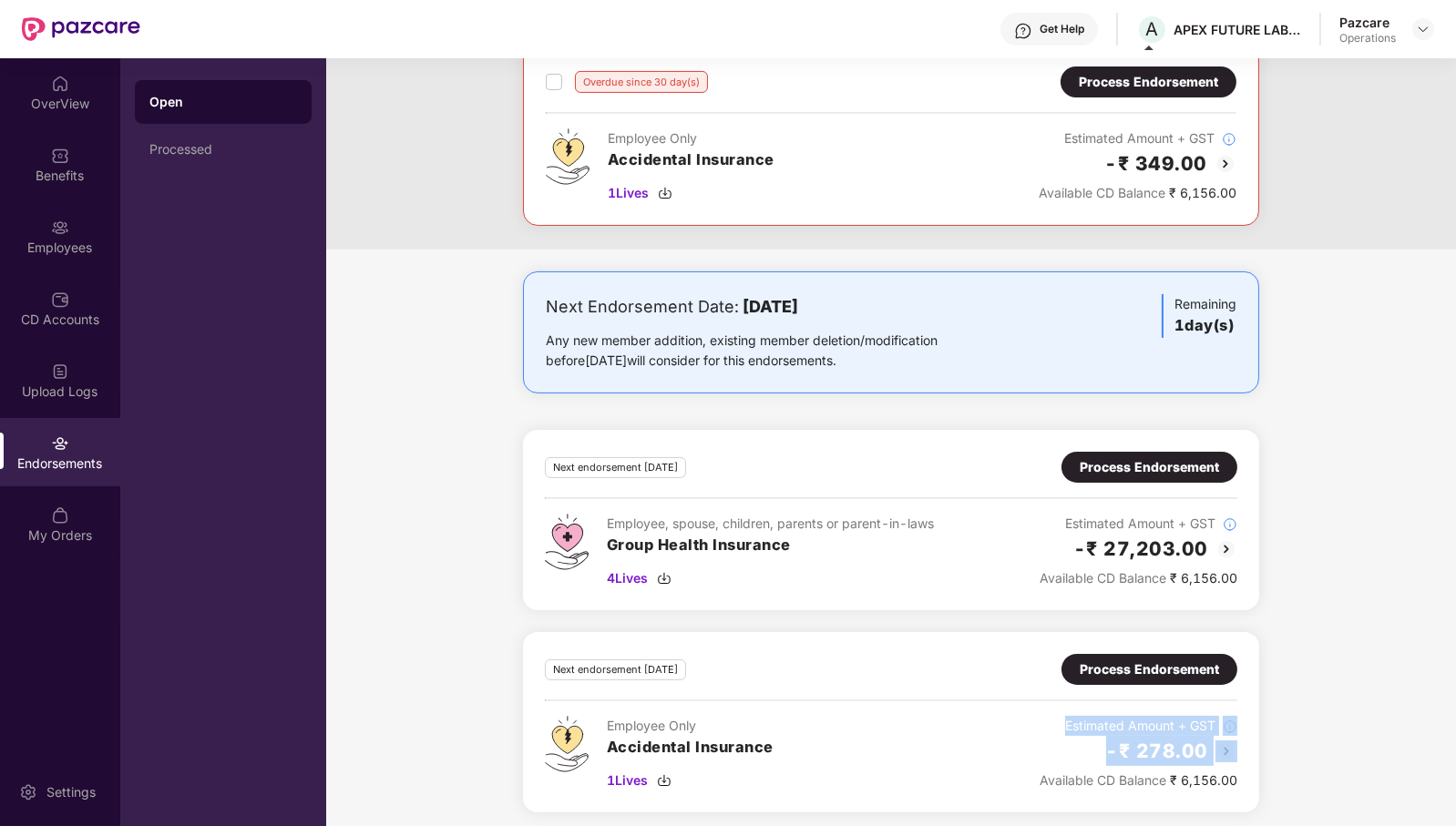
drag, startPoint x: 1245, startPoint y: 734, endPoint x: 1001, endPoint y: 725, distance: 244.2
click at [1001, 725] on div "Next endorsement [DATE] Process Endorsement Employee Only Accidental Insurance …" at bounding box center [891, 723] width 737 height 181
click at [1420, 29] on img at bounding box center [1424, 28] width 15 height 15
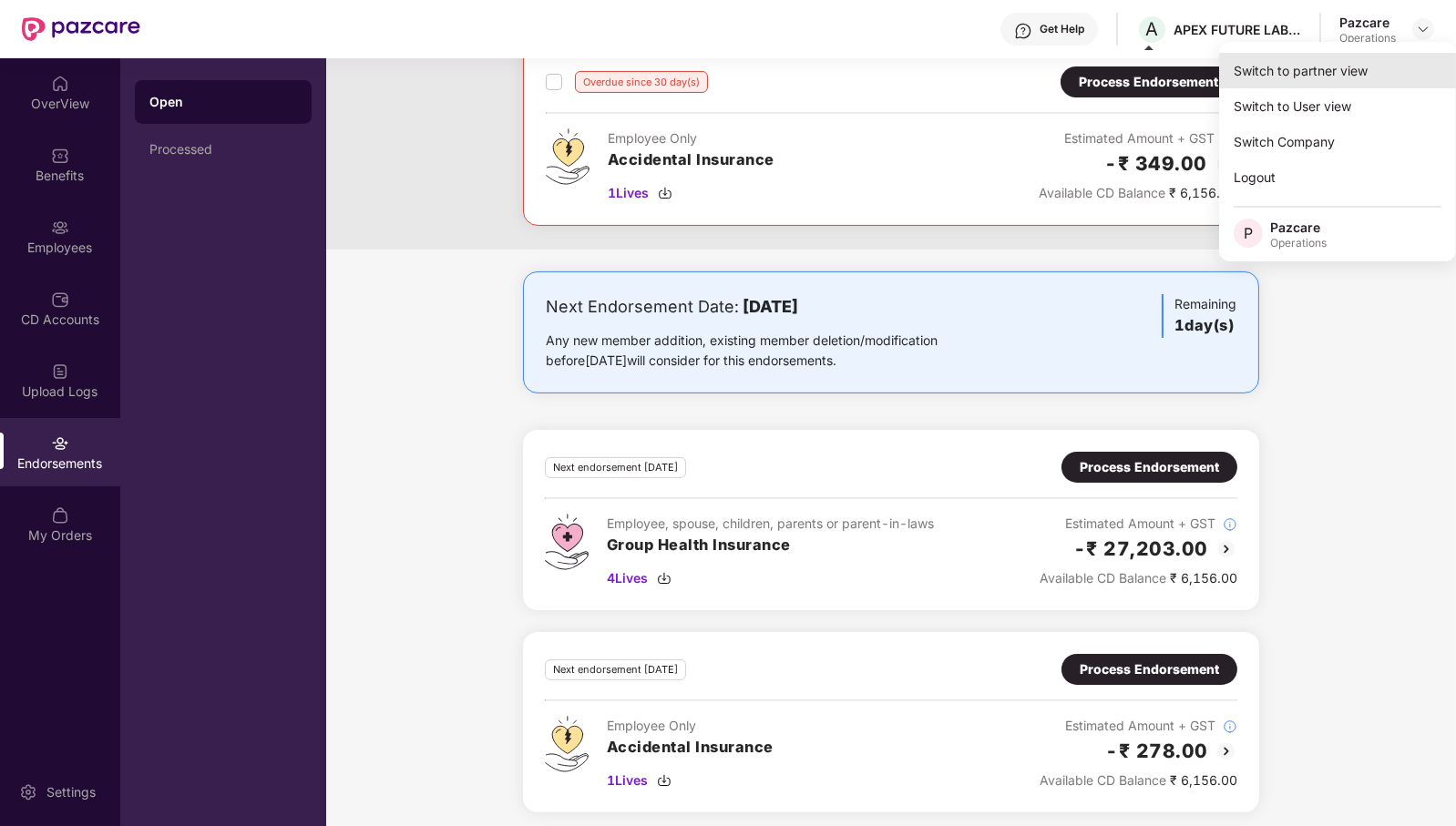
click at [1396, 66] on div "Switch to partner view" at bounding box center [1337, 71] width 237 height 35
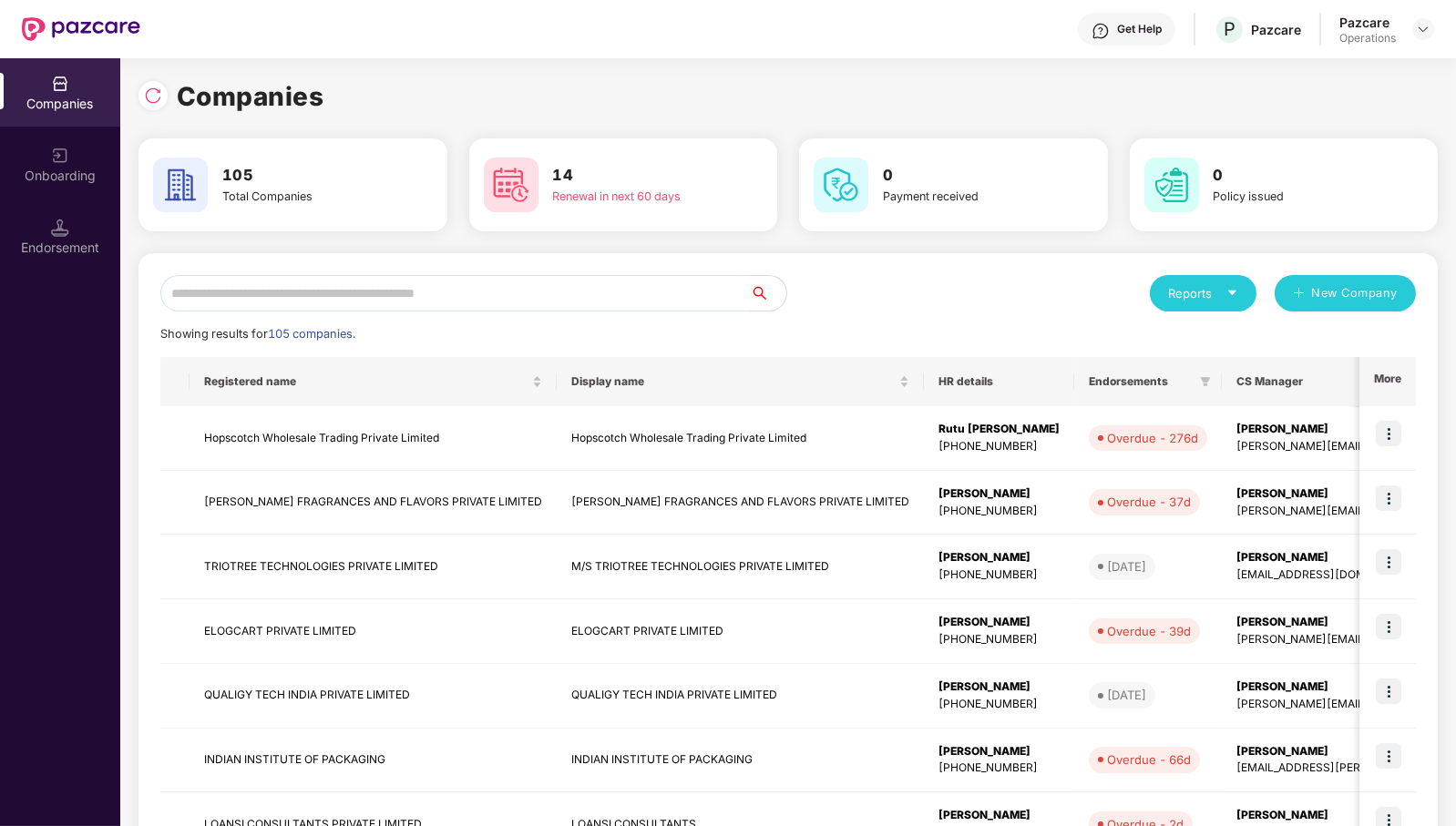
click at [492, 297] on input "text" at bounding box center [455, 293] width 589 height 36
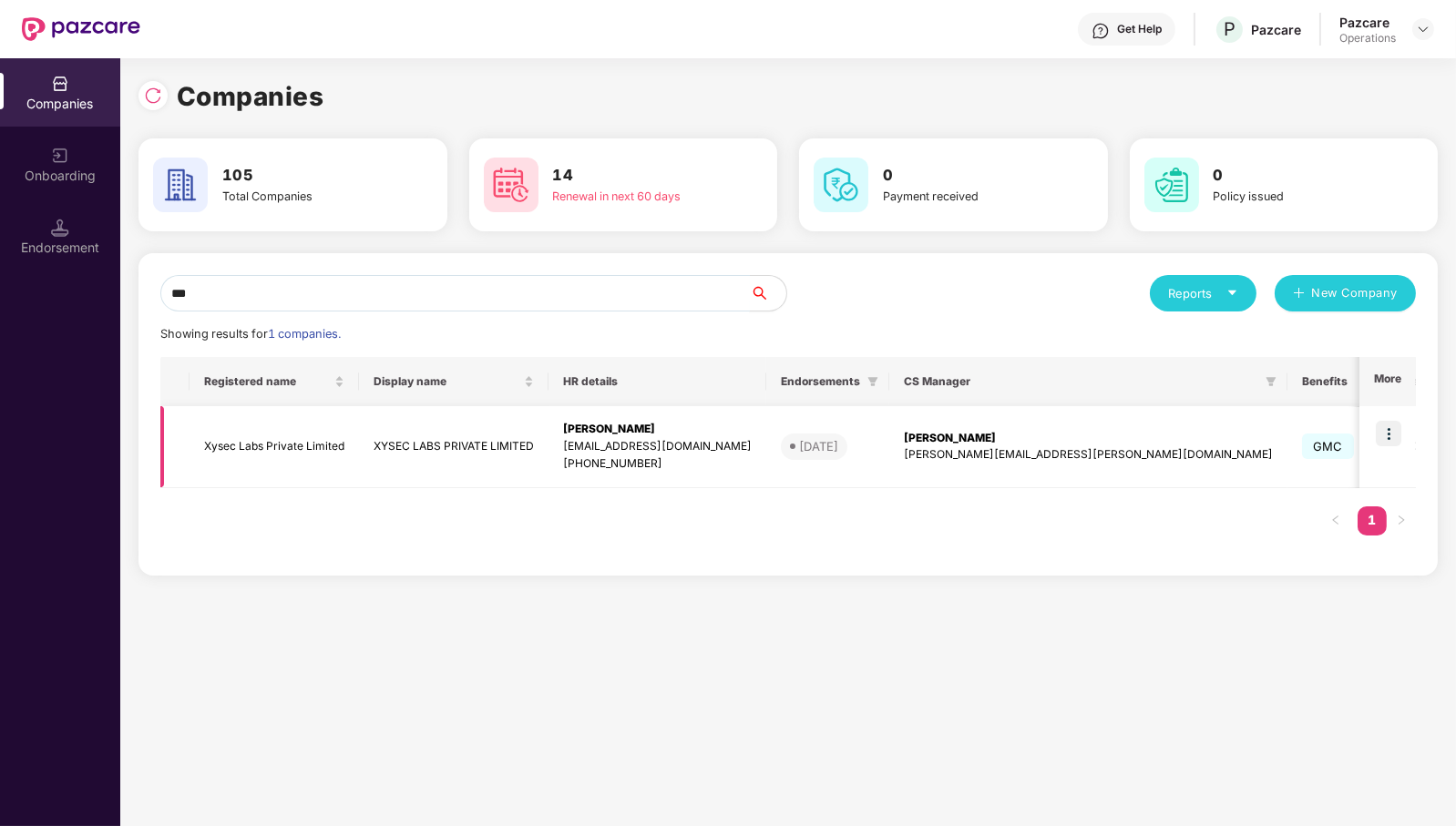
type input "***"
click at [1400, 437] on img at bounding box center [1389, 434] width 26 height 26
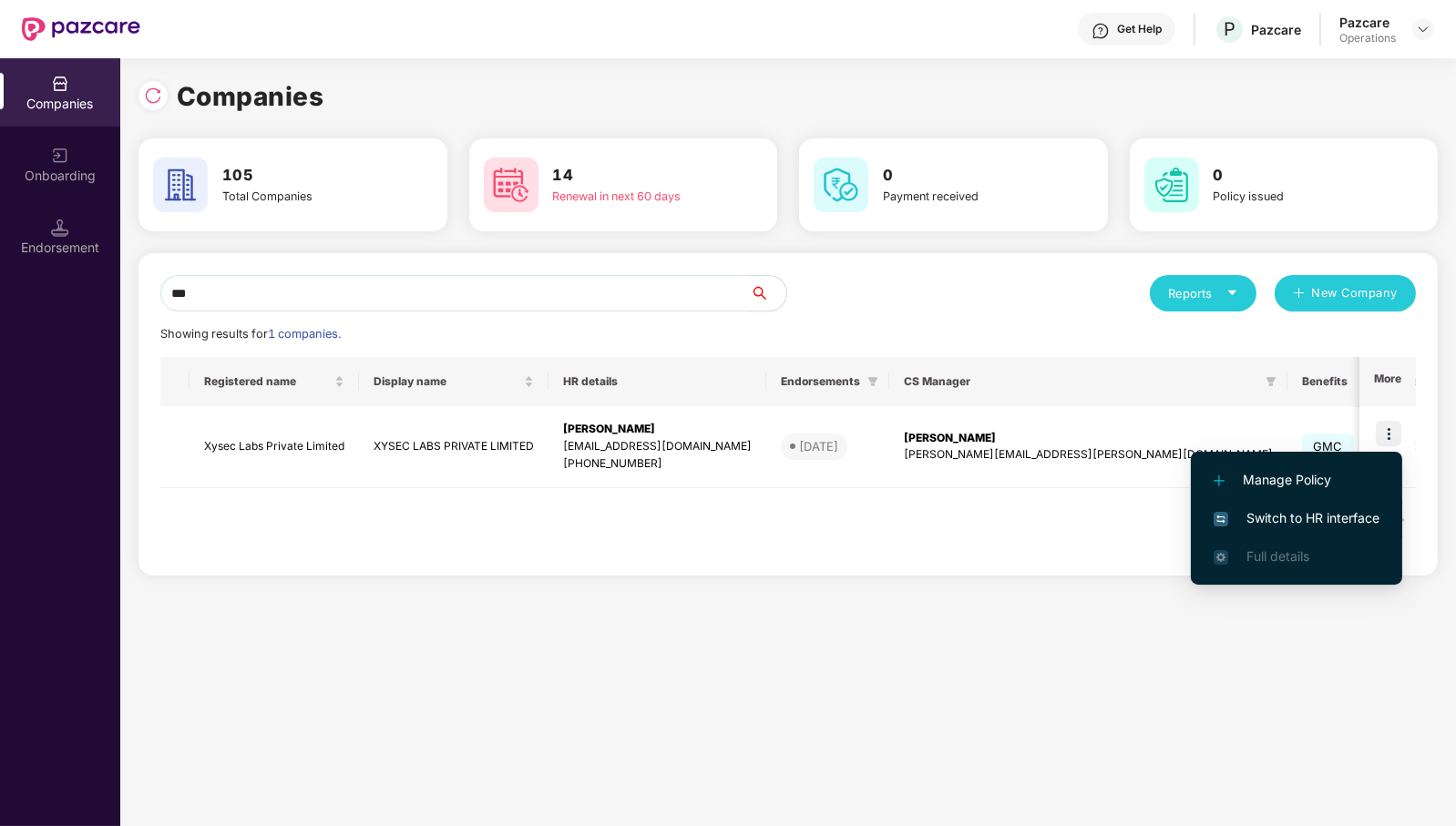
click at [1379, 521] on span "Switch to HR interface" at bounding box center [1297, 519] width 166 height 20
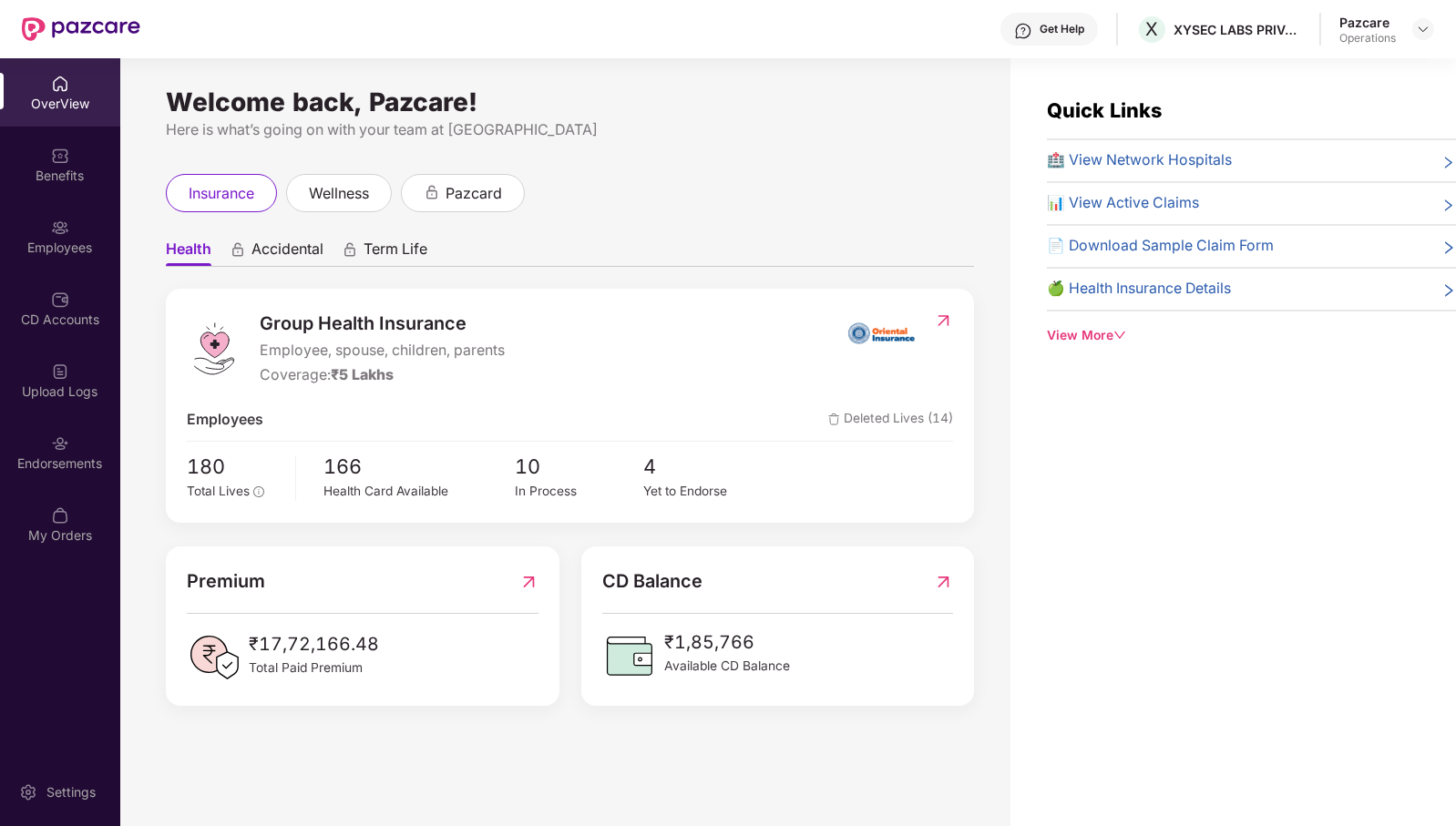
click at [57, 466] on div "Endorsements" at bounding box center [60, 464] width 120 height 19
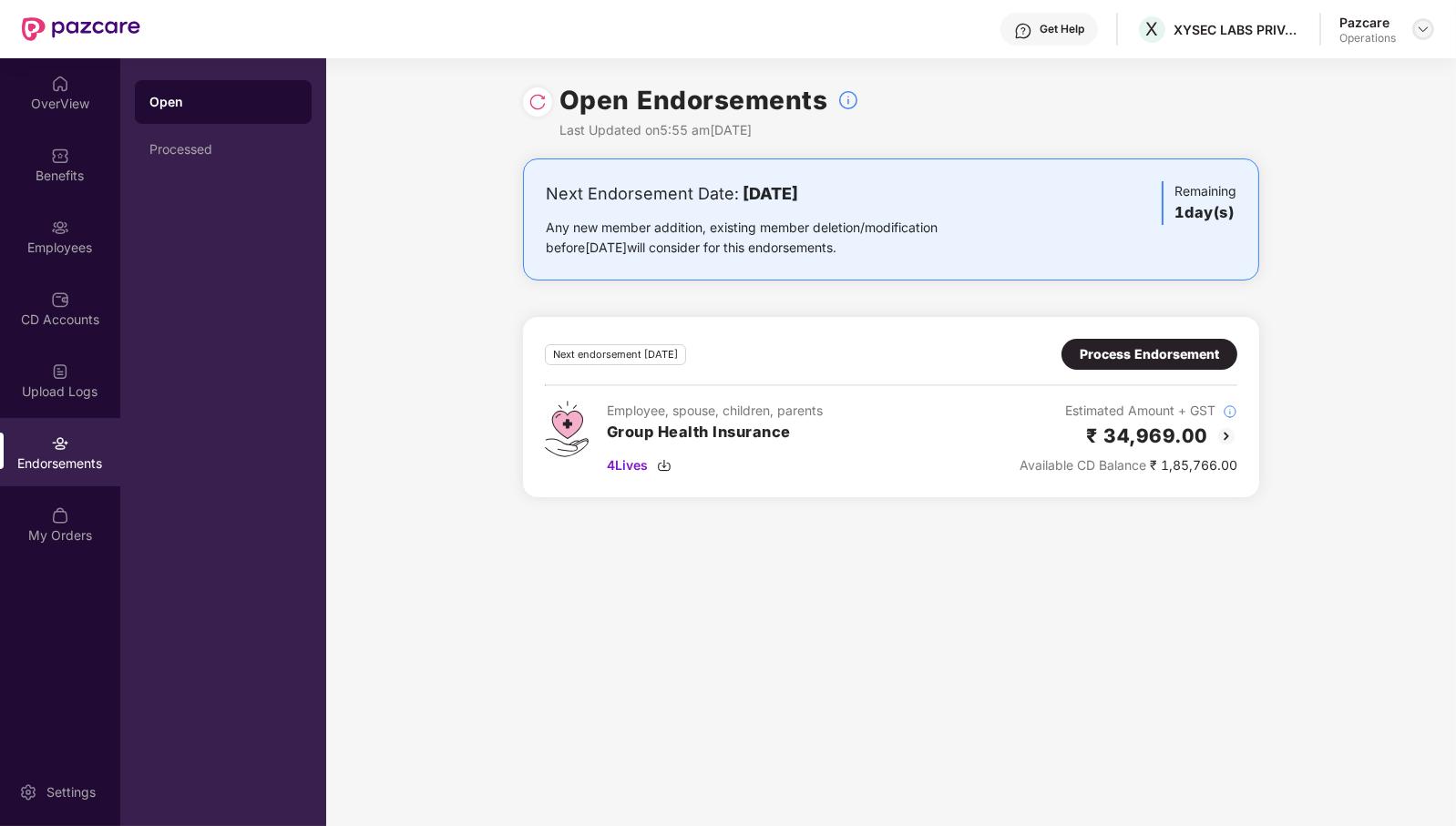
click at [1425, 32] on img at bounding box center [1424, 28] width 15 height 15
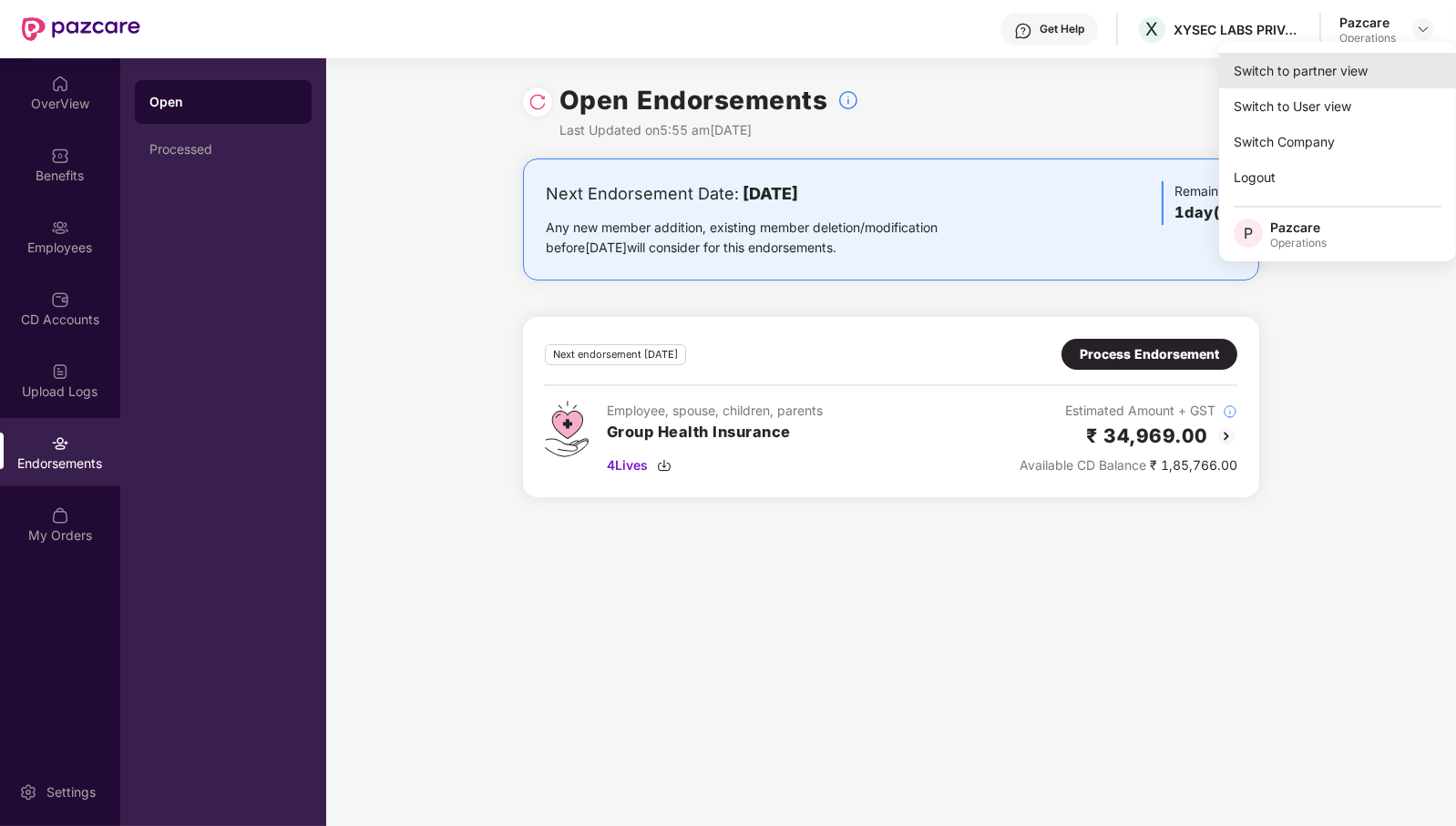
click at [1402, 67] on div "Switch to partner view" at bounding box center [1337, 71] width 237 height 35
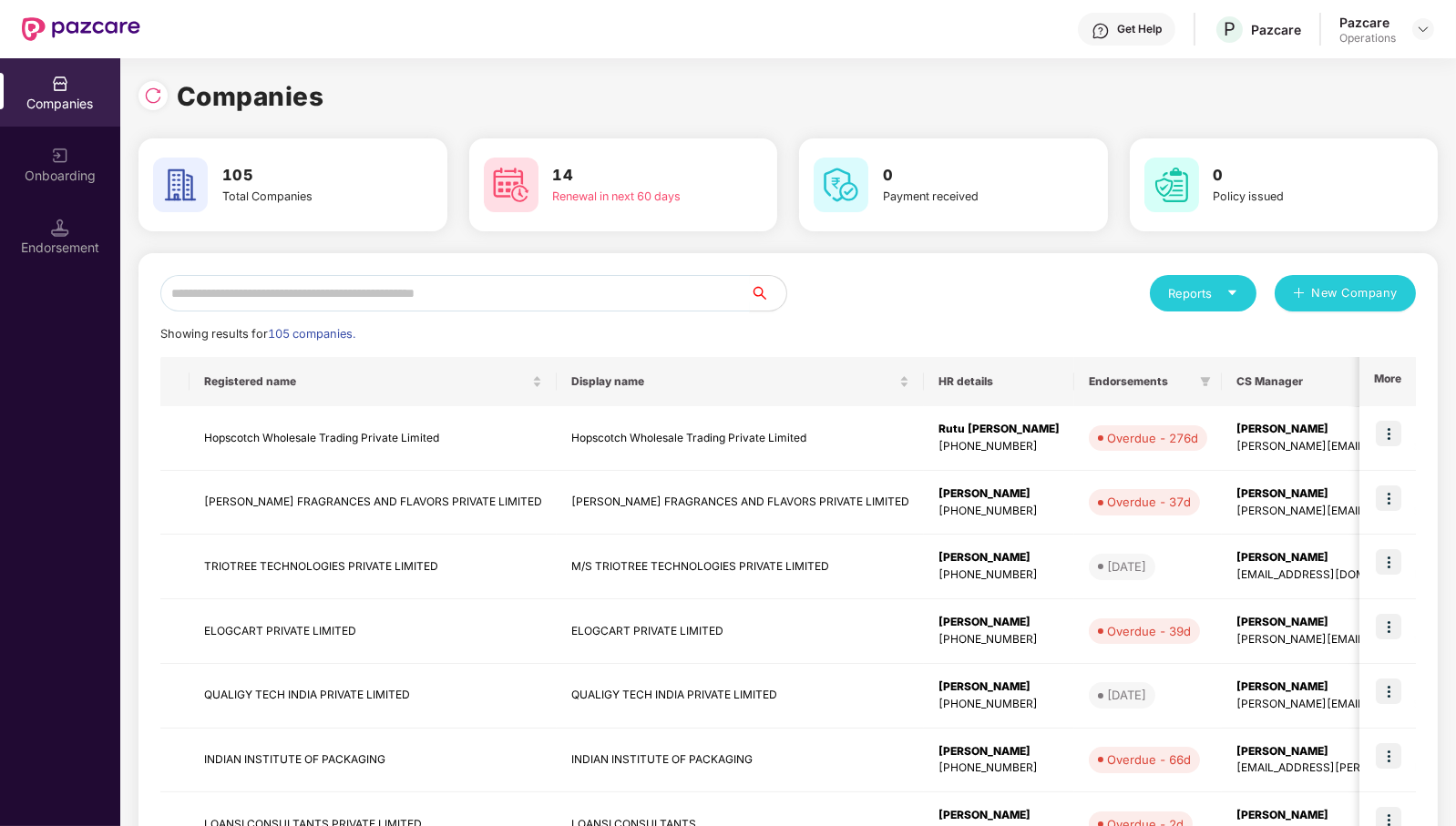
click at [688, 296] on input "text" at bounding box center [455, 293] width 589 height 36
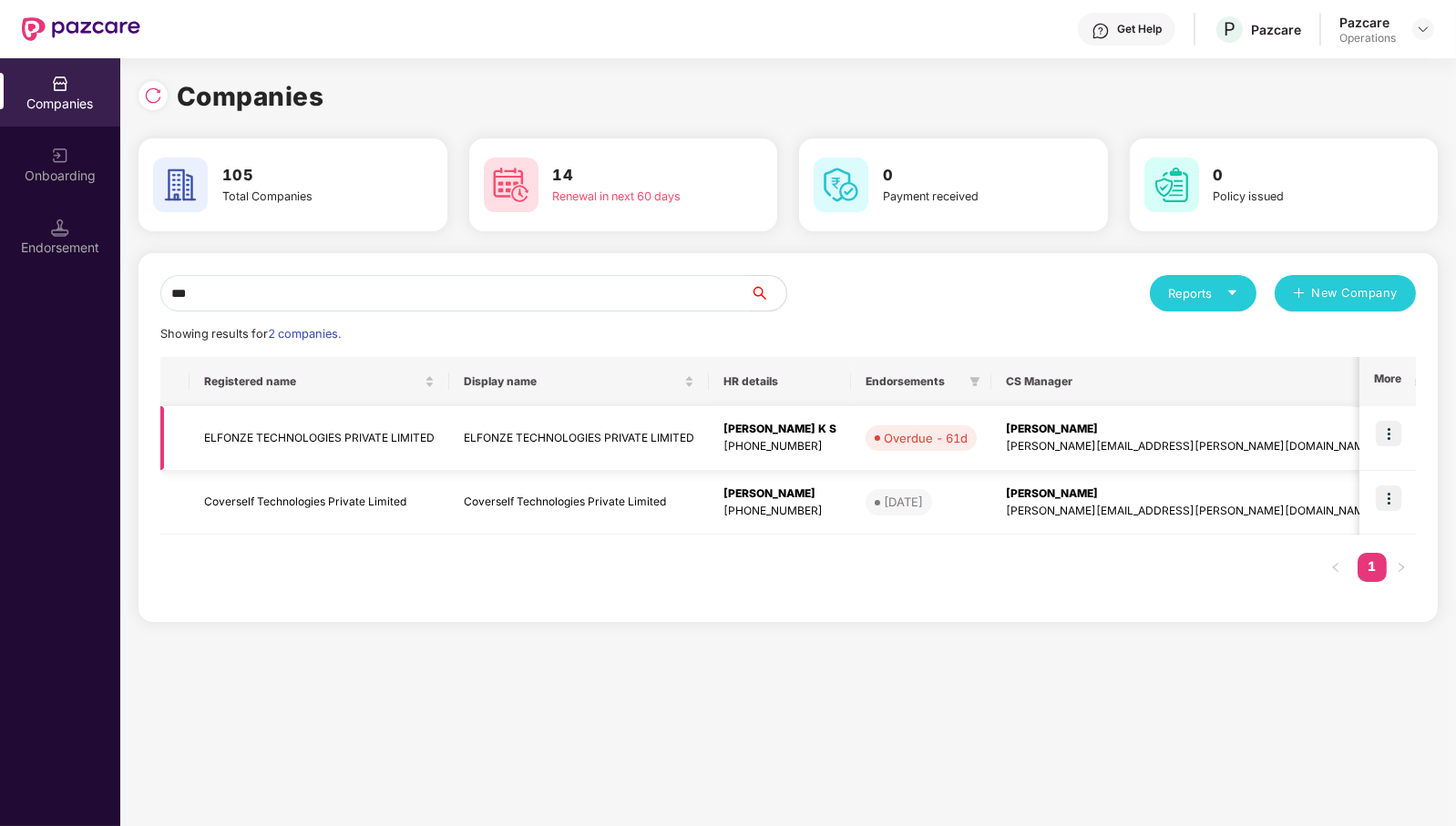
type input "***"
click at [1392, 433] on img at bounding box center [1389, 434] width 26 height 26
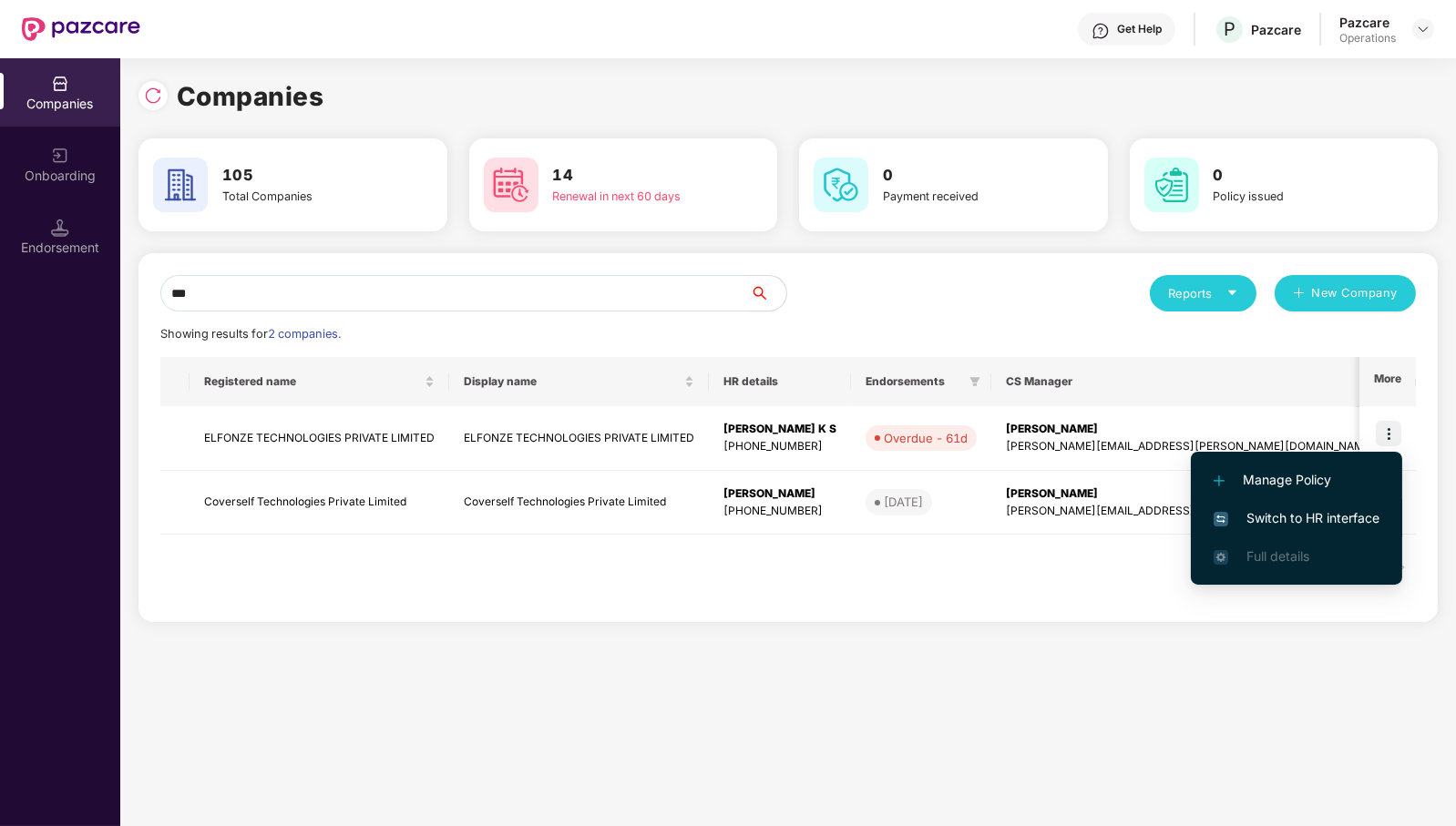
click at [1356, 515] on span "Switch to HR interface" at bounding box center [1297, 519] width 166 height 20
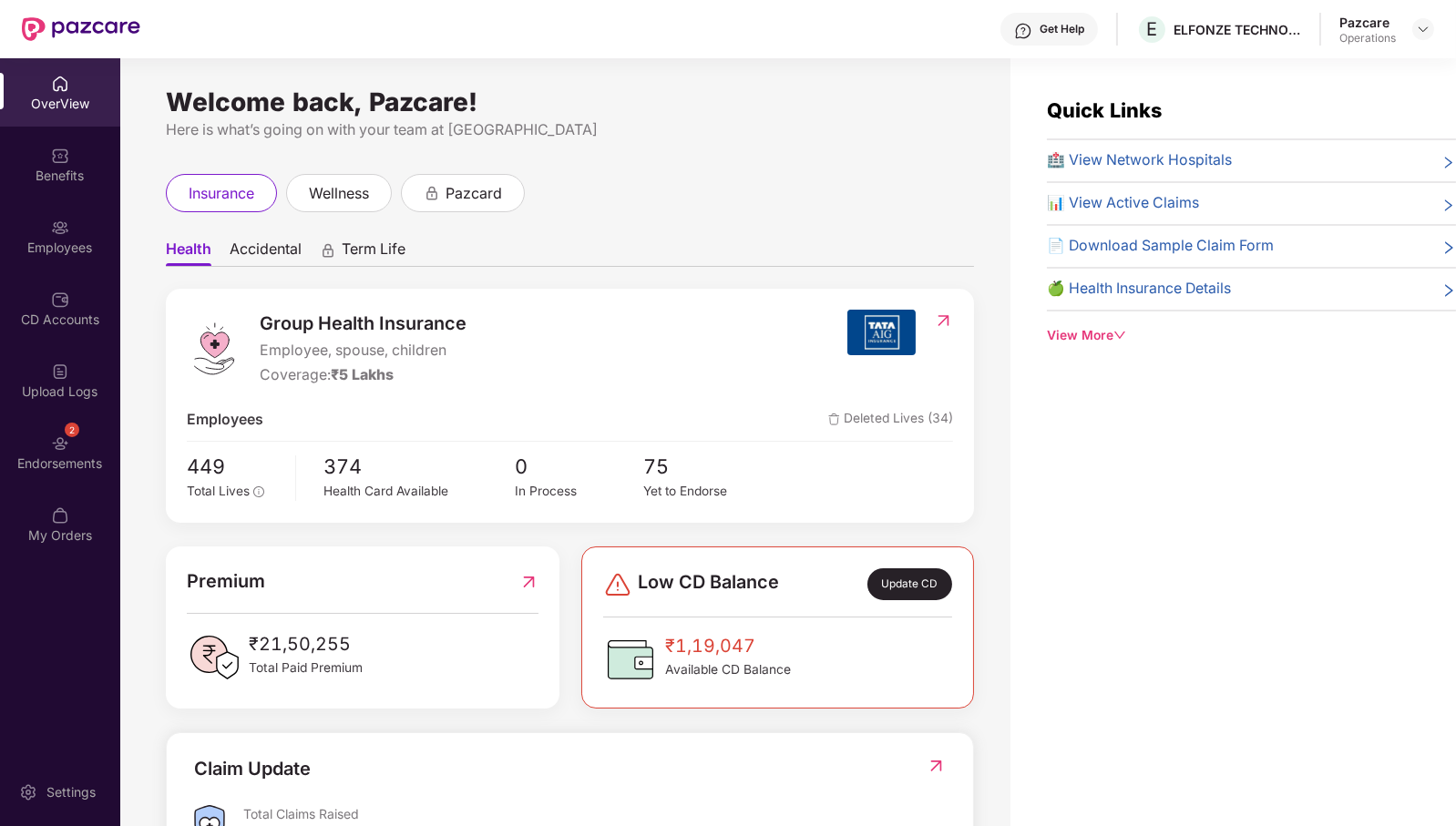
click at [66, 455] on div "Endorsements" at bounding box center [60, 464] width 120 height 19
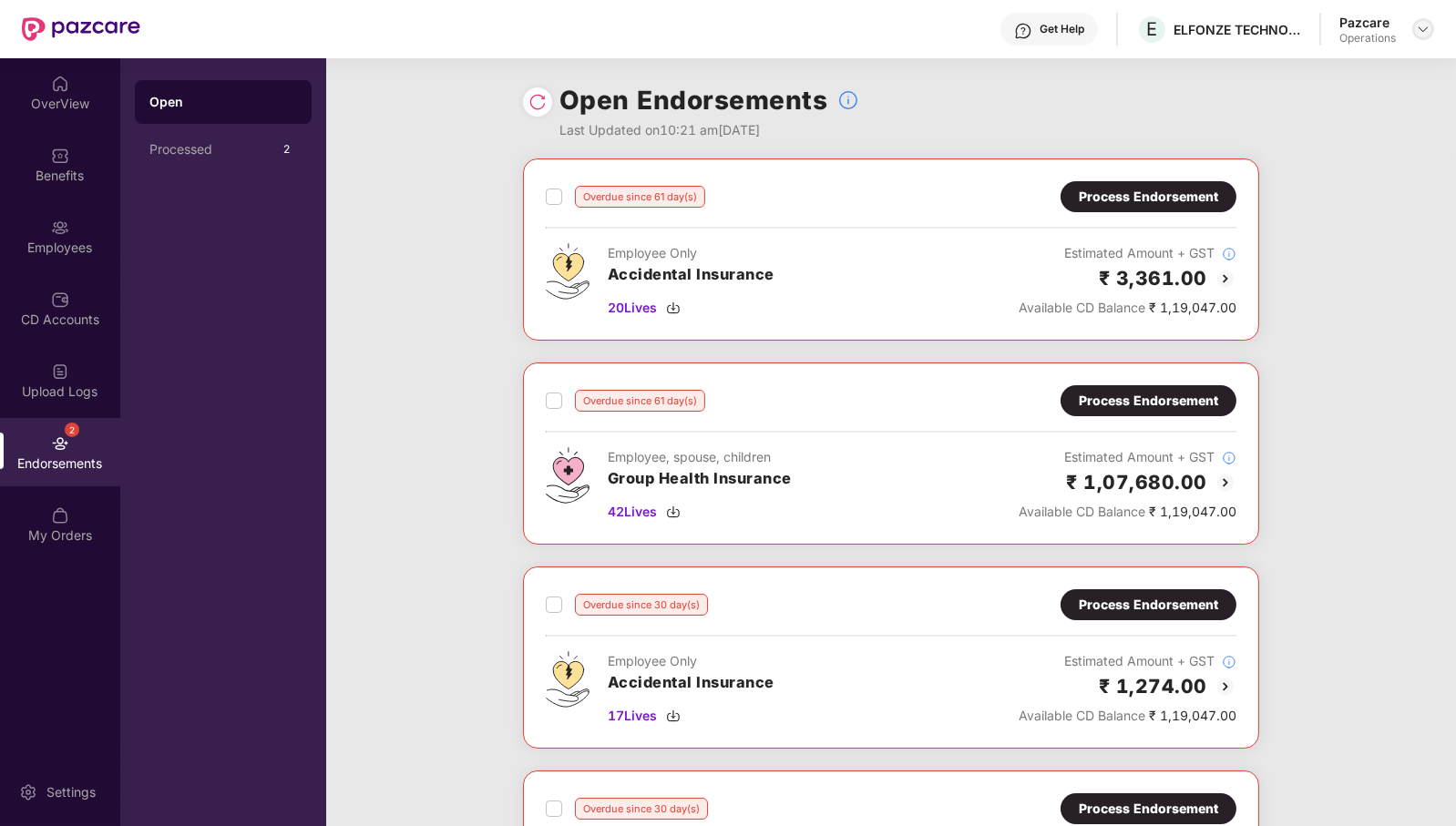
click at [1418, 29] on img at bounding box center [1424, 28] width 15 height 15
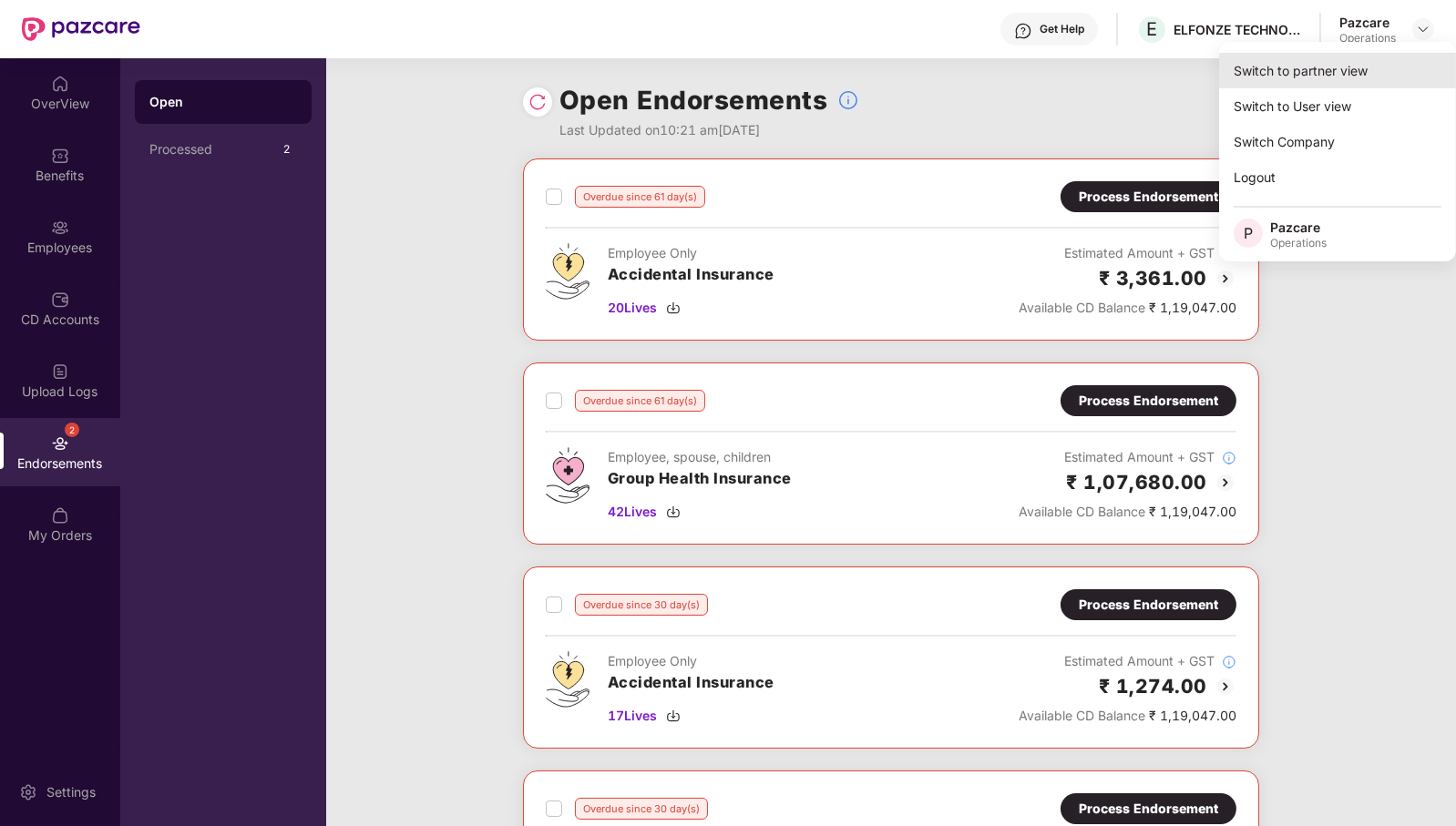
click at [1414, 63] on div "Switch to partner view" at bounding box center [1337, 71] width 237 height 35
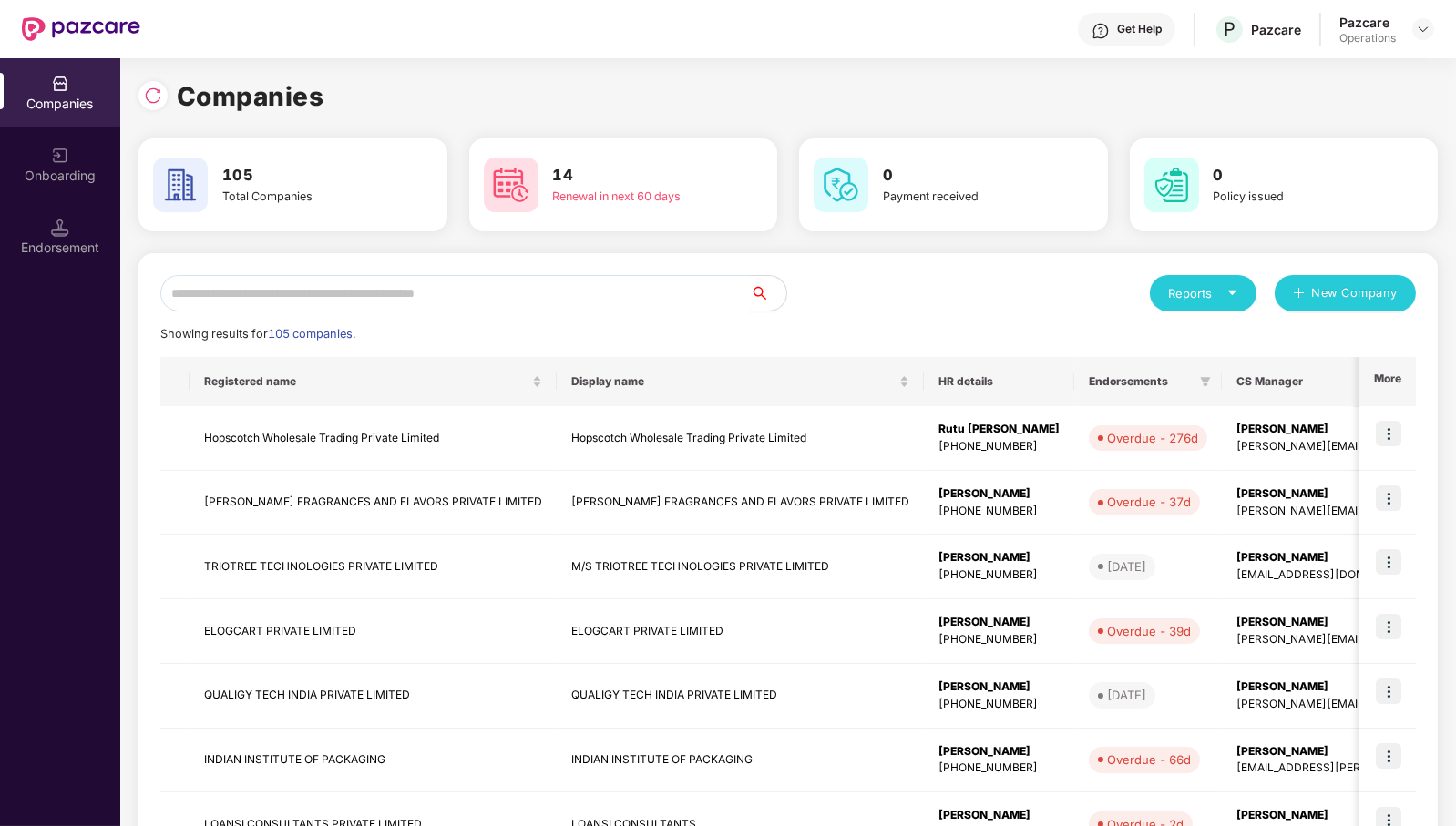
click at [592, 299] on input "text" at bounding box center [455, 293] width 589 height 36
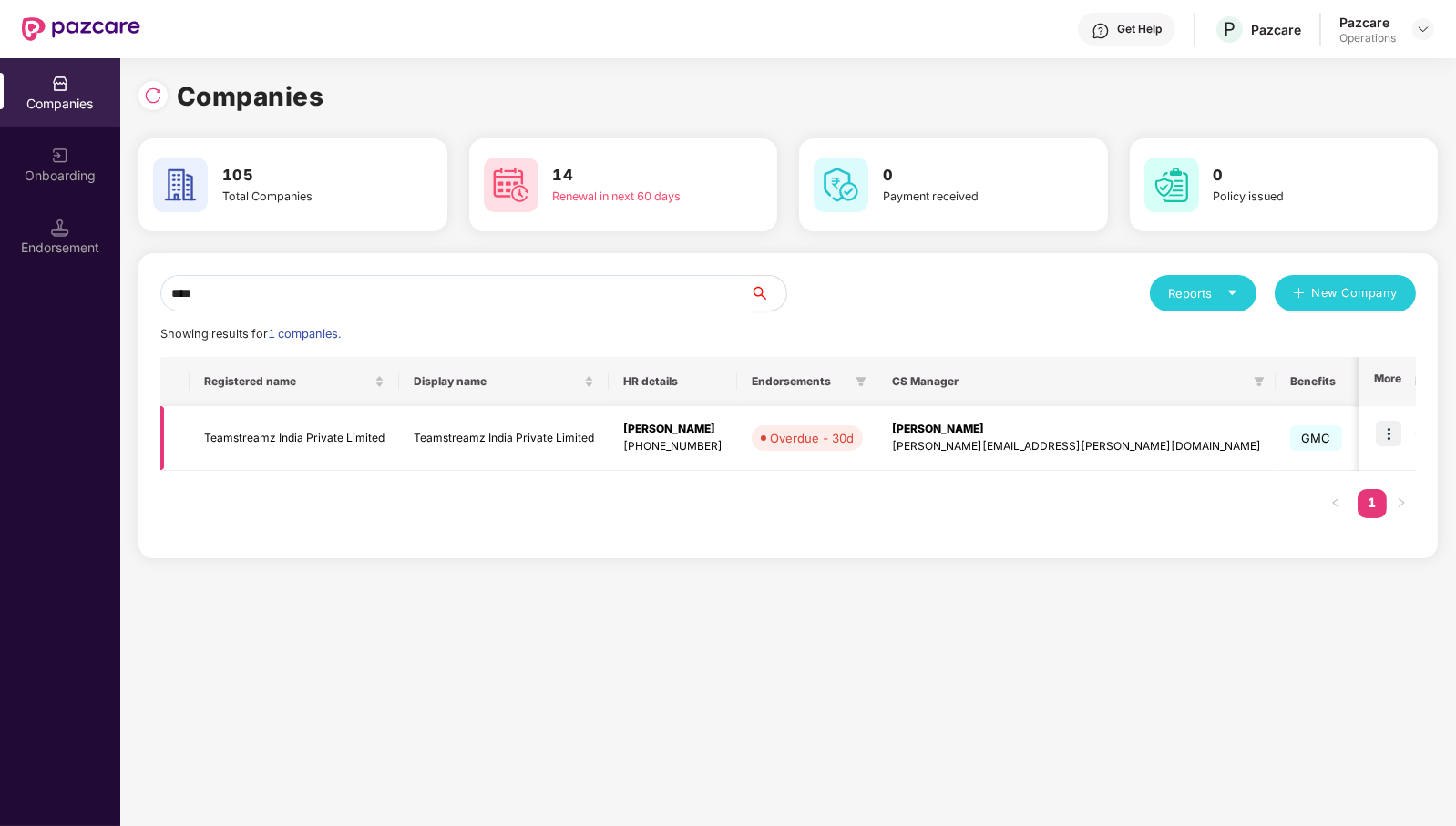
type input "****"
click at [1388, 434] on img at bounding box center [1389, 434] width 26 height 26
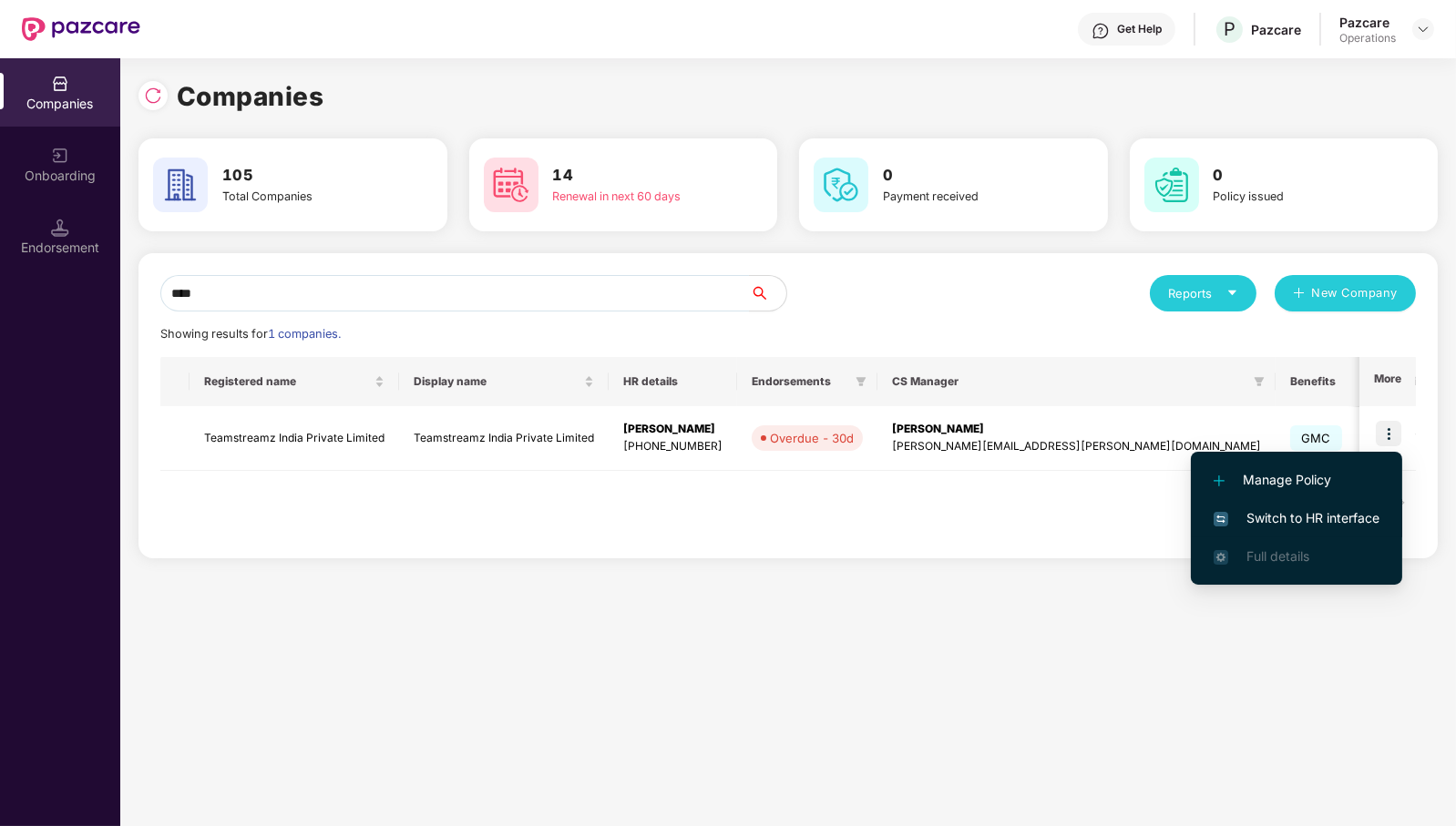
click at [1351, 521] on span "Switch to HR interface" at bounding box center [1297, 519] width 166 height 20
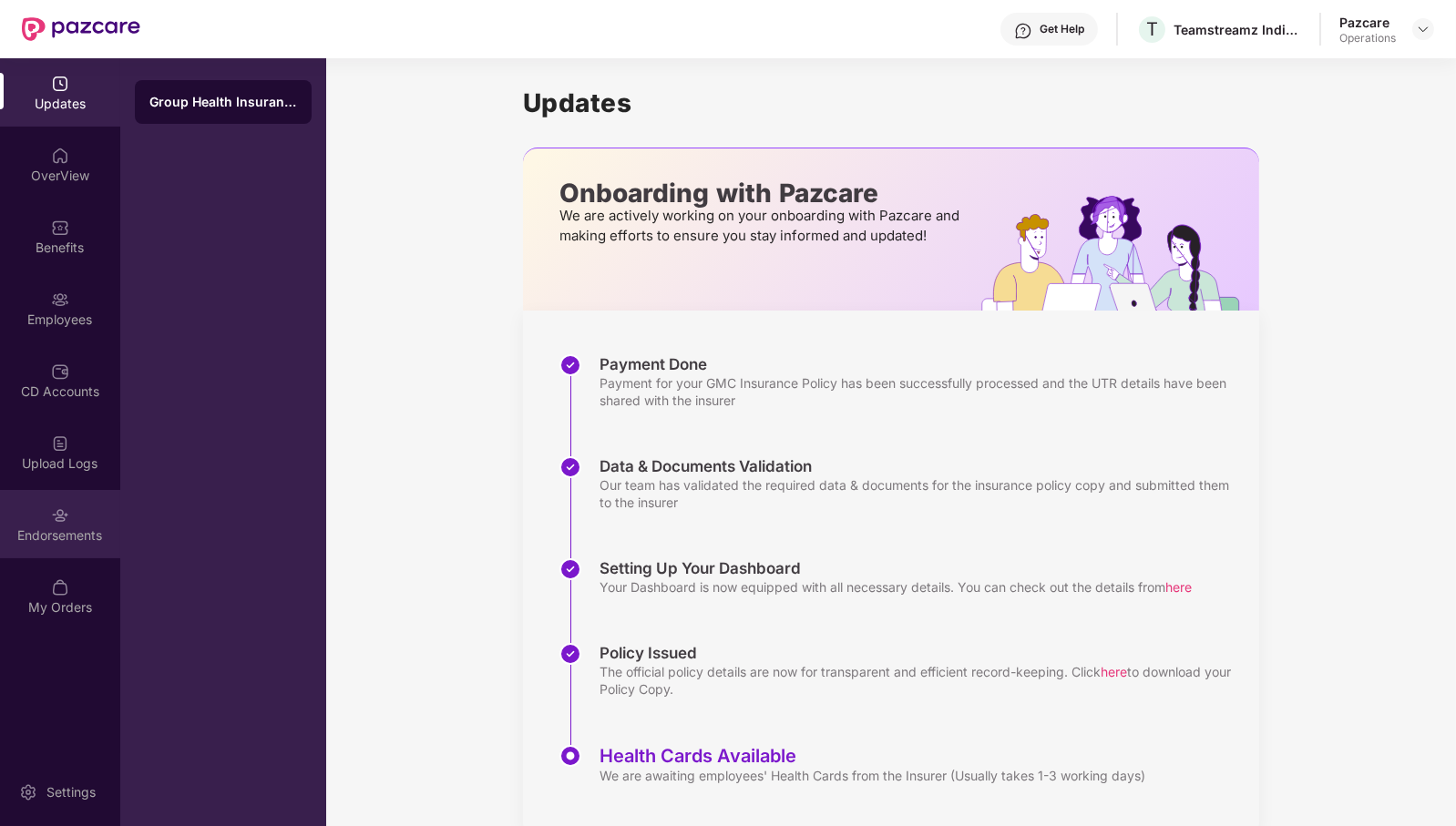
click at [3, 521] on div "Endorsements" at bounding box center [60, 524] width 120 height 69
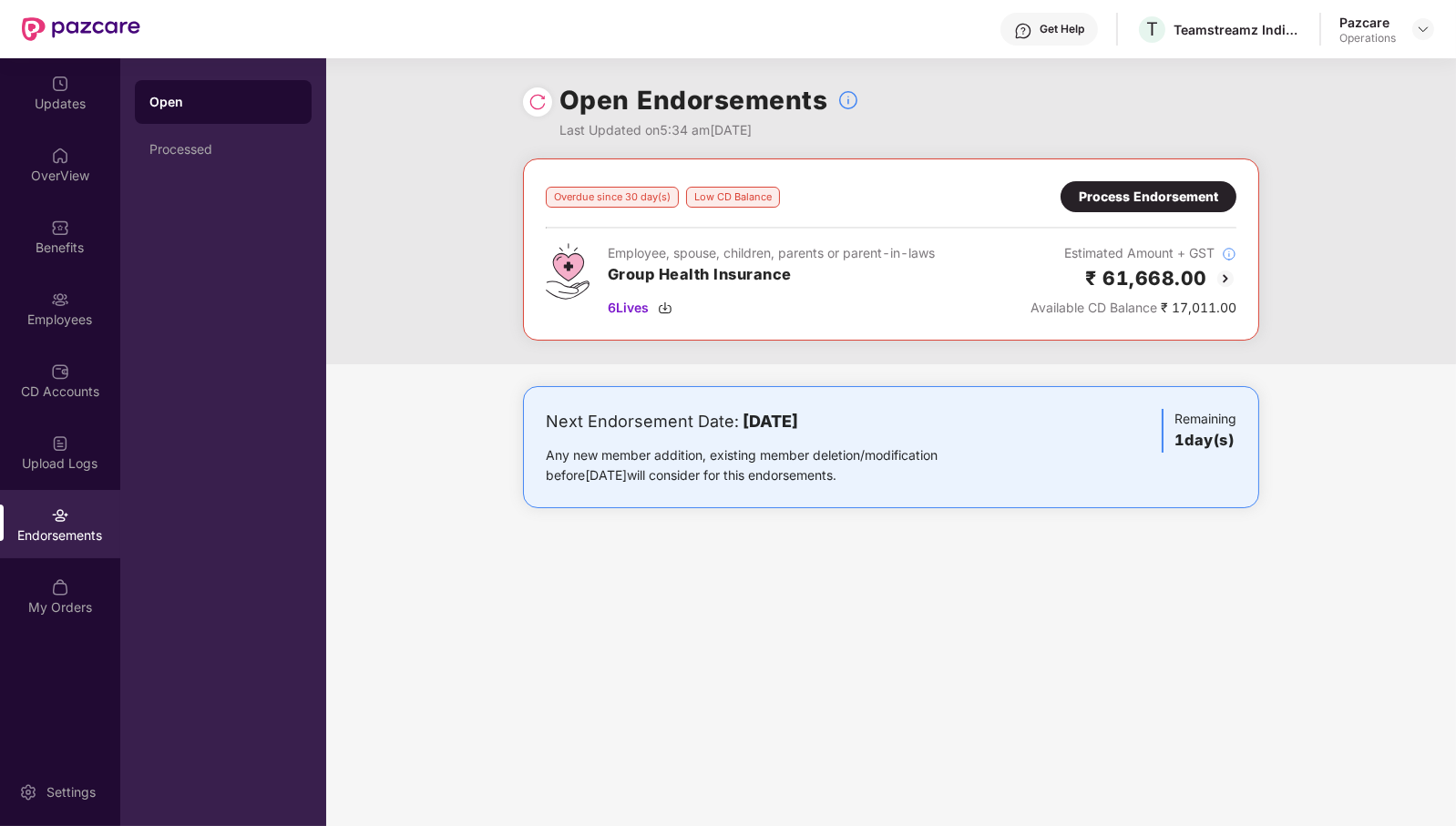
click at [1178, 203] on div "Process Endorsement" at bounding box center [1148, 196] width 140 height 20
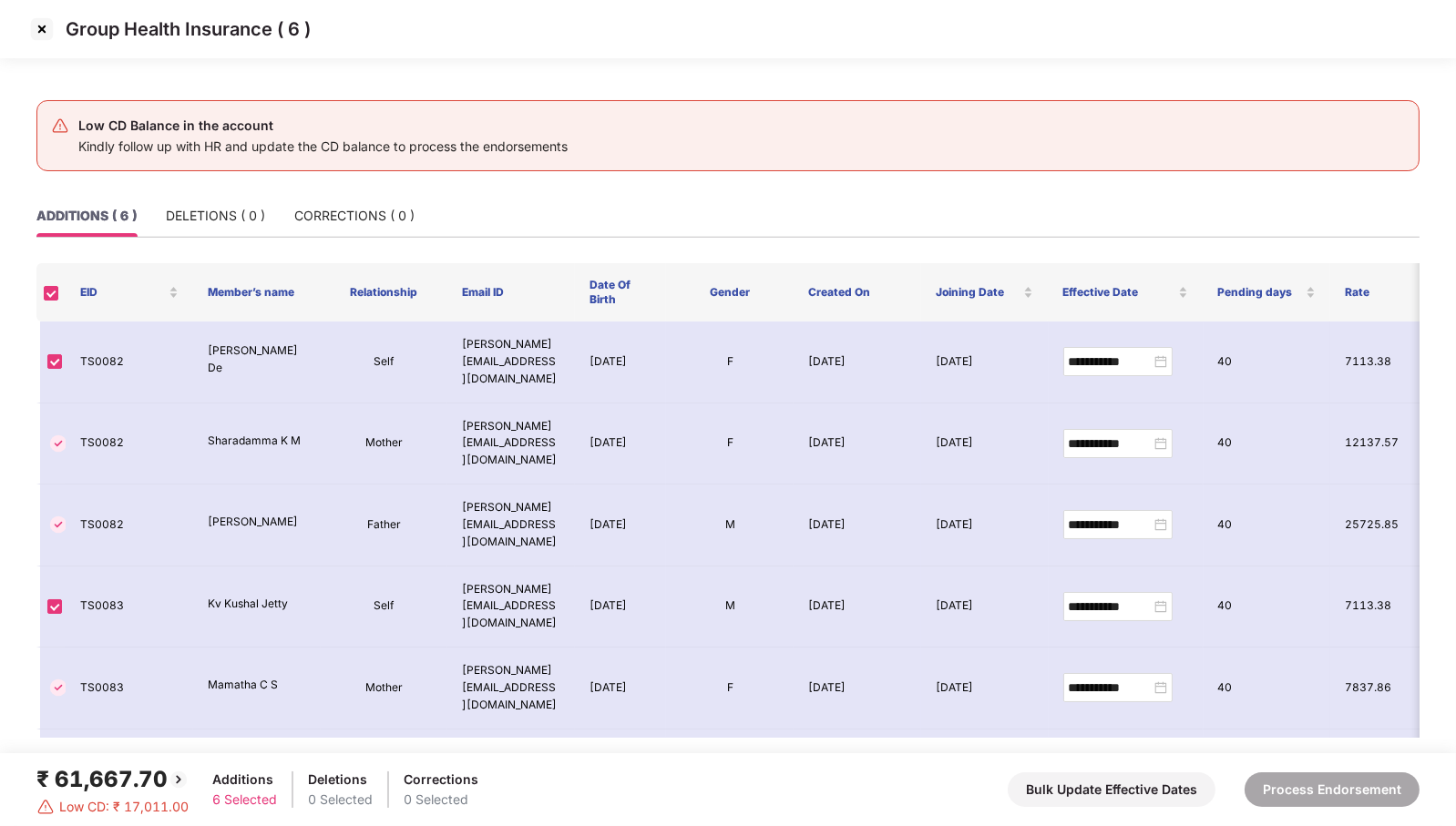
click at [33, 30] on img at bounding box center [42, 29] width 29 height 29
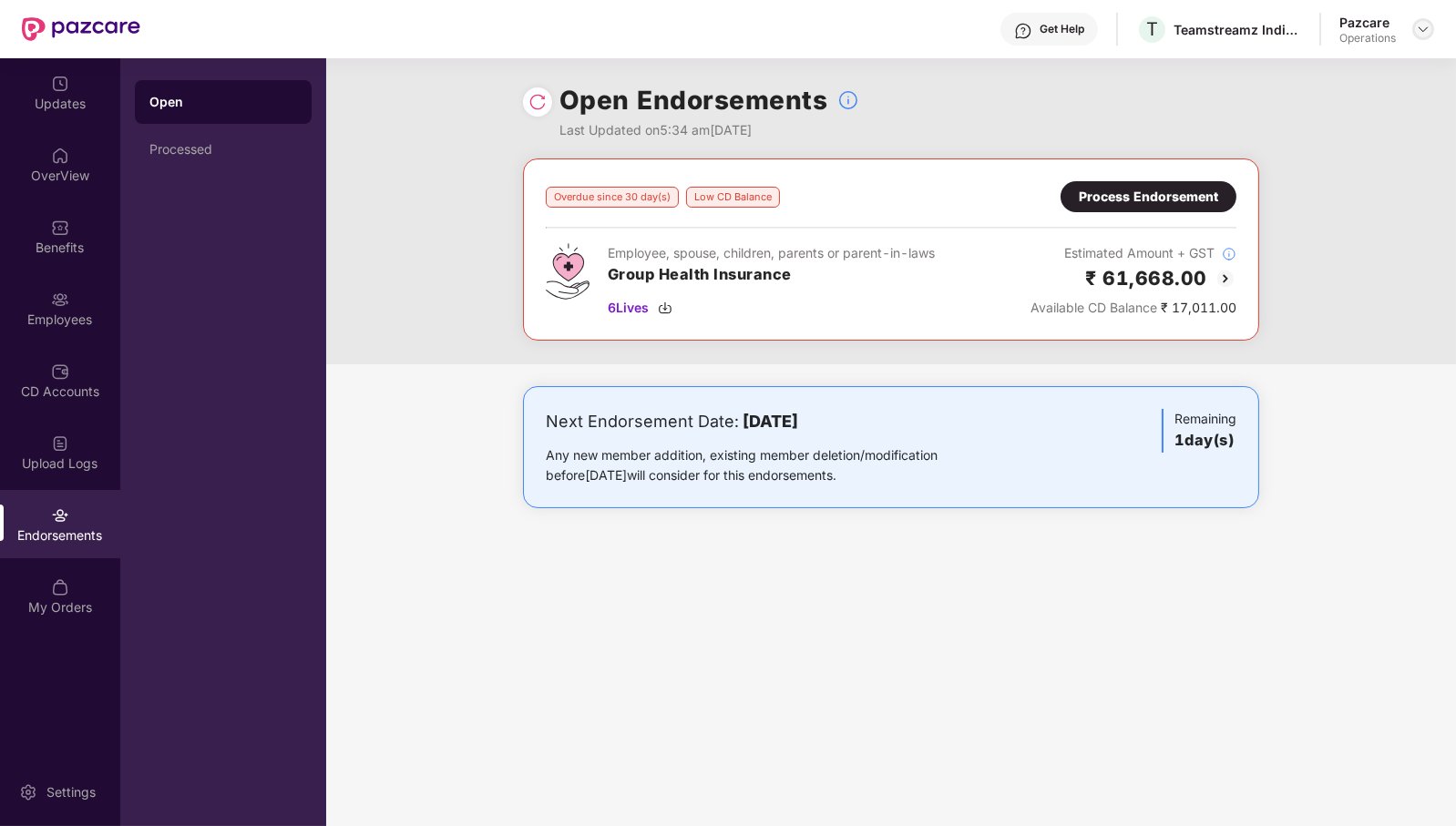
click at [1433, 26] on div at bounding box center [1424, 29] width 22 height 22
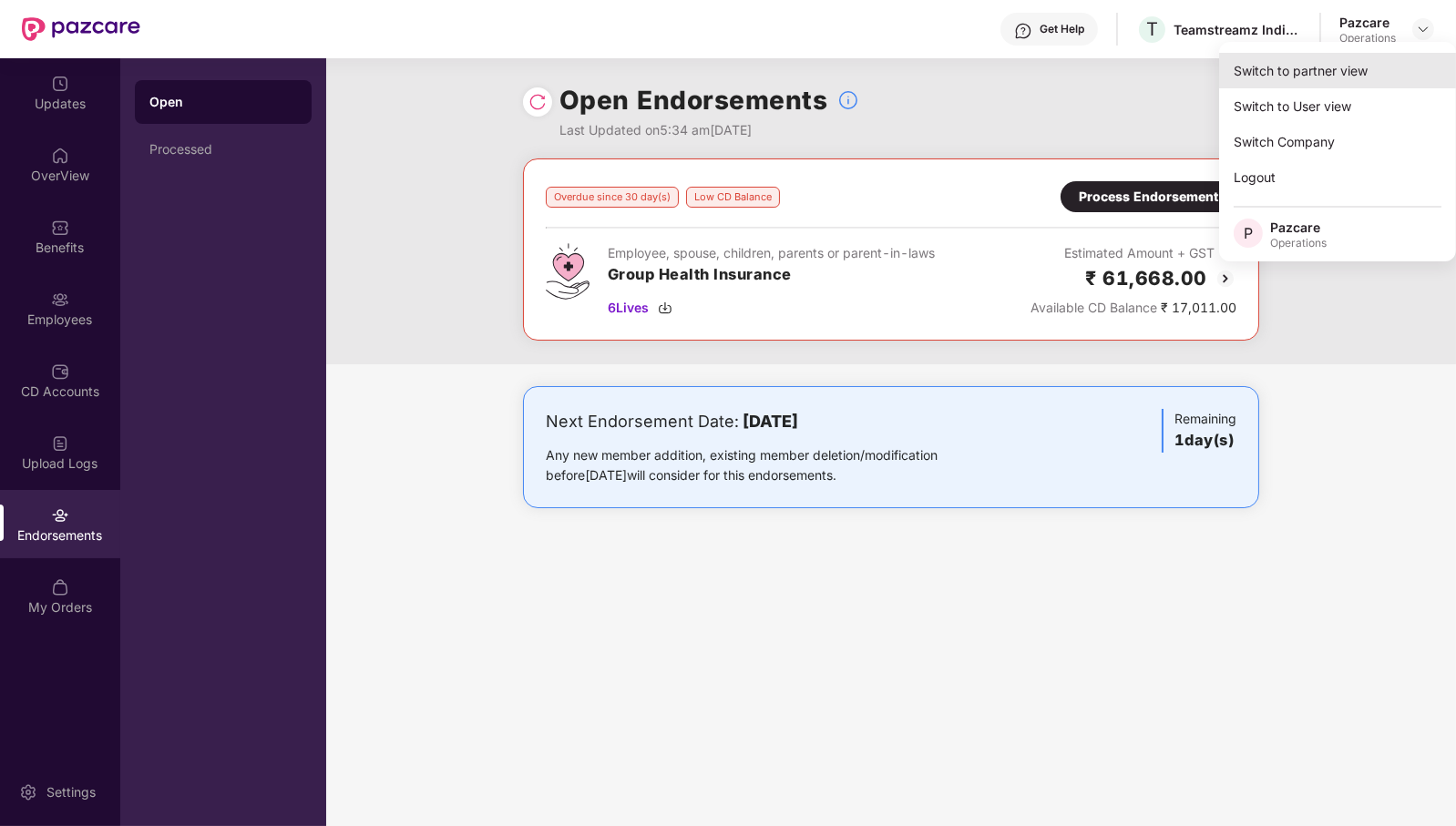
click at [1380, 60] on div "Switch to partner view" at bounding box center [1337, 71] width 237 height 35
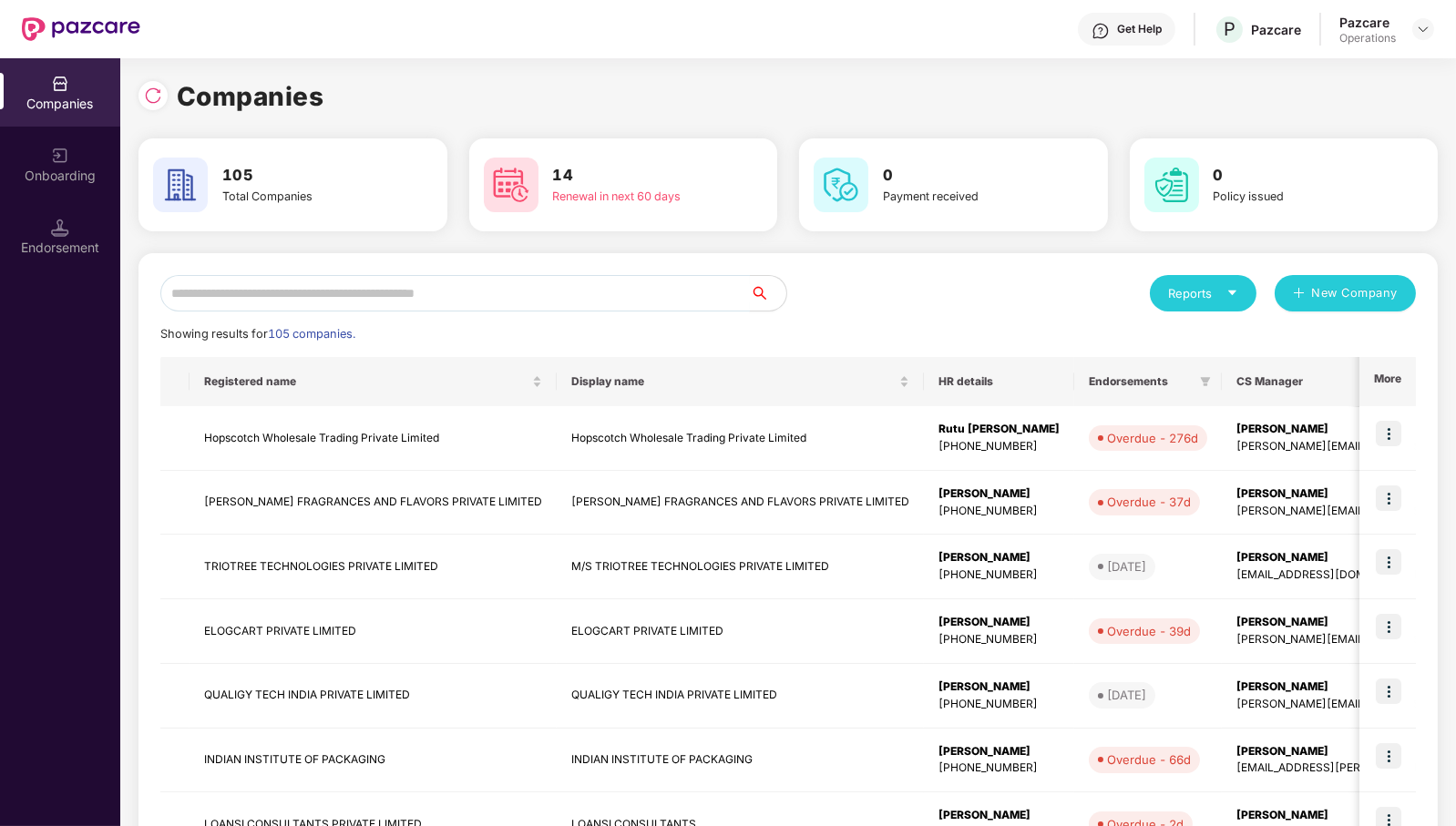
click at [564, 306] on input "text" at bounding box center [455, 293] width 589 height 36
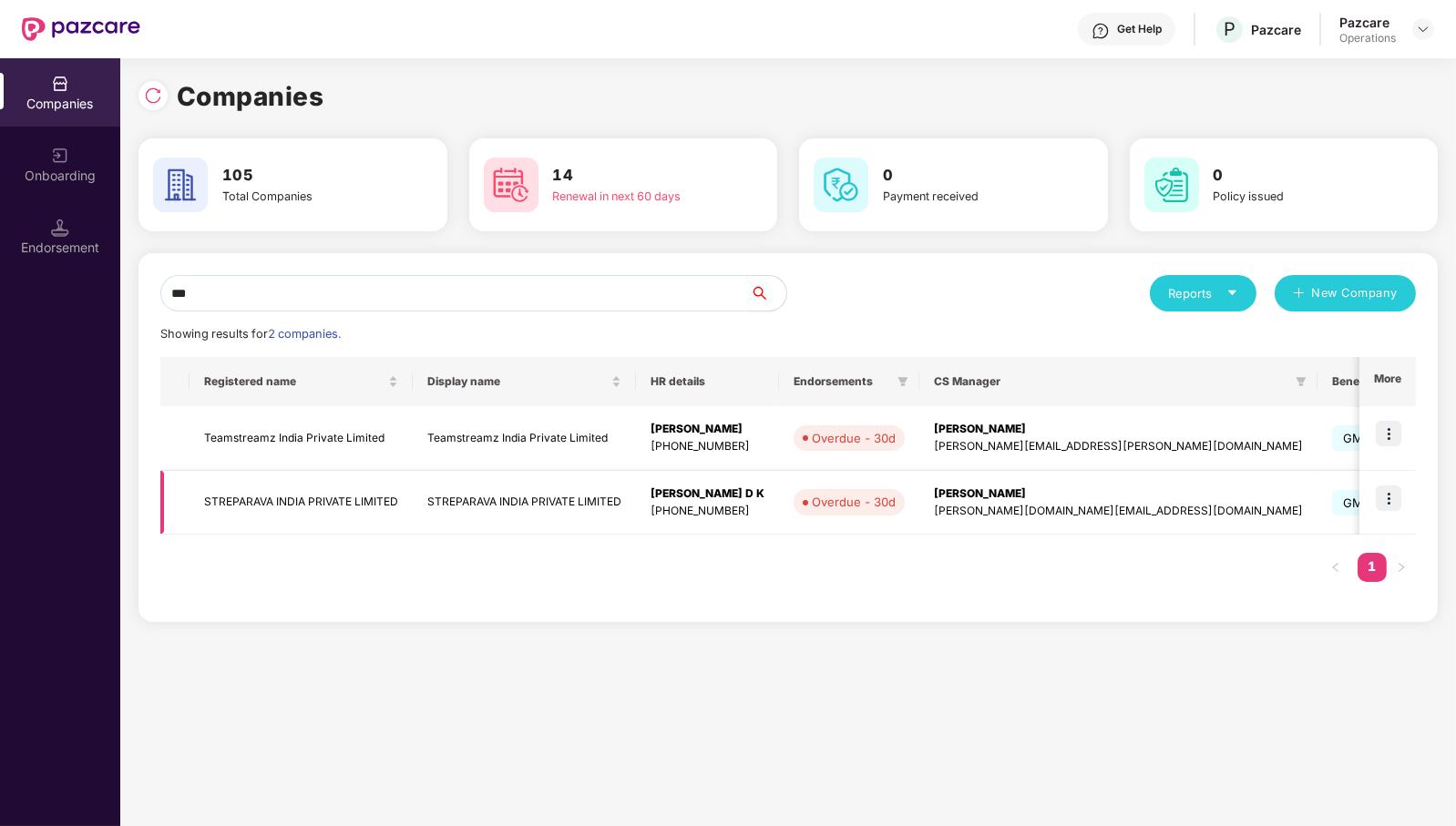
type input "***"
click at [1394, 495] on img at bounding box center [1389, 498] width 26 height 26
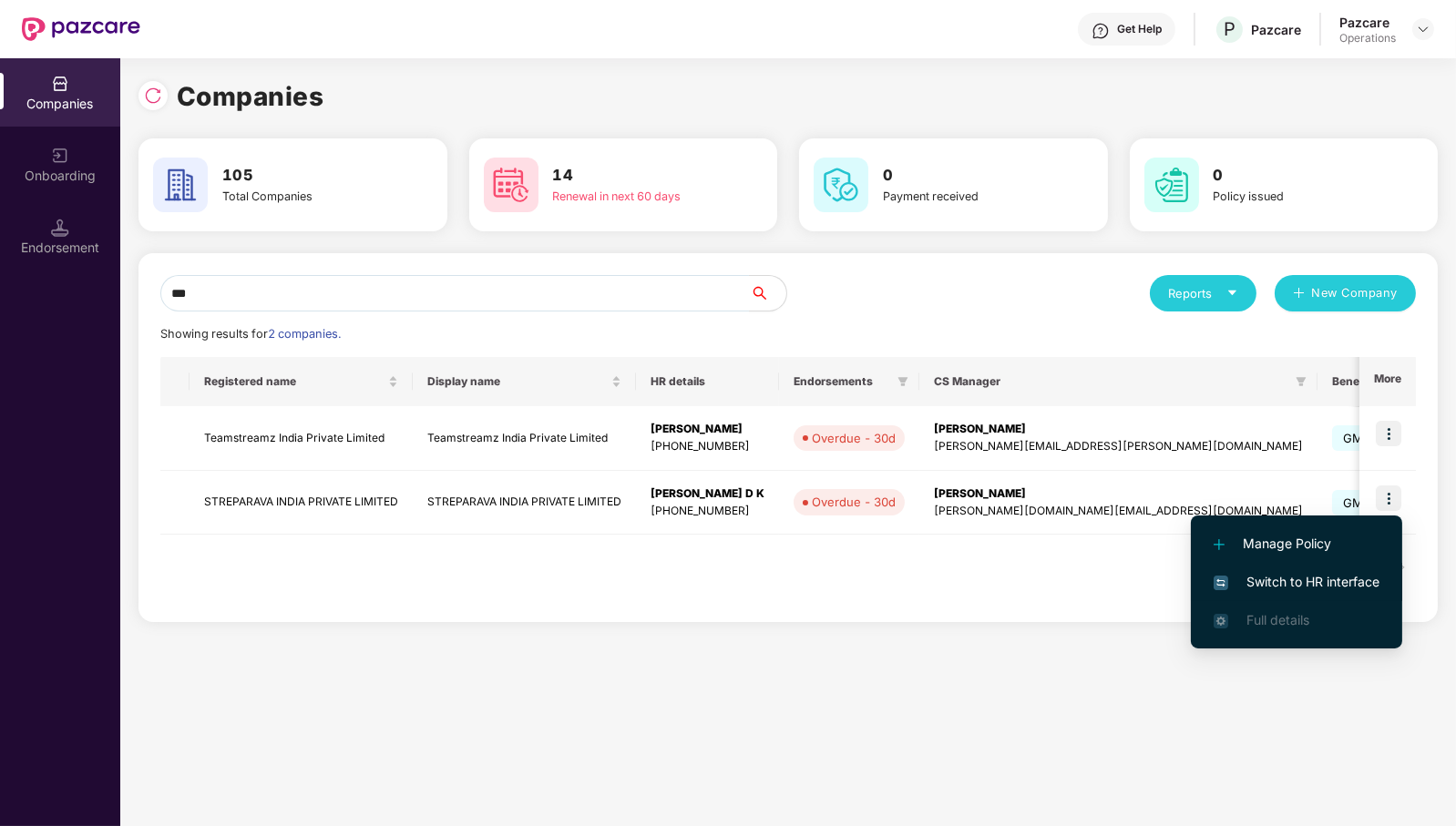
click at [1358, 573] on span "Switch to HR interface" at bounding box center [1297, 582] width 166 height 20
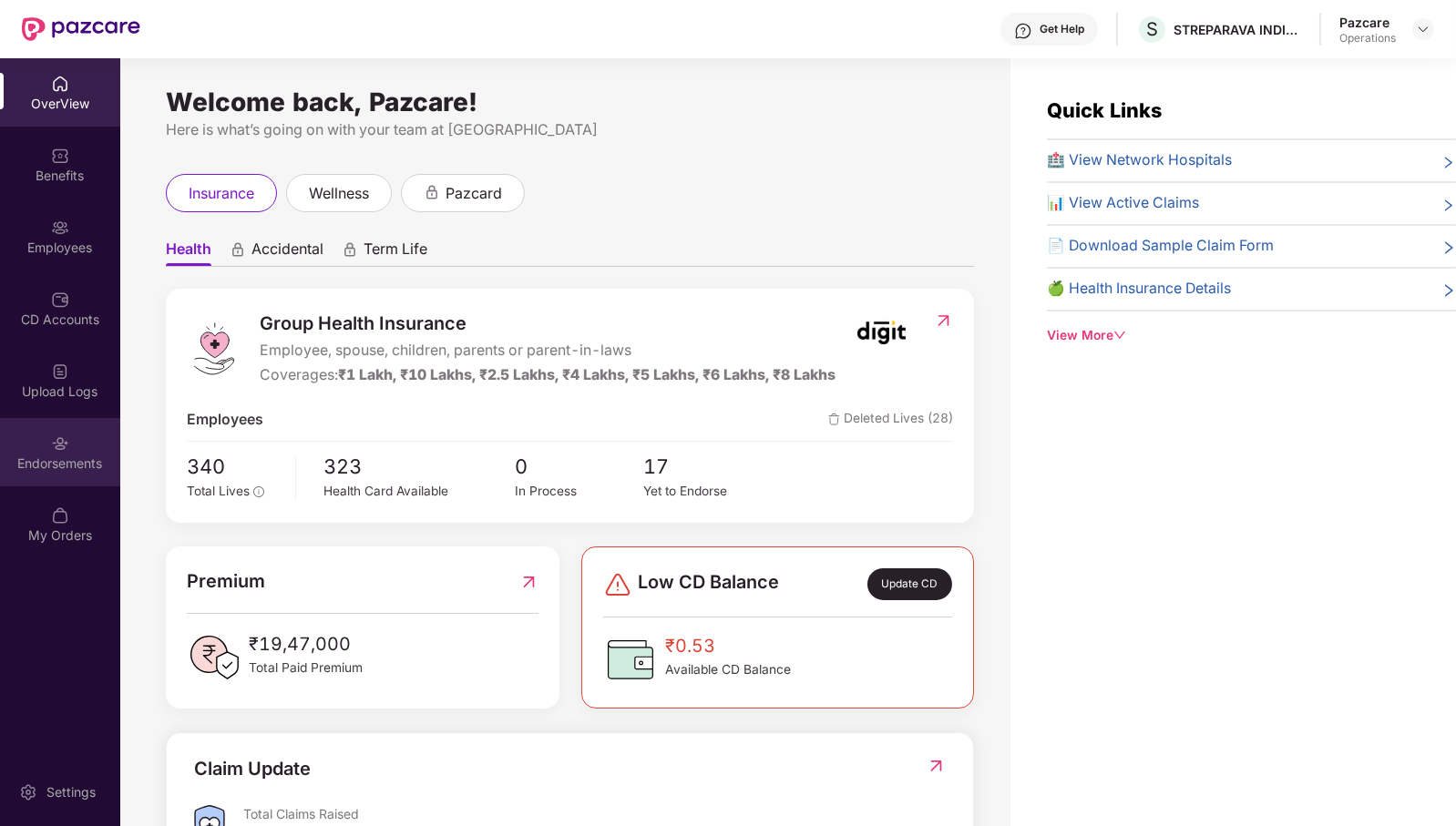
click at [82, 467] on div "Endorsements" at bounding box center [60, 464] width 120 height 19
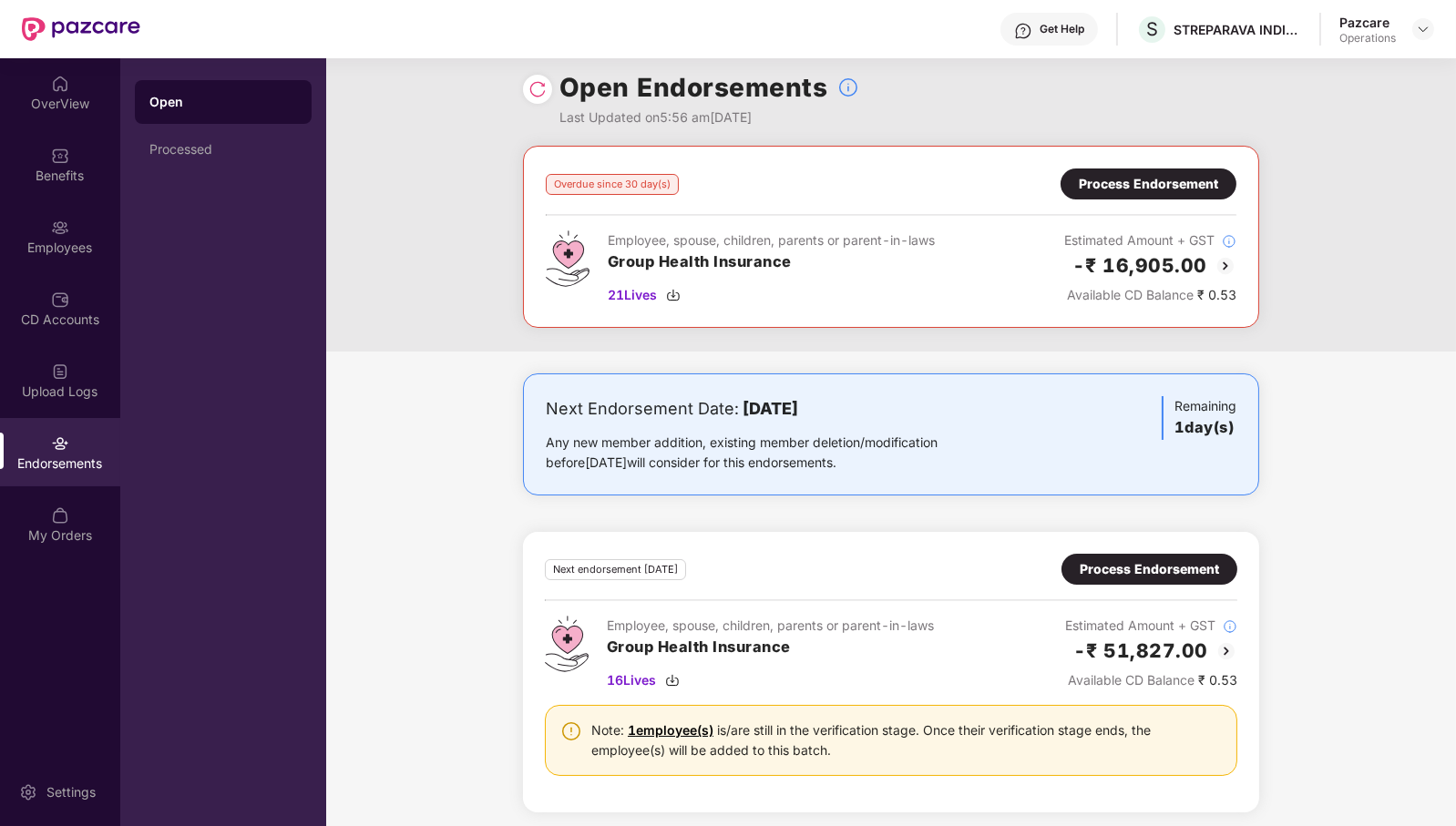
scroll to position [17, 0]
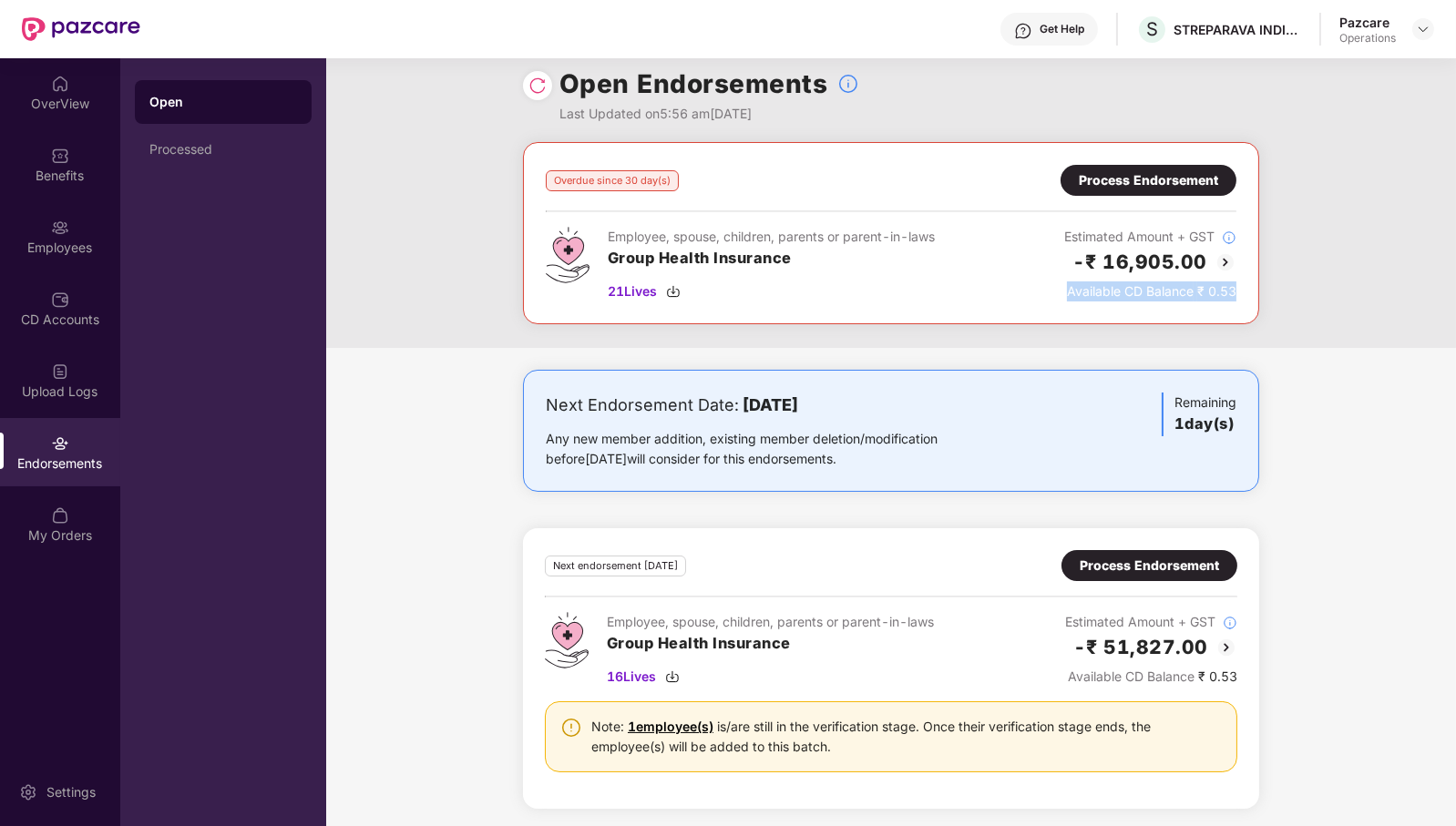
drag, startPoint x: 1246, startPoint y: 290, endPoint x: 1041, endPoint y: 304, distance: 205.5
click at [1041, 304] on div "Overdue since 30 day(s) Process Endorsement Employee, spouse, children, parents…" at bounding box center [891, 234] width 737 height 183
click at [985, 258] on div "Employee, spouse, children, parents or parent-in-laws Group Health Insurance 21…" at bounding box center [891, 264] width 691 height 75
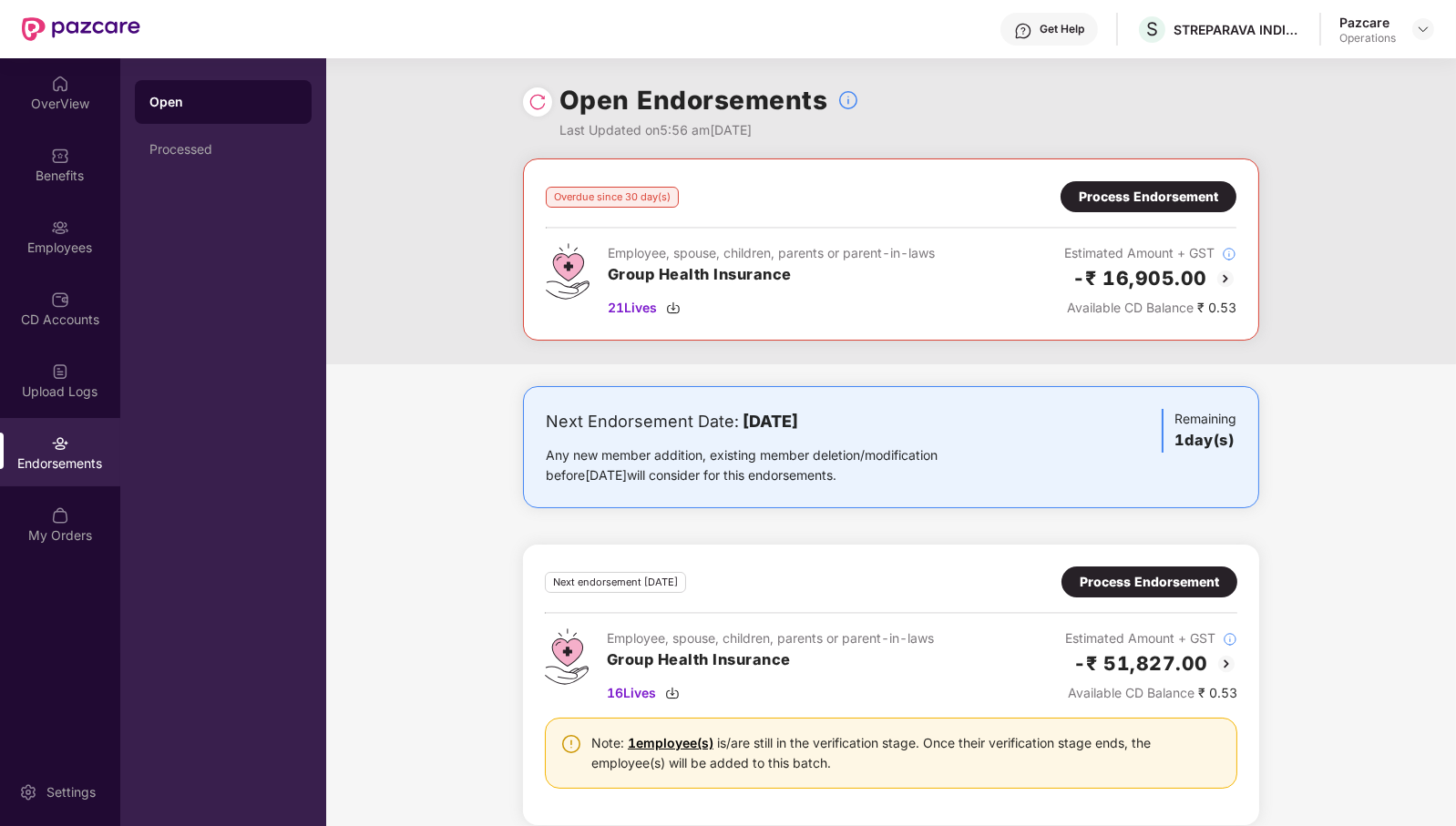
click at [1203, 196] on div "Process Endorsement" at bounding box center [1148, 196] width 140 height 20
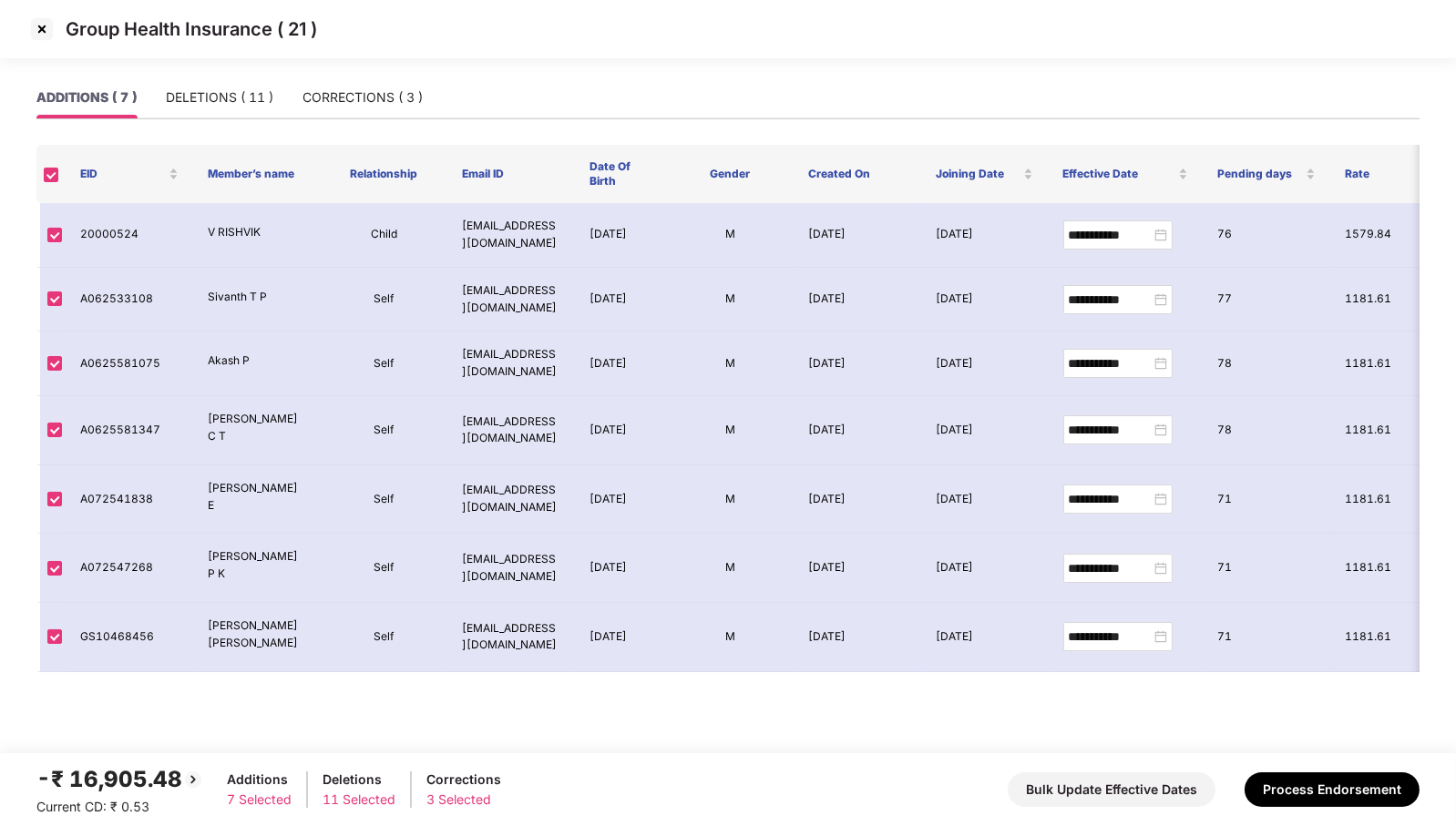
click at [97, 98] on div "ADDITIONS ( 7 )" at bounding box center [86, 97] width 100 height 20
click at [247, 98] on div "DELETIONS ( 11 )" at bounding box center [219, 97] width 107 height 20
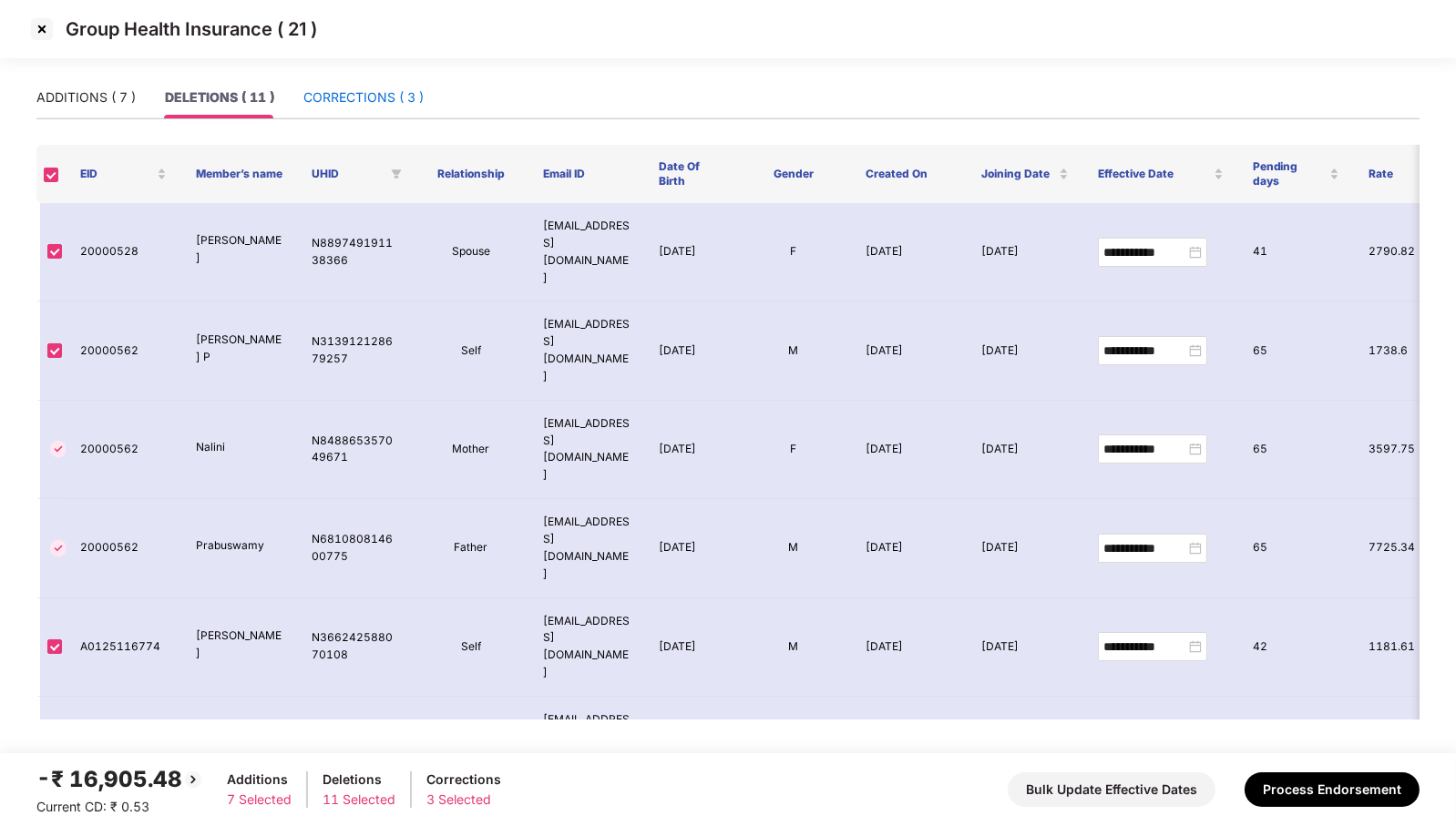
click at [363, 96] on div "CORRECTIONS ( 3 )" at bounding box center [364, 97] width 120 height 20
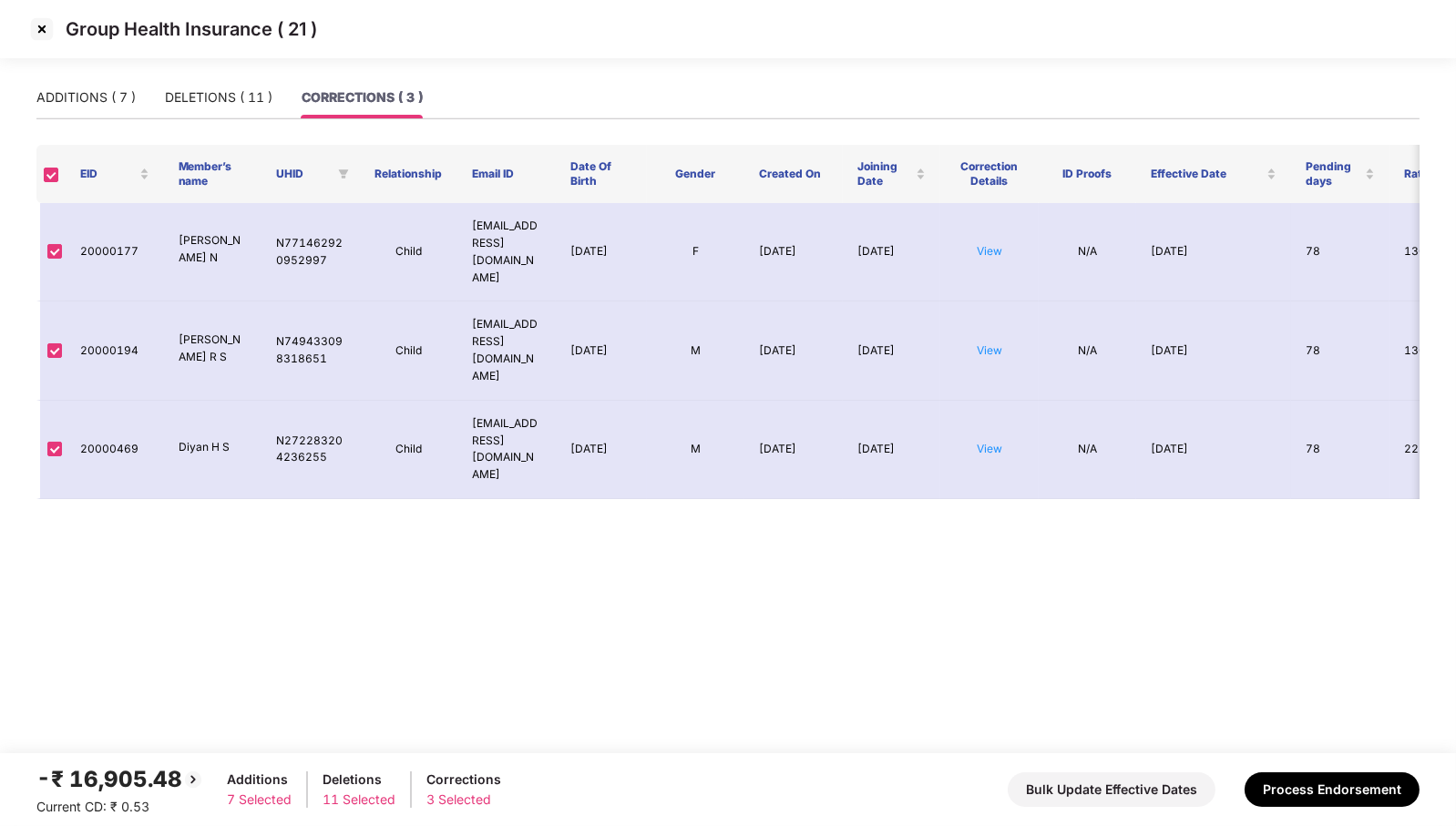
click at [47, 30] on img at bounding box center [42, 29] width 29 height 29
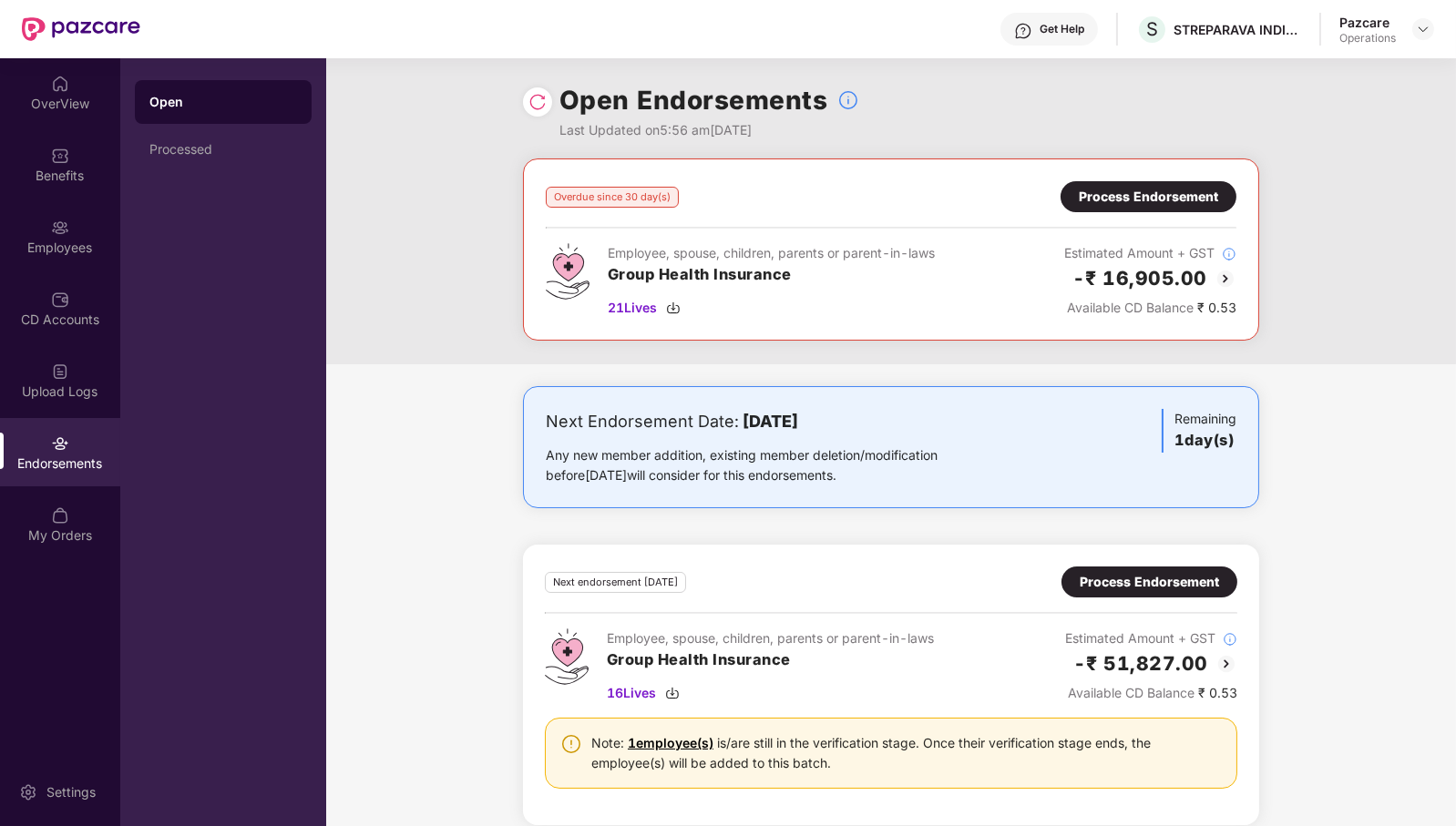
click at [1179, 190] on div "Process Endorsement" at bounding box center [1148, 196] width 140 height 20
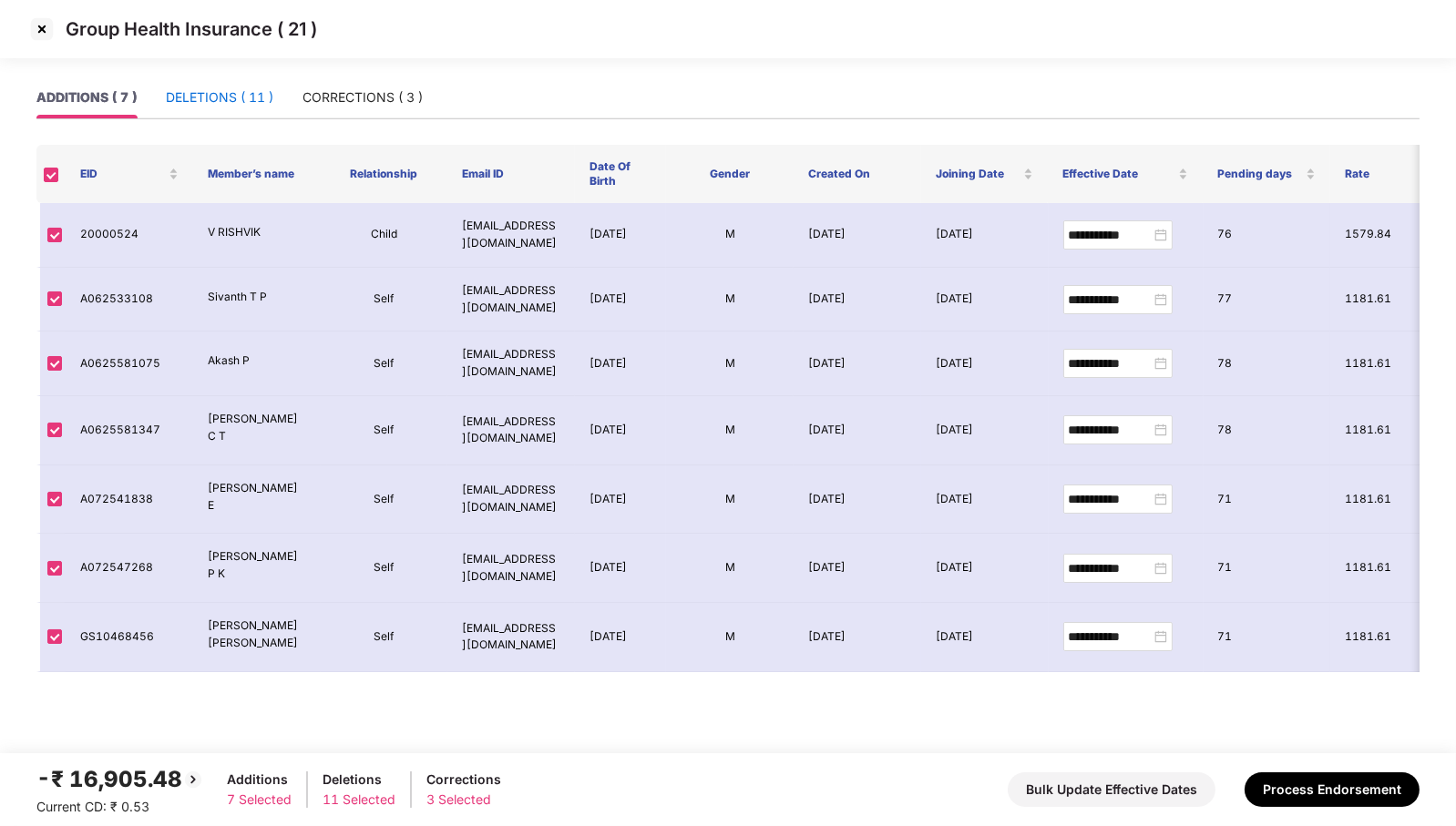
click at [231, 96] on div "DELETIONS ( 11 )" at bounding box center [219, 97] width 107 height 20
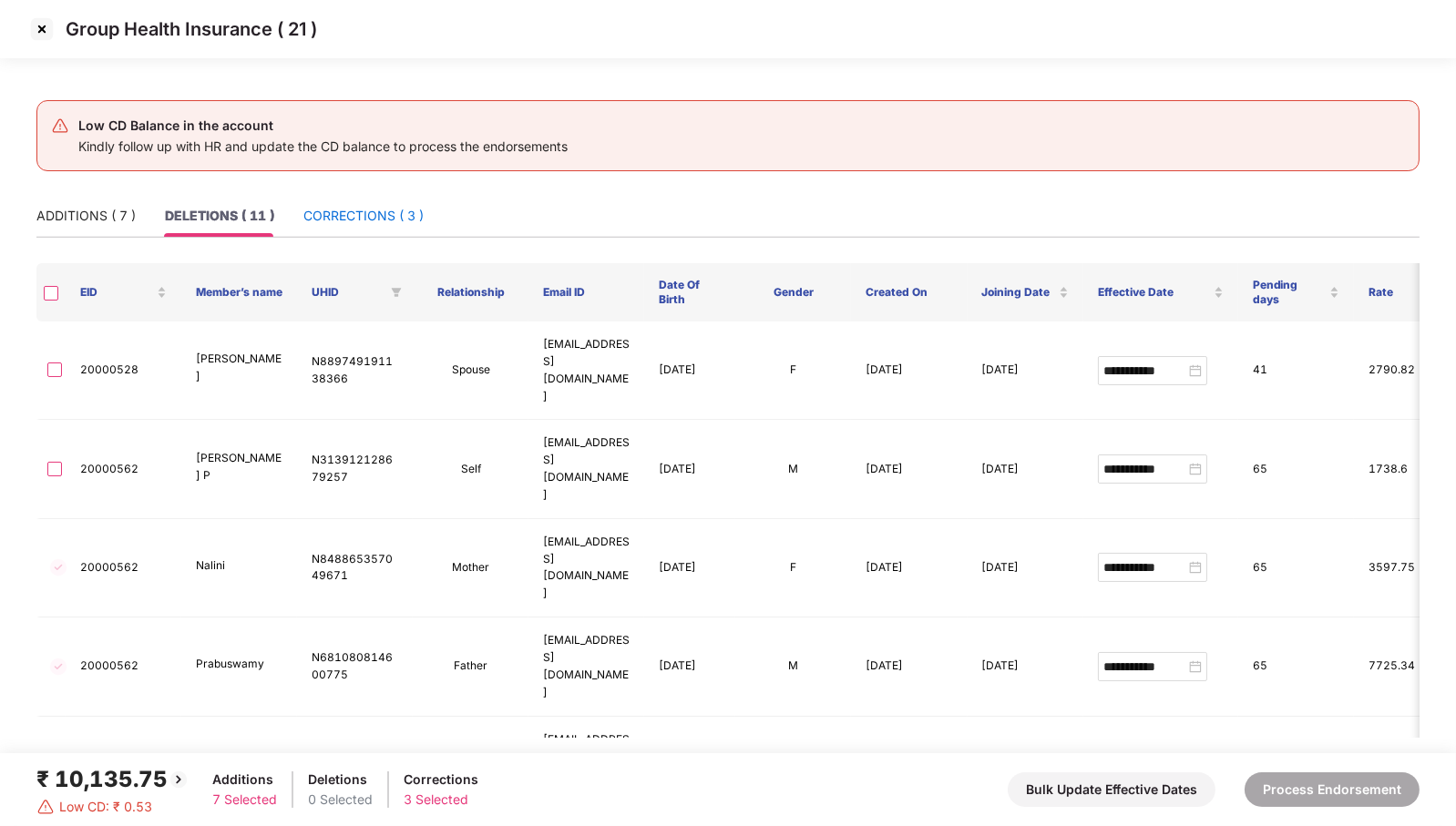
click at [329, 224] on div "CORRECTIONS ( 3 )" at bounding box center [364, 216] width 120 height 20
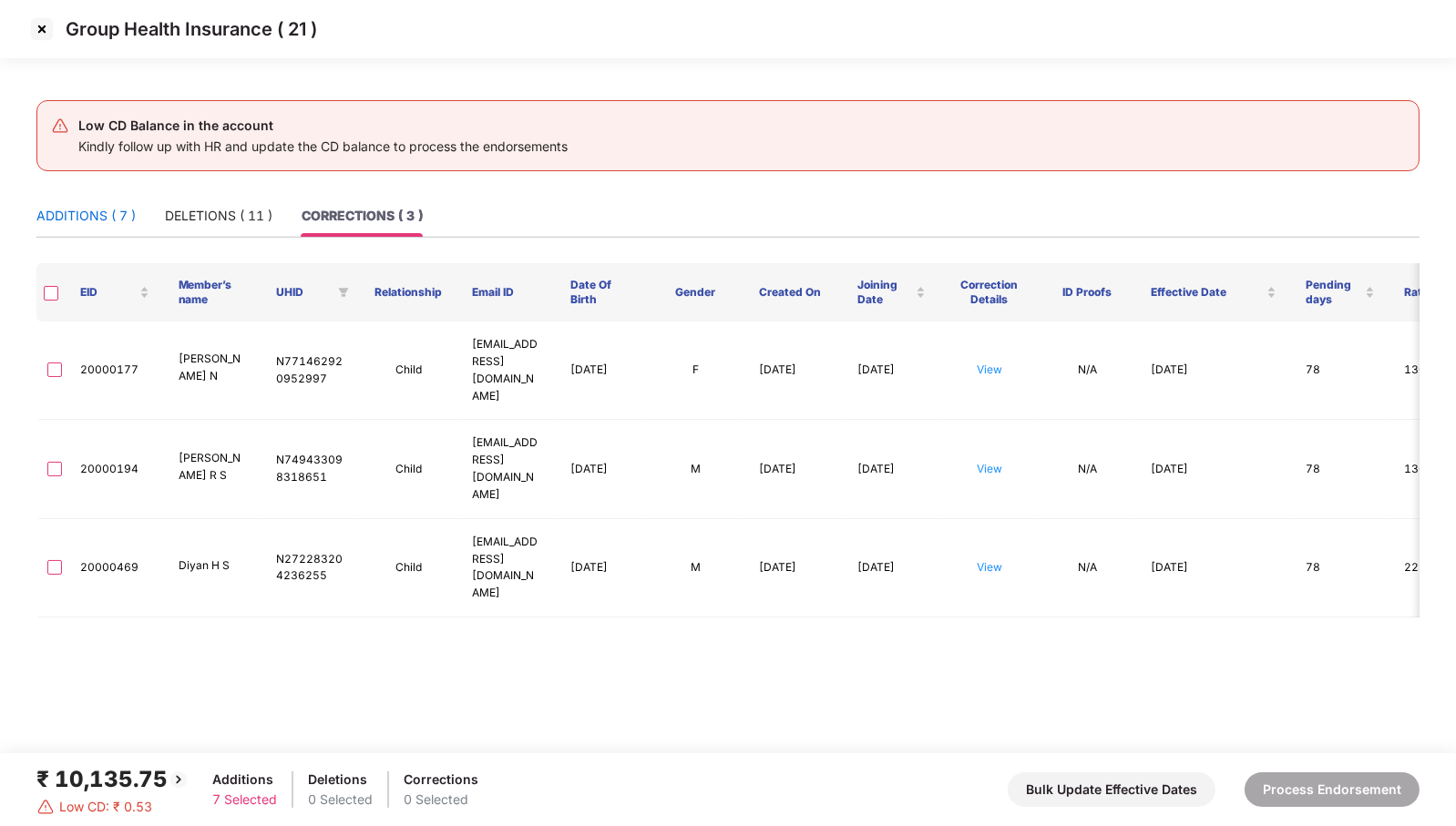
click at [80, 214] on div "ADDITIONS ( 7 )" at bounding box center [85, 216] width 99 height 20
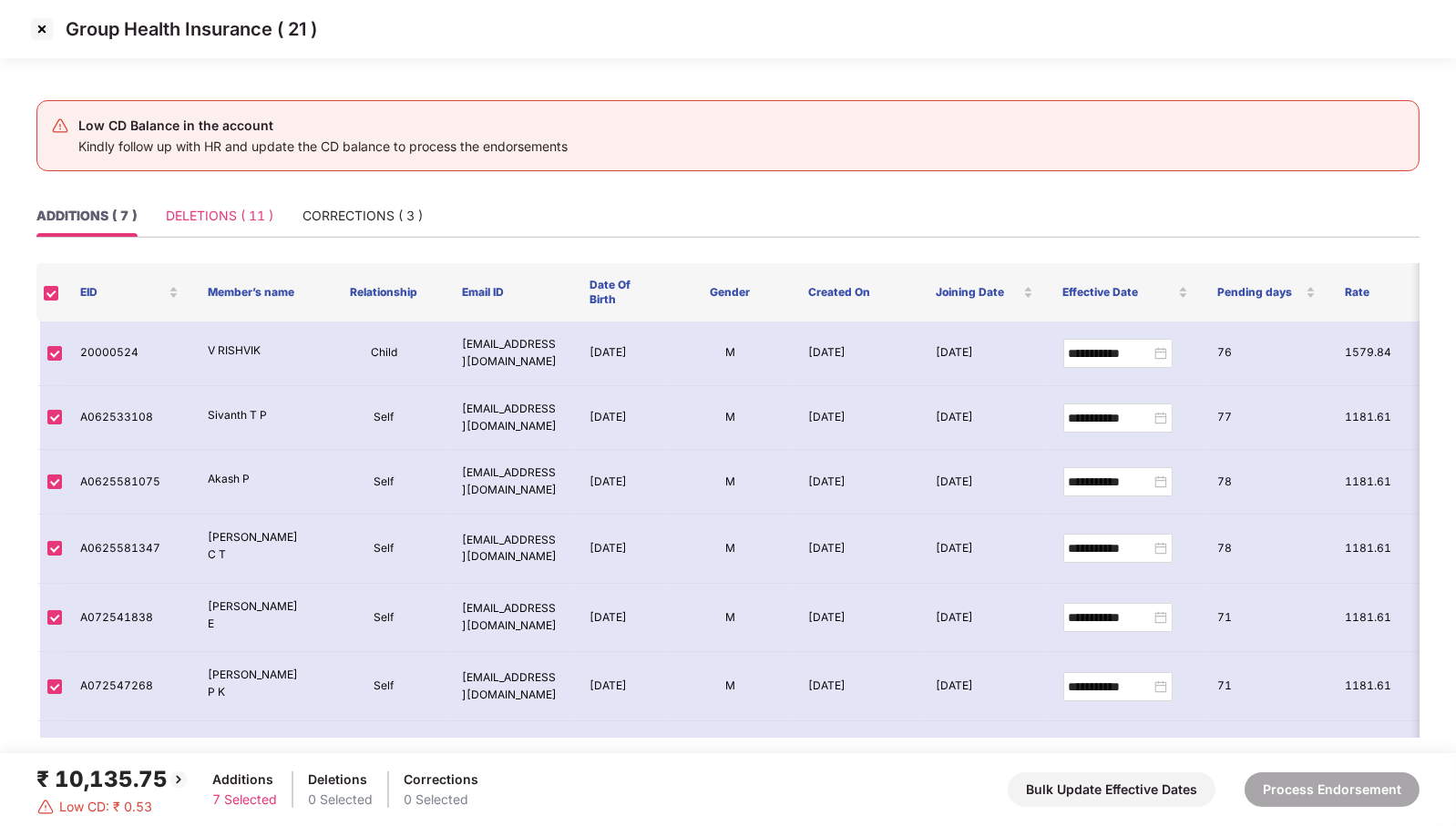
click at [240, 226] on div "DELETIONS ( 11 )" at bounding box center [219, 216] width 107 height 42
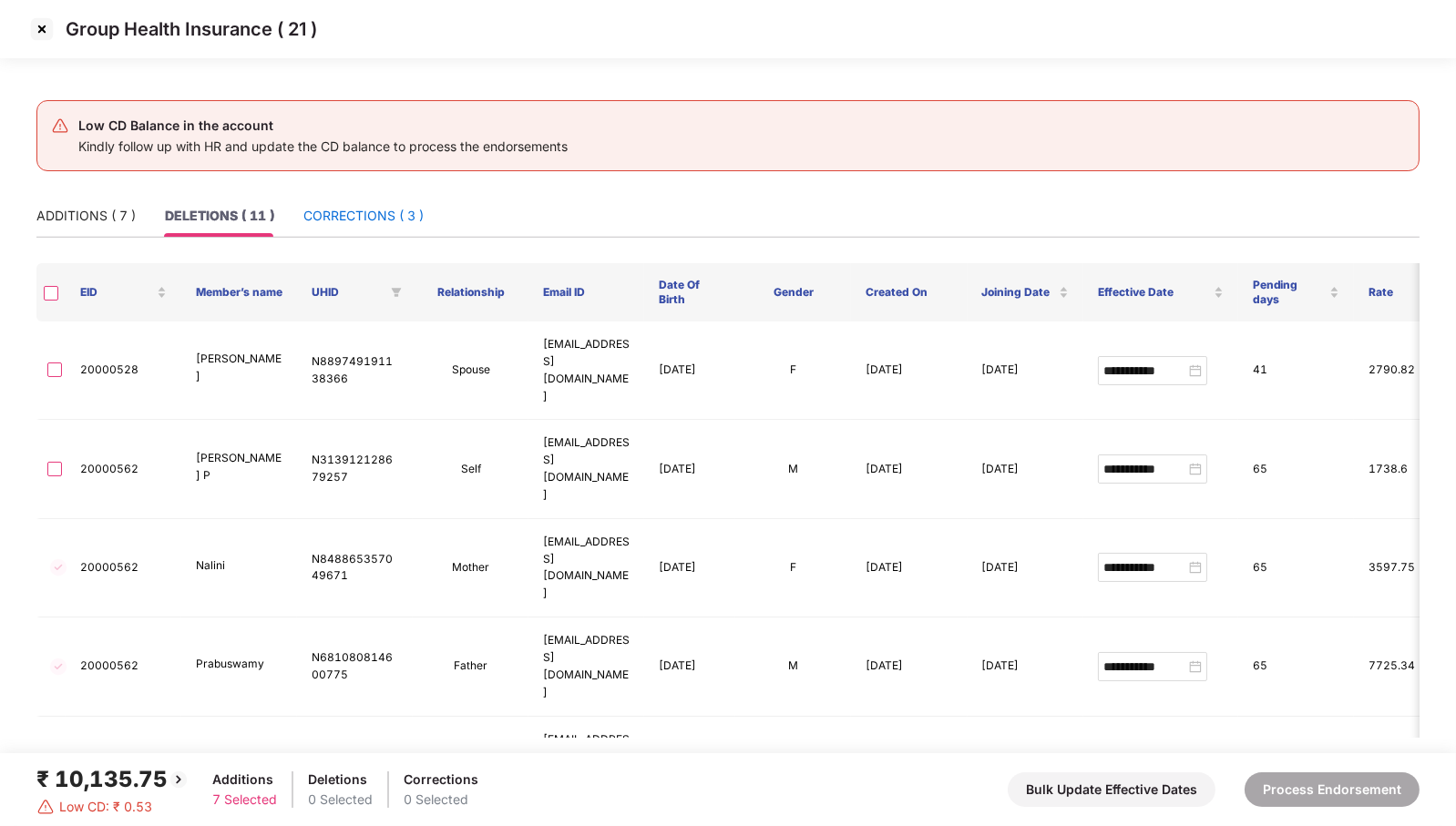
click at [351, 219] on div "CORRECTIONS ( 3 )" at bounding box center [364, 216] width 120 height 20
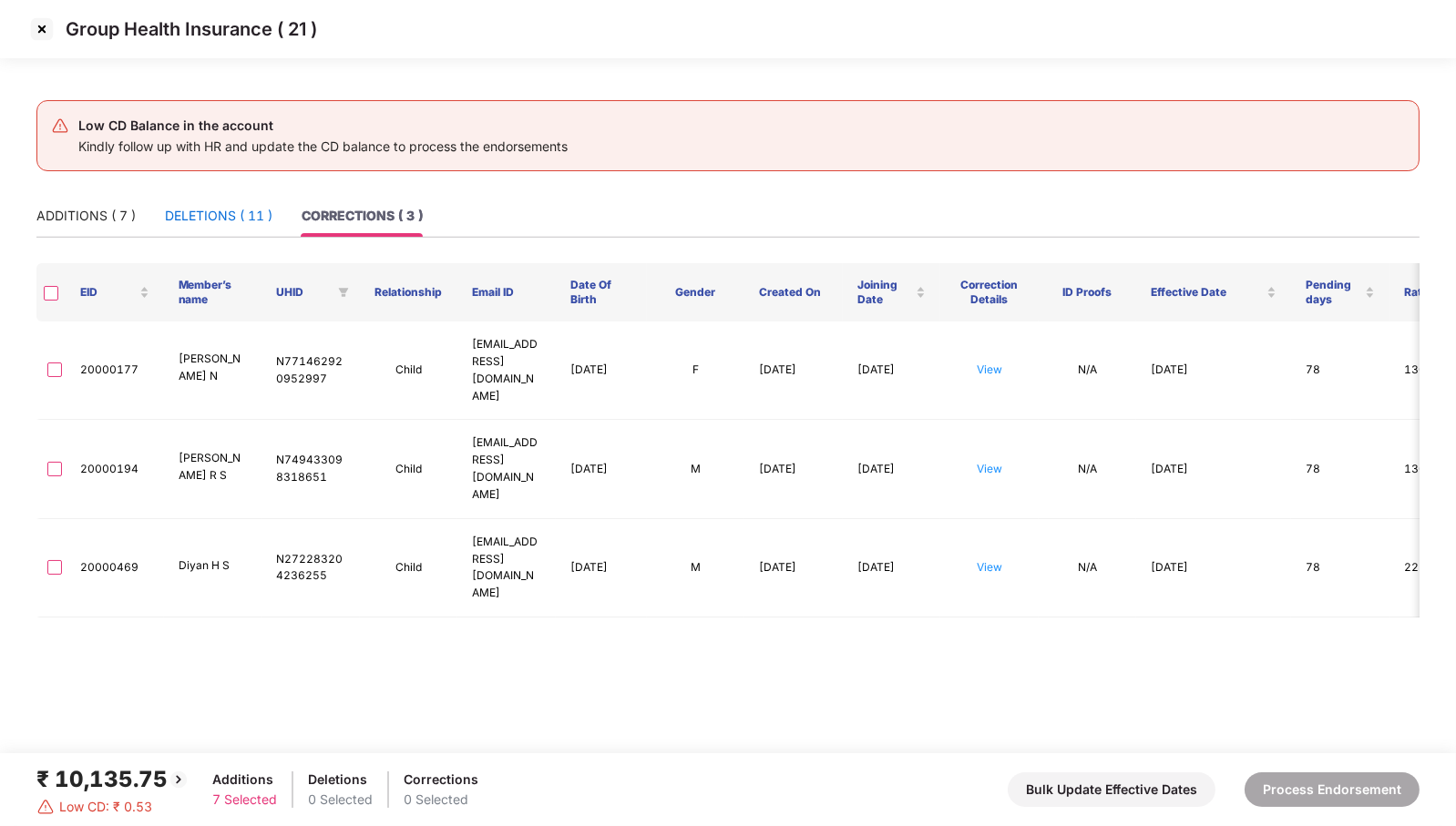
click at [241, 212] on div "DELETIONS ( 11 )" at bounding box center [218, 216] width 107 height 20
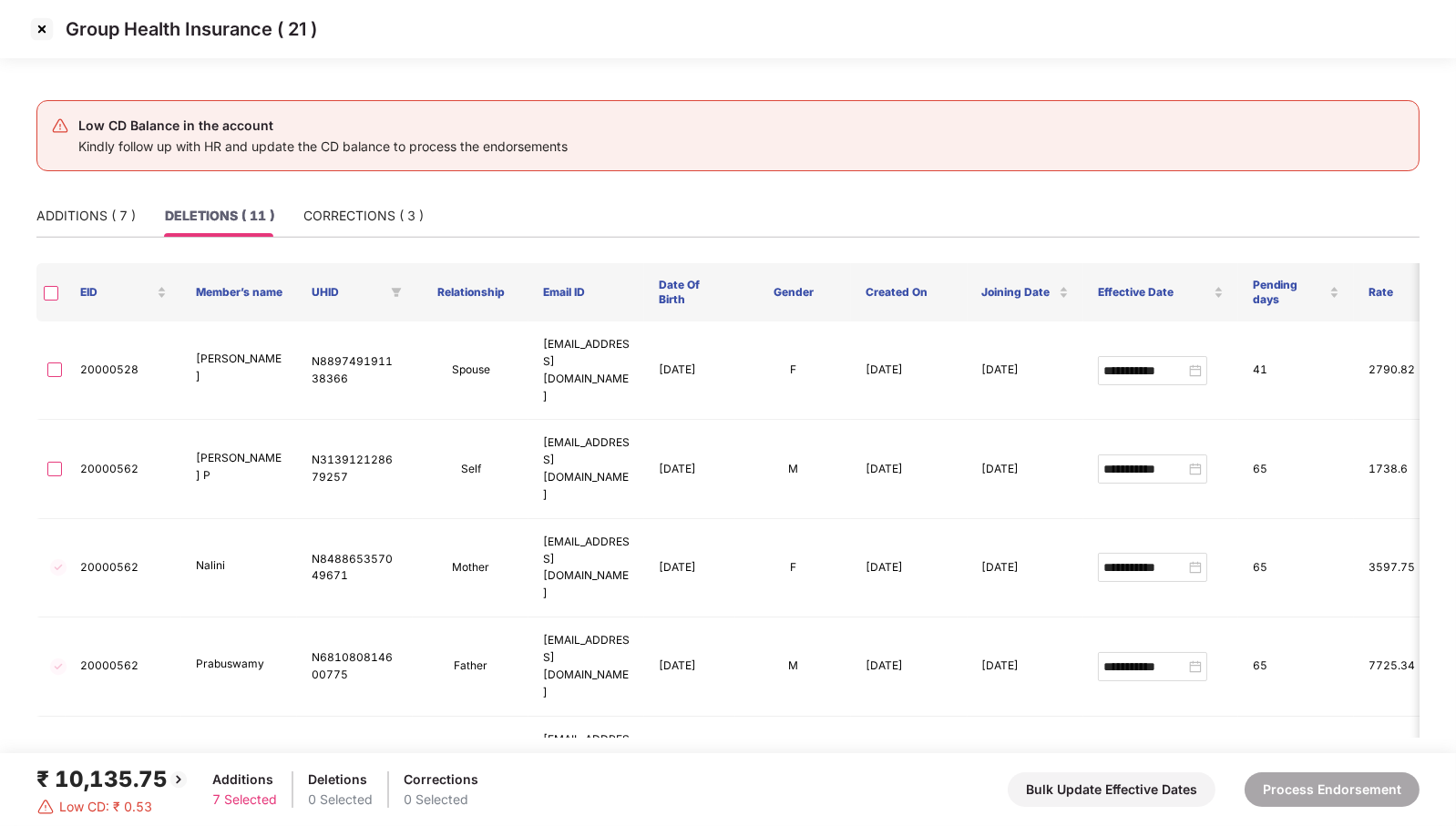
click at [46, 299] on th at bounding box center [51, 292] width 29 height 58
click at [84, 219] on div "ADDITIONS ( 7 )" at bounding box center [85, 216] width 99 height 20
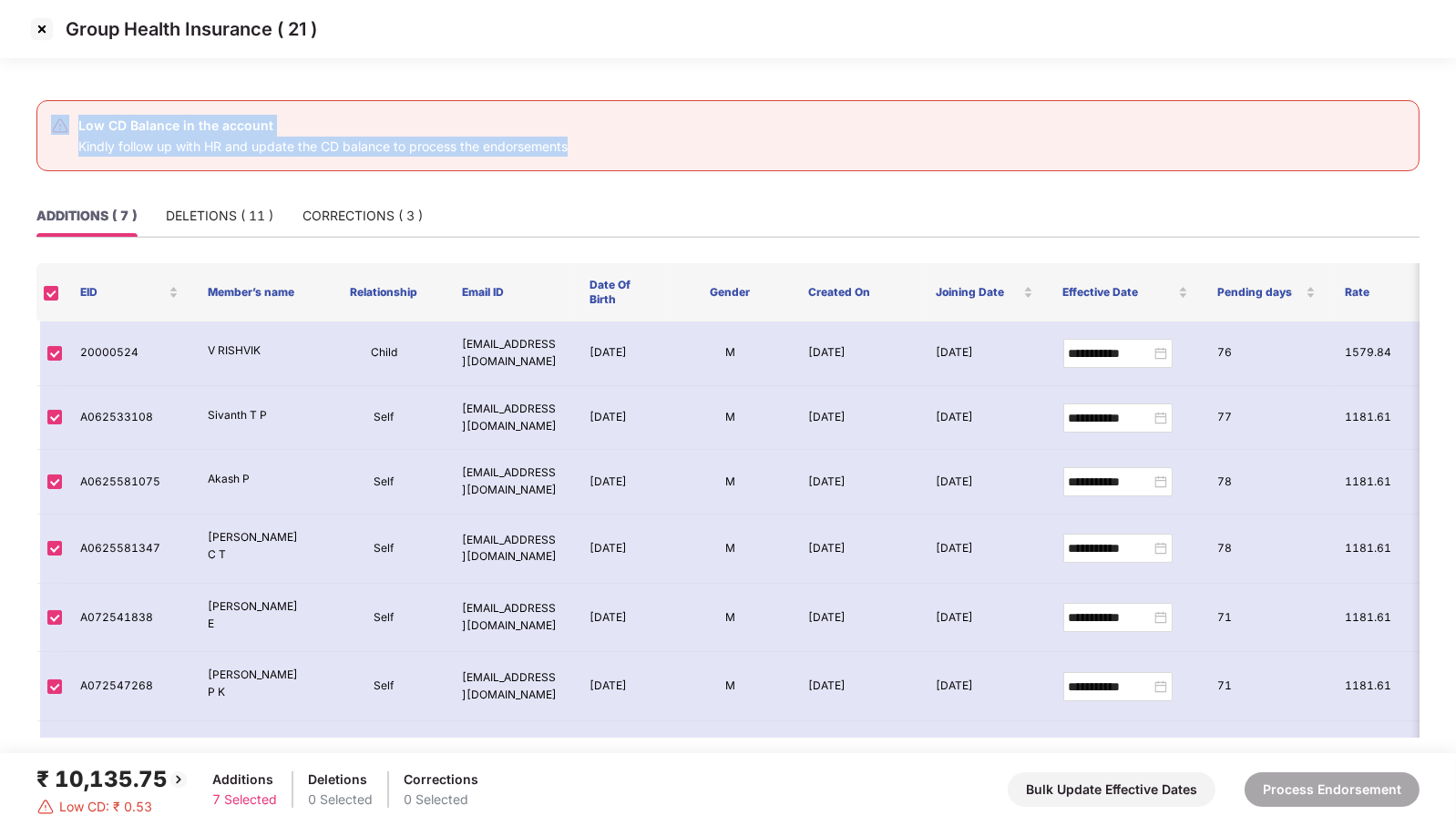
drag, startPoint x: 70, startPoint y: 119, endPoint x: 679, endPoint y: 146, distance: 609.6
click at [679, 146] on div "Low CD Balance in the account Kindly follow up with HR and update the CD balanc…" at bounding box center [728, 136] width 1354 height 42
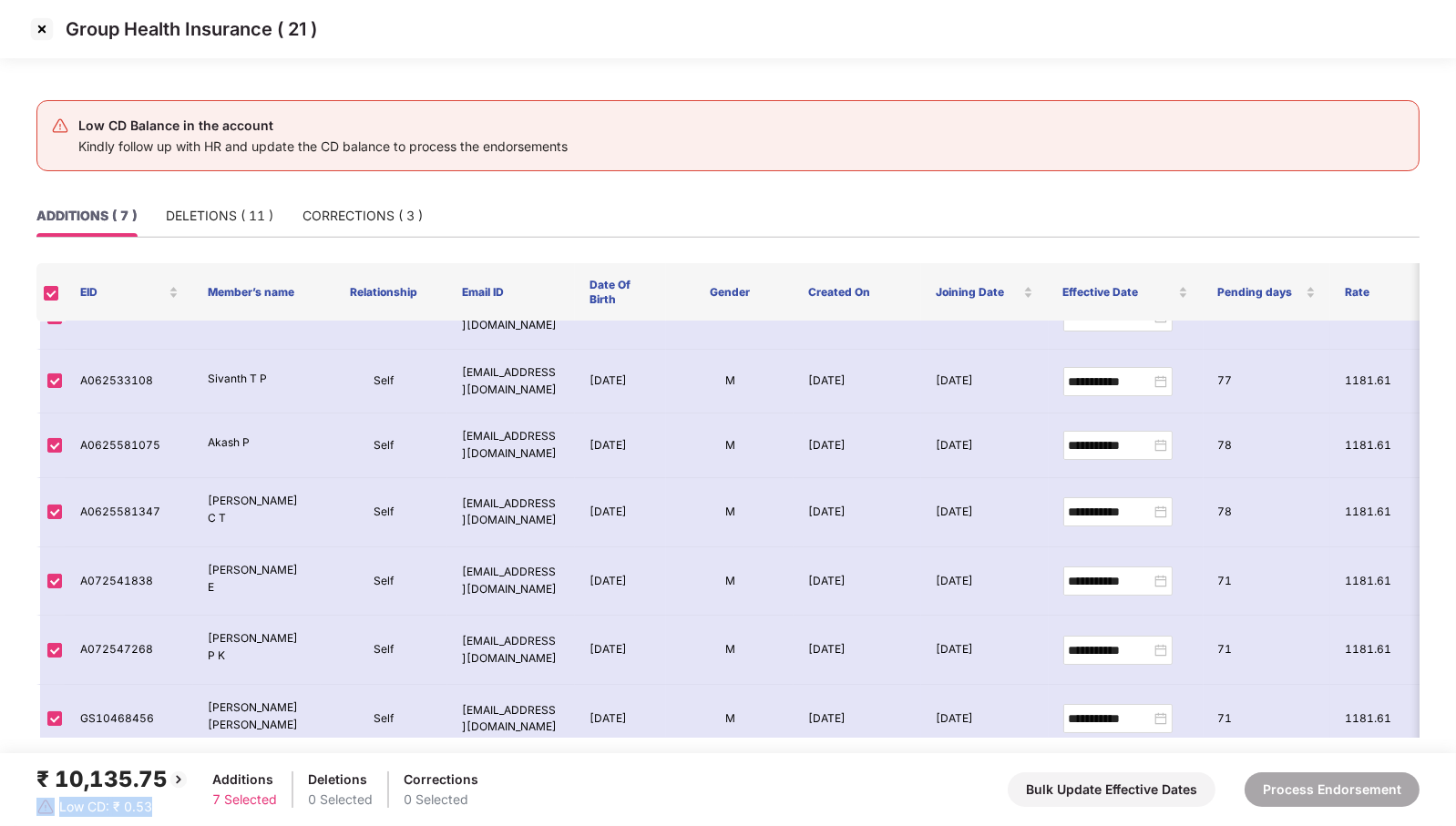
drag, startPoint x: 170, startPoint y: 807, endPoint x: 24, endPoint y: 822, distance: 146.8
click at [24, 822] on footer "₹ 10,135.75 Low CD: ₹ 0.53 Additions 7 Selected Deletions 0 Selected Correction…" at bounding box center [728, 790] width 1456 height 73
drag, startPoint x: 190, startPoint y: 775, endPoint x: 7, endPoint y: 780, distance: 183.1
click at [7, 780] on footer "₹ 10,135.75 Low CD: ₹ 0.53 Additions 7 Selected Deletions 0 Selected Correction…" at bounding box center [728, 790] width 1456 height 73
click at [233, 219] on div "DELETIONS ( 11 )" at bounding box center [219, 216] width 107 height 20
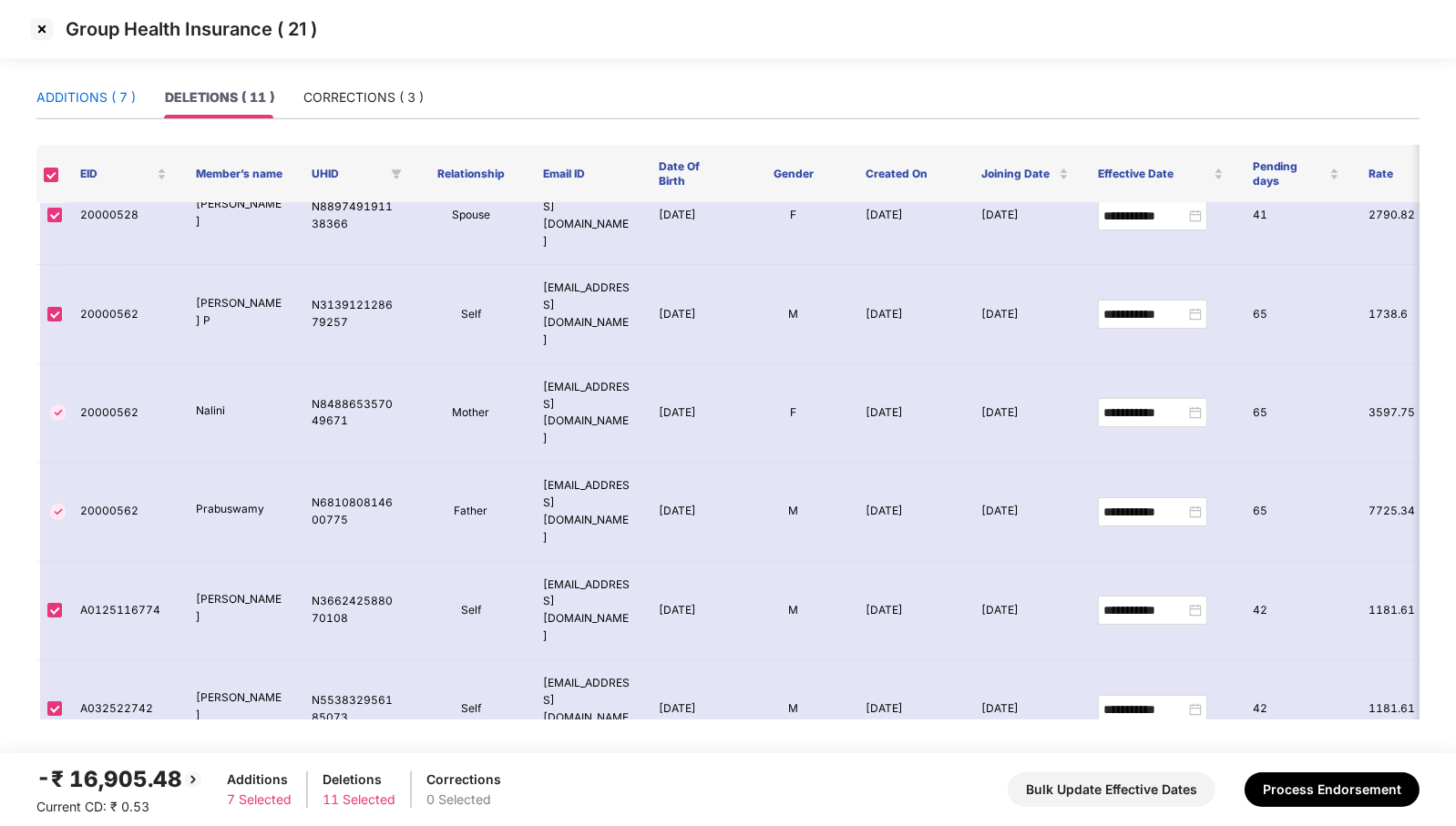
click at [102, 92] on div "ADDITIONS ( 7 )" at bounding box center [85, 97] width 99 height 20
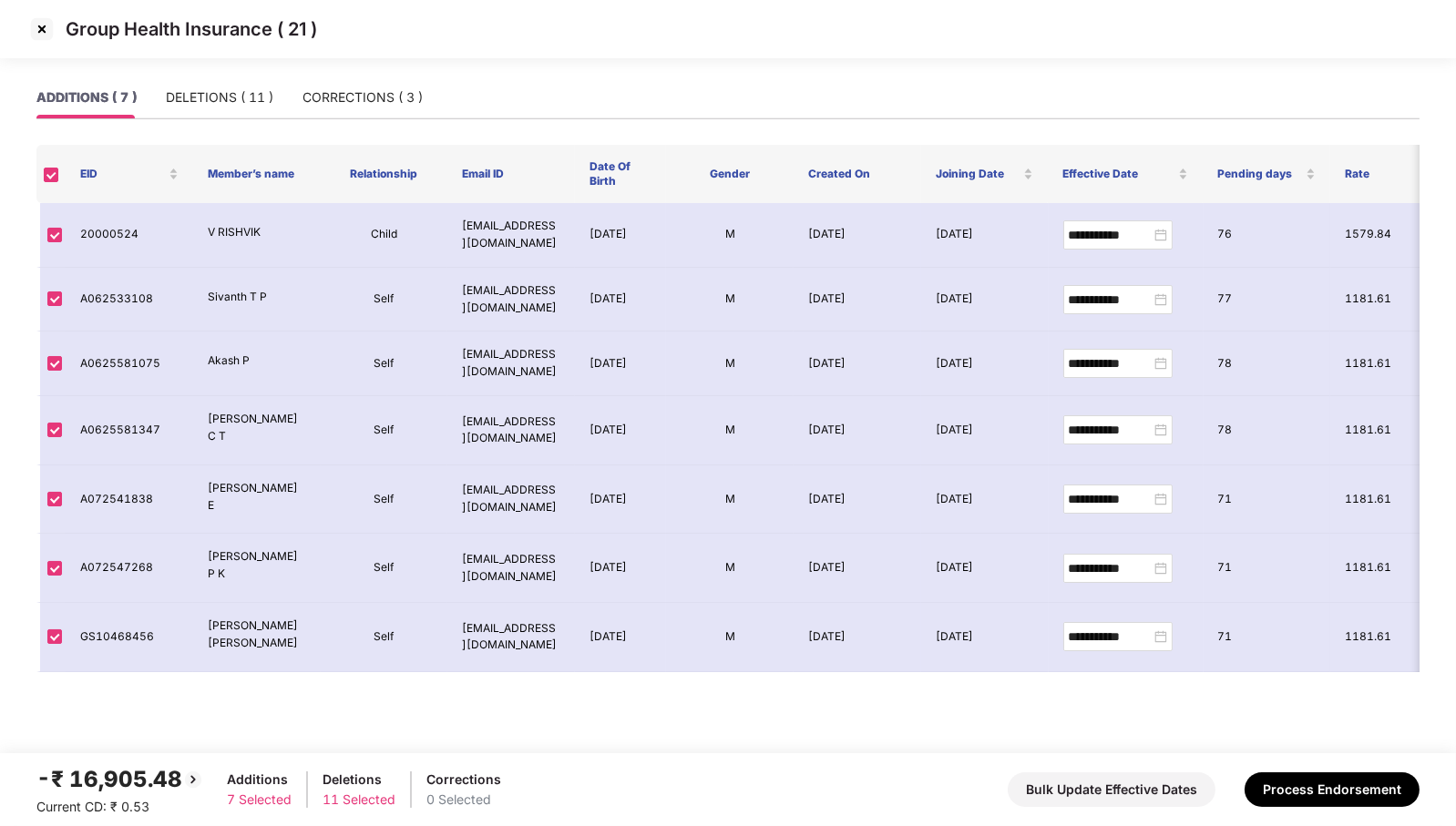
scroll to position [0, 0]
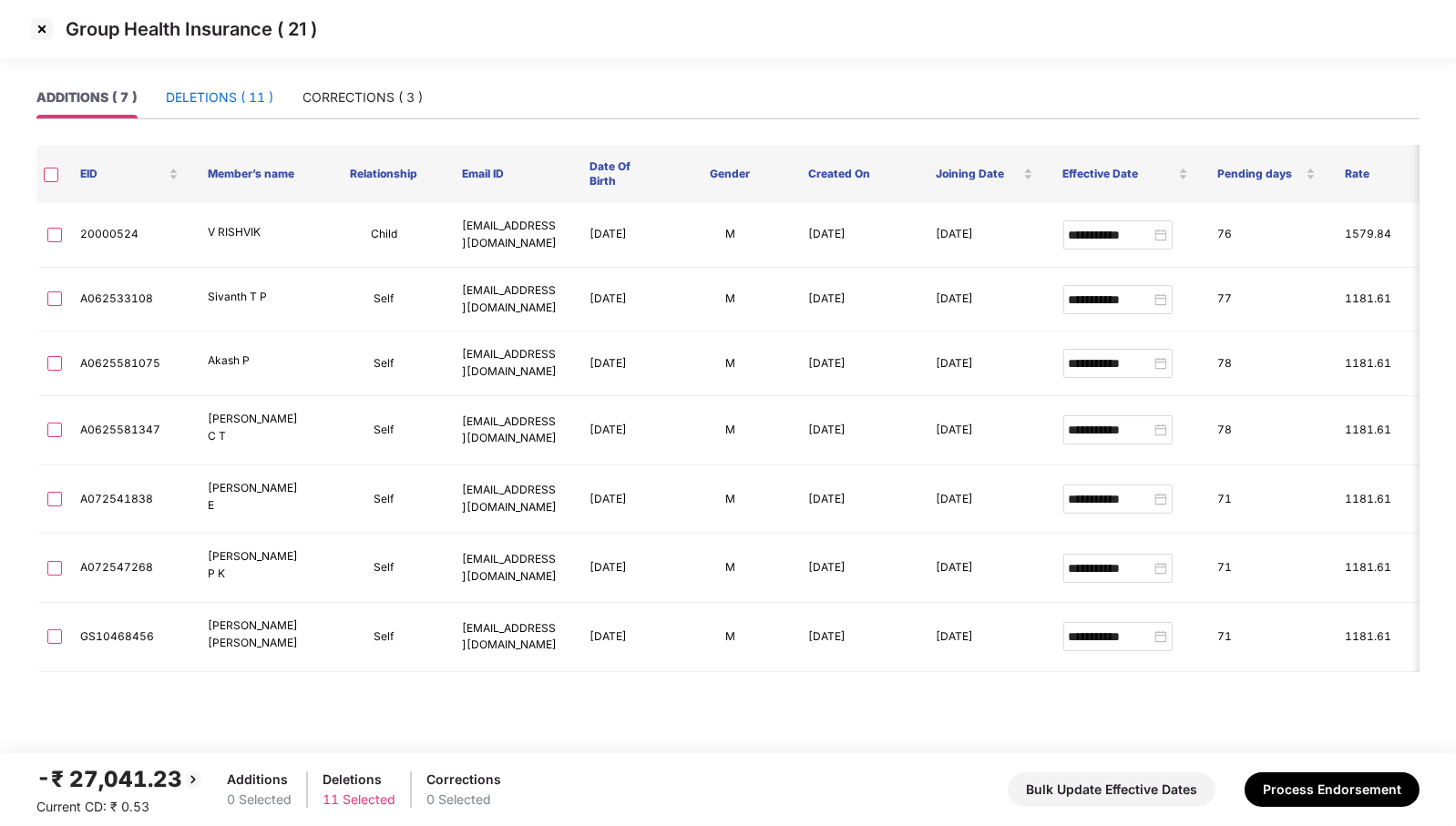
click at [224, 92] on div "DELETIONS ( 11 )" at bounding box center [219, 97] width 107 height 20
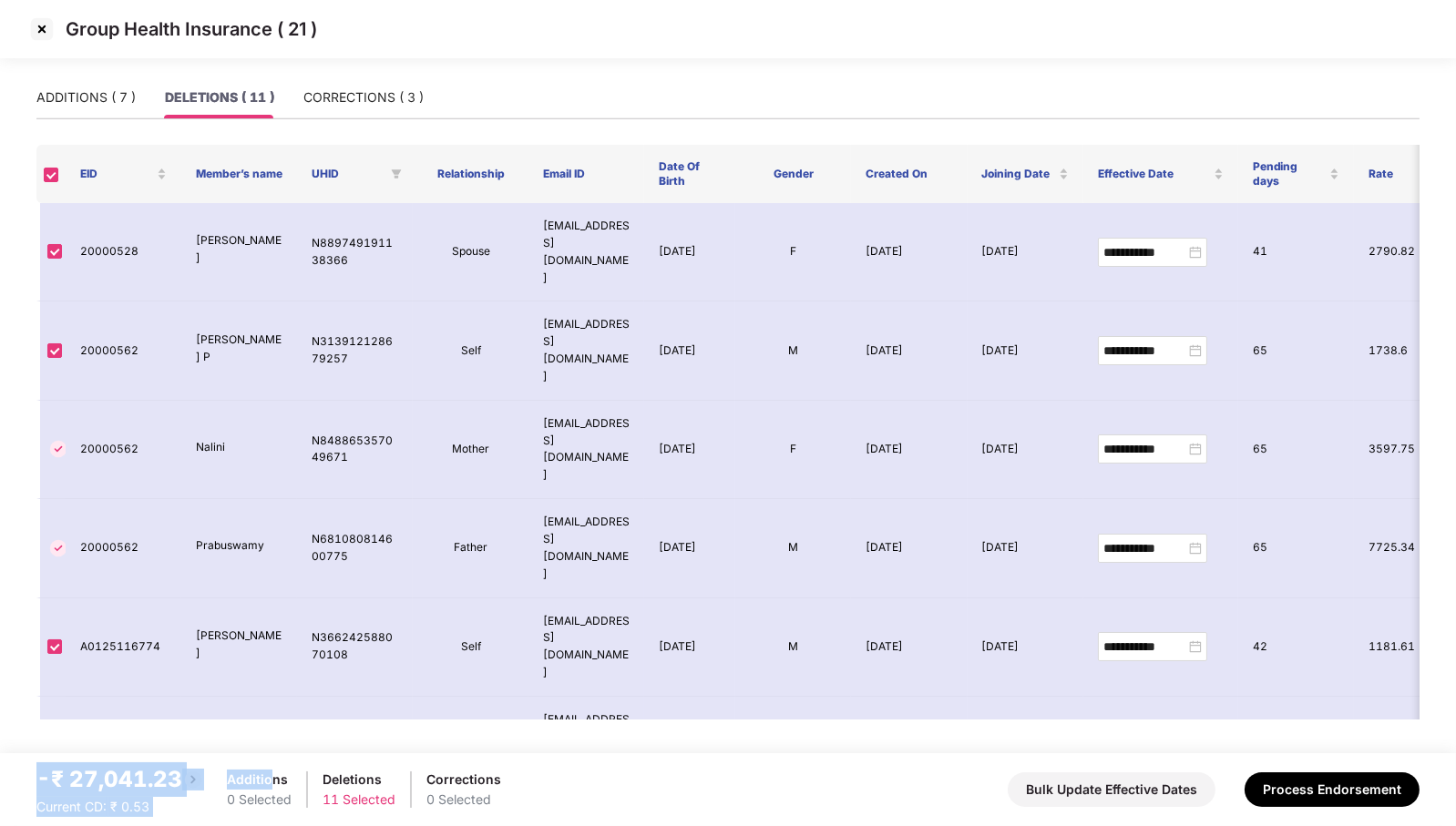
drag, startPoint x: 19, startPoint y: 780, endPoint x: 269, endPoint y: 780, distance: 250.0
click at [269, 780] on footer "-₹ 27,041.23 Current CD: ₹ 0.53 Additions 0 Selected Deletions 11 Selected Corr…" at bounding box center [728, 790] width 1456 height 73
click at [106, 93] on div "ADDITIONS ( 7 )" at bounding box center [85, 97] width 99 height 20
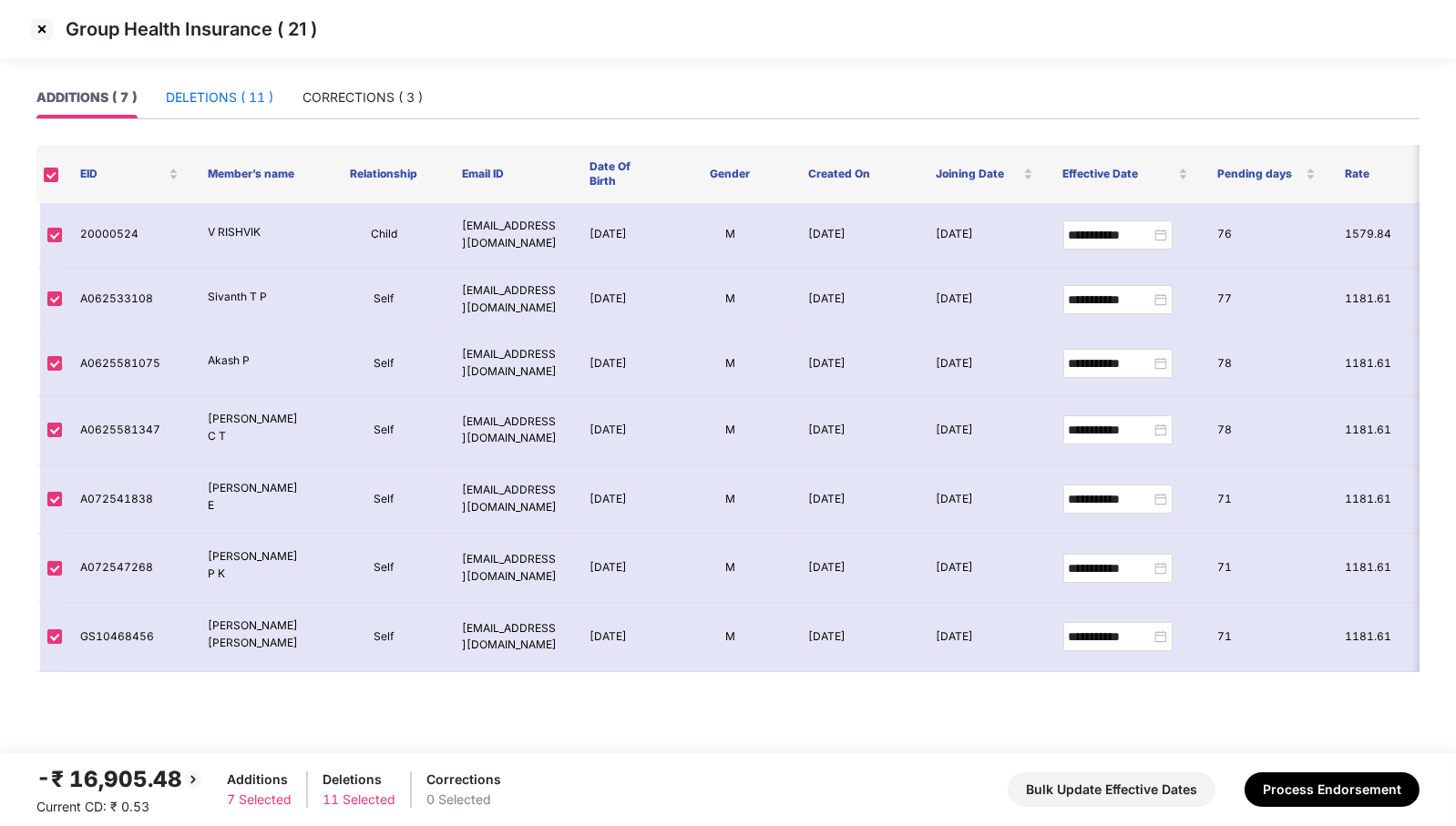
click at [219, 89] on div "DELETIONS ( 11 )" at bounding box center [219, 97] width 107 height 20
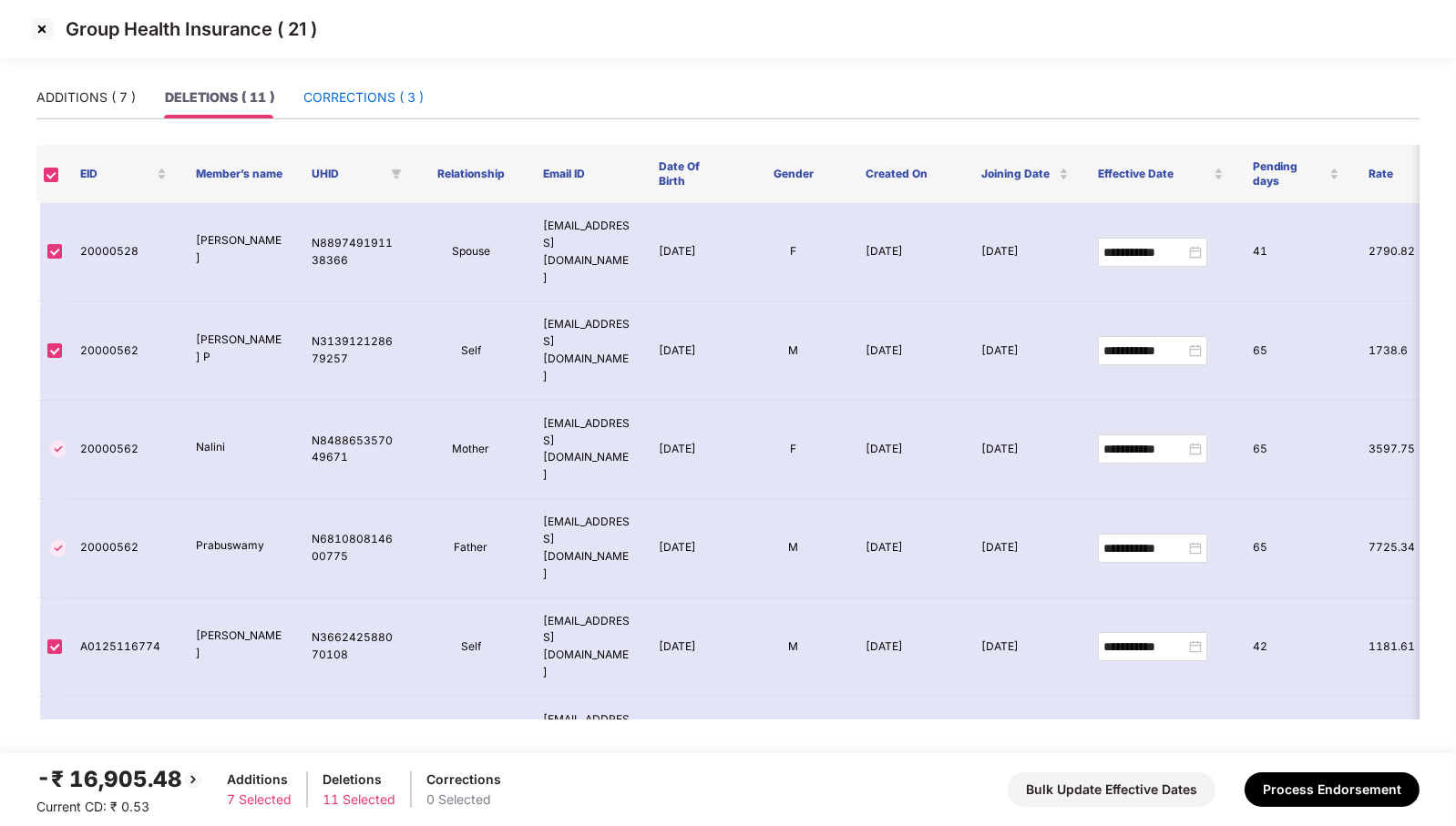
click at [356, 98] on div "CORRECTIONS ( 3 )" at bounding box center [364, 97] width 120 height 20
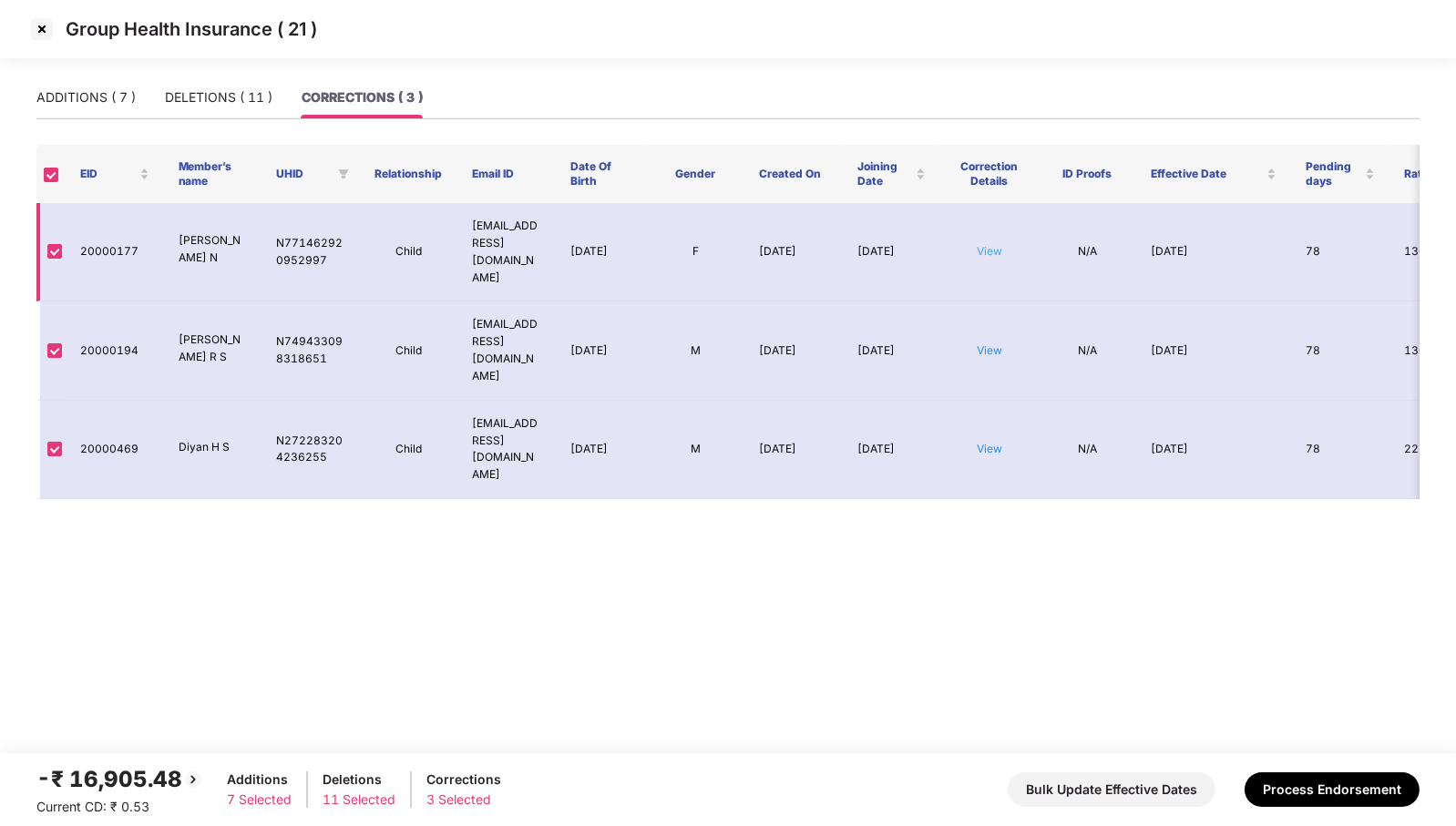
click at [988, 245] on link "View" at bounding box center [989, 251] width 26 height 14
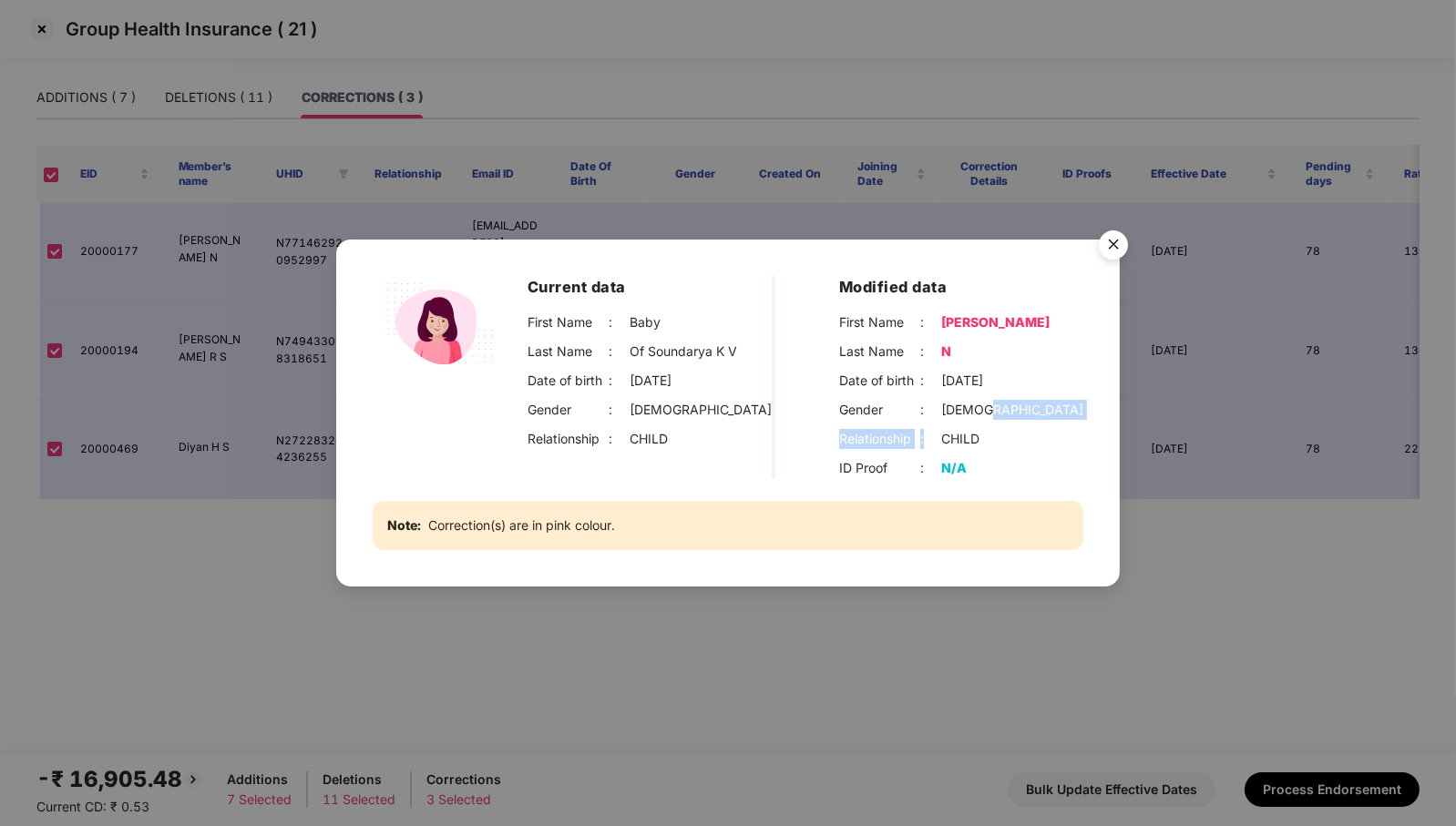
drag, startPoint x: 996, startPoint y: 409, endPoint x: 926, endPoint y: 423, distance: 71.4
click at [926, 423] on div "First Name : [PERSON_NAME] Last Name : N Date of birth : [DEMOGRAPHIC_DATA] Gen…" at bounding box center [961, 380] width 245 height 137
drag, startPoint x: 988, startPoint y: 442, endPoint x: 916, endPoint y: 442, distance: 72.0
click at [916, 442] on div "Relationship : CHILD" at bounding box center [961, 439] width 245 height 20
drag, startPoint x: 1040, startPoint y: 378, endPoint x: 930, endPoint y: 385, distance: 110.2
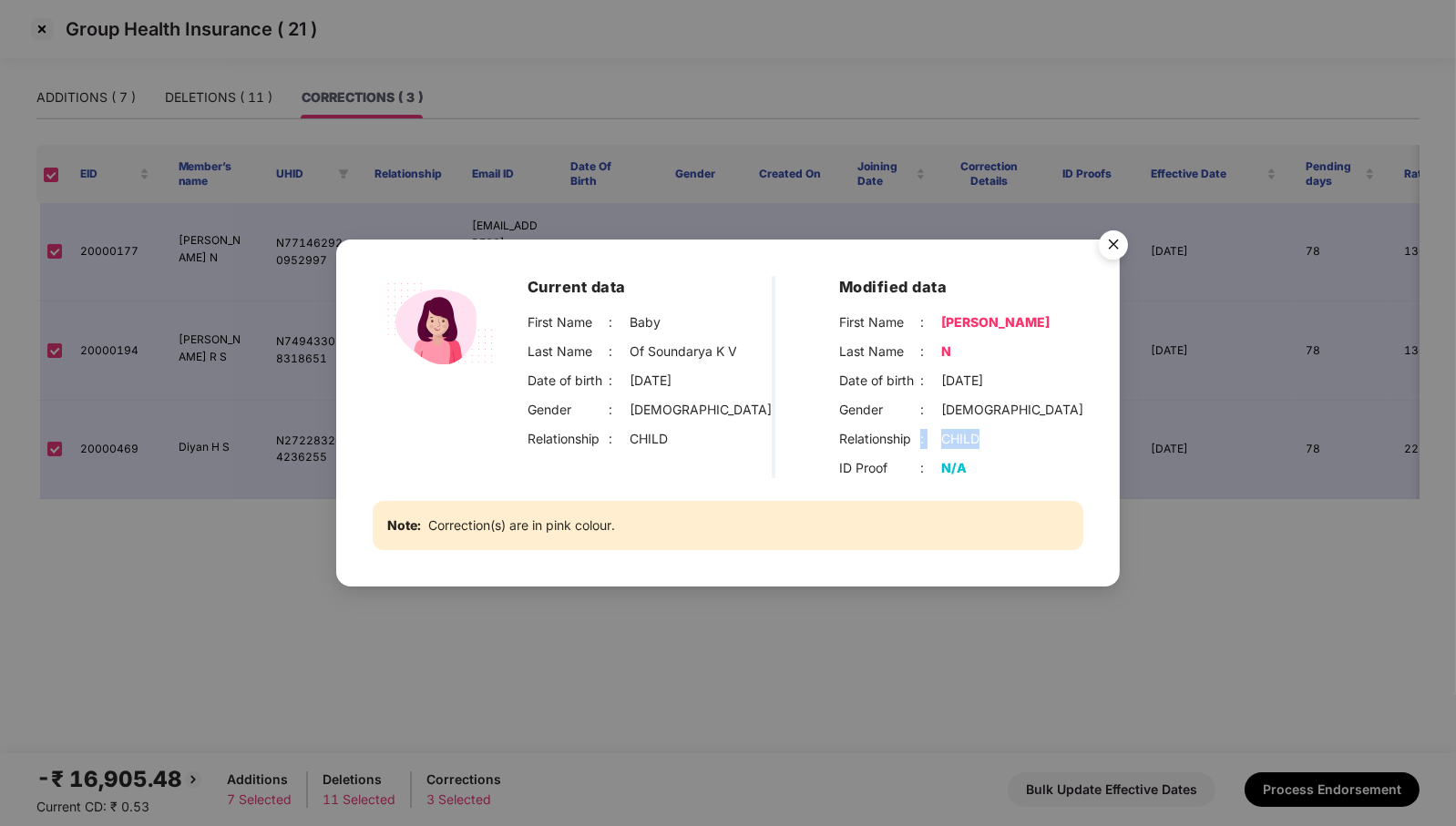
click at [930, 385] on div "Date of birth : [DEMOGRAPHIC_DATA]" at bounding box center [961, 381] width 245 height 20
click at [957, 380] on div "[DATE]" at bounding box center [962, 381] width 42 height 20
drag, startPoint x: 962, startPoint y: 380, endPoint x: 929, endPoint y: 384, distance: 33.2
click at [929, 384] on div "Date of birth : [DEMOGRAPHIC_DATA]" at bounding box center [961, 381] width 245 height 20
click at [962, 386] on div "[DATE]" at bounding box center [962, 381] width 42 height 20
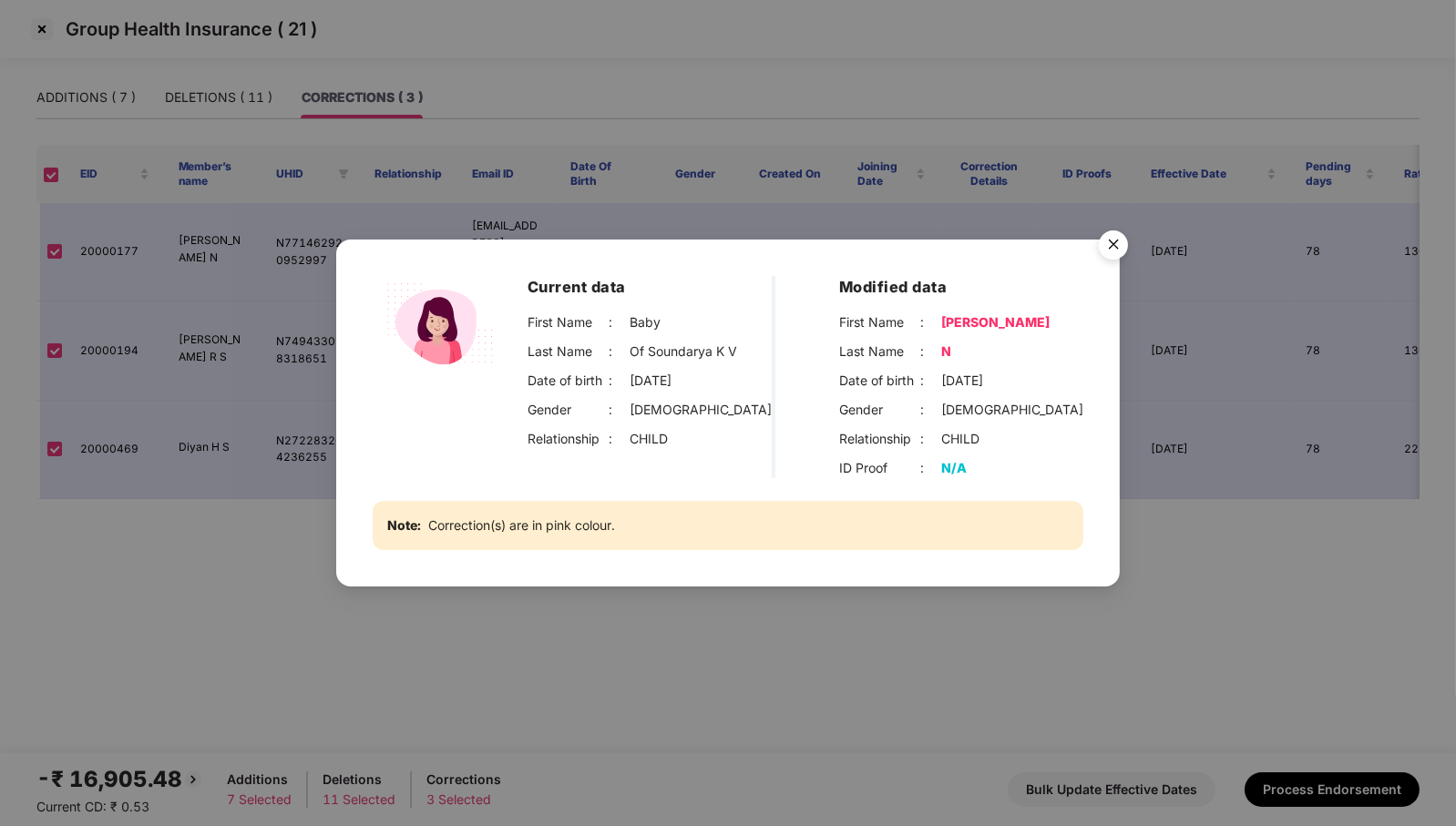
click at [983, 383] on div "[DATE]" at bounding box center [962, 381] width 42 height 20
drag, startPoint x: 1034, startPoint y: 376, endPoint x: 944, endPoint y: 386, distance: 90.6
click at [944, 386] on div "Date of birth : [DEMOGRAPHIC_DATA]" at bounding box center [961, 381] width 245 height 20
click at [1116, 246] on img "Close" at bounding box center [1114, 248] width 51 height 51
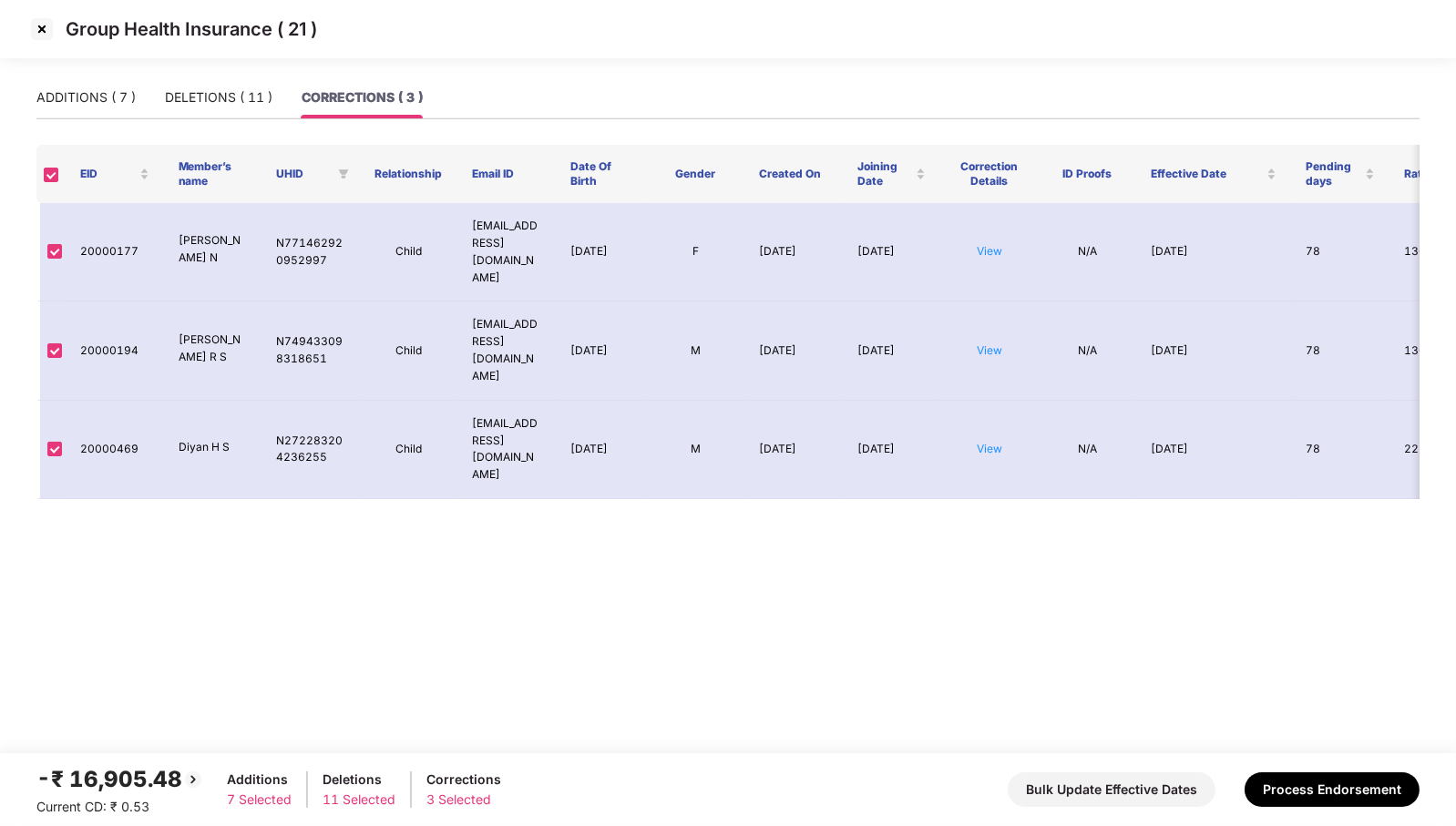
click at [359, 93] on div "CORRECTIONS ( 3 )" at bounding box center [362, 97] width 121 height 20
click at [988, 344] on link "View" at bounding box center [989, 351] width 26 height 14
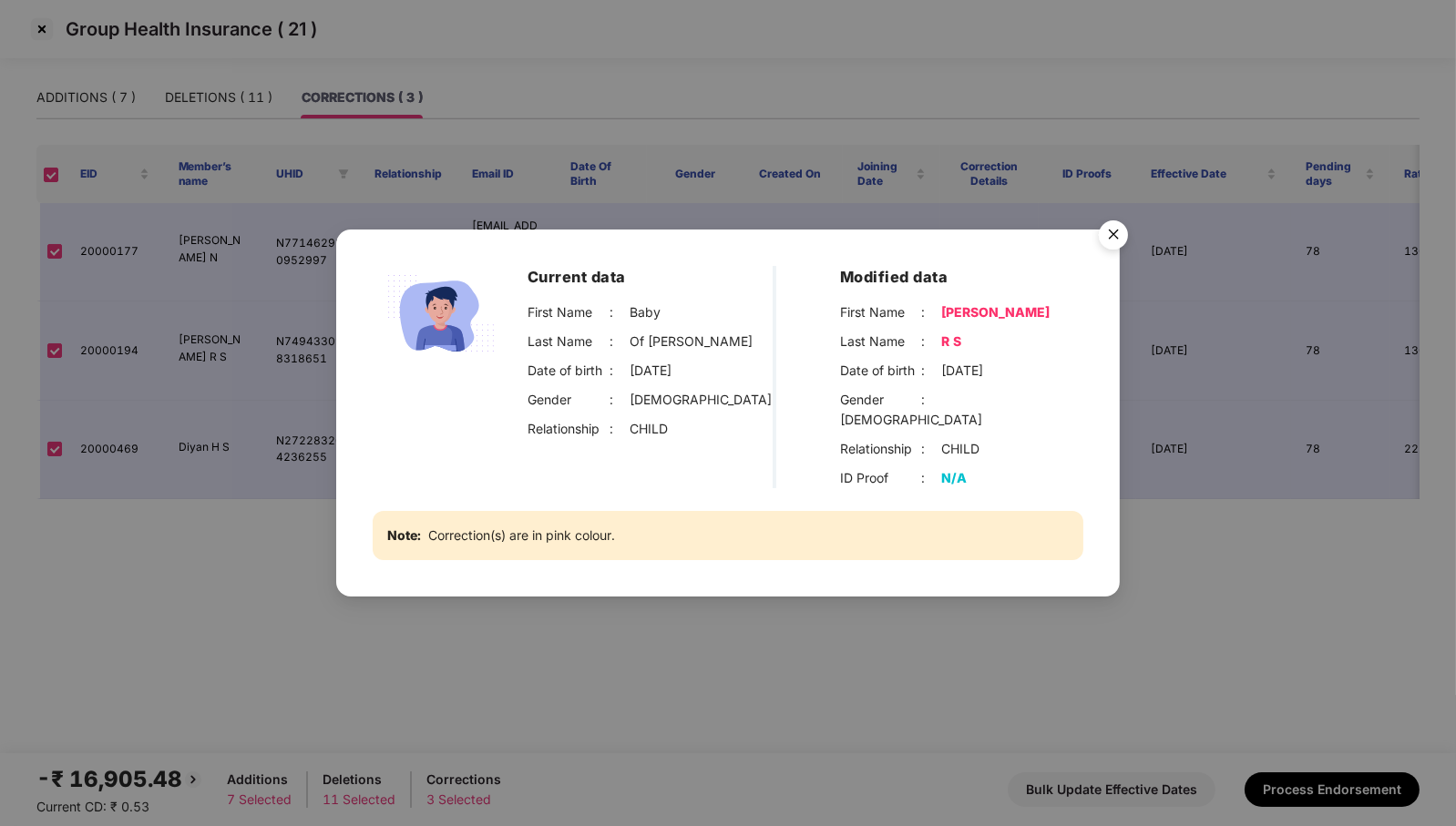
click at [1117, 237] on img "Close" at bounding box center [1114, 238] width 51 height 51
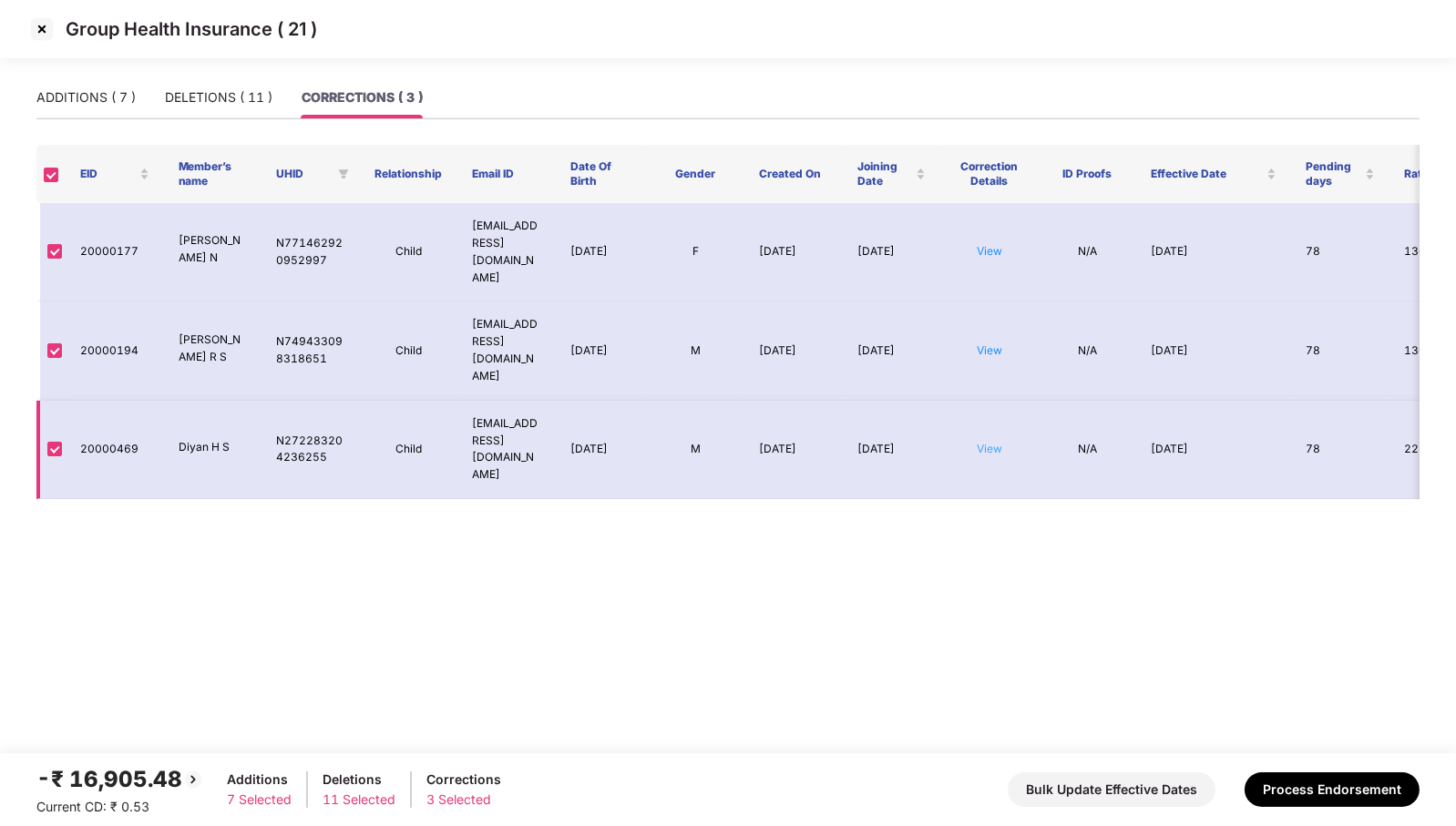
click at [989, 442] on link "View" at bounding box center [989, 449] width 26 height 14
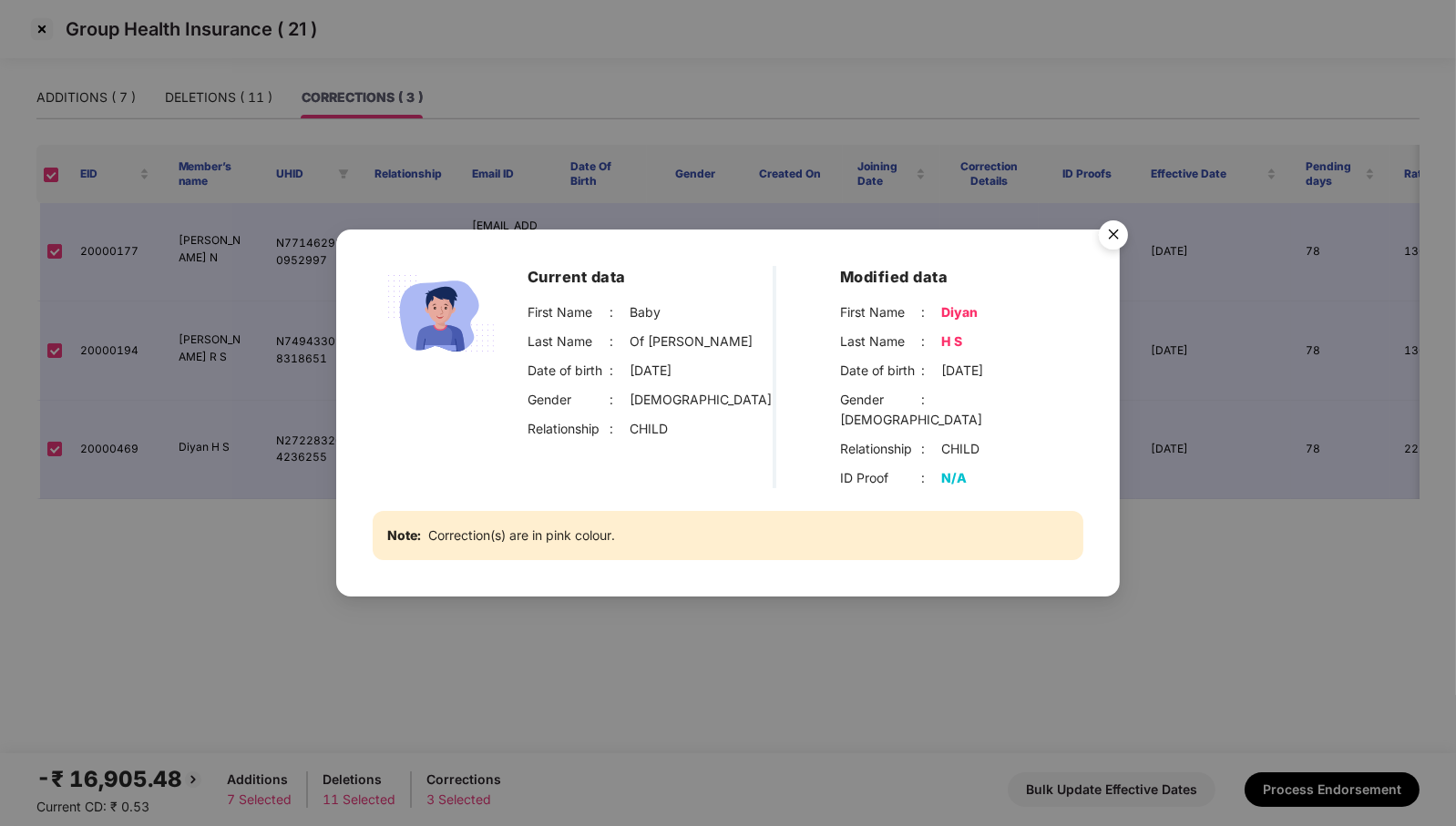
click at [1112, 251] on img "Close" at bounding box center [1114, 238] width 51 height 51
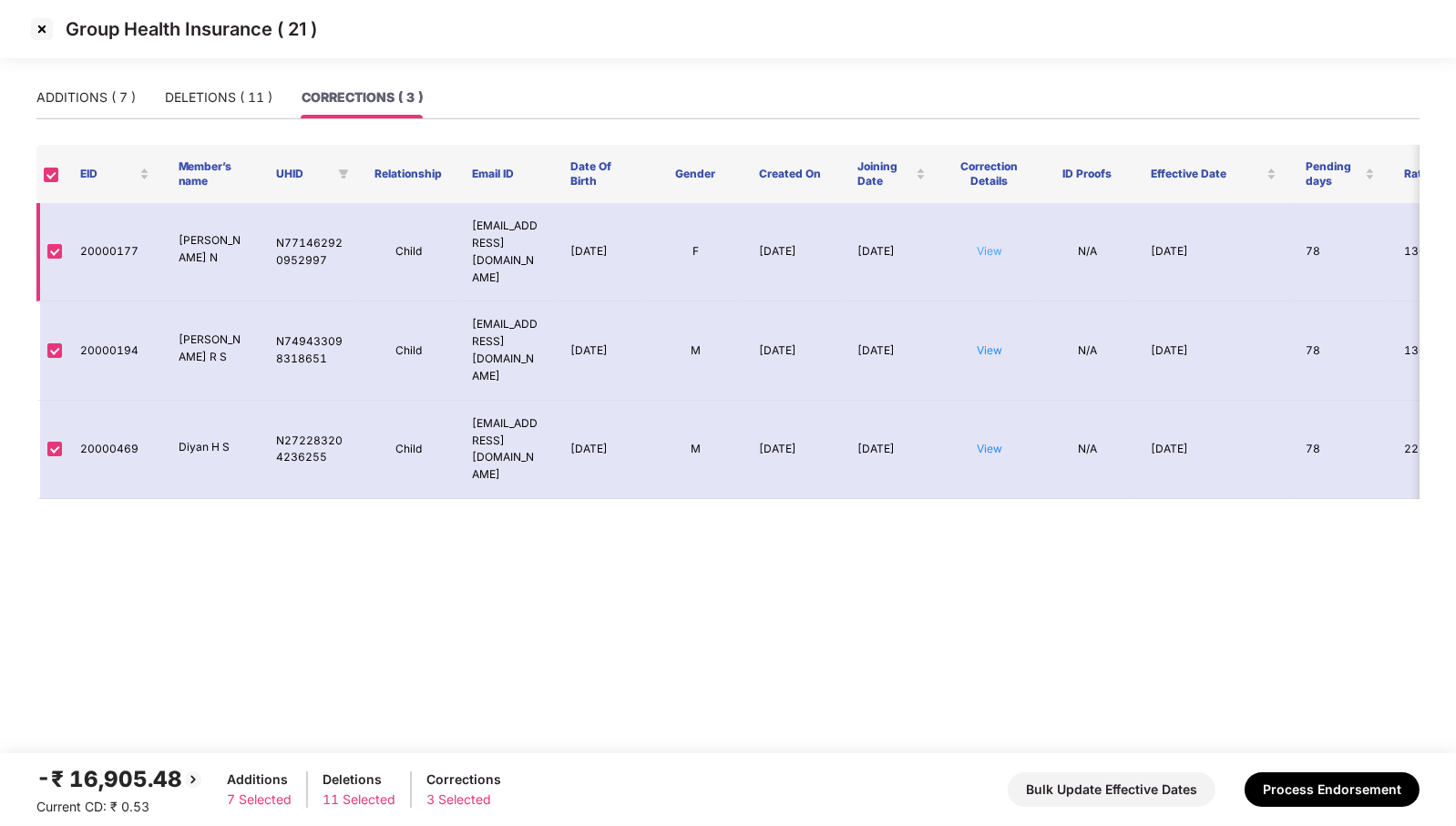
click at [998, 245] on link "View" at bounding box center [989, 251] width 26 height 14
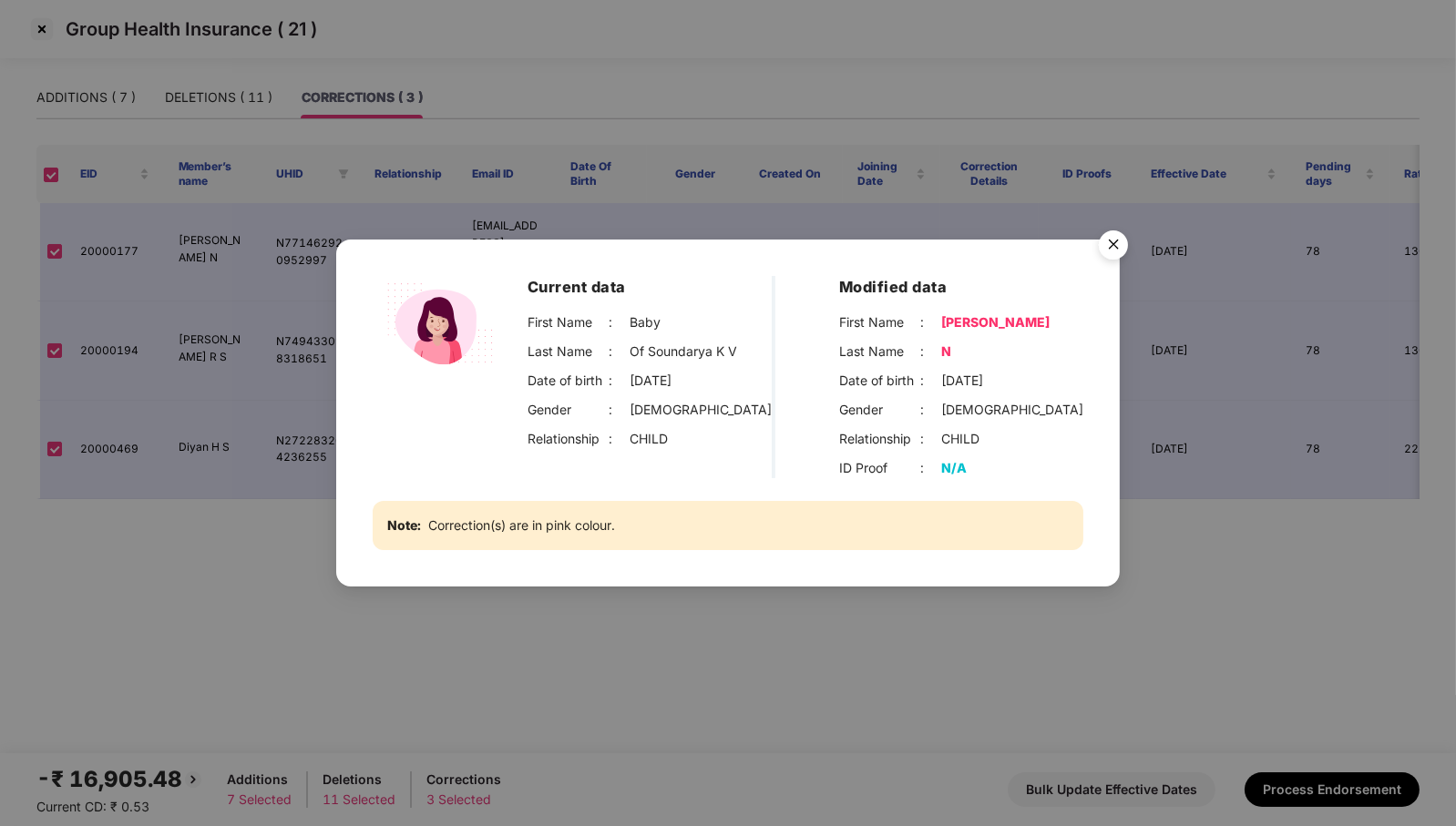
drag, startPoint x: 635, startPoint y: 323, endPoint x: 771, endPoint y: 357, distance: 140.2
click at [775, 360] on div "Current data First Name : Baby Last Name : Of Soundarya K V Date of birth : [DE…" at bounding box center [651, 377] width 248 height 203
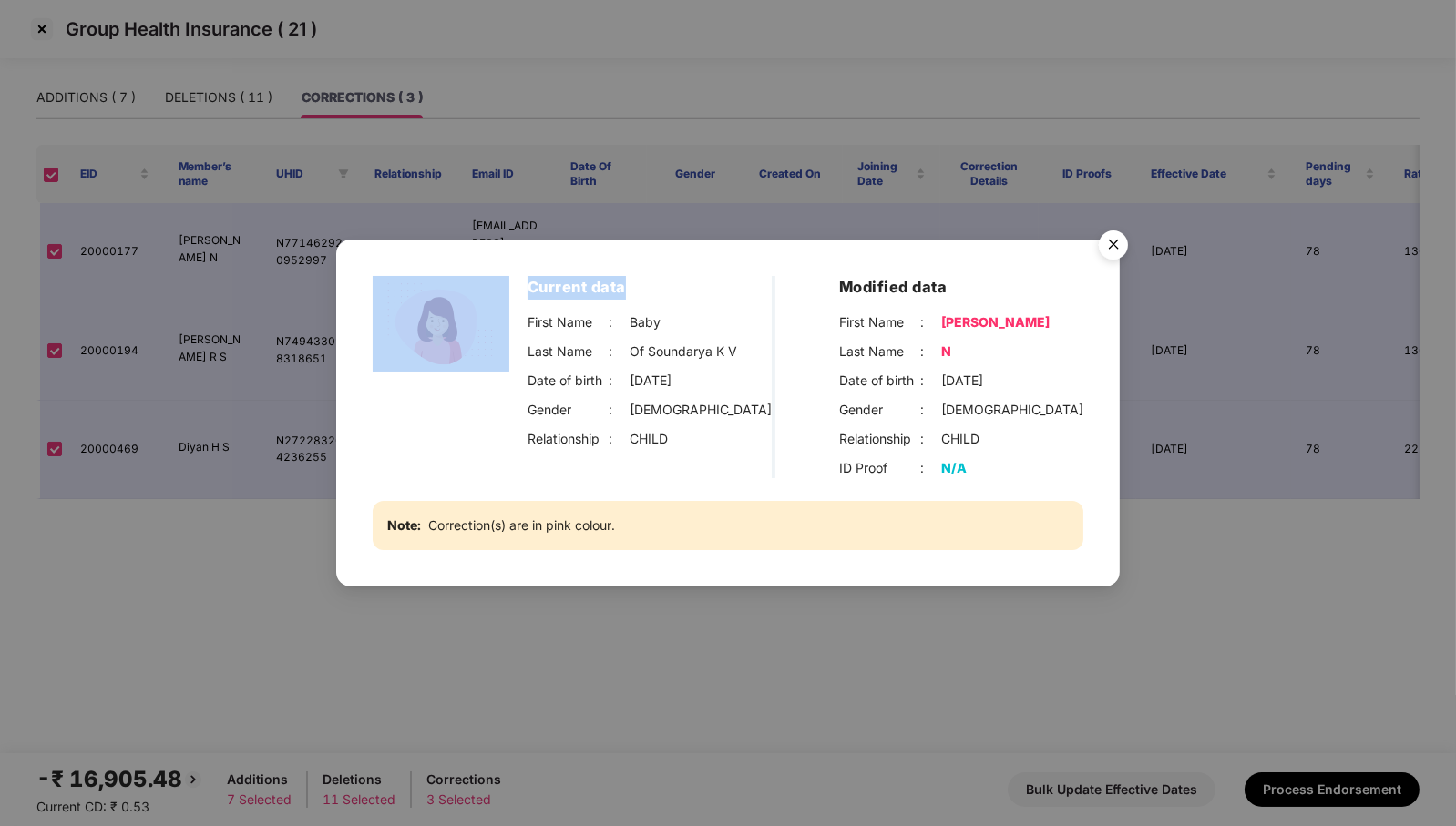
drag, startPoint x: 675, startPoint y: 283, endPoint x: 490, endPoint y: 288, distance: 185.1
click at [490, 288] on div "Current data First Name : Baby Last Name : Of Soundarya K V Date of birth : [DE…" at bounding box center [728, 377] width 711 height 203
click at [636, 286] on h3 "Current data" at bounding box center [649, 288] width 245 height 24
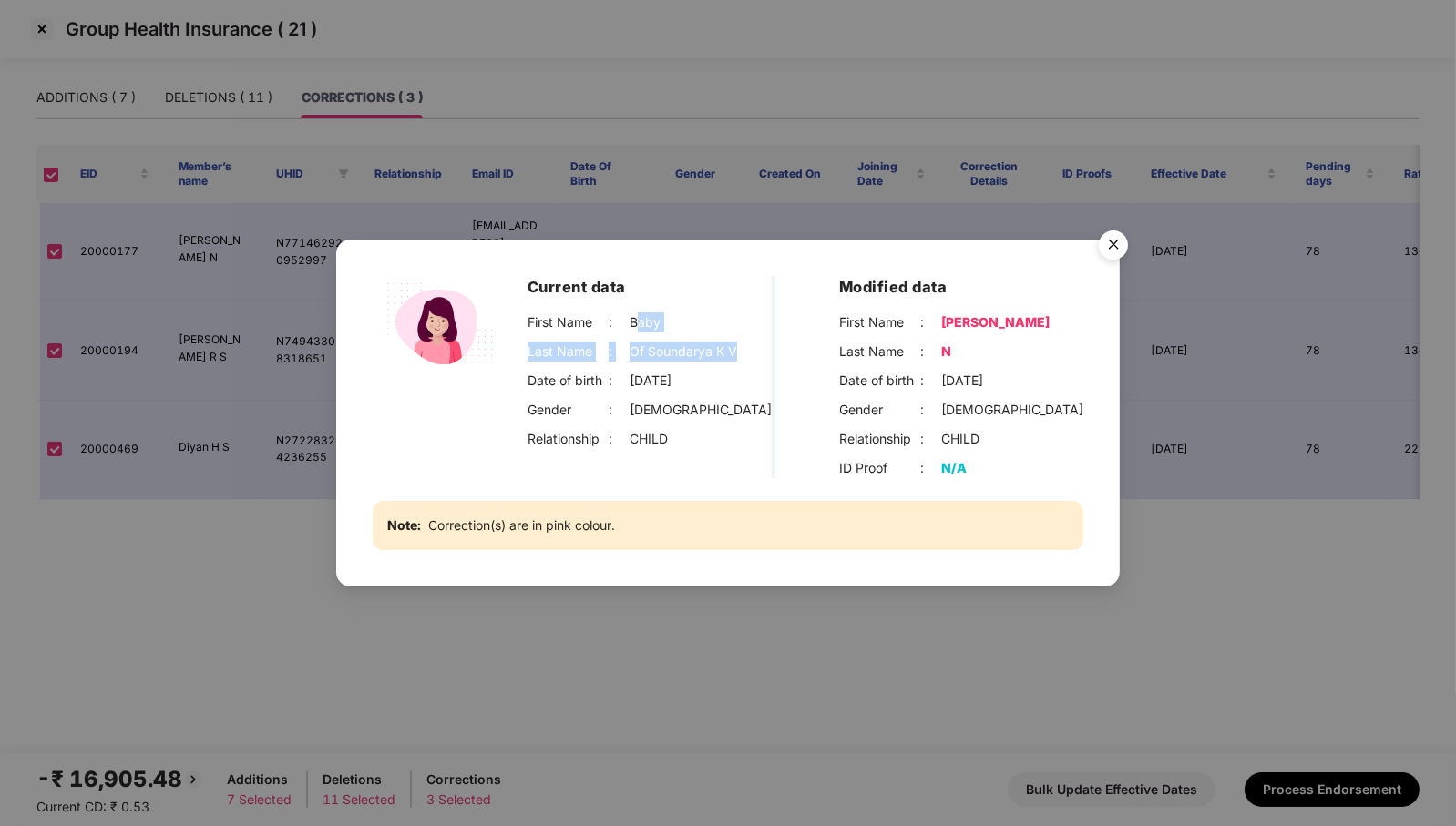
drag, startPoint x: 637, startPoint y: 322, endPoint x: 753, endPoint y: 359, distance: 121.8
click at [753, 359] on div "First Name : Baby Last Name : Of [PERSON_NAME] K V Date of birth : [DEMOGRAPHIC…" at bounding box center [649, 380] width 245 height 137
click at [732, 413] on div "Gender : [DEMOGRAPHIC_DATA]" at bounding box center [649, 410] width 245 height 20
drag, startPoint x: 946, startPoint y: 321, endPoint x: 967, endPoint y: 351, distance: 36.6
click at [967, 351] on div "First Name : [PERSON_NAME] Last Name : N Date of birth : [DEMOGRAPHIC_DATA] Gen…" at bounding box center [961, 380] width 245 height 137
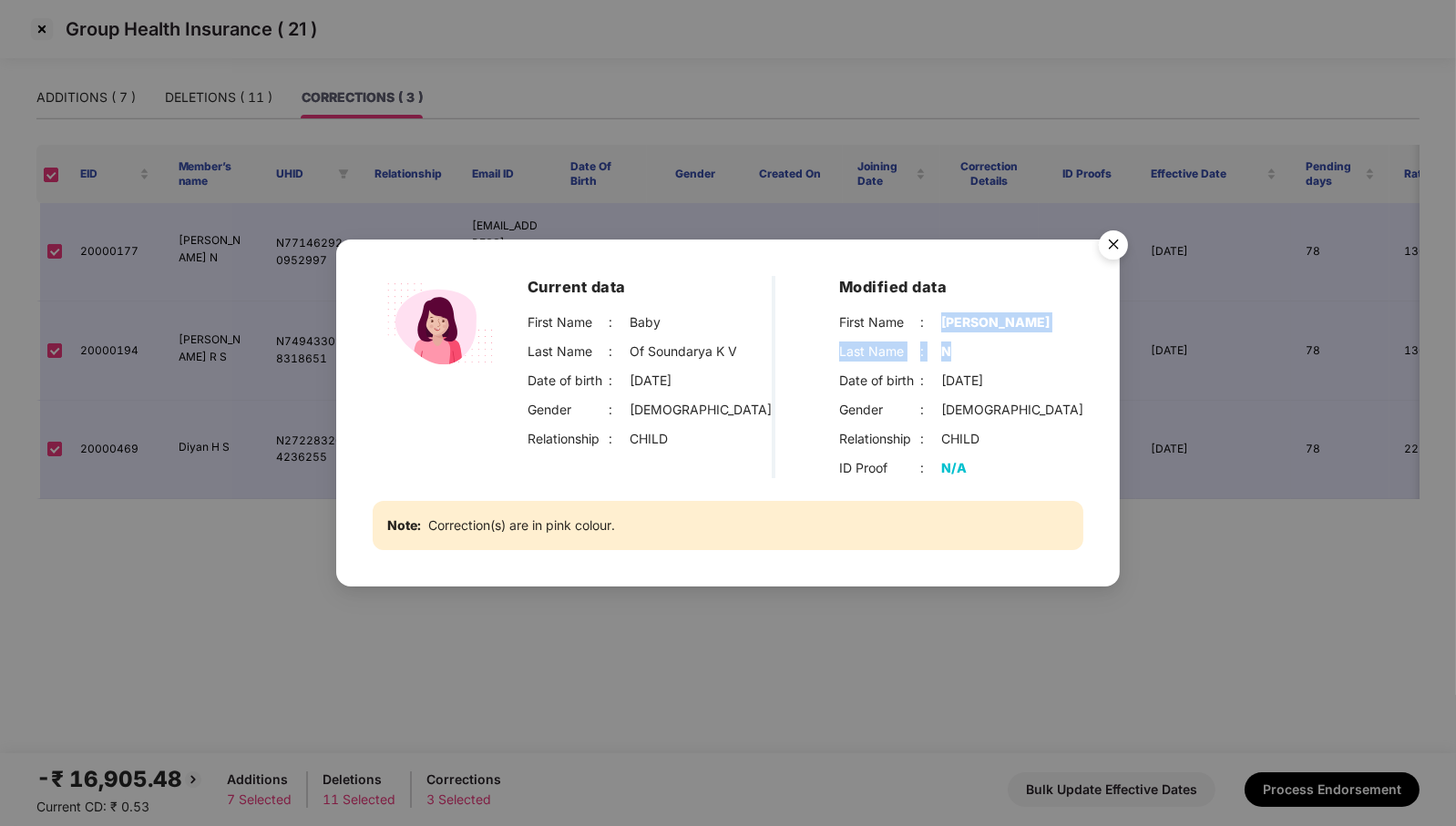
click at [1119, 245] on img "Close" at bounding box center [1114, 248] width 51 height 51
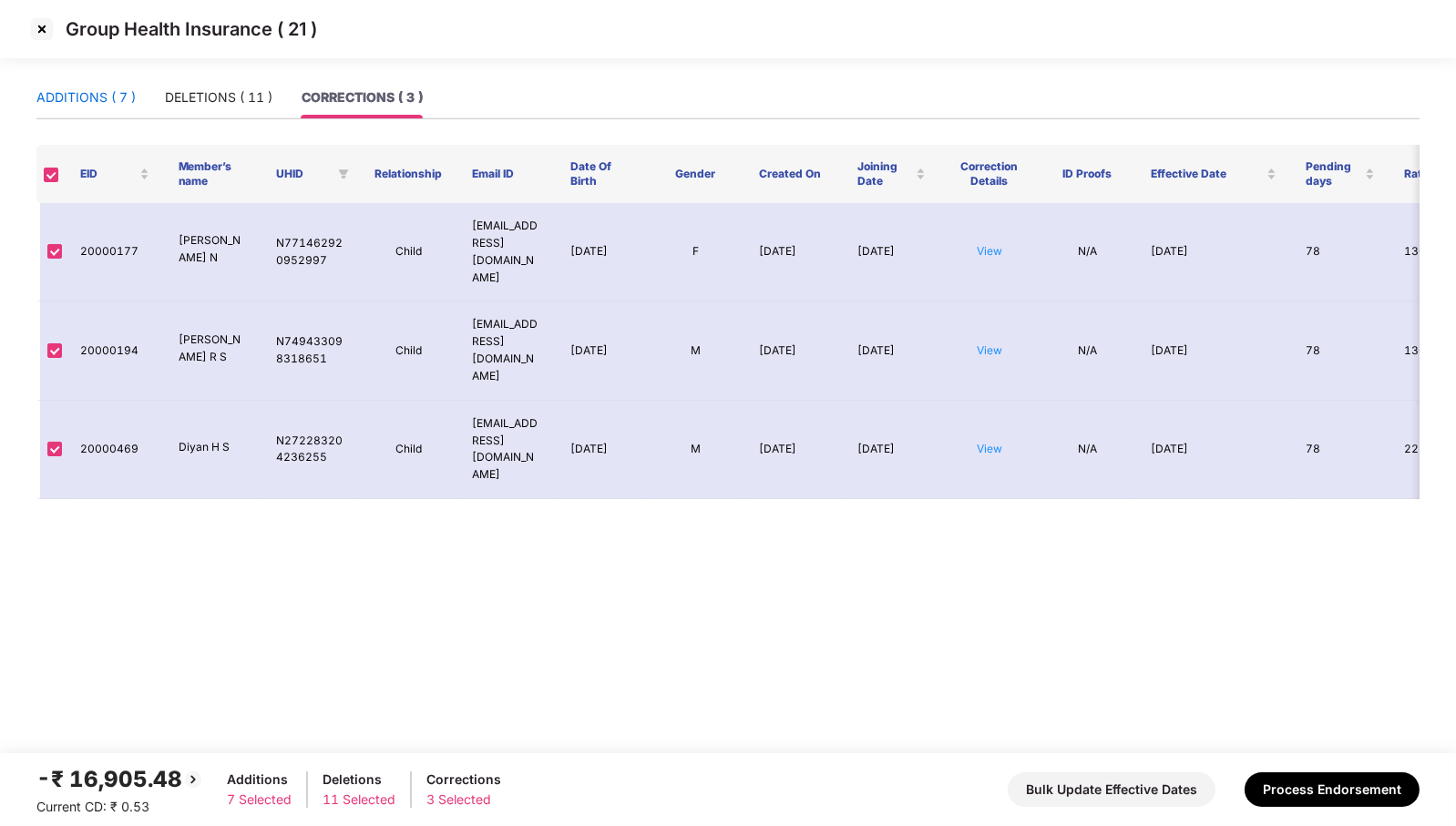
click at [87, 87] on div "ADDITIONS ( 7 )" at bounding box center [85, 97] width 99 height 20
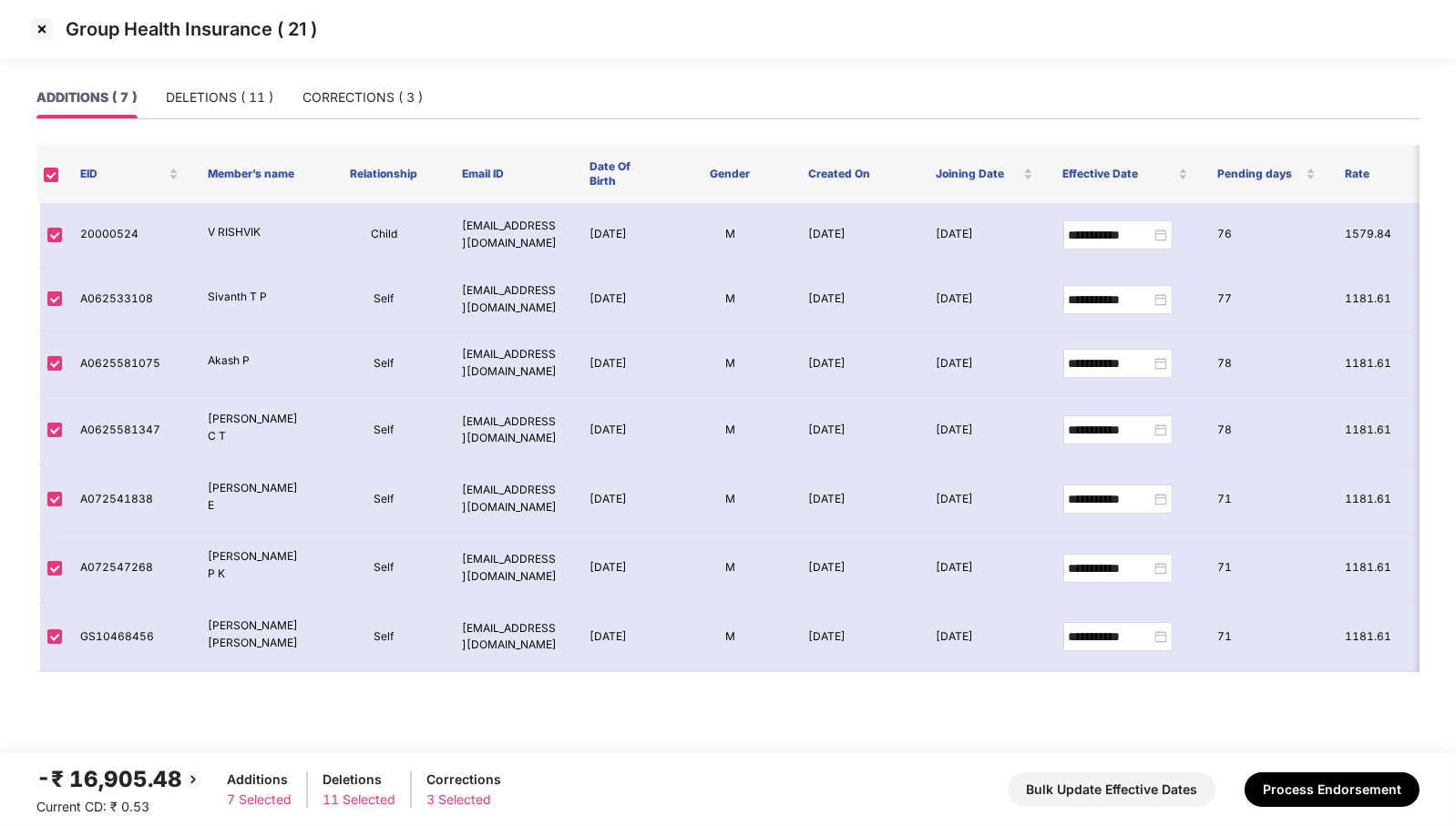
click at [47, 30] on img at bounding box center [42, 29] width 29 height 29
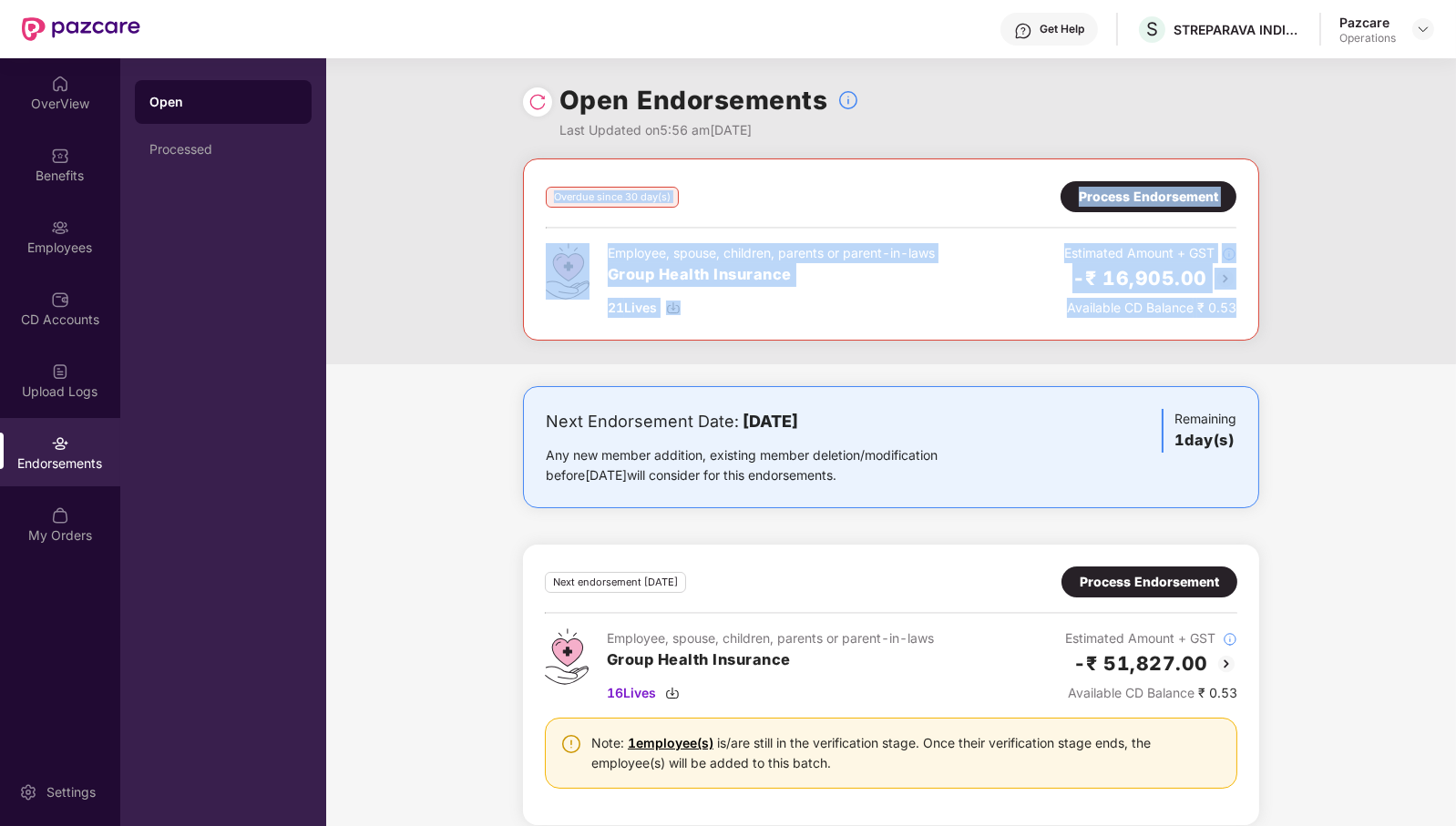
drag, startPoint x: 1289, startPoint y: 303, endPoint x: 436, endPoint y: 181, distance: 861.7
click at [454, 175] on div "Overdue since 30 day(s) Process Endorsement Employee, spouse, children, parents…" at bounding box center [891, 261] width 1130 height 206
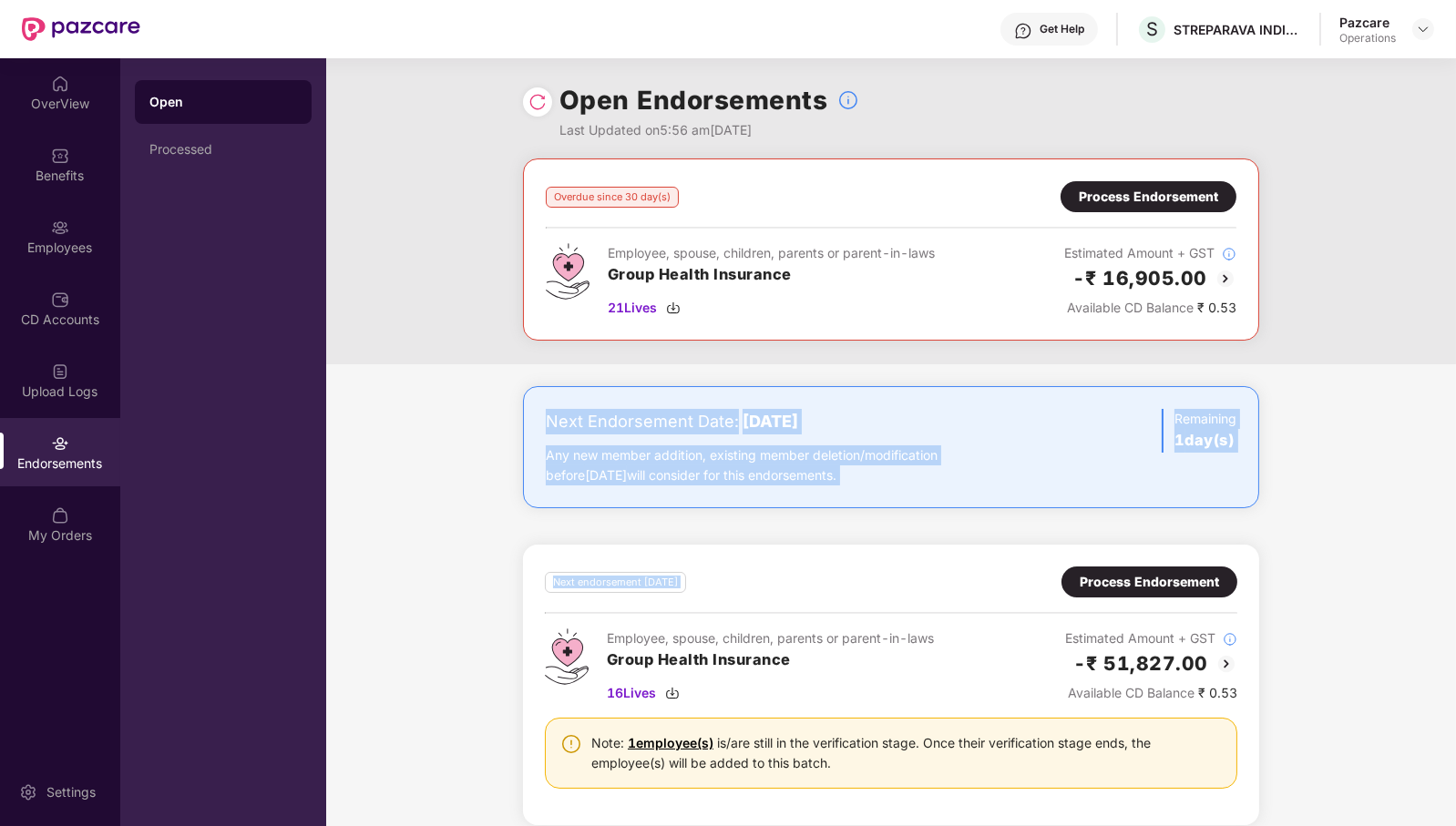
drag, startPoint x: 549, startPoint y: 413, endPoint x: 914, endPoint y: 561, distance: 393.9
click at [911, 561] on div "Next Endorsement Date: [DATE] Any new member addition, existing member deletion…" at bounding box center [891, 616] width 1130 height 461
click at [956, 454] on div "Any new member addition, existing member deletion/modification before [DATE] wi…" at bounding box center [770, 466] width 449 height 40
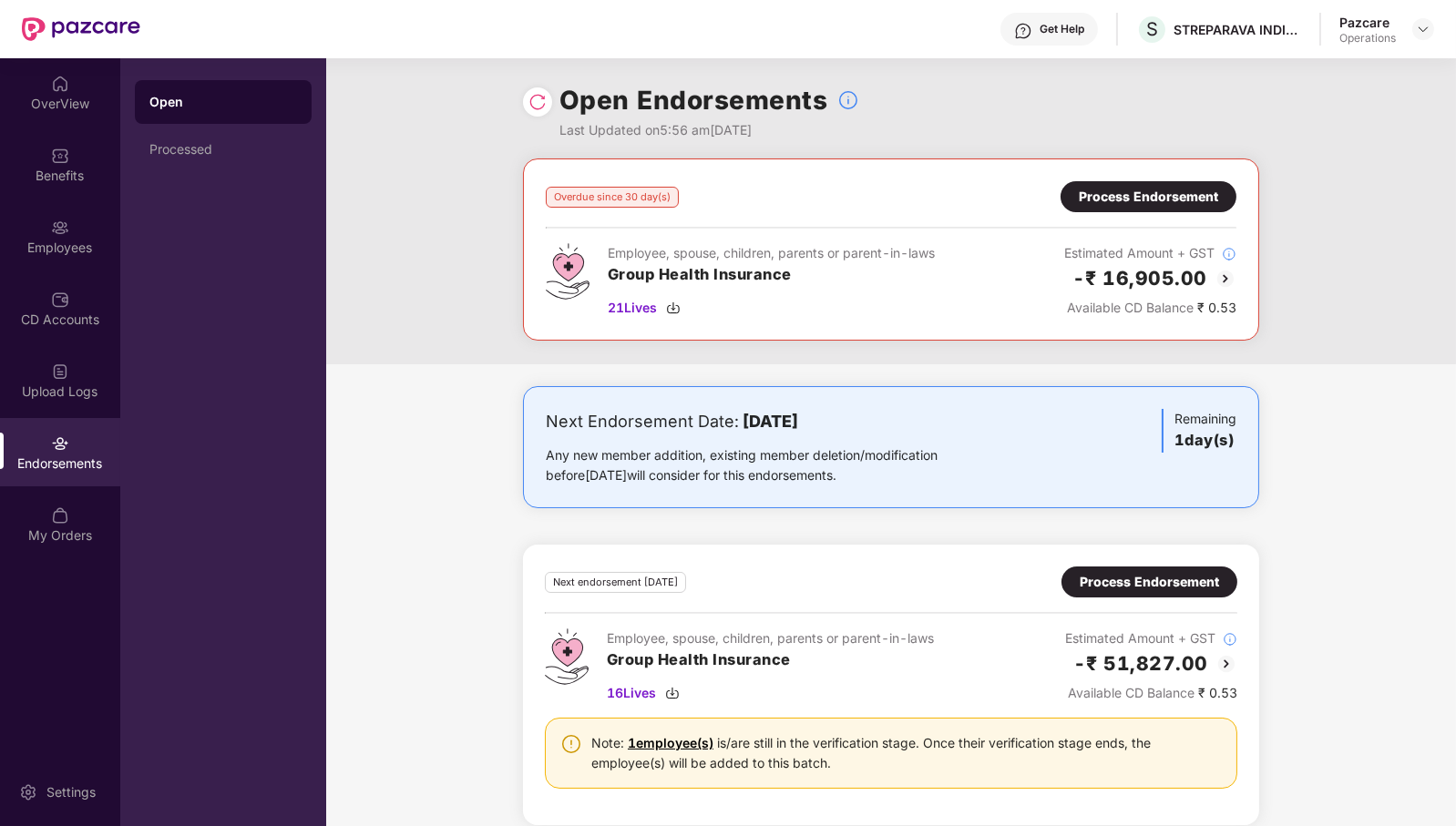
drag, startPoint x: 953, startPoint y: 485, endPoint x: 598, endPoint y: 229, distance: 437.7
click at [599, 235] on div "Overdue since 30 day(s) Process Endorsement Employee, spouse, children, parents…" at bounding box center [891, 502] width 1130 height 688
click at [975, 422] on div "Next Endorsement Date: [DATE]" at bounding box center [770, 422] width 449 height 26
drag, startPoint x: 928, startPoint y: 429, endPoint x: 880, endPoint y: 435, distance: 48.4
click at [880, 435] on div "Next Endorsement Date: [DATE] Any new member addition, existing member deletion…" at bounding box center [770, 448] width 449 height 77
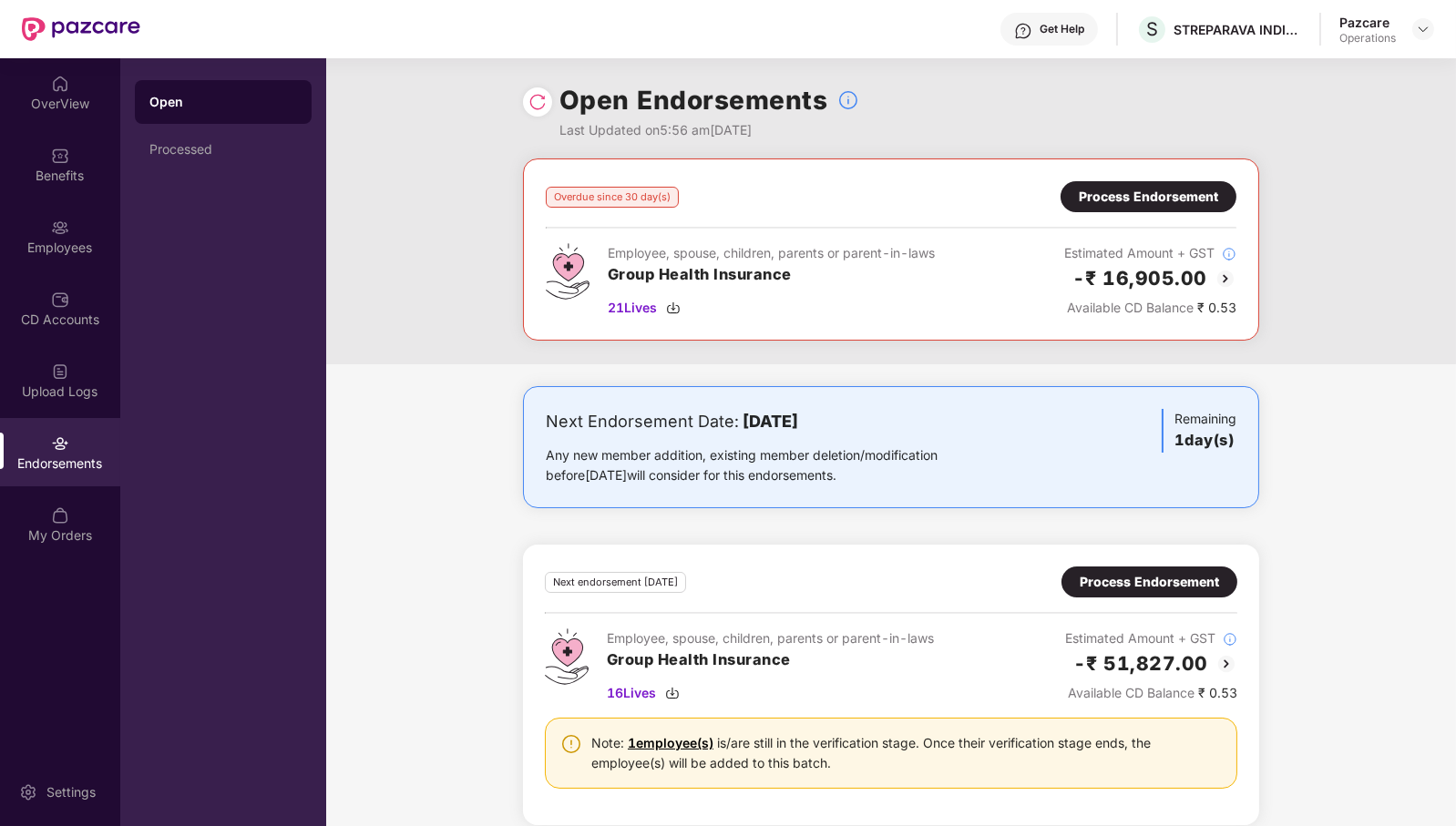
drag, startPoint x: 894, startPoint y: 496, endPoint x: 465, endPoint y: 397, distance: 440.3
click at [465, 397] on div "Next Endorsement Date: [DATE] Any new member addition, existing member deletion…" at bounding box center [891, 616] width 1130 height 461
click at [1059, 447] on div "Next Endorsement Date: [DATE] Any new member addition, existing member deletion…" at bounding box center [891, 448] width 691 height 77
drag, startPoint x: 889, startPoint y: 480, endPoint x: 499, endPoint y: 409, distance: 396.4
click at [499, 409] on div "Next Endorsement Date: [DATE] Any new member addition, existing member deletion…" at bounding box center [891, 616] width 1130 height 461
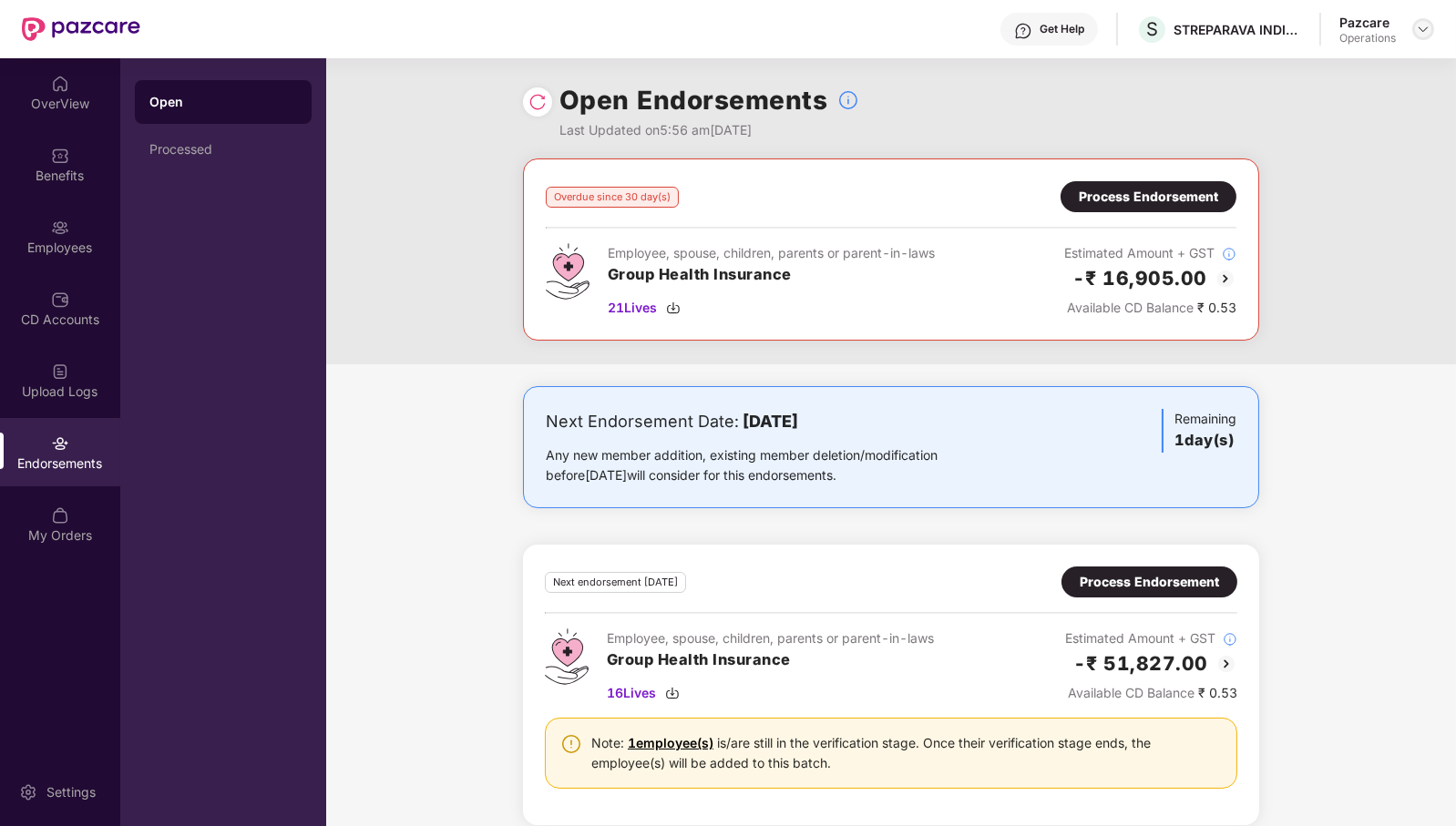
click at [1429, 25] on img at bounding box center [1424, 28] width 15 height 15
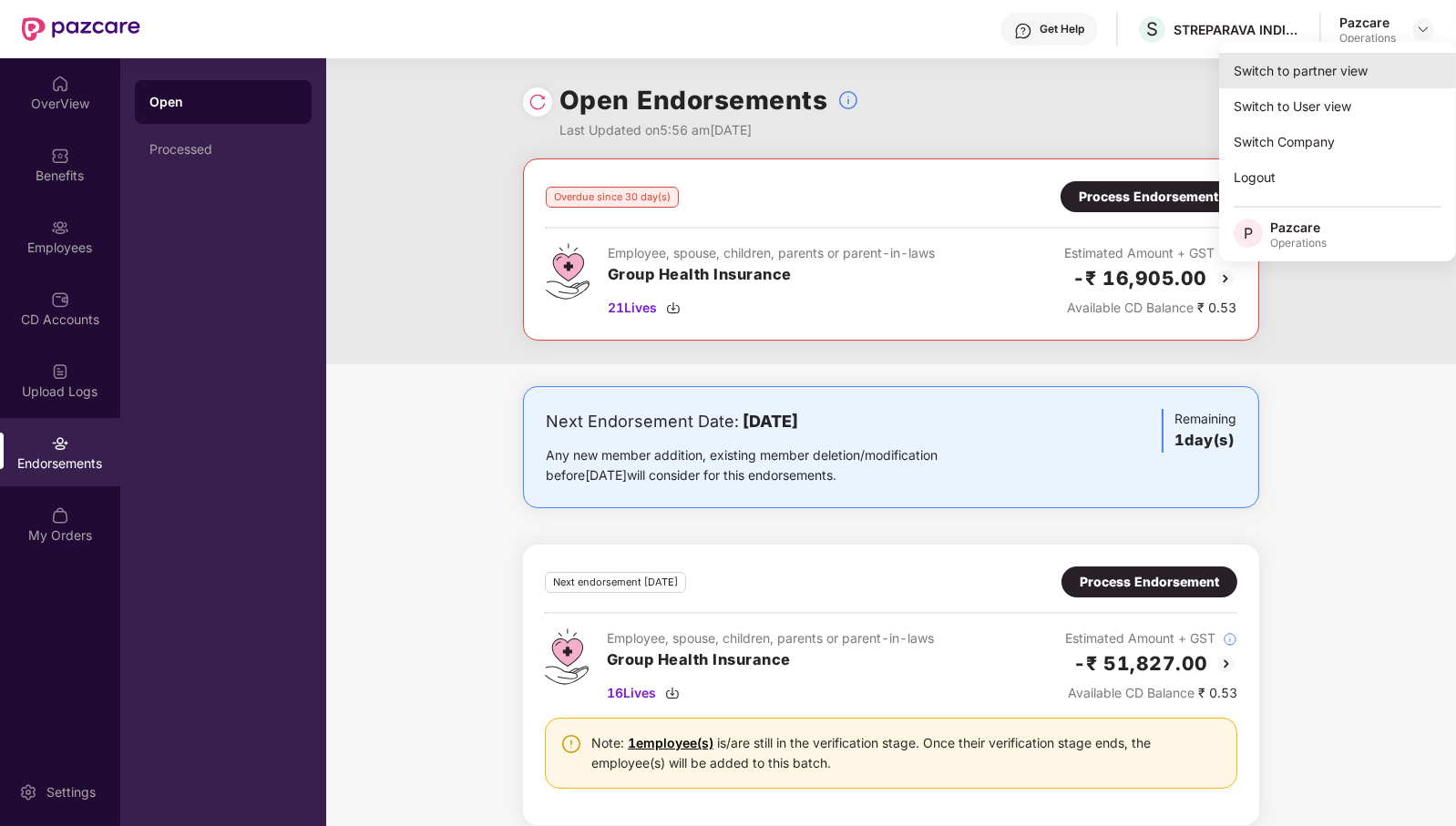
click at [1370, 71] on div "Switch to partner view" at bounding box center [1337, 71] width 237 height 35
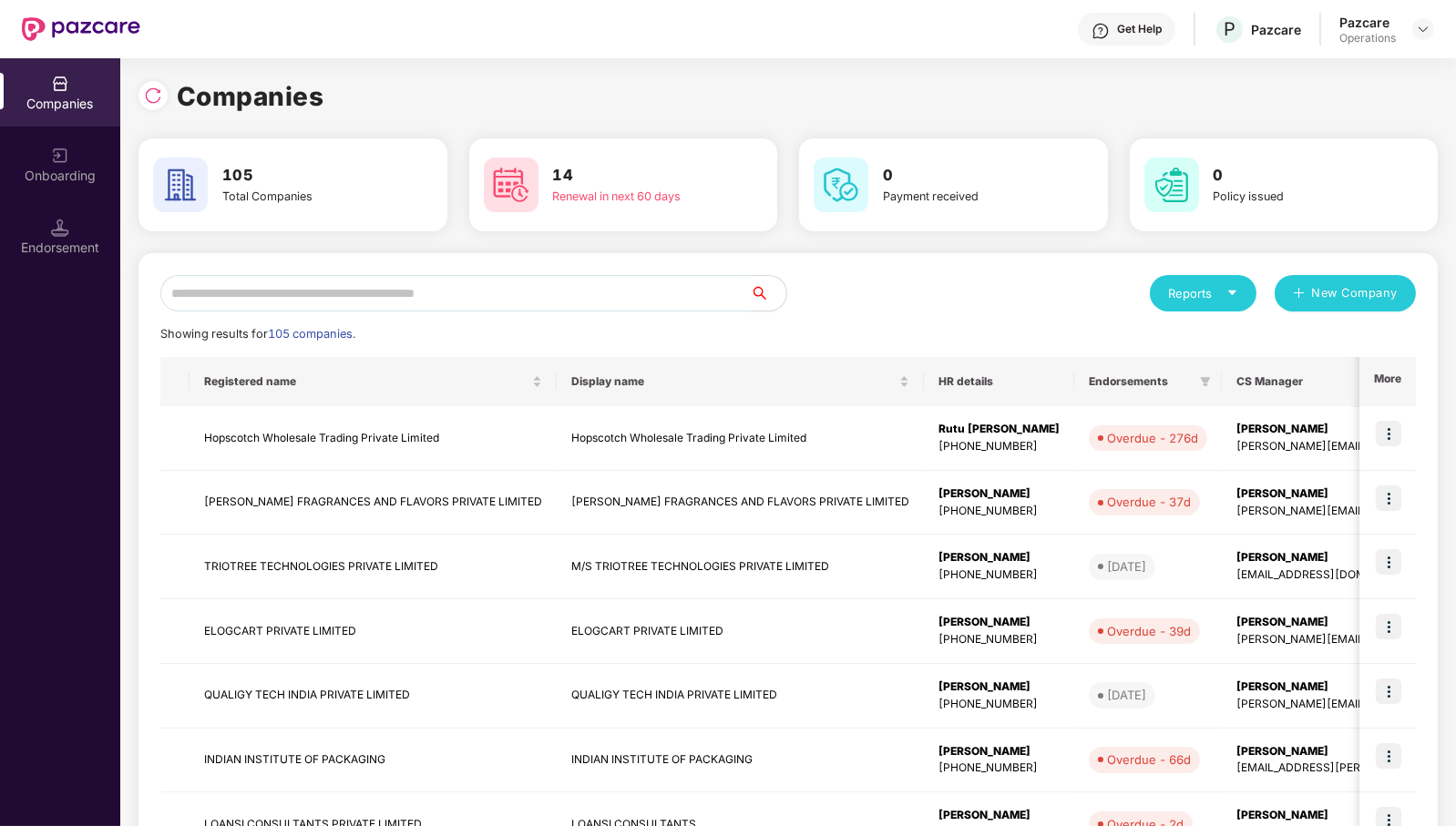
click at [677, 296] on input "text" at bounding box center [455, 293] width 589 height 36
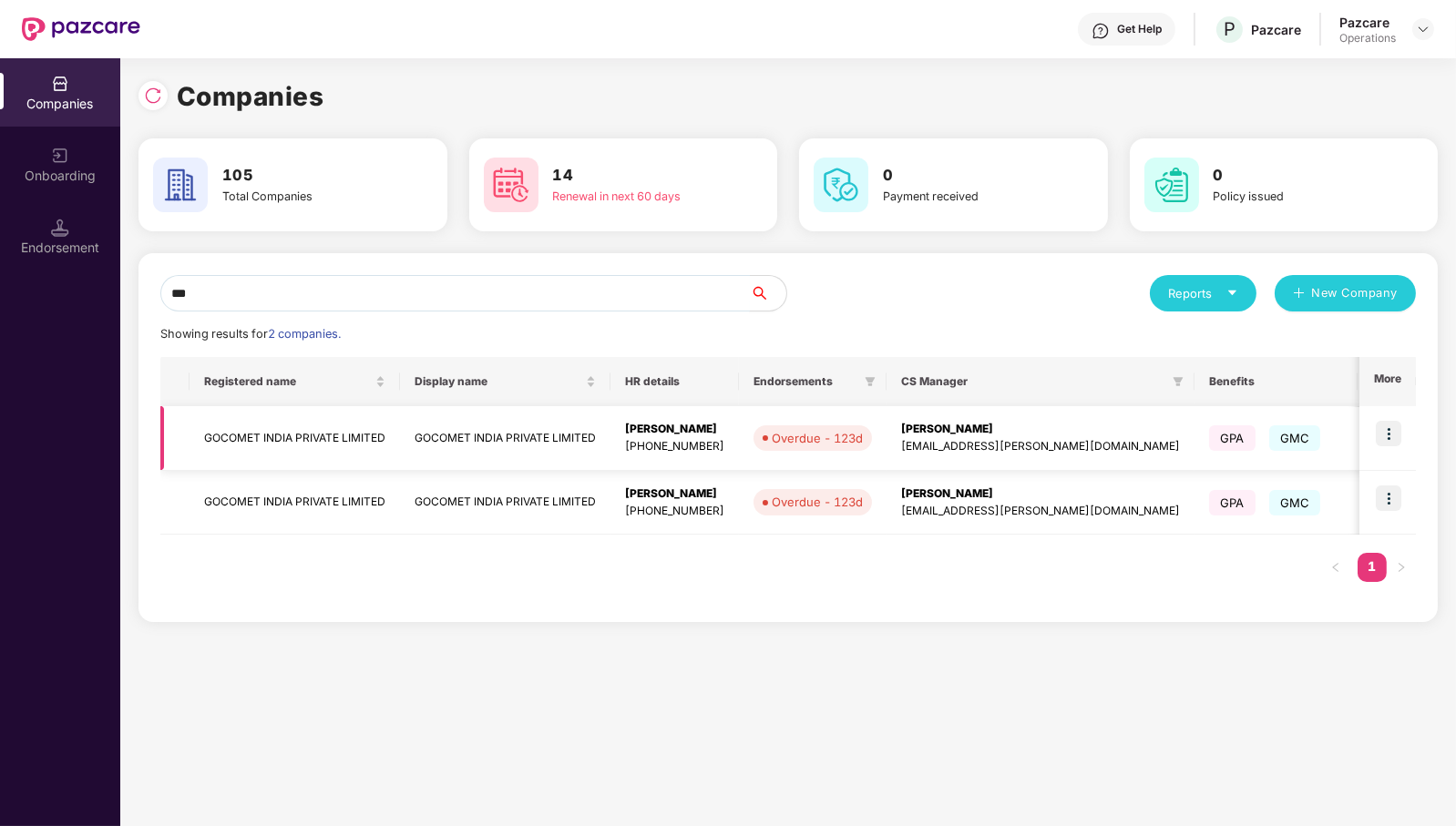
type input "***"
click at [1397, 437] on img at bounding box center [1389, 434] width 26 height 26
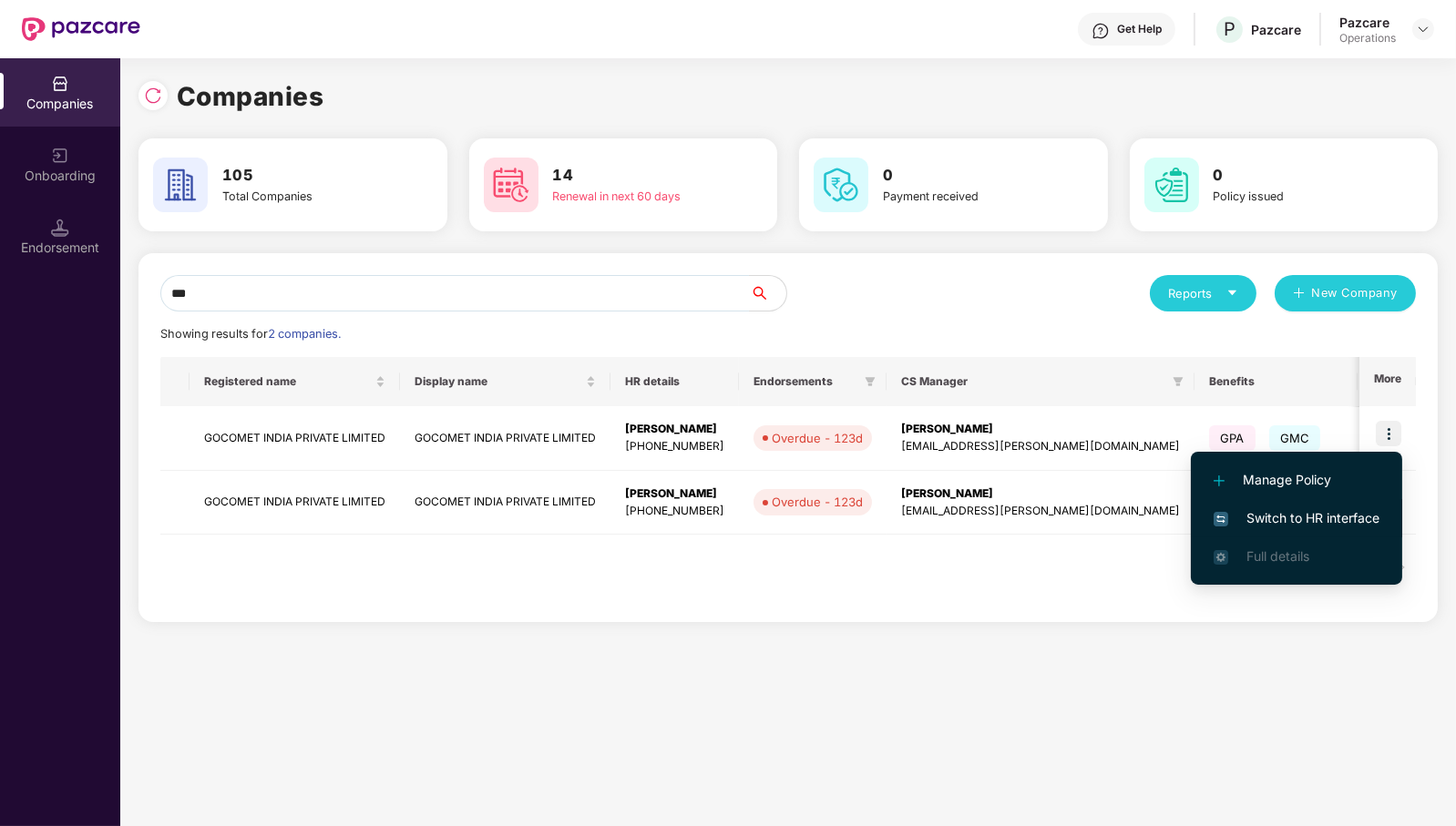
click at [1351, 521] on span "Switch to HR interface" at bounding box center [1297, 519] width 166 height 20
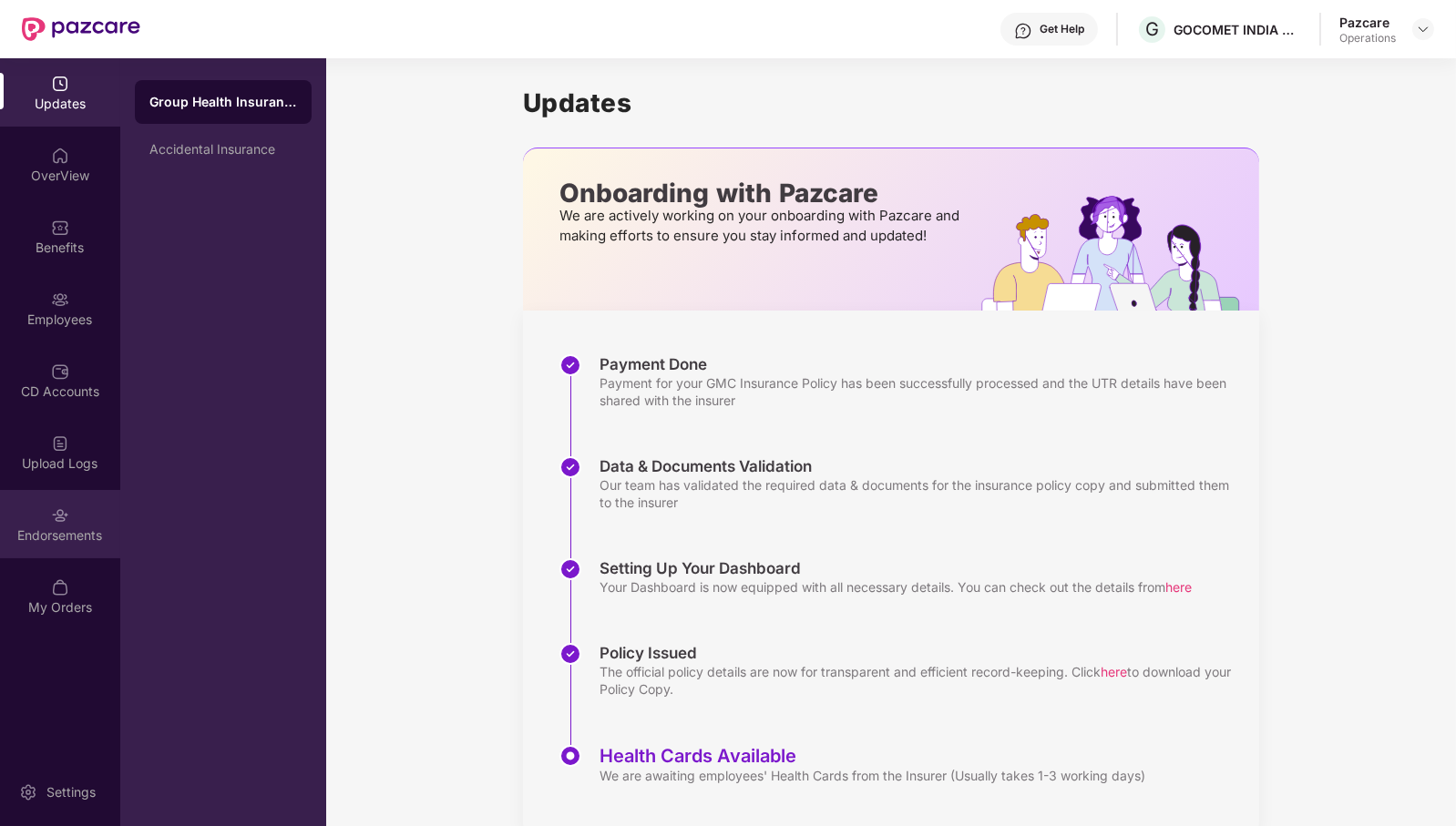
click at [56, 538] on div "Endorsements" at bounding box center [60, 535] width 120 height 19
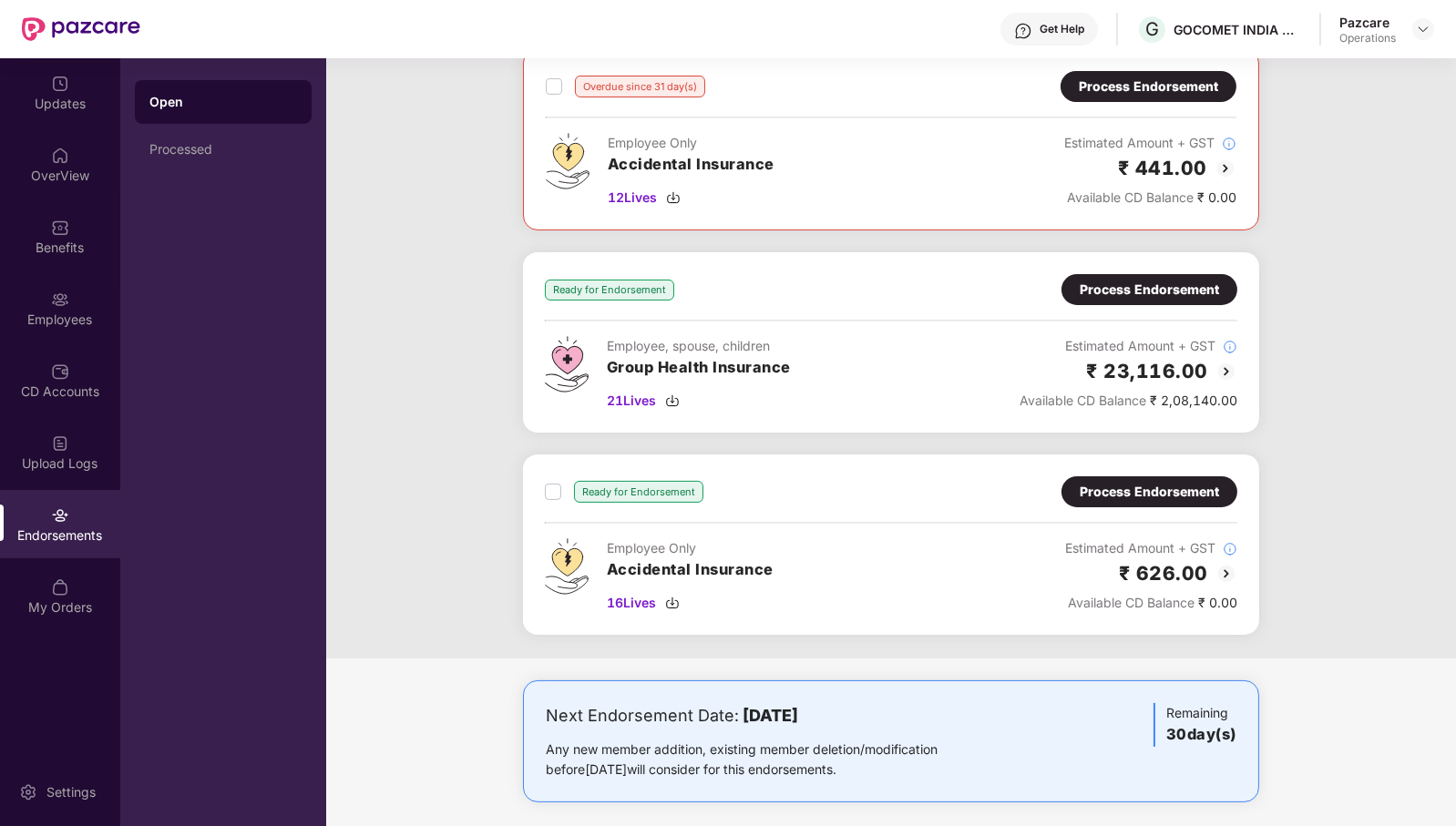
scroll to position [727, 0]
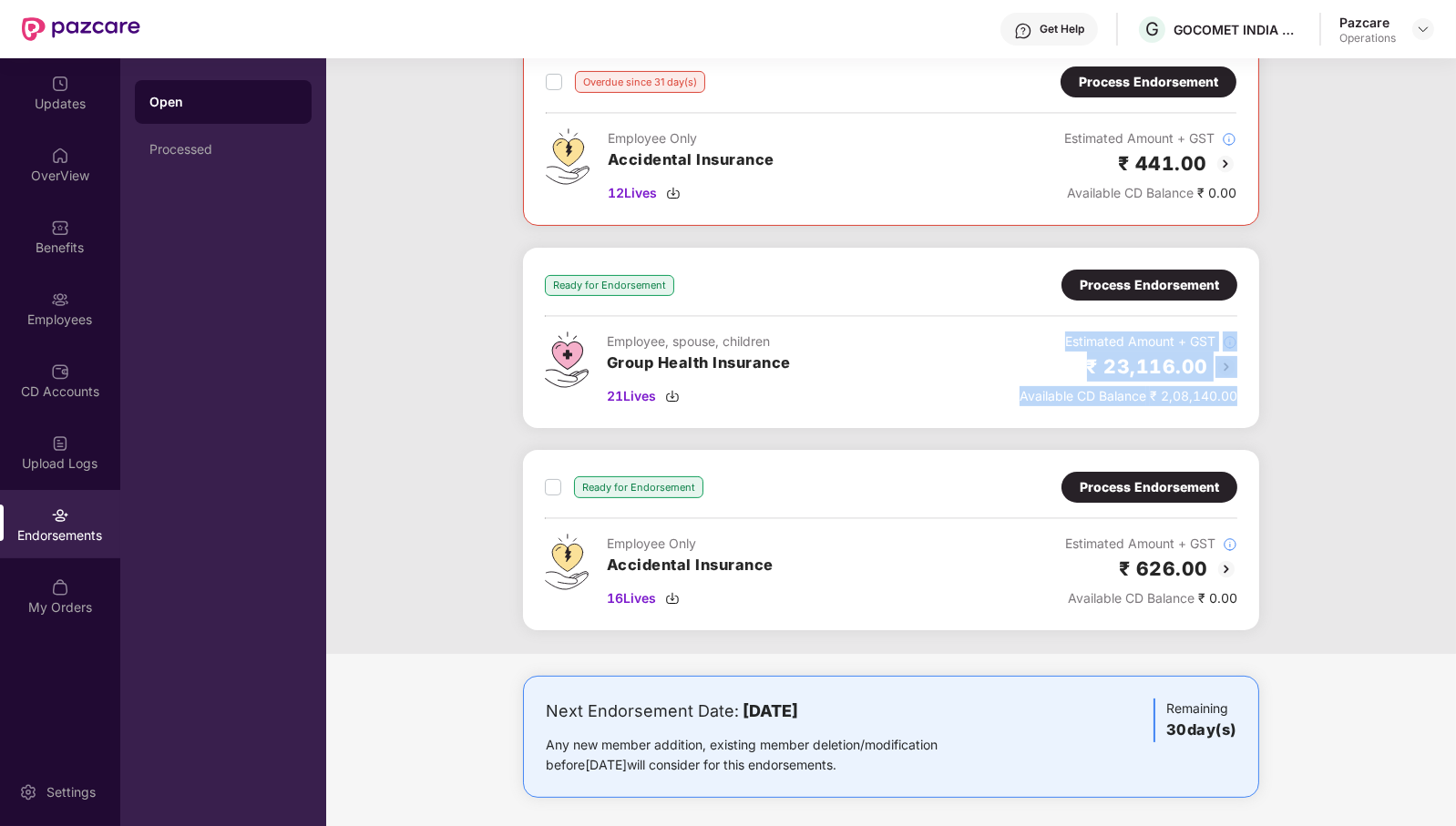
drag, startPoint x: 1244, startPoint y: 405, endPoint x: 1035, endPoint y: 336, distance: 220.1
click at [1035, 336] on div "Ready for Endorsement Process Endorsement Employee, spouse, children Group Heal…" at bounding box center [891, 338] width 737 height 181
click at [1285, 371] on div "Overdue since 123 day(s) Process Endorsement Employee Only Accidental Insurance…" at bounding box center [891, 42] width 1130 height 1223
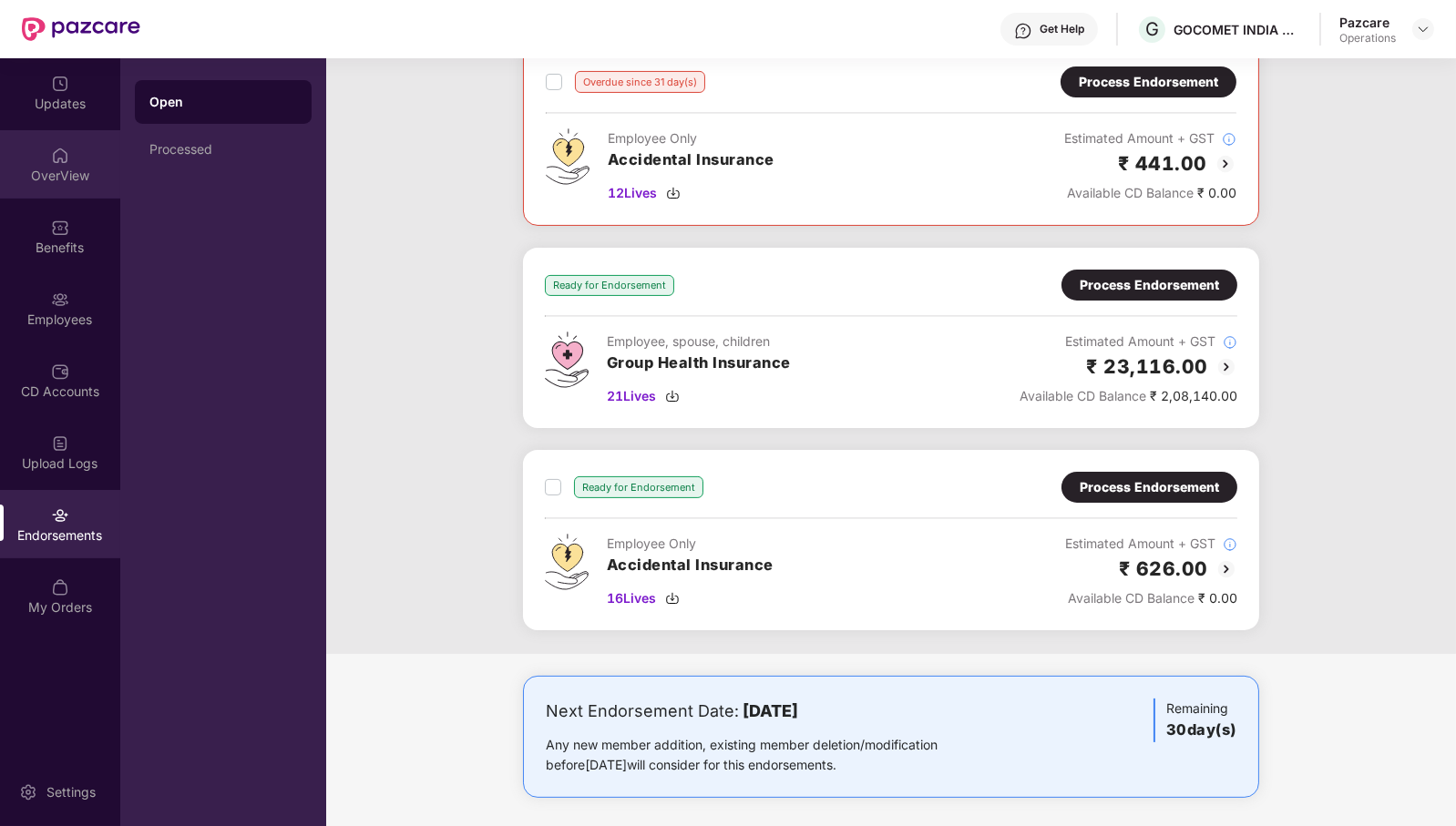
click at [36, 142] on div "OverView" at bounding box center [60, 165] width 120 height 69
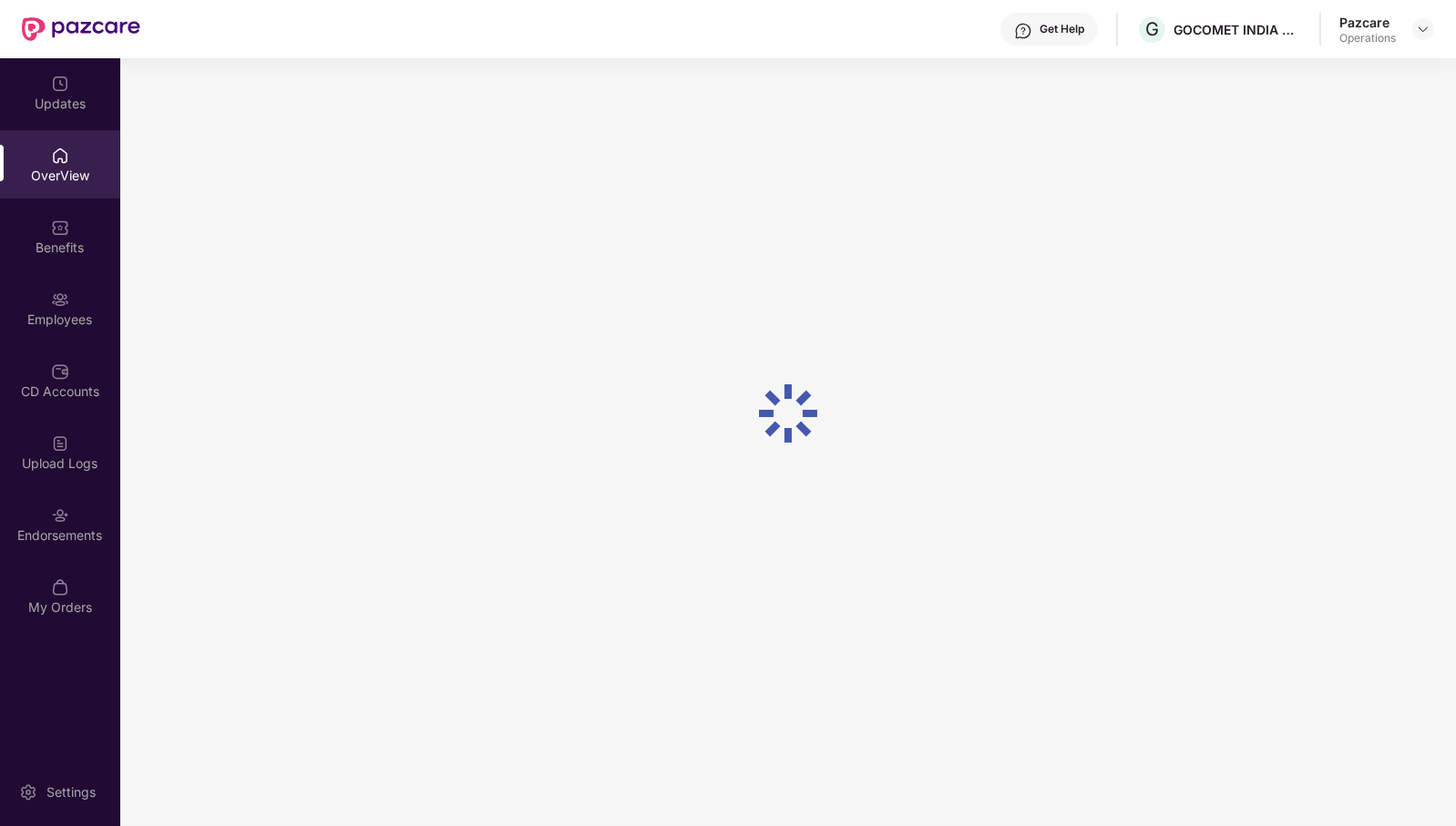
scroll to position [57, 0]
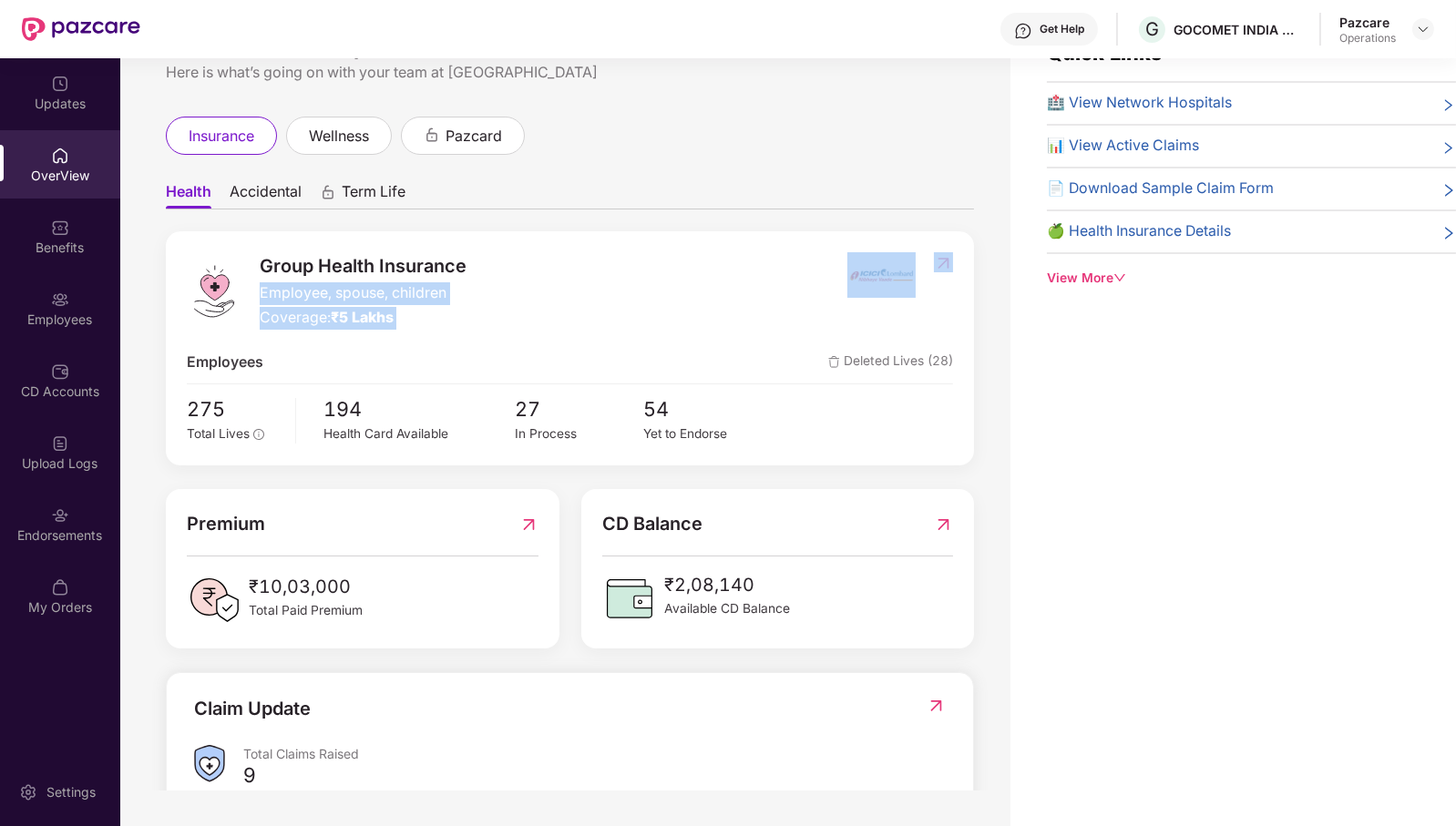
drag, startPoint x: 932, startPoint y: 273, endPoint x: 816, endPoint y: 274, distance: 116.0
click at [816, 274] on div "Group Health Insurance Employee, spouse, children Coverage: ₹5 Lakhs" at bounding box center [570, 291] width 766 height 78
click at [683, 321] on div "Group Health Insurance Employee, spouse, children Coverage: ₹5 Lakhs" at bounding box center [517, 291] width 661 height 78
drag, startPoint x: 820, startPoint y: 273, endPoint x: 914, endPoint y: 283, distance: 94.5
click at [914, 283] on div "Group Health Insurance Employee, spouse, children Coverage: ₹5 Lakhs" at bounding box center [570, 291] width 766 height 78
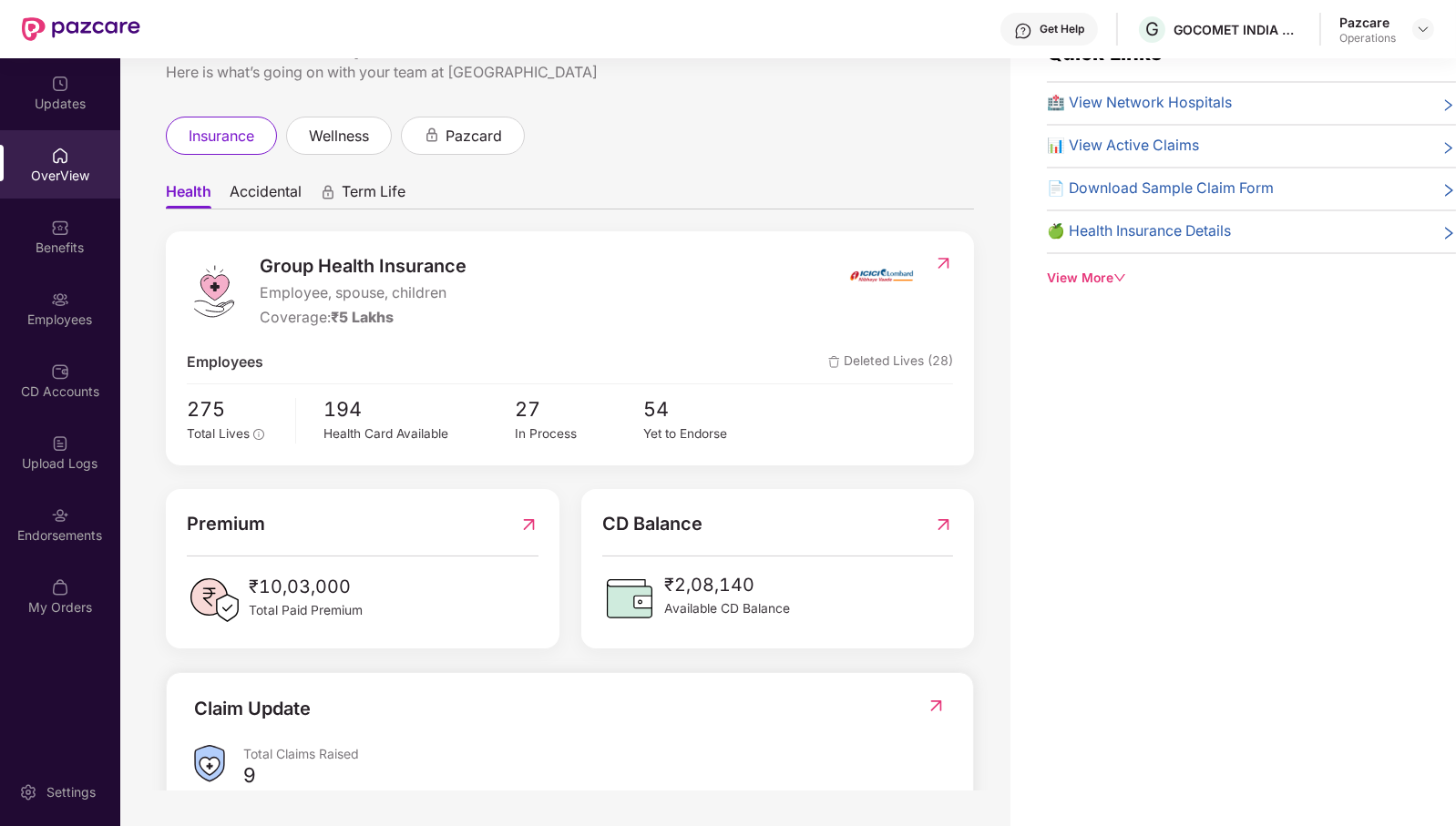
click at [913, 327] on div at bounding box center [901, 291] width 106 height 78
click at [56, 523] on img at bounding box center [60, 516] width 19 height 19
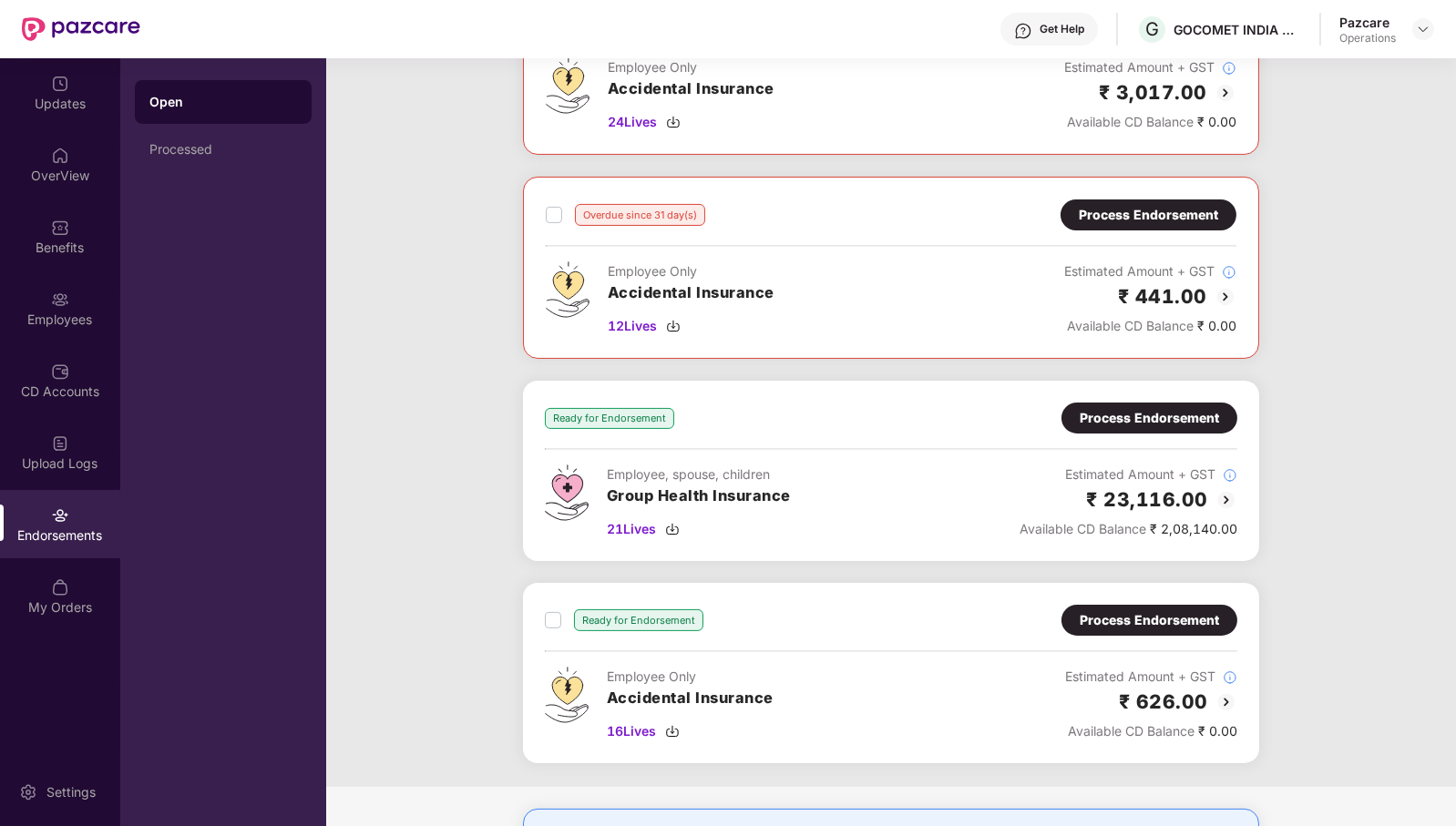
scroll to position [684, 0]
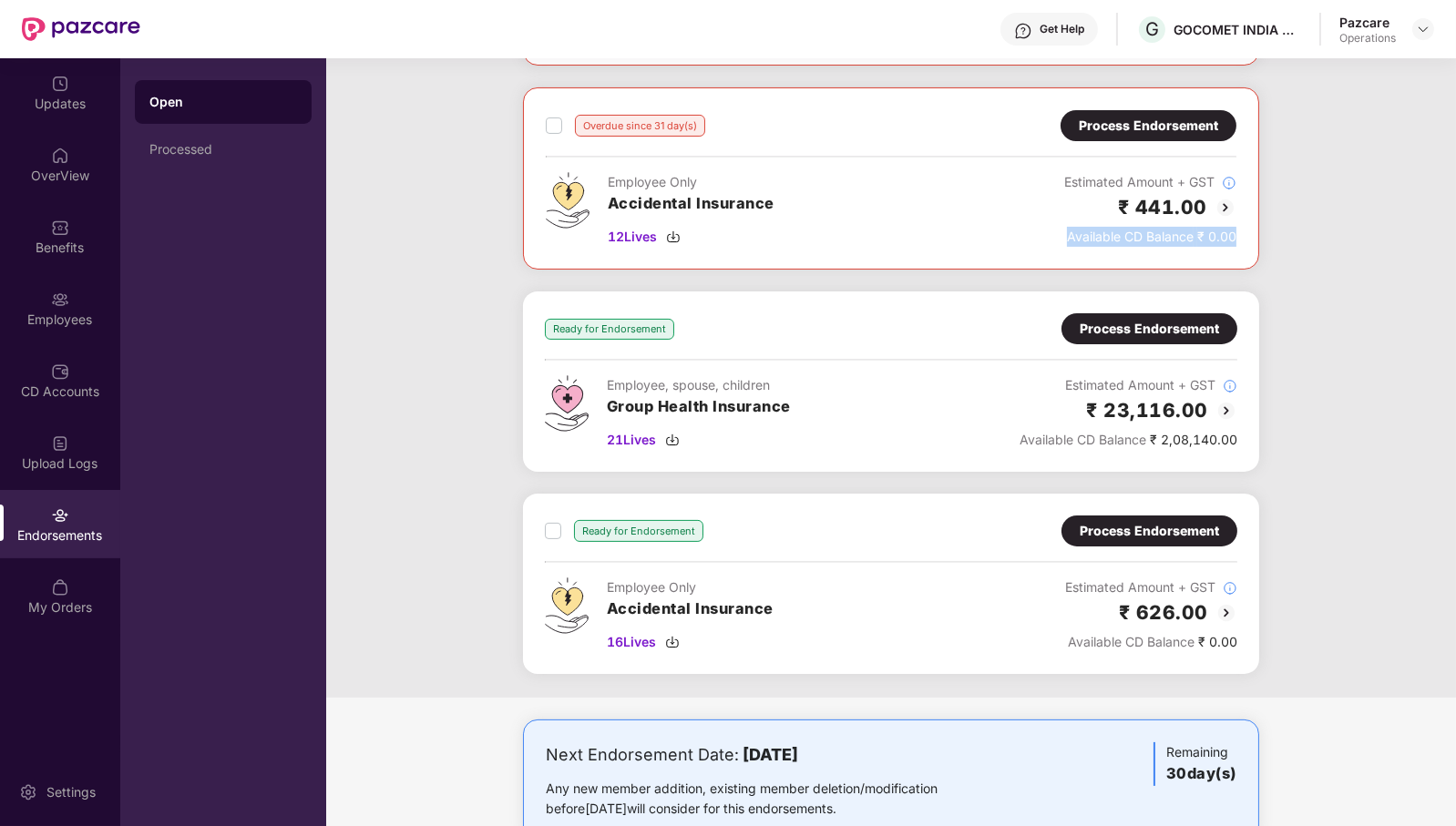
drag, startPoint x: 1240, startPoint y: 232, endPoint x: 877, endPoint y: 230, distance: 363.0
click at [1026, 235] on div "Overdue since 31 day(s) Process Endorsement Employee Only Accidental Insurance …" at bounding box center [891, 179] width 737 height 183
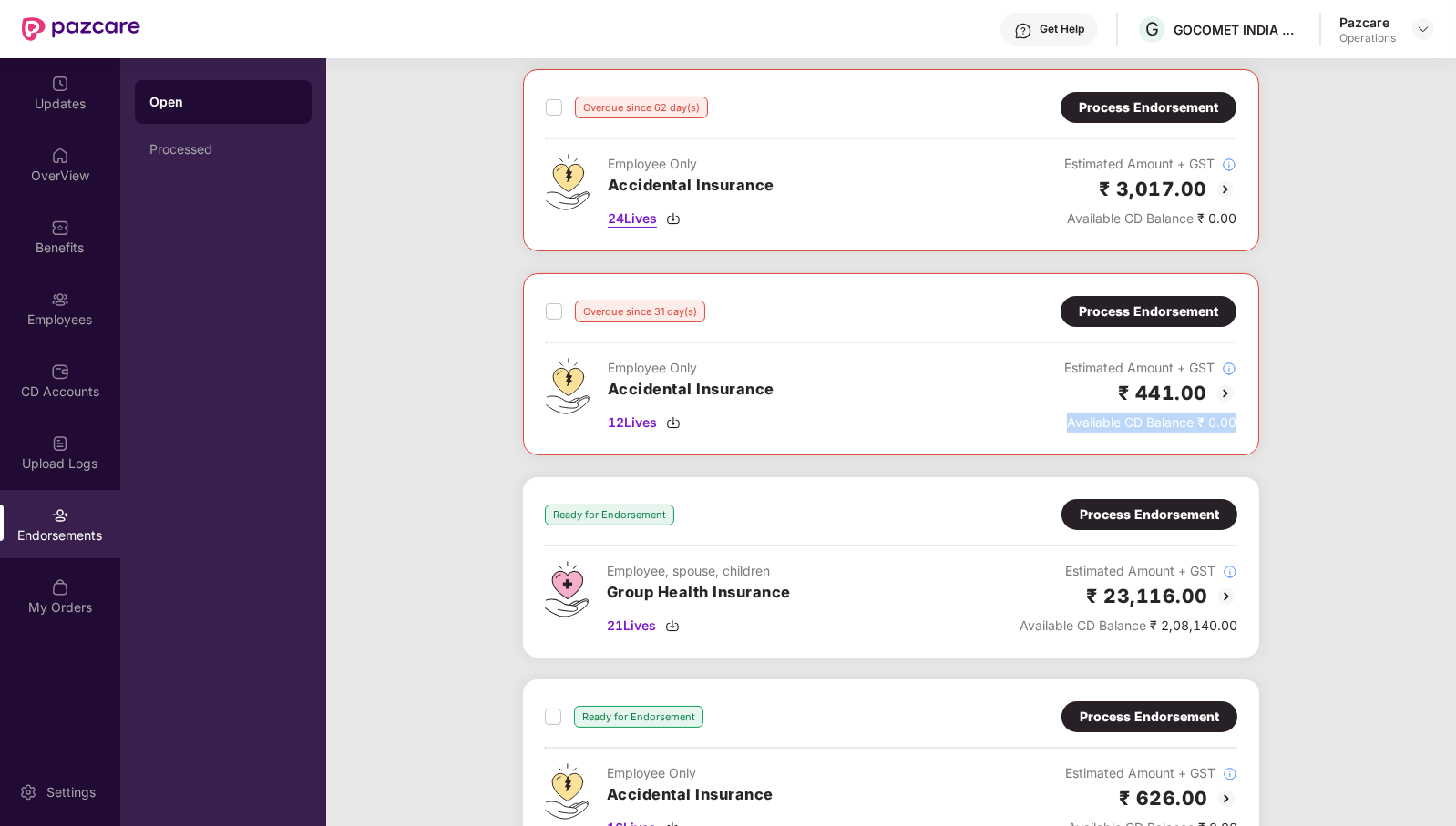
scroll to position [456, 0]
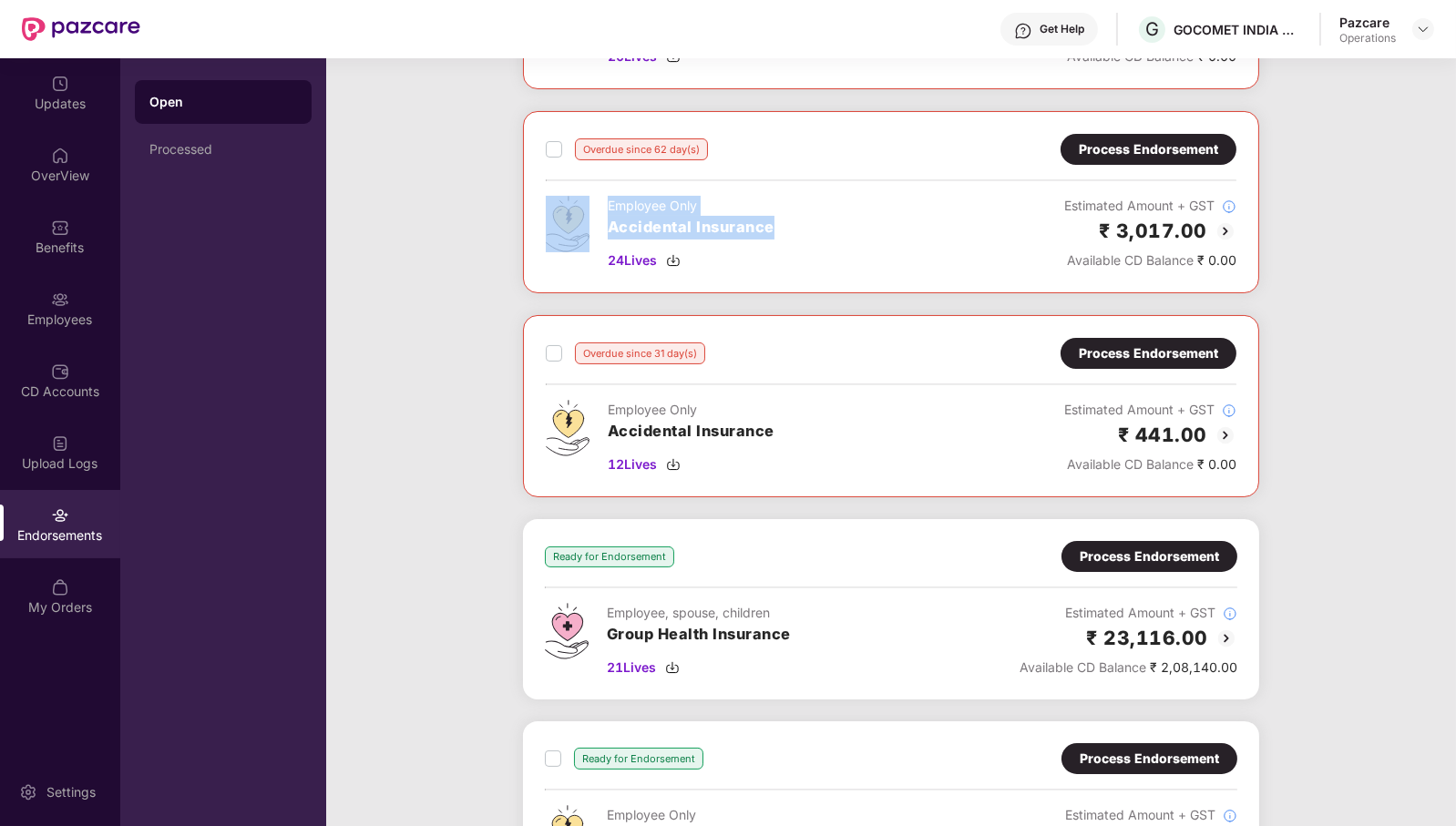
drag, startPoint x: 803, startPoint y: 229, endPoint x: 572, endPoint y: 233, distance: 231.0
click at [572, 233] on div "Employee Only Accidental Insurance 24 Lives Estimated Amount + GST ₹ 3,017.00 A…" at bounding box center [891, 233] width 691 height 75
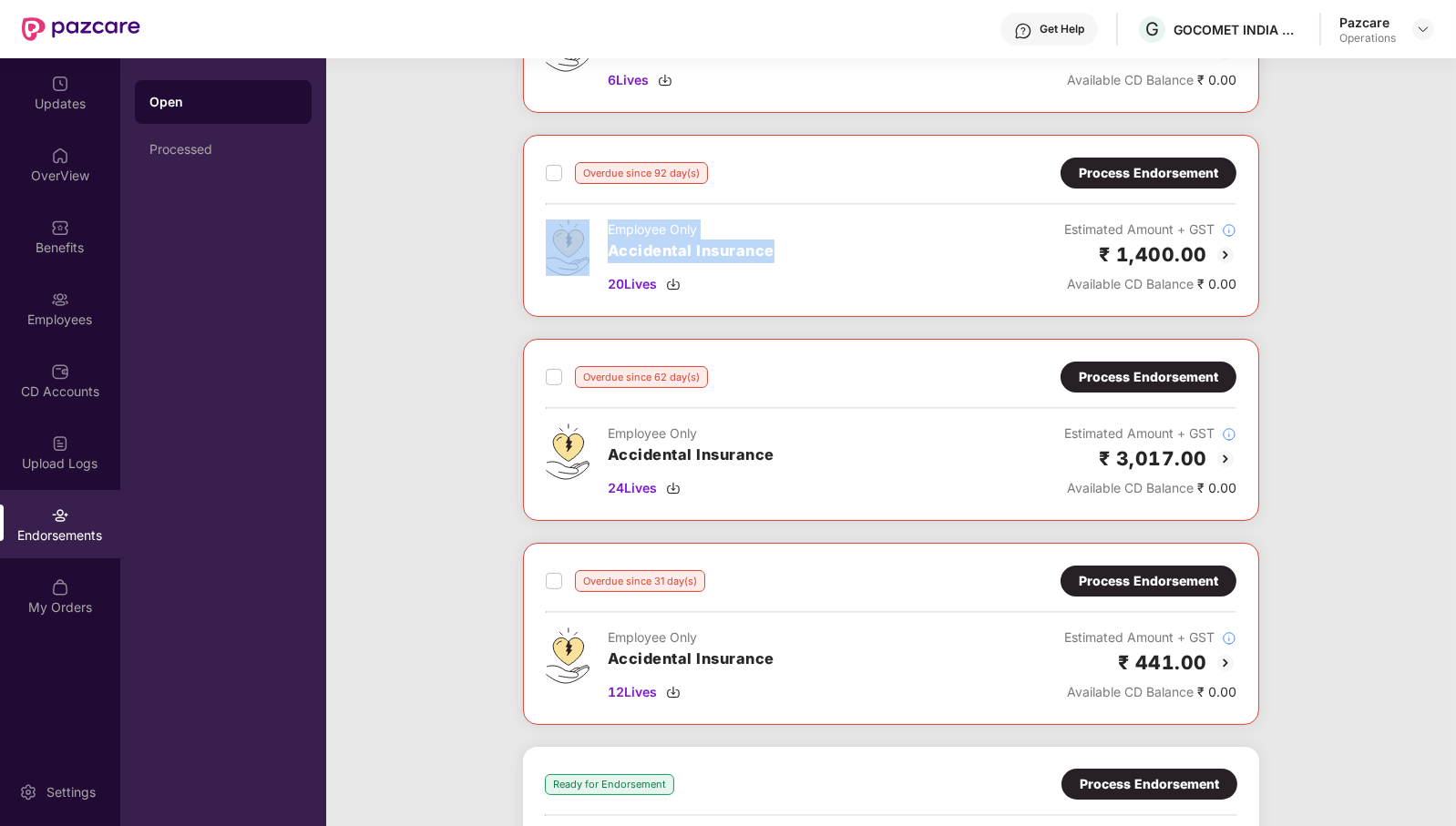
drag, startPoint x: 790, startPoint y: 255, endPoint x: 759, endPoint y: 251, distance: 31.3
click at [597, 252] on div "Employee Only Accidental Insurance 20 Lives Estimated Amount + GST ₹ 1,400.00 A…" at bounding box center [891, 257] width 691 height 75
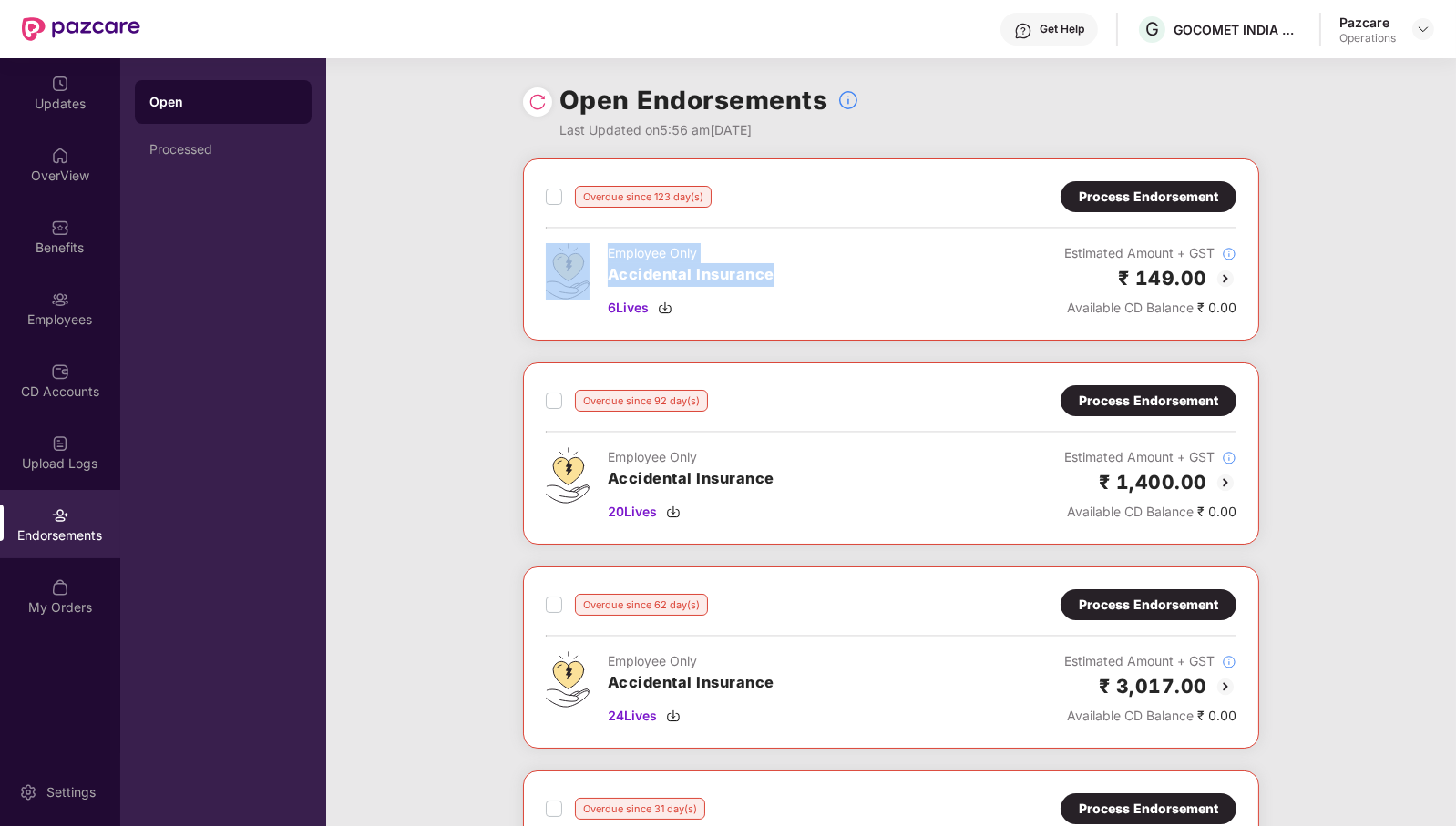
drag, startPoint x: 788, startPoint y: 271, endPoint x: 570, endPoint y: 271, distance: 218.0
click at [570, 271] on div "Employee Only Accidental Insurance 6 Lives Estimated Amount + GST ₹ 149.00 Avai…" at bounding box center [891, 281] width 691 height 75
drag, startPoint x: 1244, startPoint y: 305, endPoint x: 1012, endPoint y: 319, distance: 232.4
click at [1012, 319] on div "Overdue since 123 day(s) Process Endorsement Employee Only Accidental Insurance…" at bounding box center [891, 249] width 737 height 183
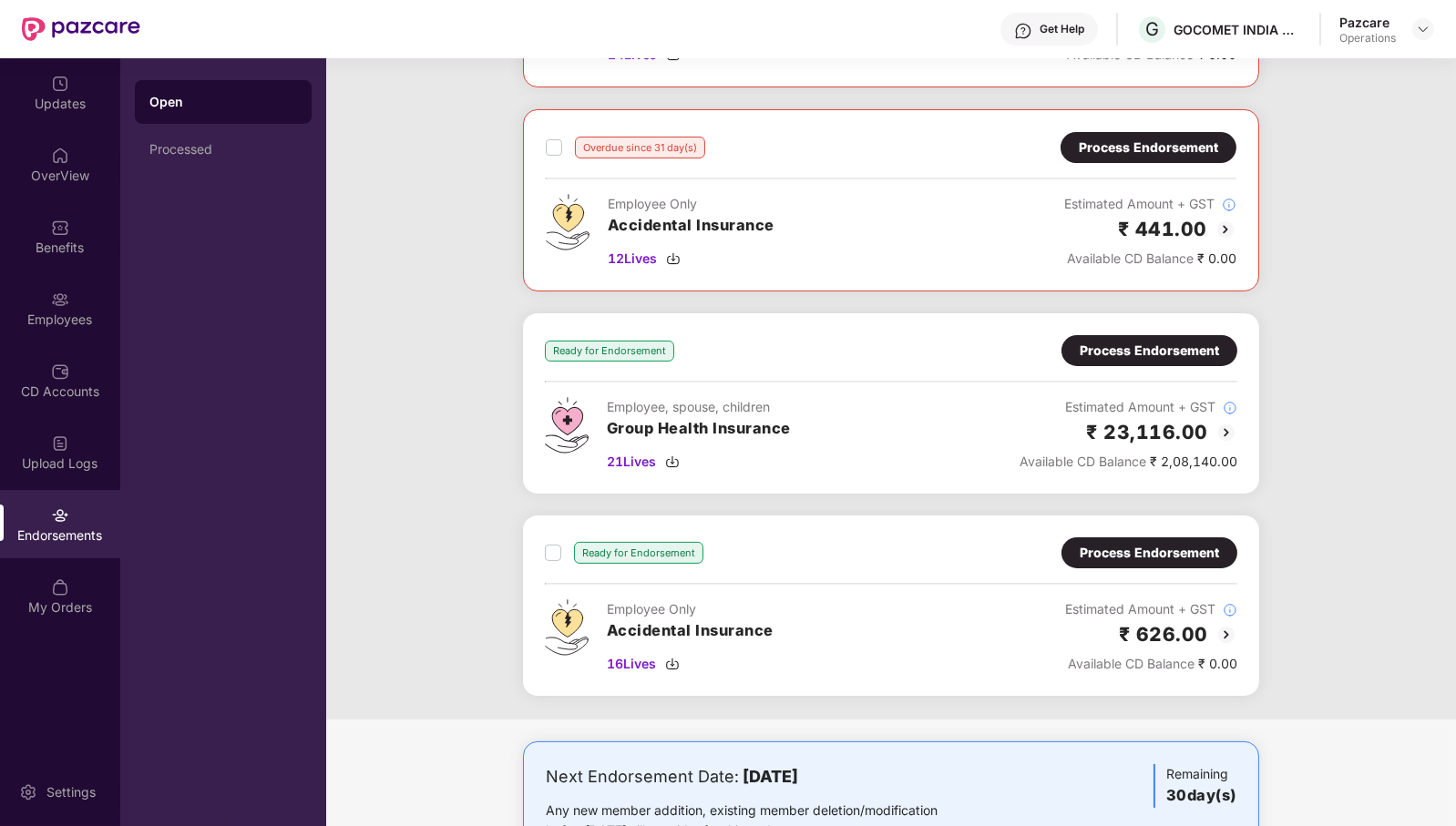
scroll to position [727, 0]
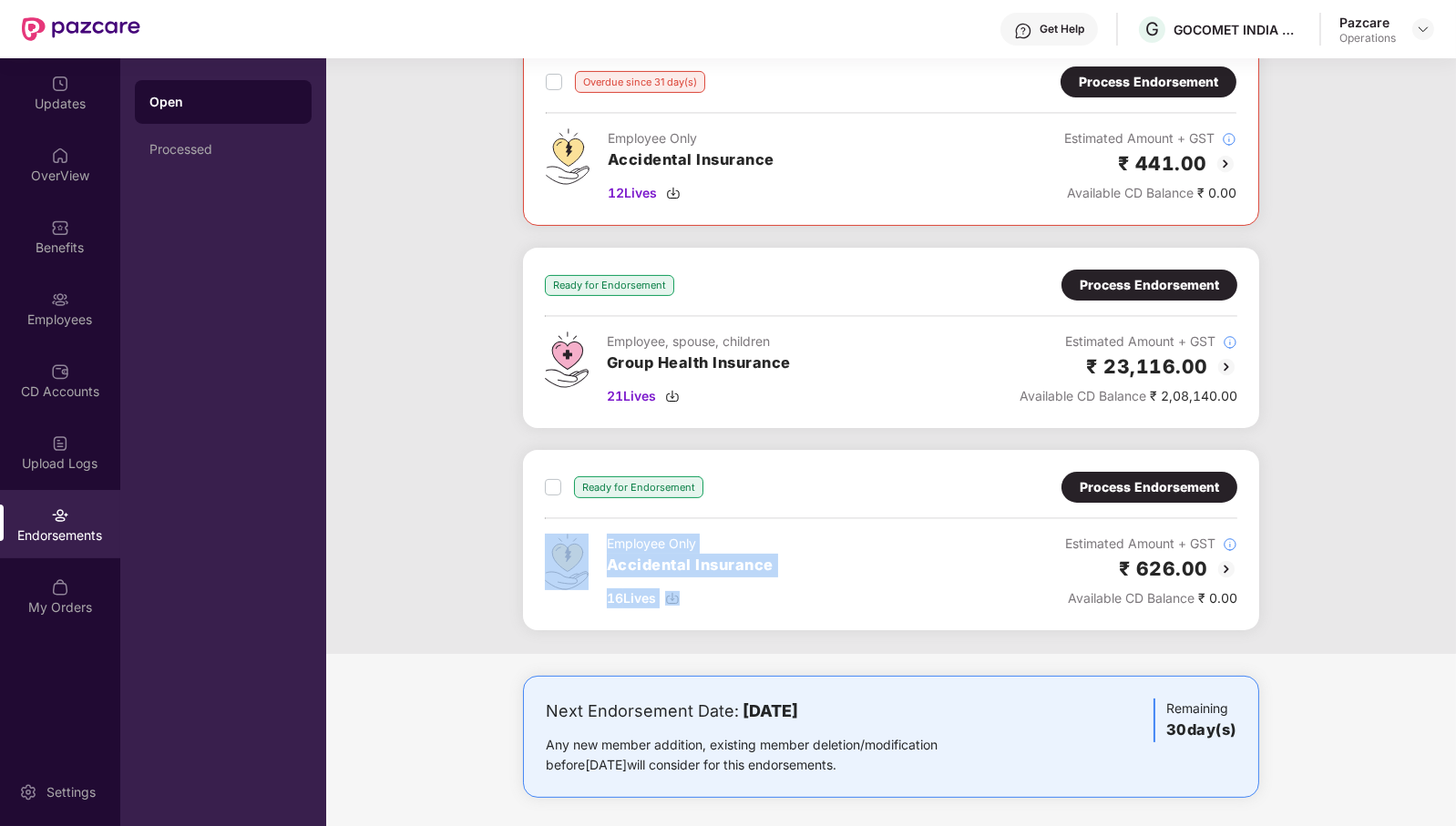
drag, startPoint x: 703, startPoint y: 592, endPoint x: 531, endPoint y: 523, distance: 185.3
click at [531, 523] on div "Ready for Endorsement Process Endorsement Employee Only Accidental Insurance 16…" at bounding box center [891, 540] width 737 height 181
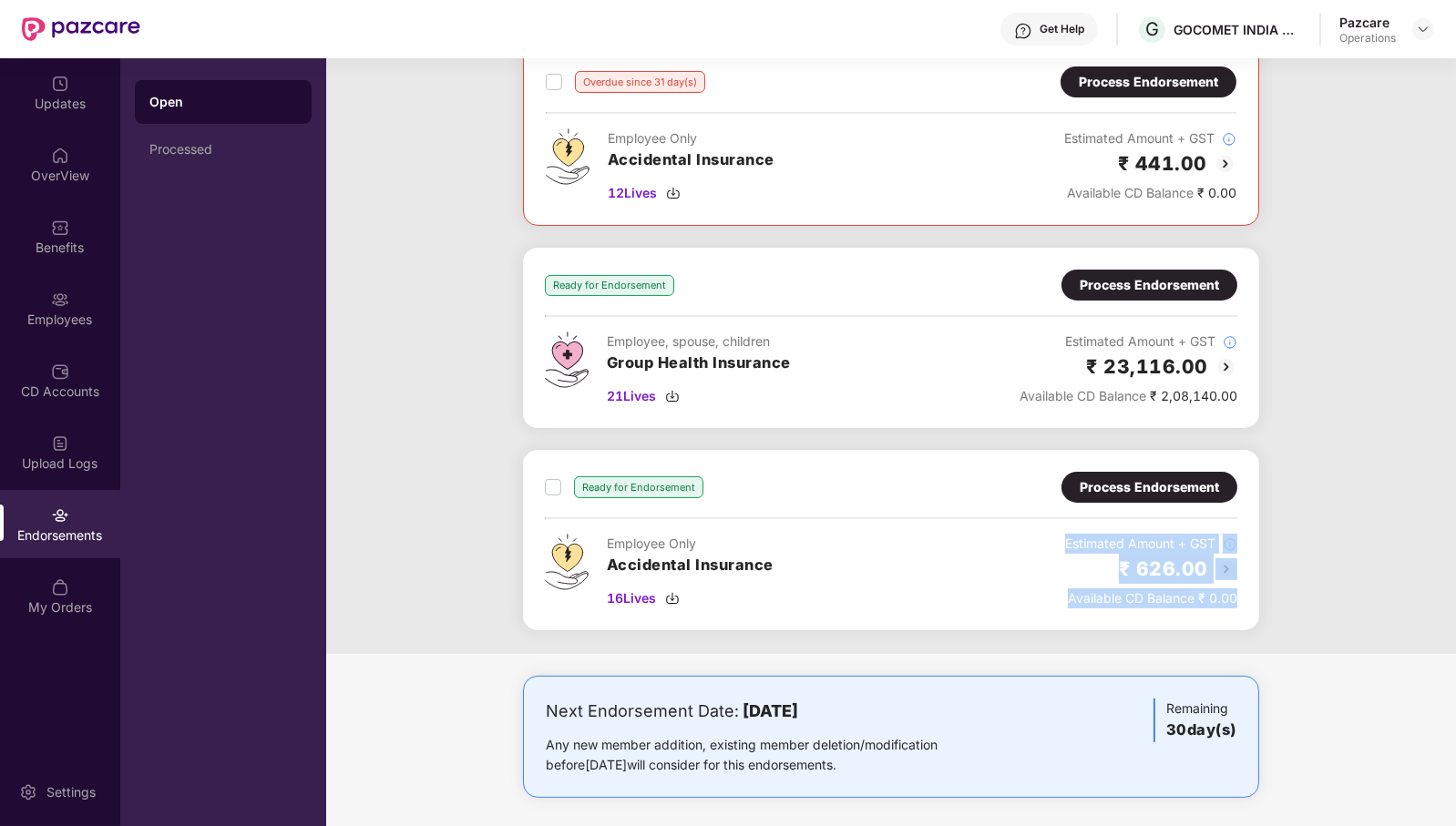
drag, startPoint x: 1237, startPoint y: 596, endPoint x: 1057, endPoint y: 523, distance: 194.2
click at [1057, 523] on div "Ready for Endorsement Process Endorsement Employee Only Accidental Insurance 16…" at bounding box center [891, 540] width 737 height 181
click at [1353, 452] on div "Overdue since 123 day(s) Process Endorsement Employee Only Accidental Insurance…" at bounding box center [891, 42] width 1130 height 1223
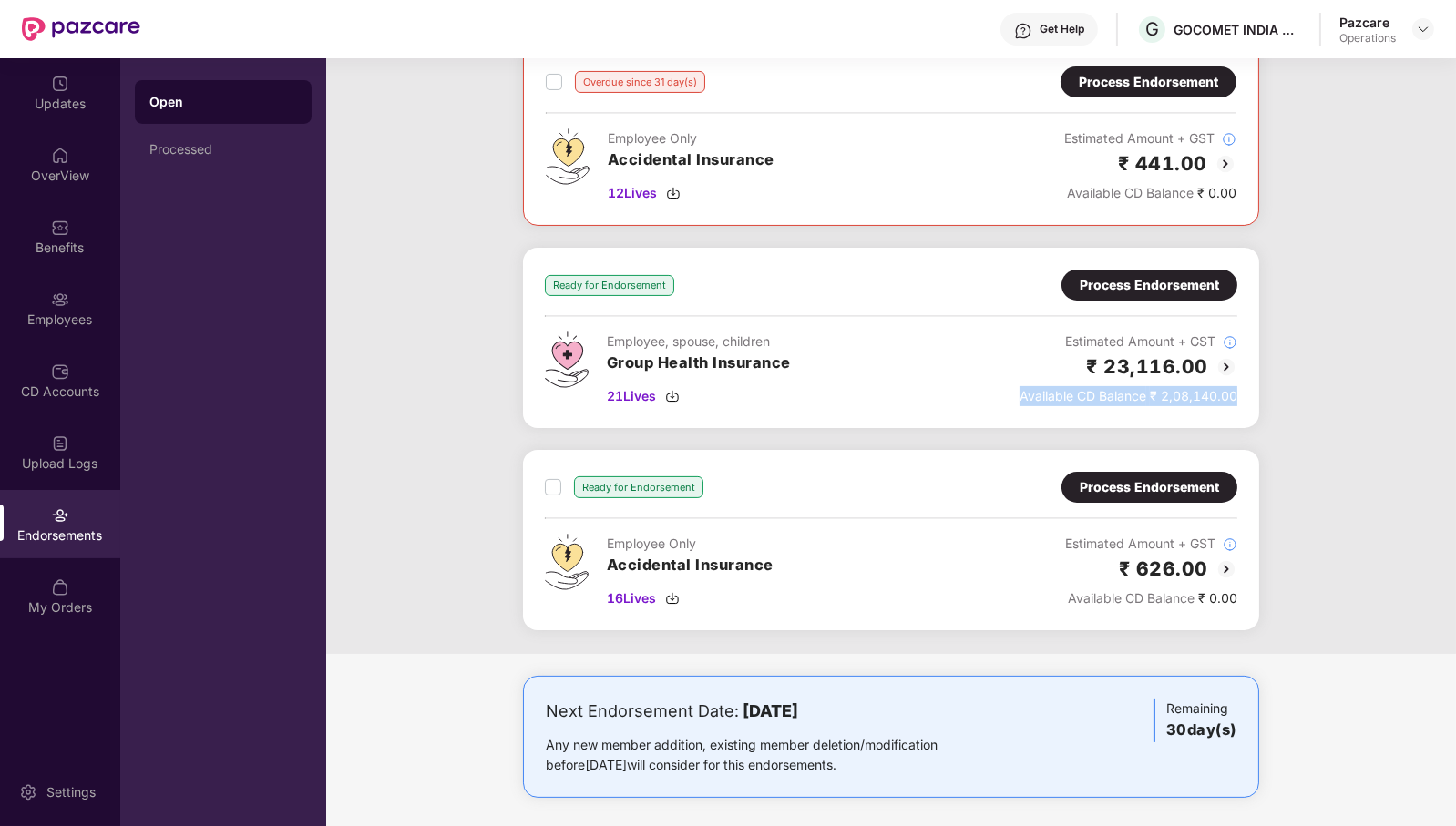
drag, startPoint x: 1241, startPoint y: 393, endPoint x: 991, endPoint y: 400, distance: 250.1
click at [991, 400] on div "Ready for Endorsement Process Endorsement Employee, spouse, children Group Heal…" at bounding box center [891, 338] width 737 height 181
drag, startPoint x: 1065, startPoint y: 352, endPoint x: 1310, endPoint y: 356, distance: 245.0
click at [1310, 356] on div "Overdue since 123 day(s) Process Endorsement Employee Only Accidental Insurance…" at bounding box center [891, 42] width 1130 height 1223
click at [1164, 283] on div "Process Endorsement" at bounding box center [1149, 285] width 140 height 20
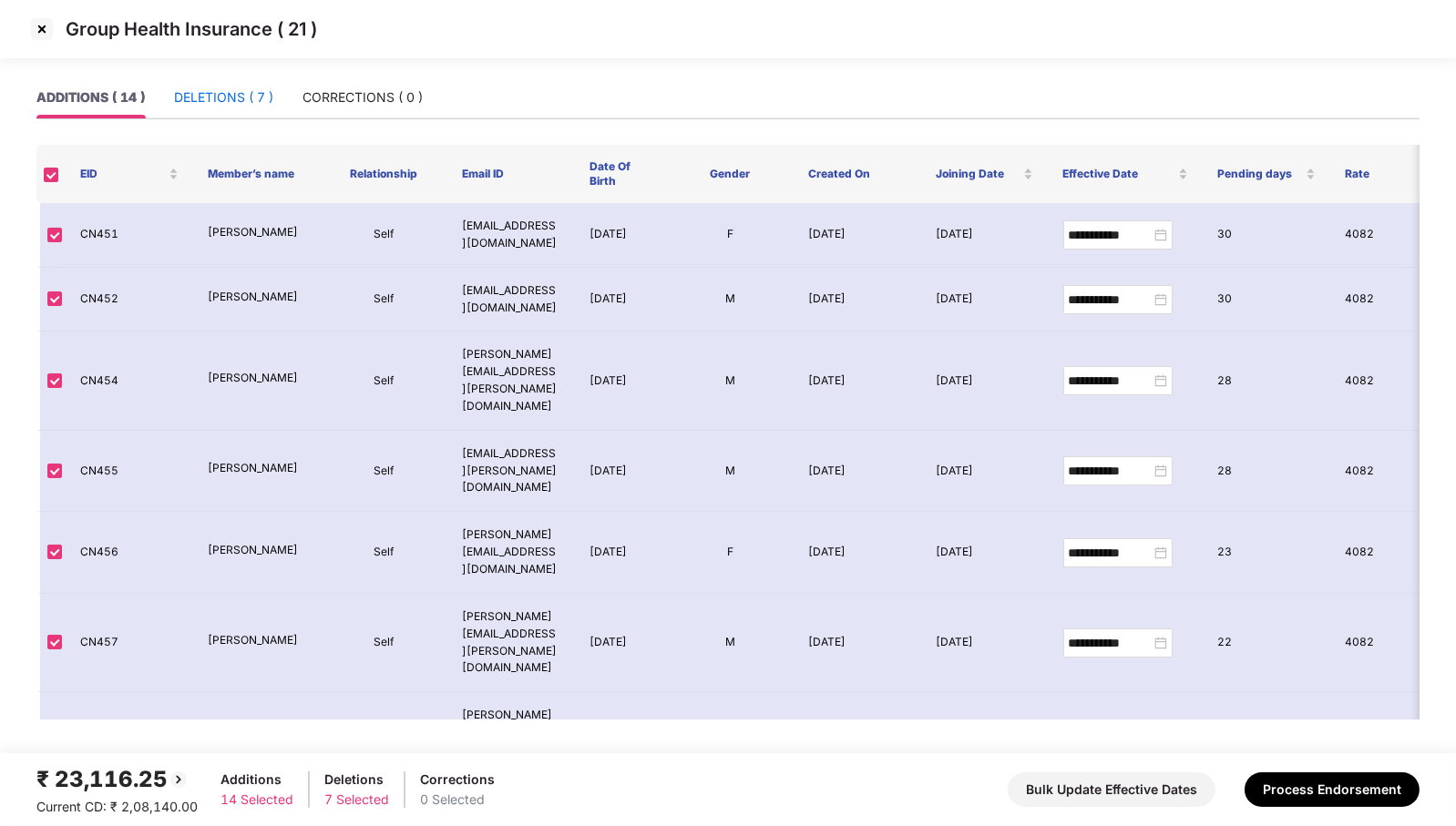
click at [205, 94] on div "DELETIONS ( 7 )" at bounding box center [223, 97] width 99 height 20
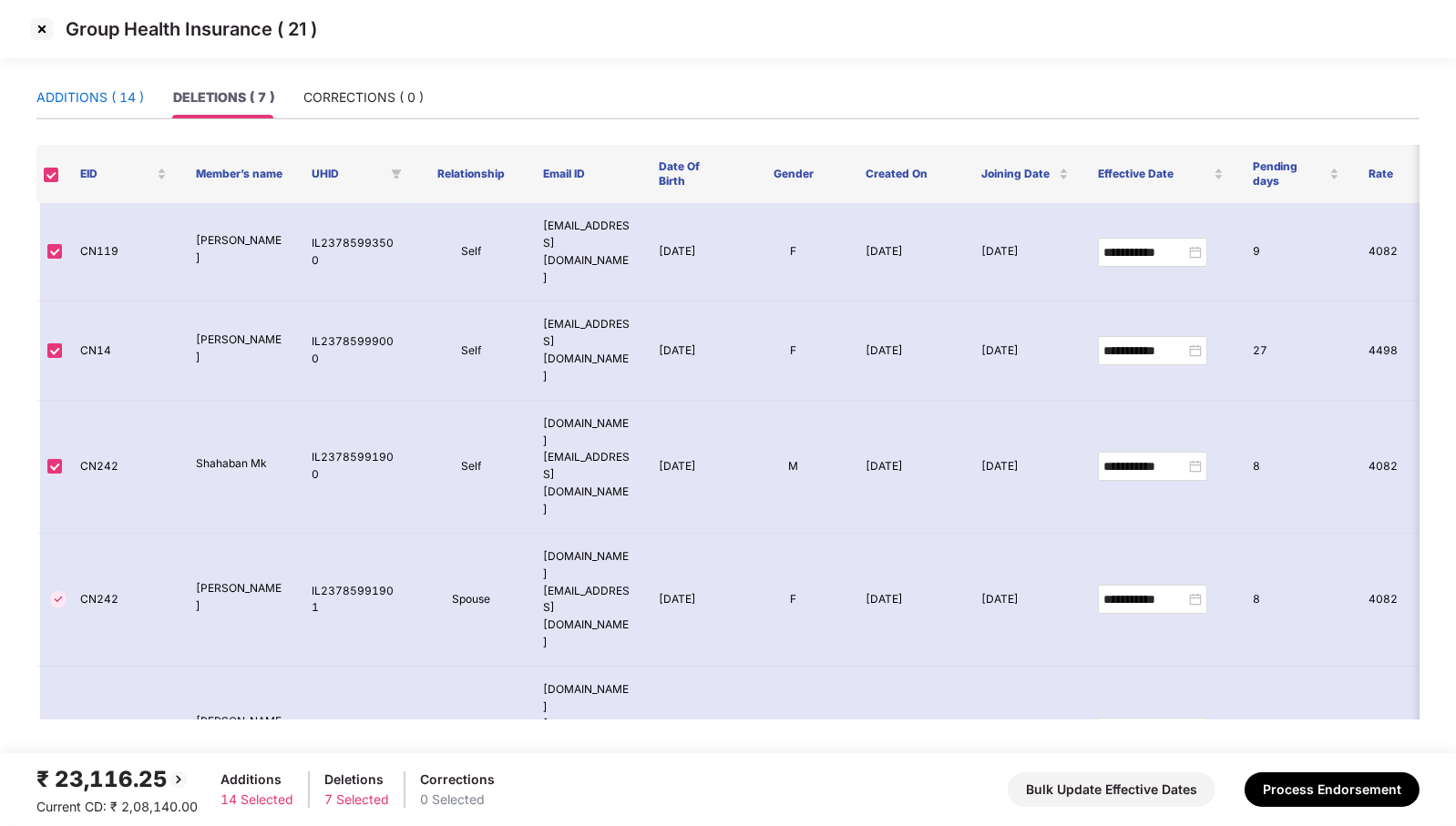
click at [106, 99] on div "ADDITIONS ( 14 )" at bounding box center [89, 97] width 107 height 20
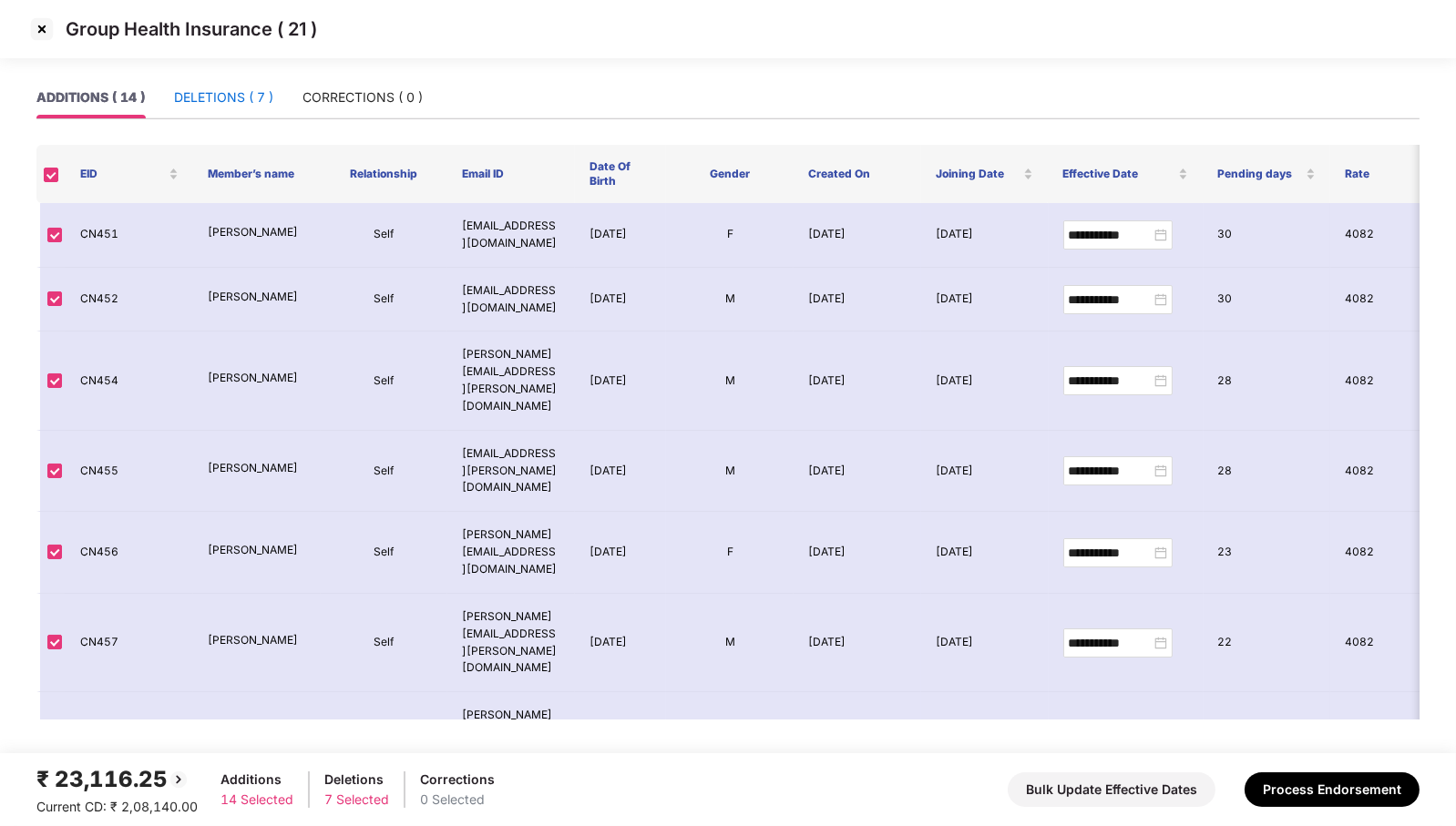
click at [199, 99] on div "DELETIONS ( 7 )" at bounding box center [223, 97] width 99 height 20
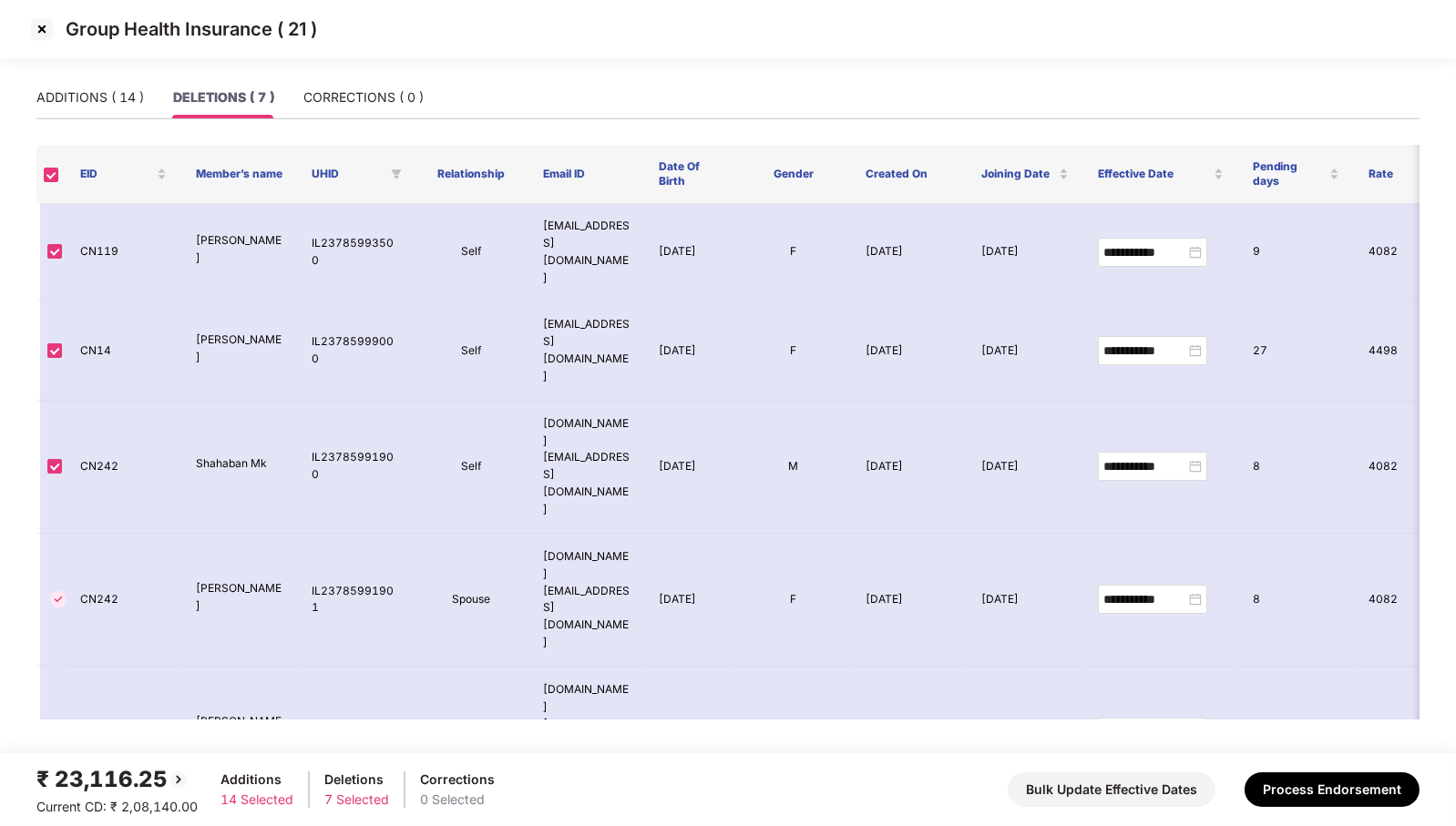
click at [42, 31] on img at bounding box center [42, 29] width 29 height 29
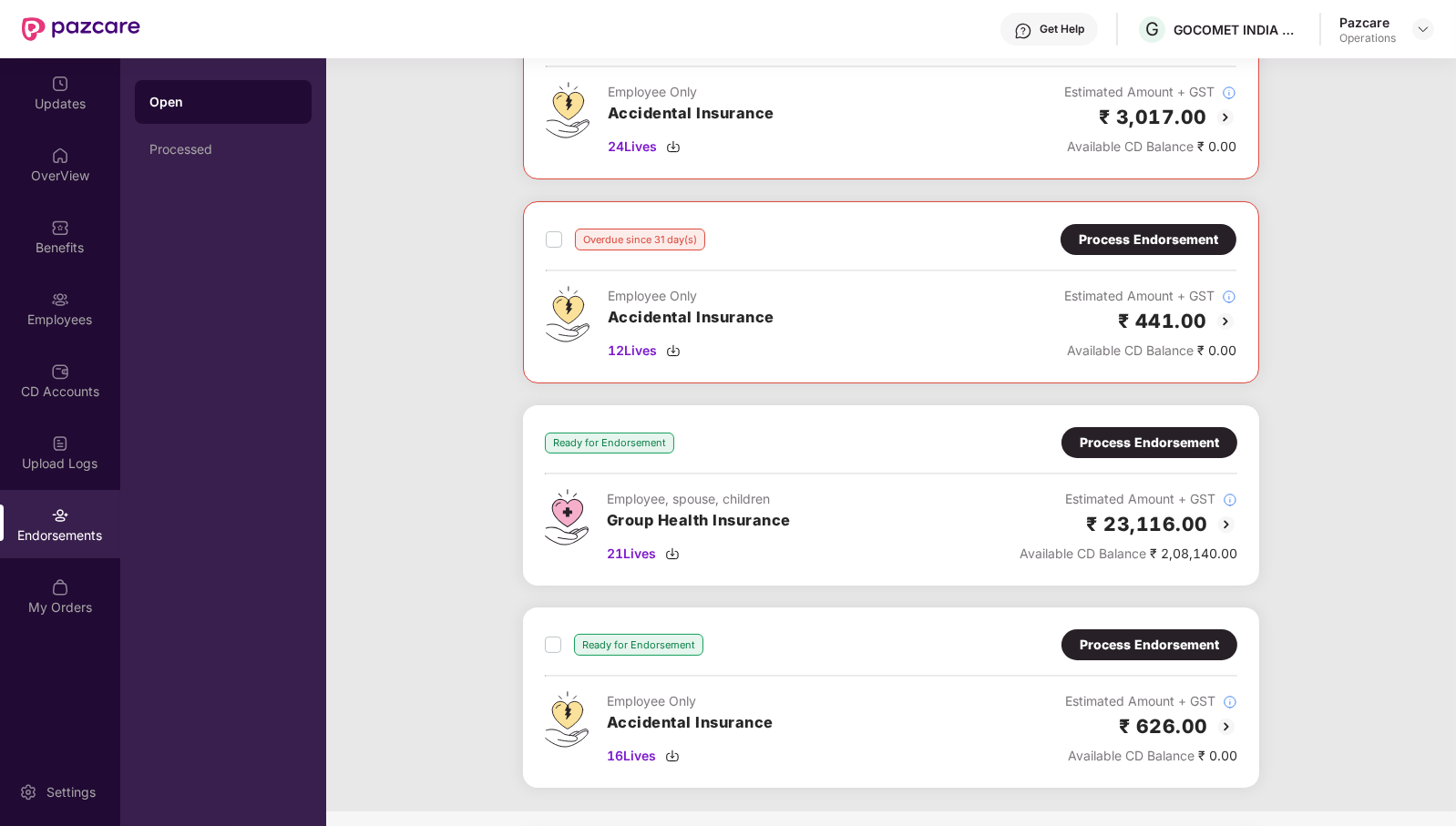
scroll to position [727, 0]
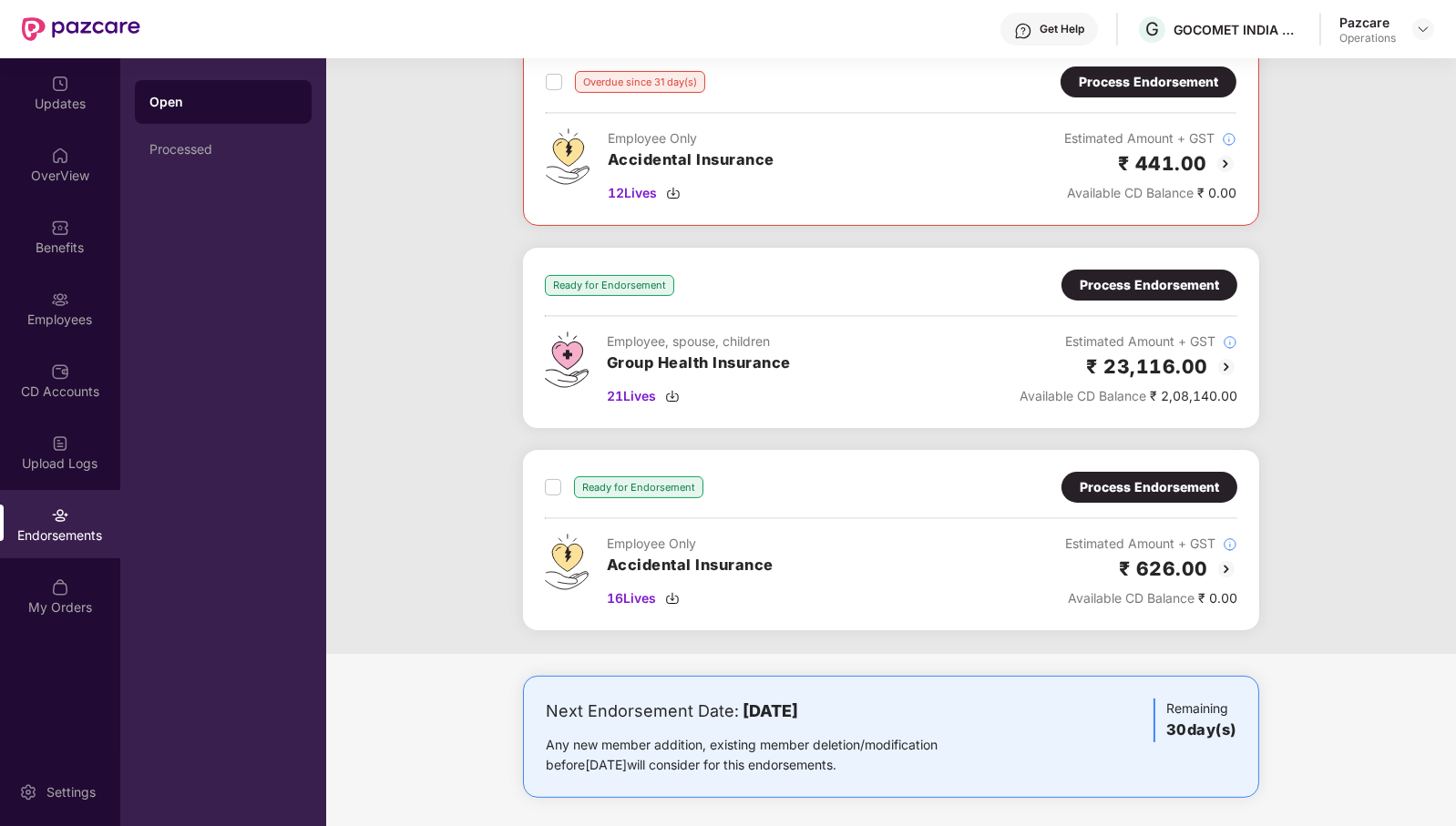
click at [1185, 280] on div "Process Endorsement" at bounding box center [1149, 285] width 140 height 20
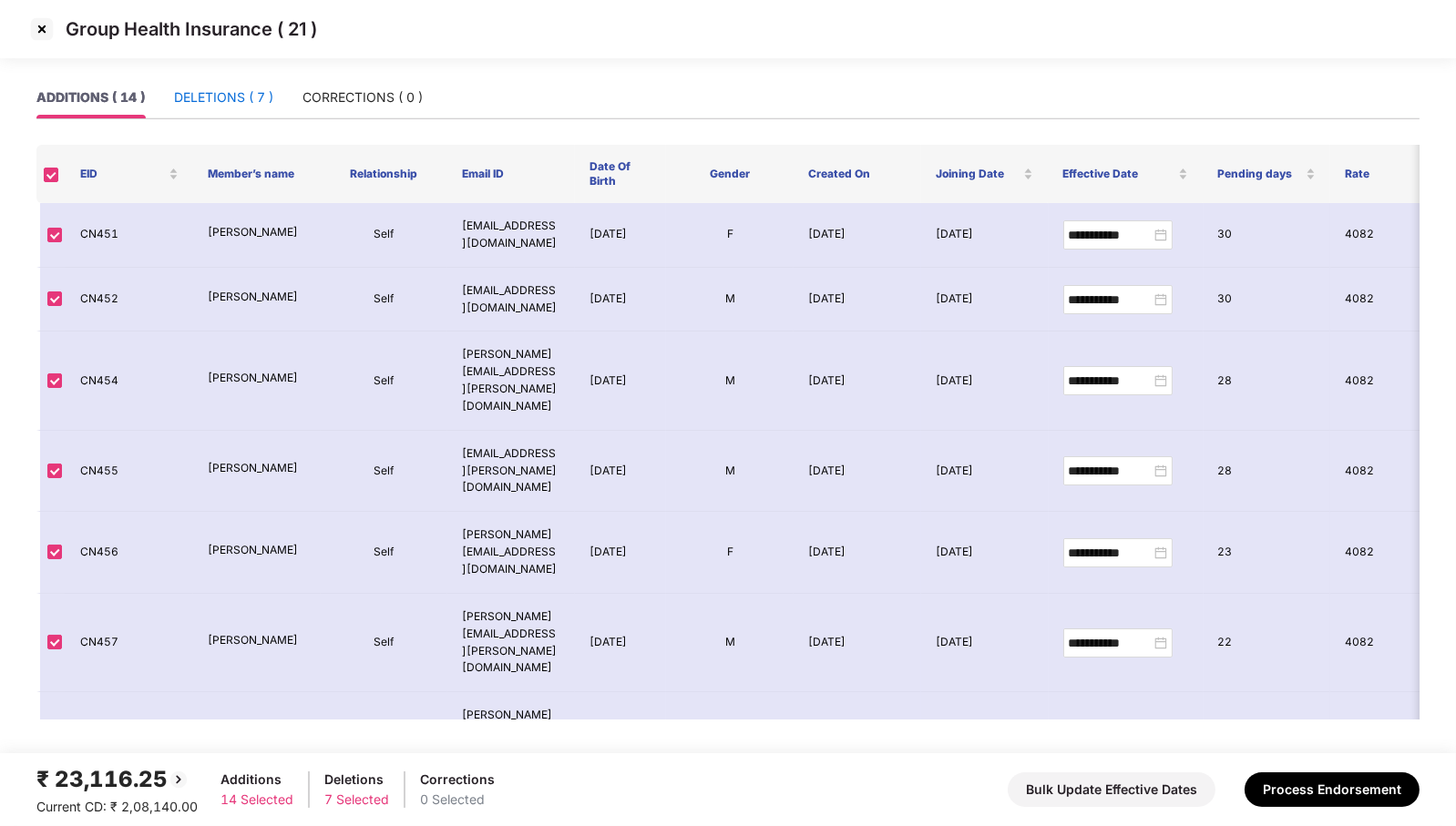
click at [233, 100] on div "DELETIONS ( 7 )" at bounding box center [223, 97] width 99 height 20
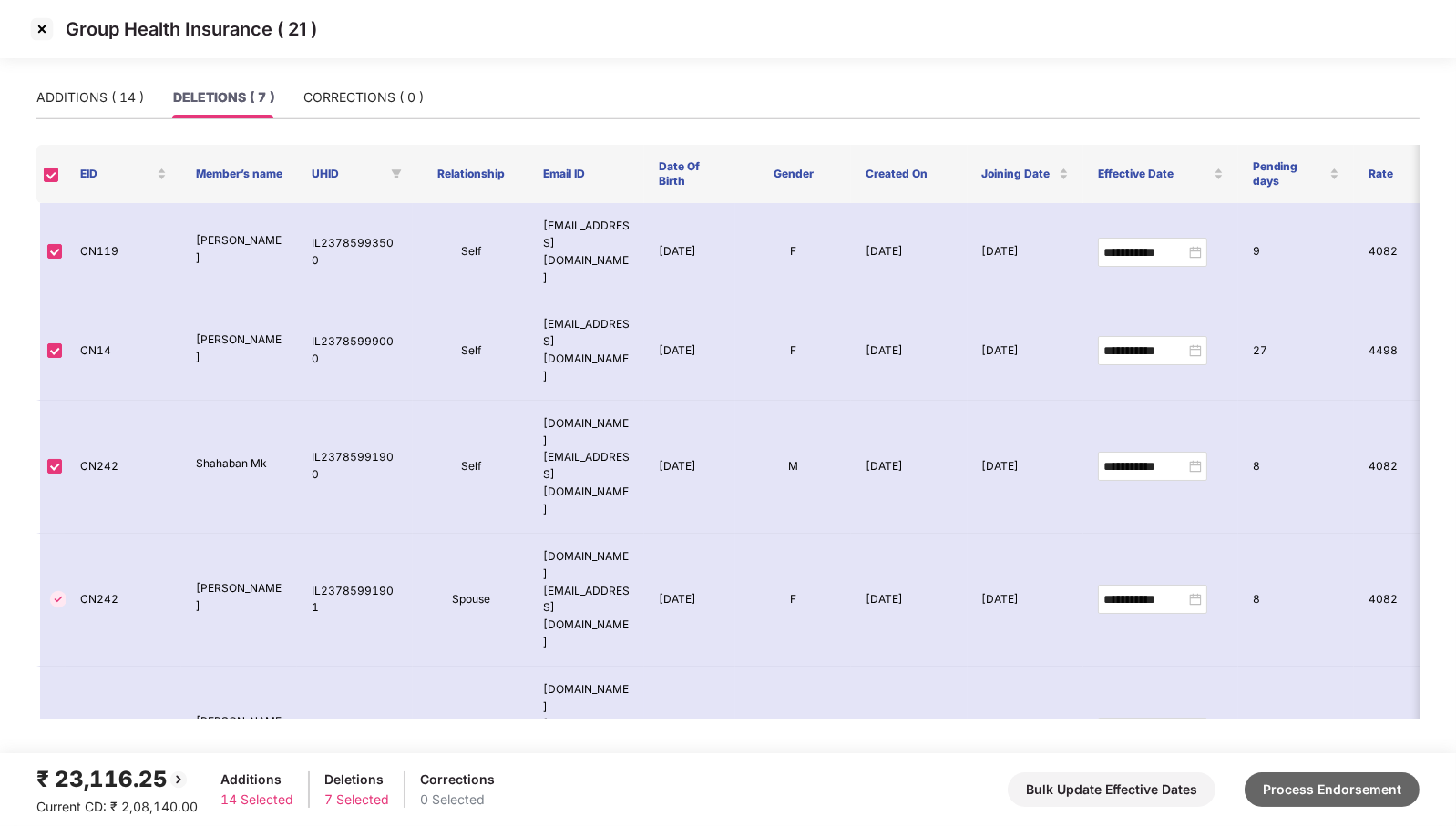
click at [1313, 791] on button "Process Endorsement" at bounding box center [1332, 790] width 175 height 34
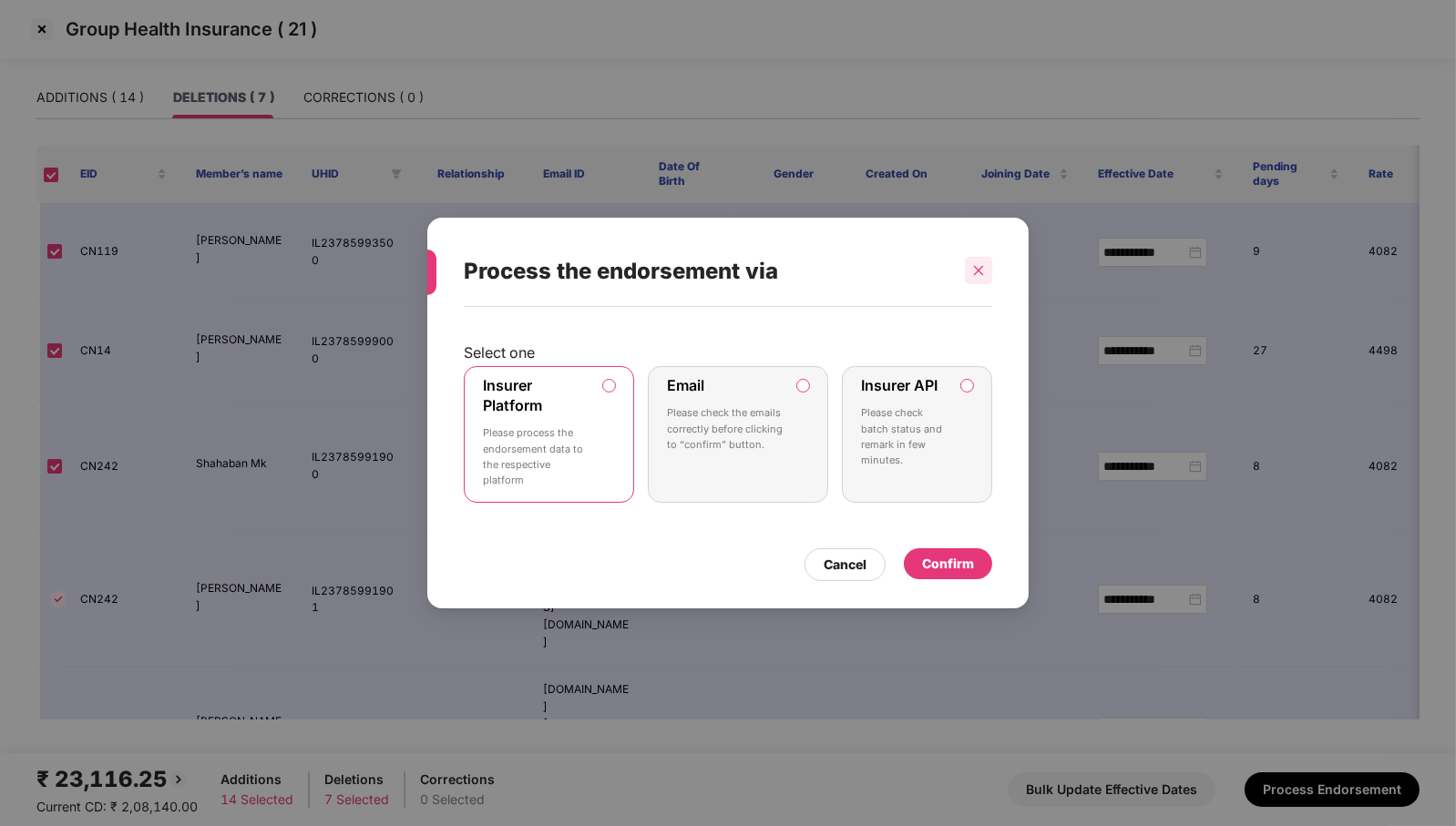
click at [979, 281] on div at bounding box center [979, 271] width 28 height 28
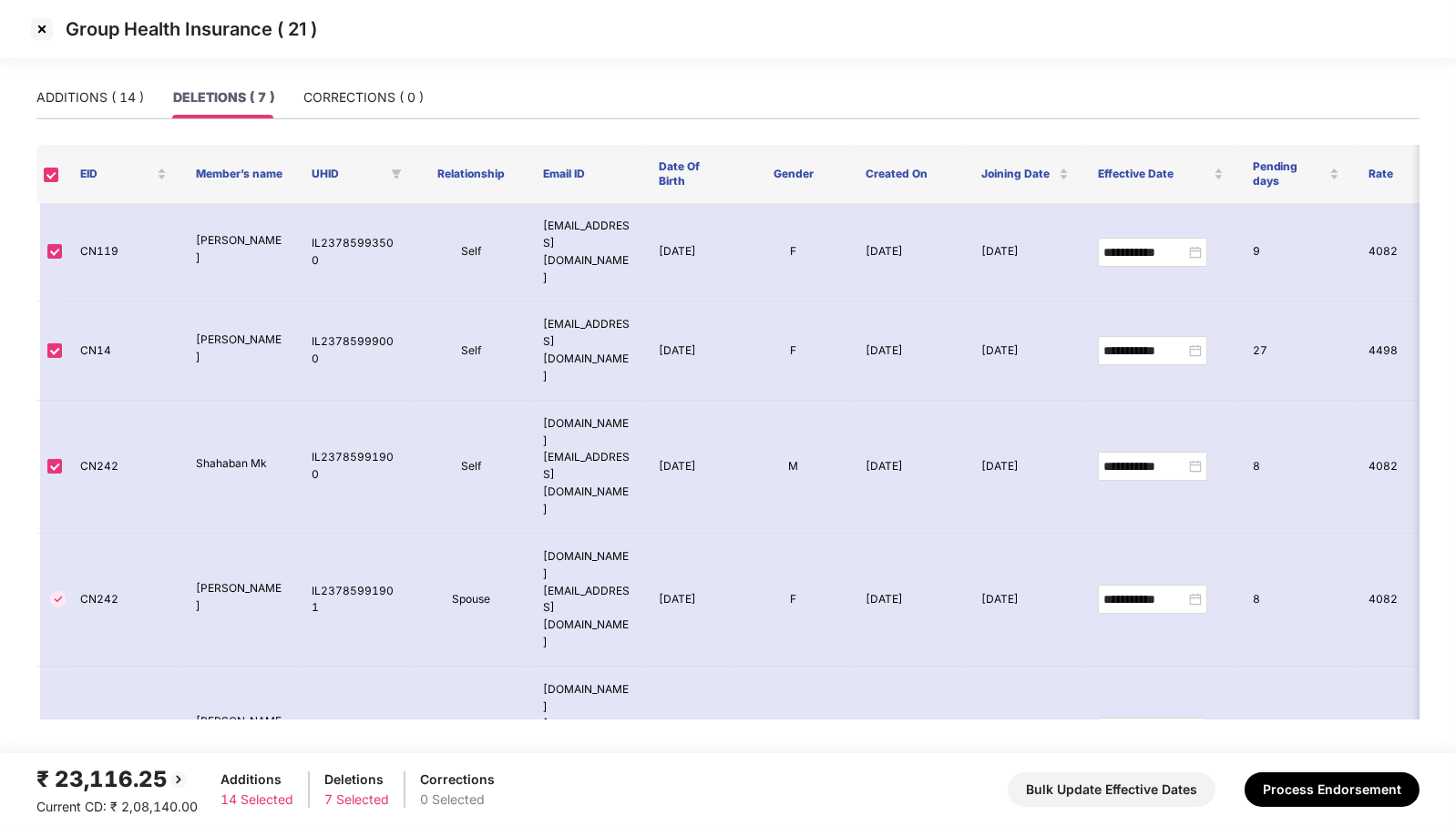
click at [41, 29] on img at bounding box center [42, 29] width 29 height 29
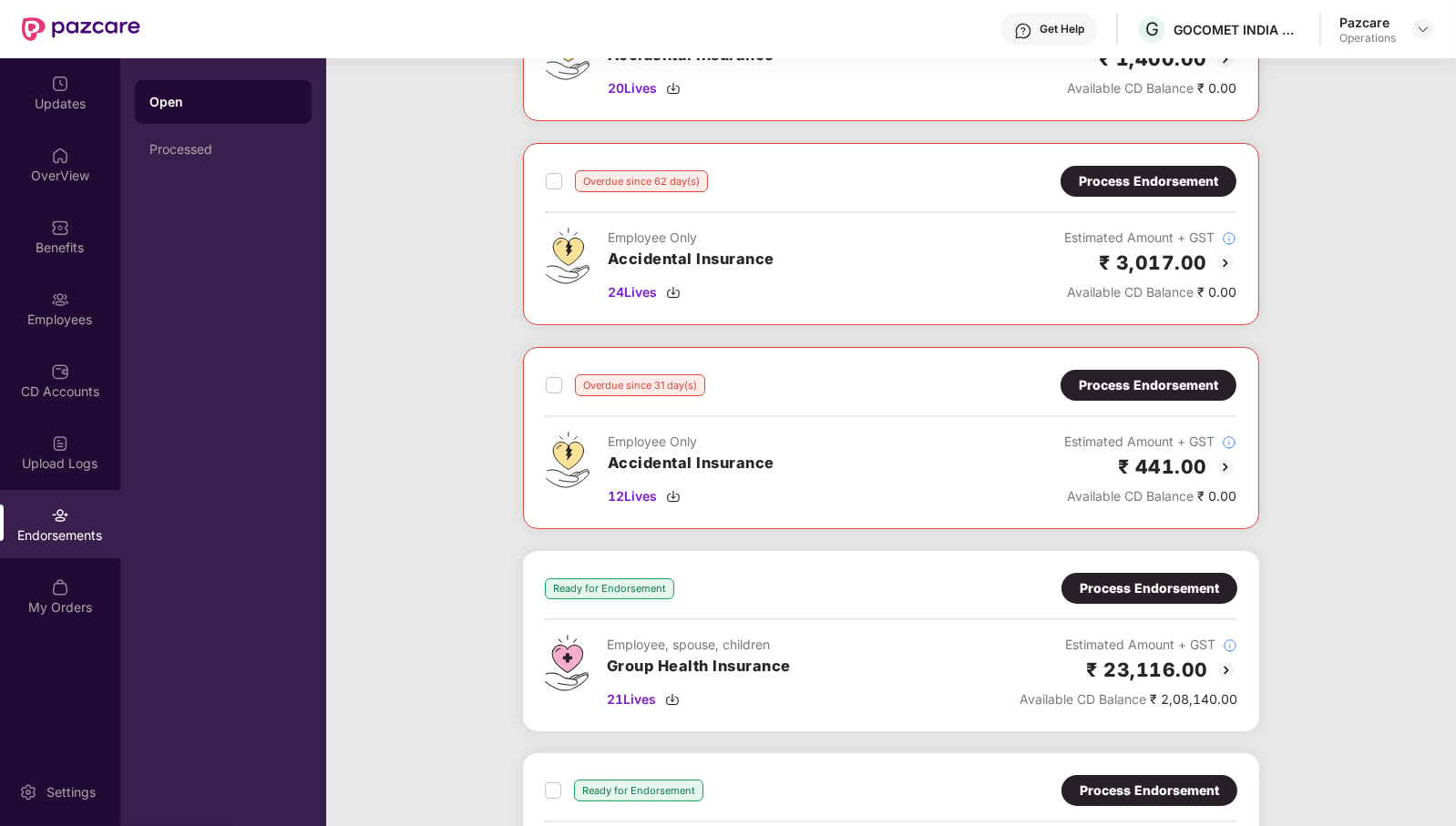
scroll to position [727, 0]
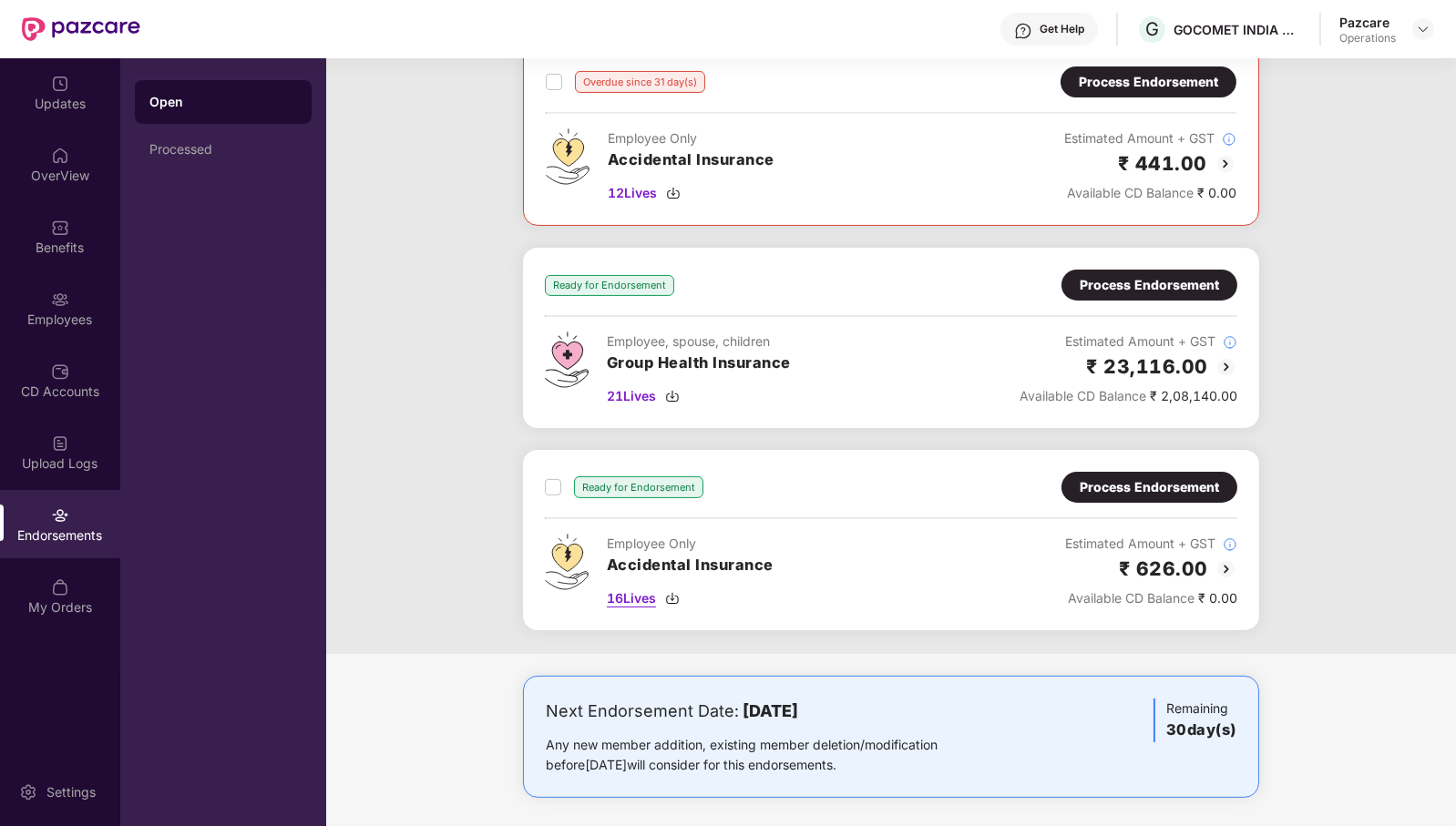
click at [644, 588] on span "16 Lives" at bounding box center [632, 598] width 49 height 20
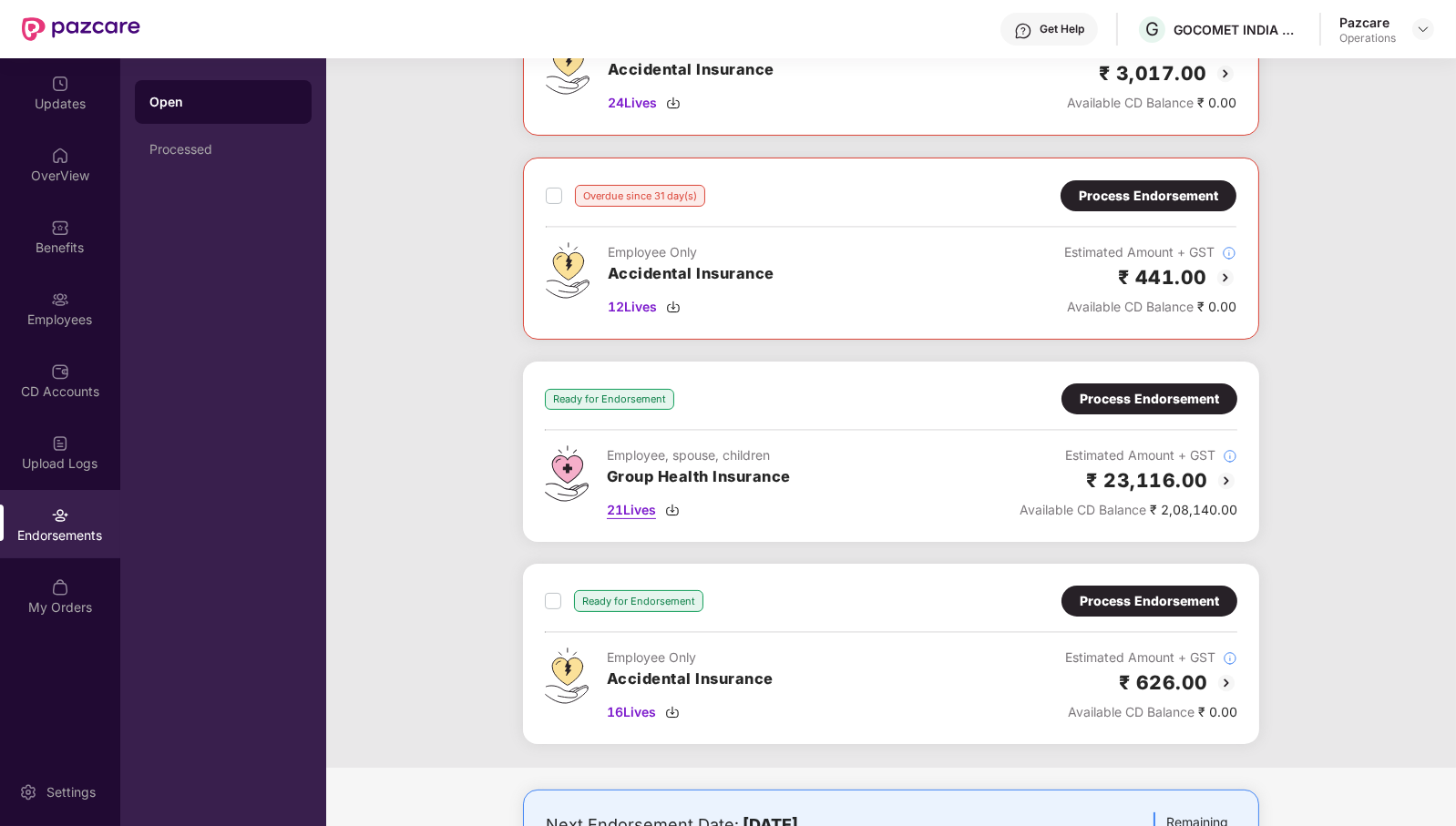
click at [651, 503] on span "21 Lives" at bounding box center [632, 510] width 49 height 20
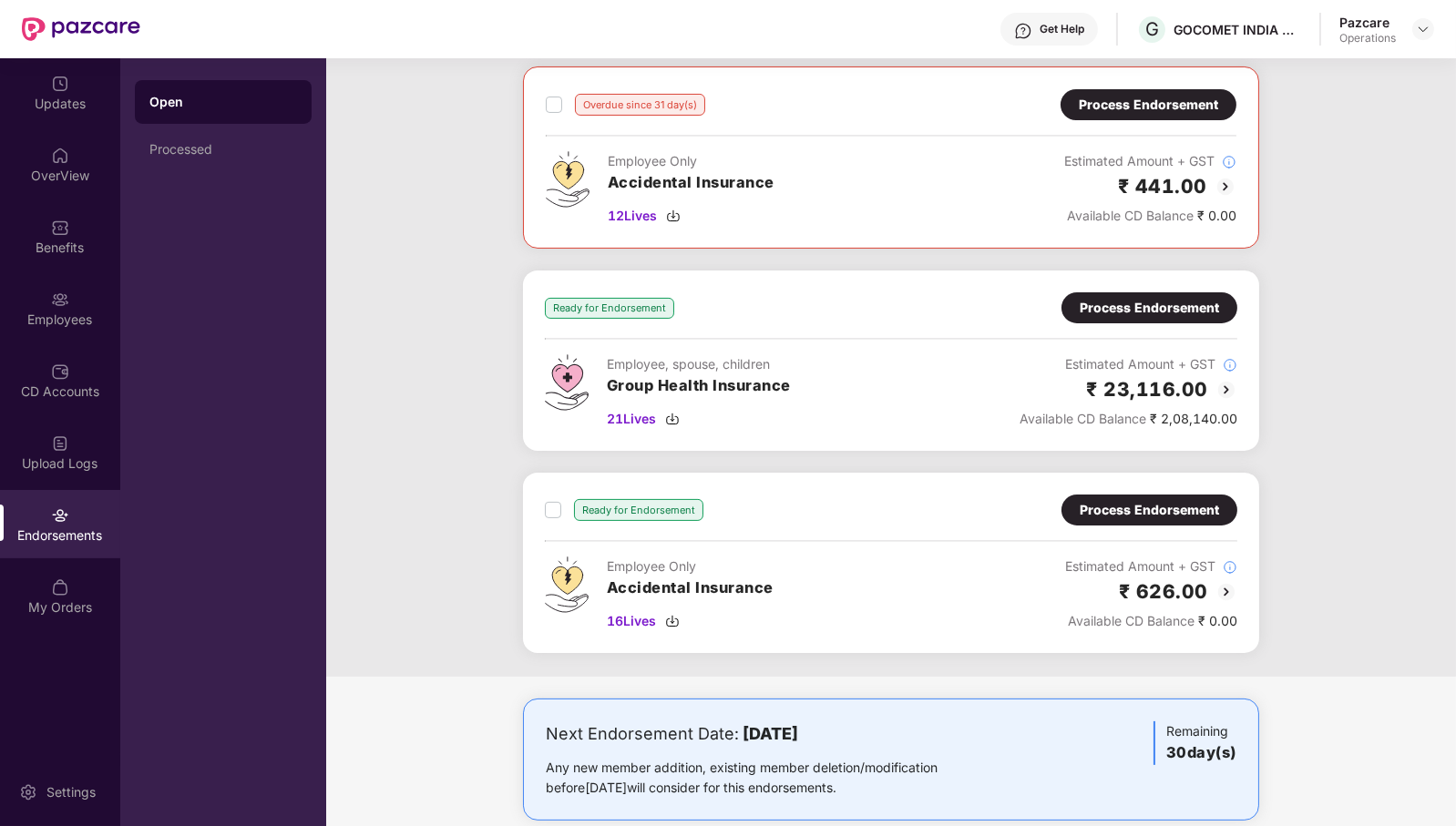
scroll to position [727, 0]
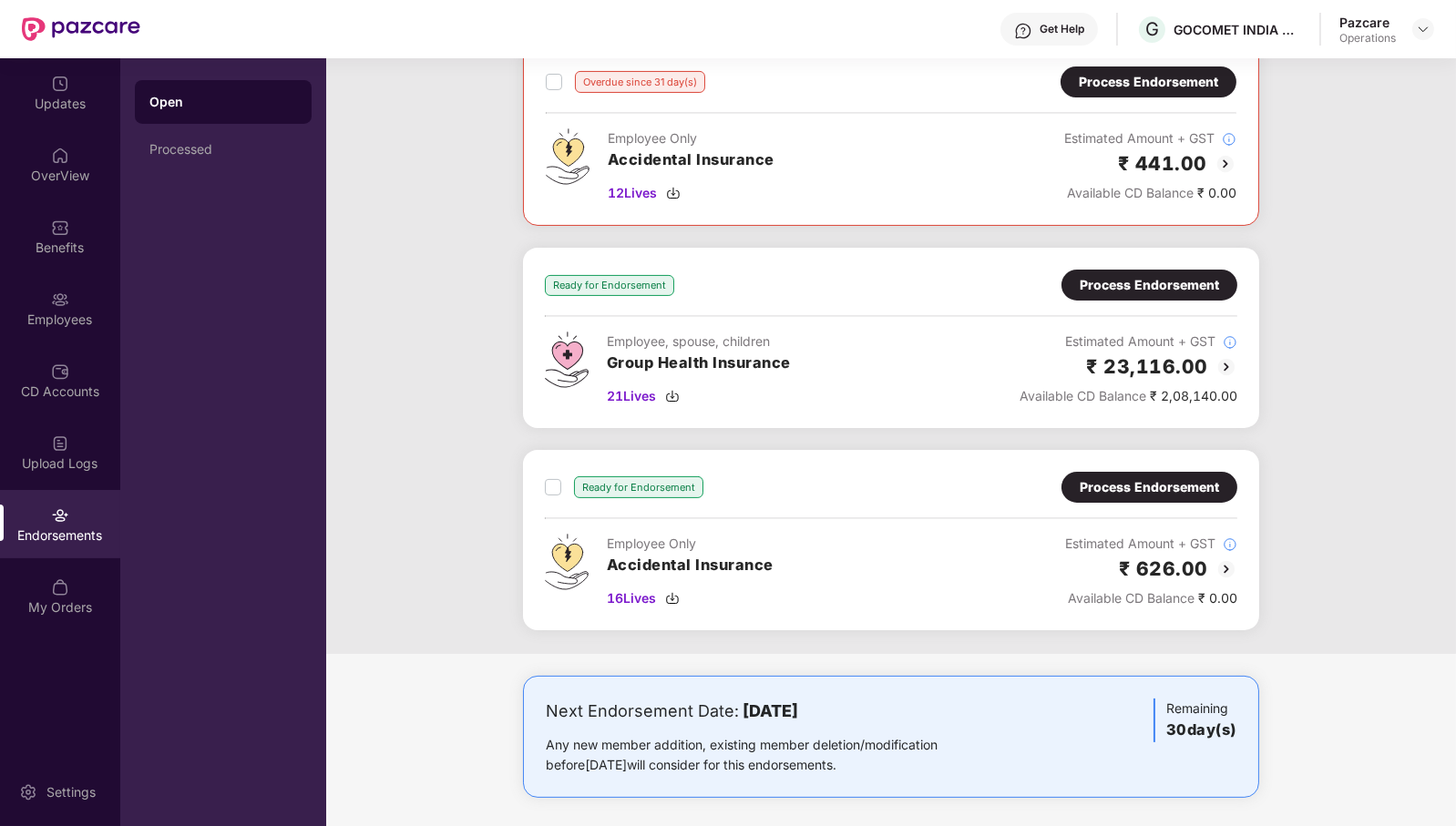
click at [1184, 276] on div "Process Endorsement" at bounding box center [1149, 285] width 140 height 20
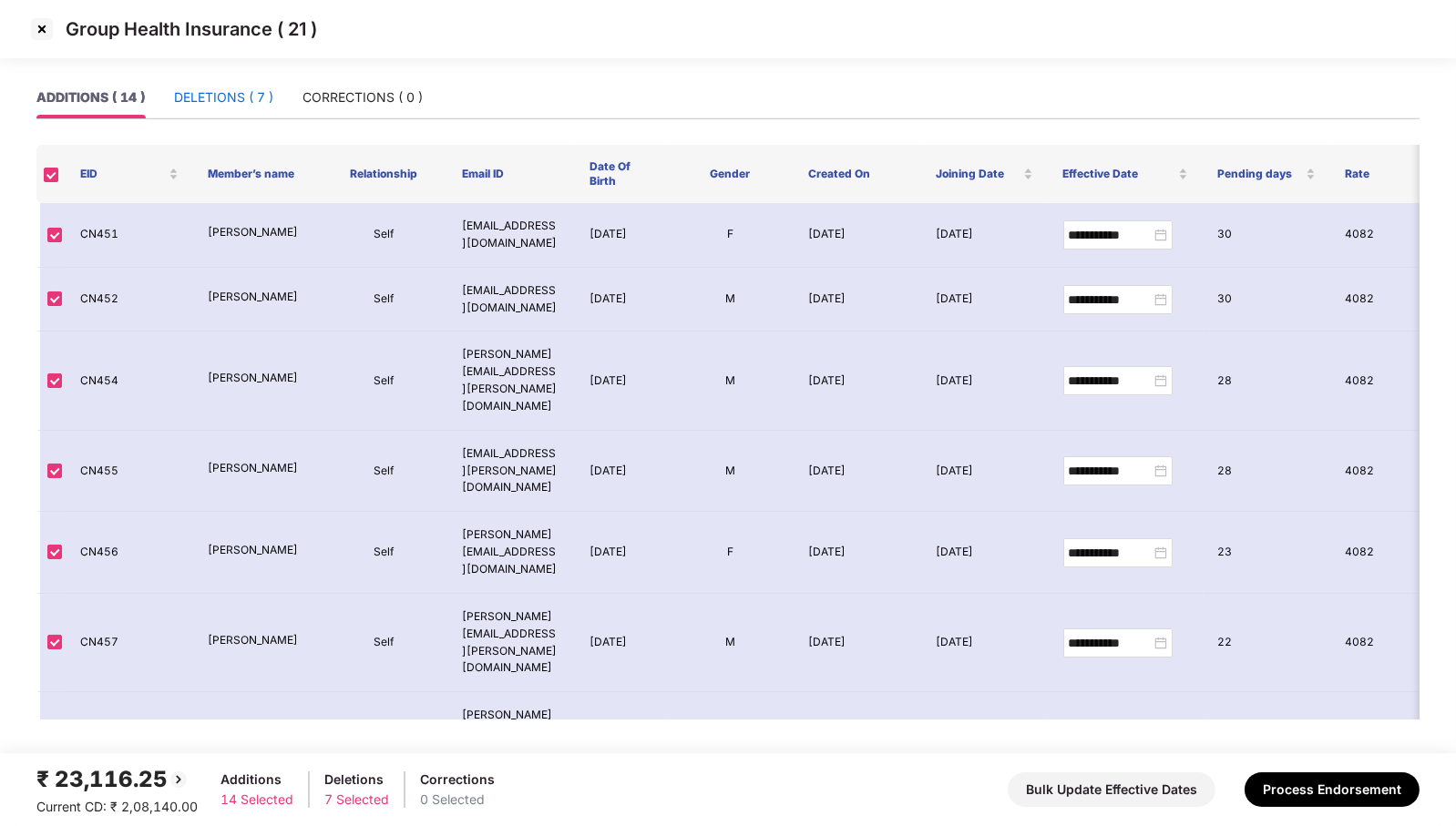
click at [220, 102] on div "DELETIONS ( 7 )" at bounding box center [223, 97] width 99 height 20
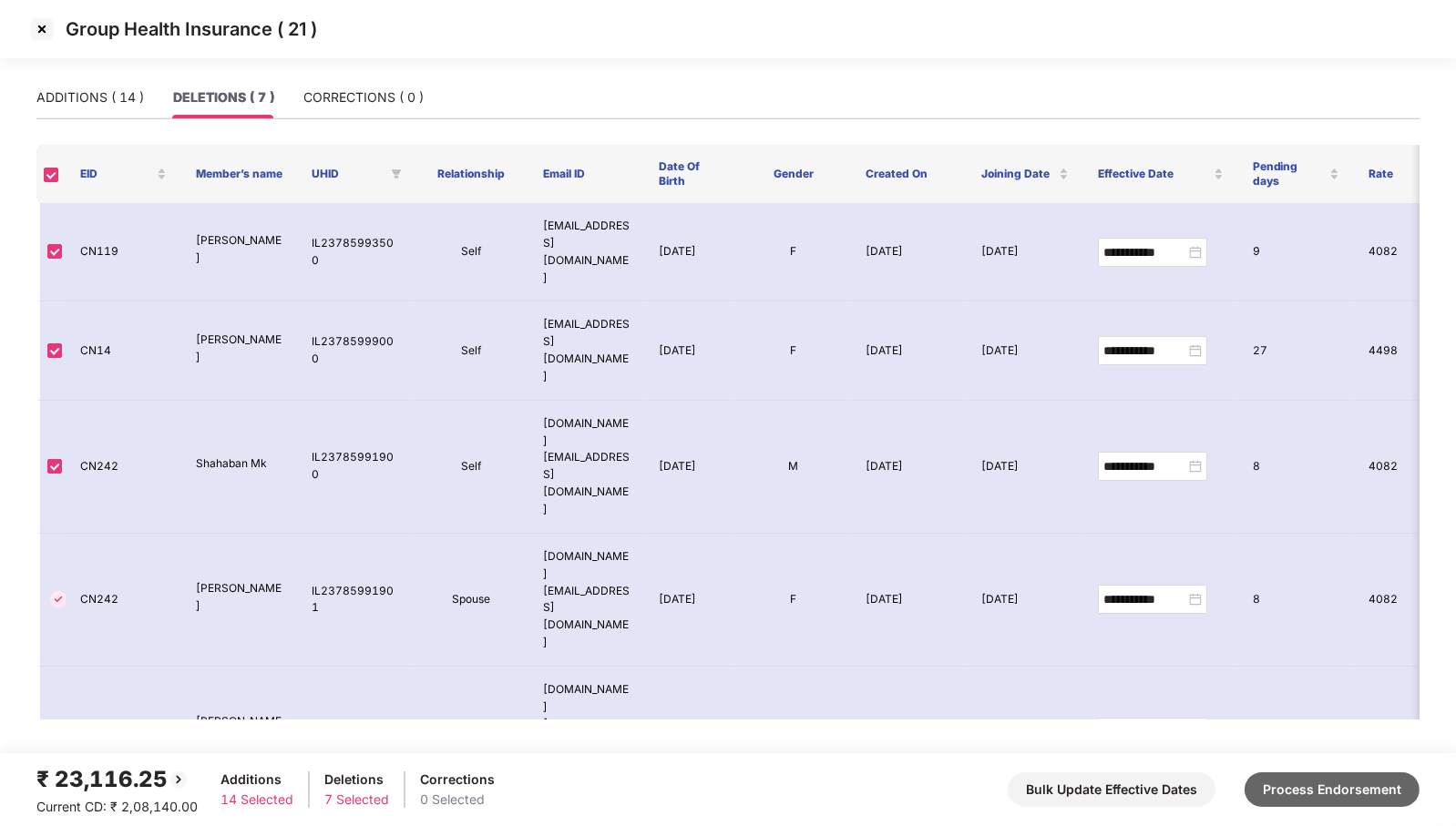
click at [1314, 802] on button "Process Endorsement" at bounding box center [1332, 790] width 175 height 34
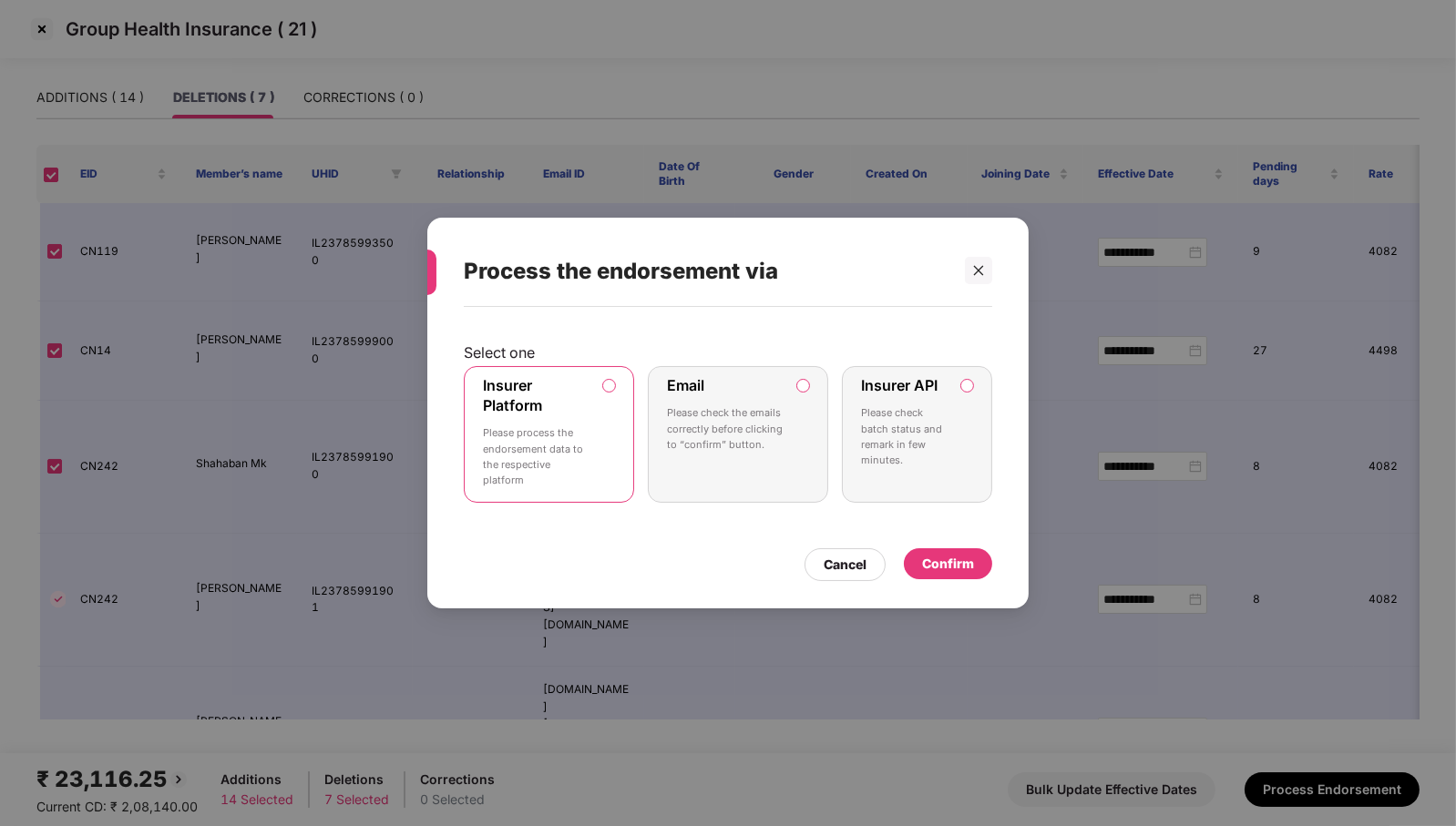
click at [896, 432] on p "Please check batch status and remark in few minutes." at bounding box center [905, 437] width 86 height 63
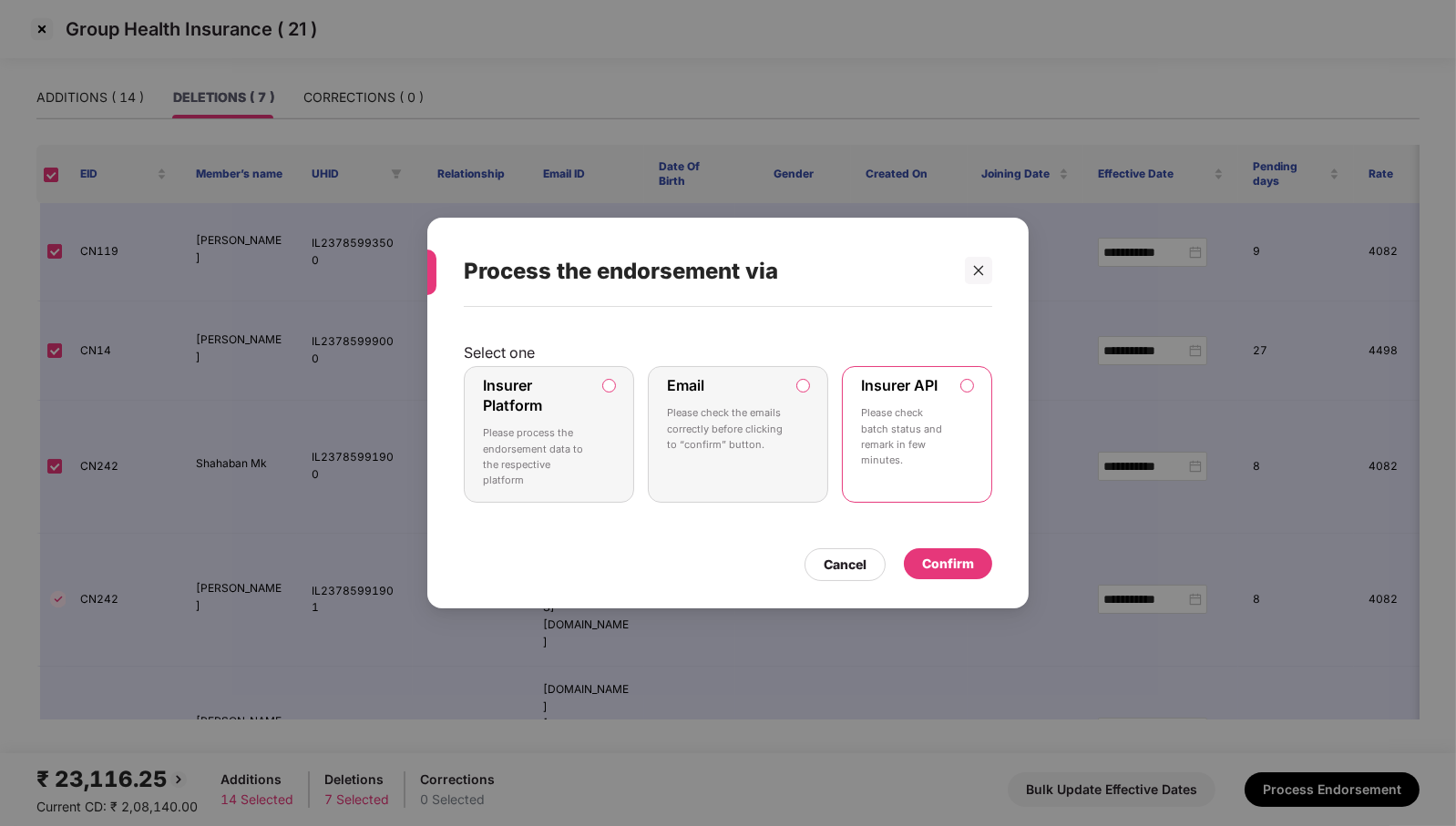
click at [955, 559] on div "Confirm" at bounding box center [948, 564] width 52 height 20
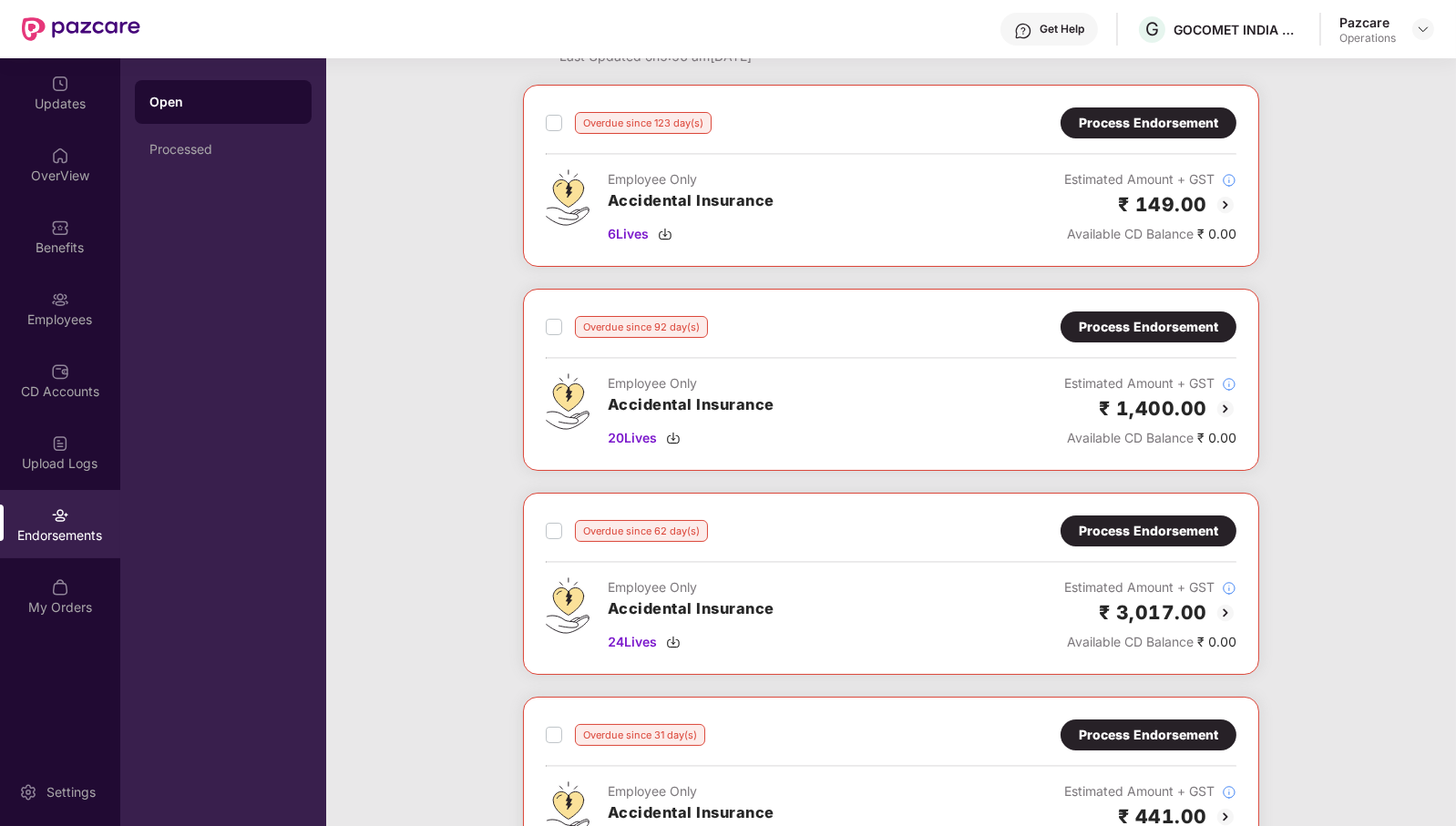
scroll to position [70, 0]
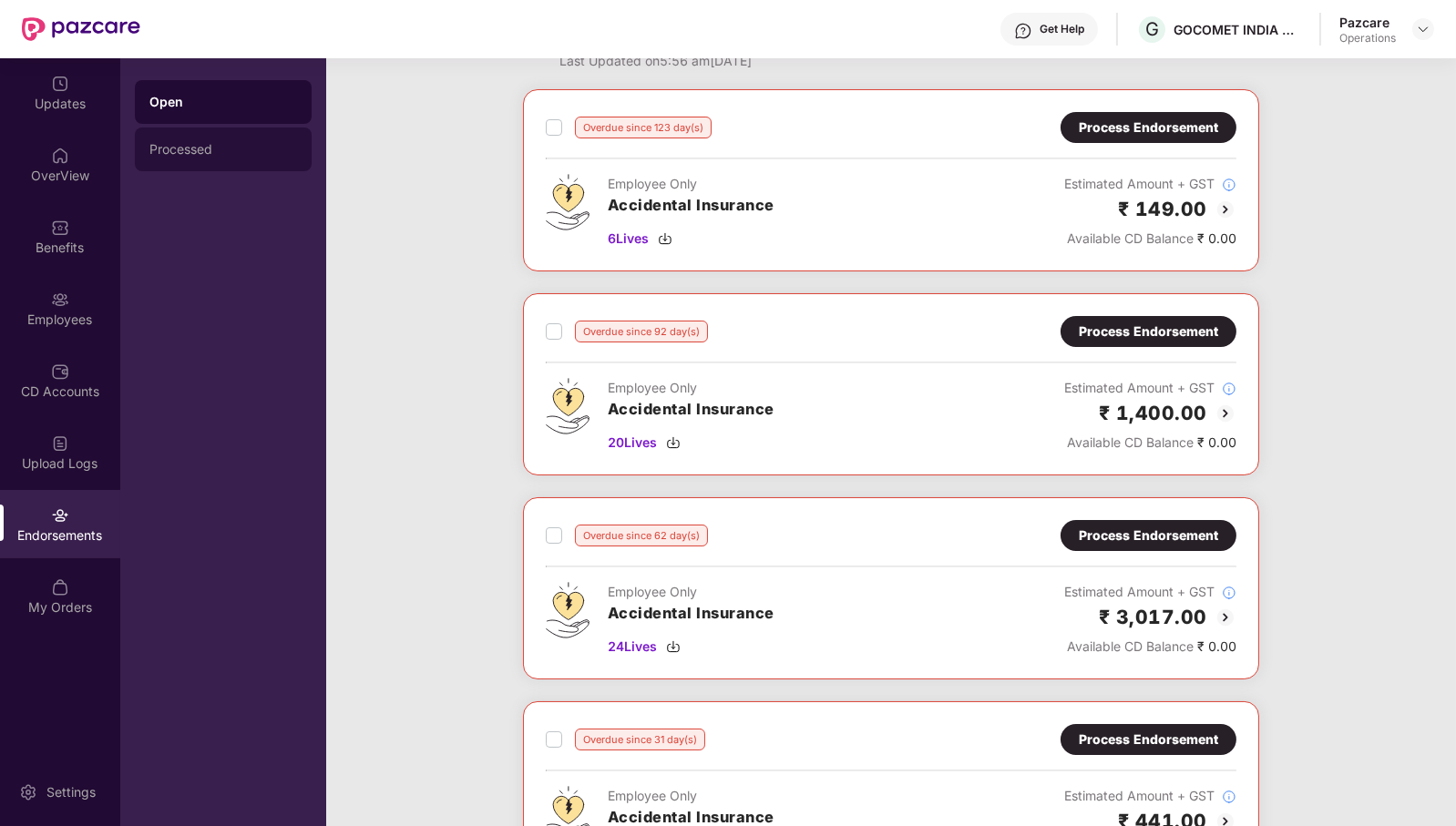
click at [220, 142] on div "Processed" at bounding box center [223, 149] width 147 height 15
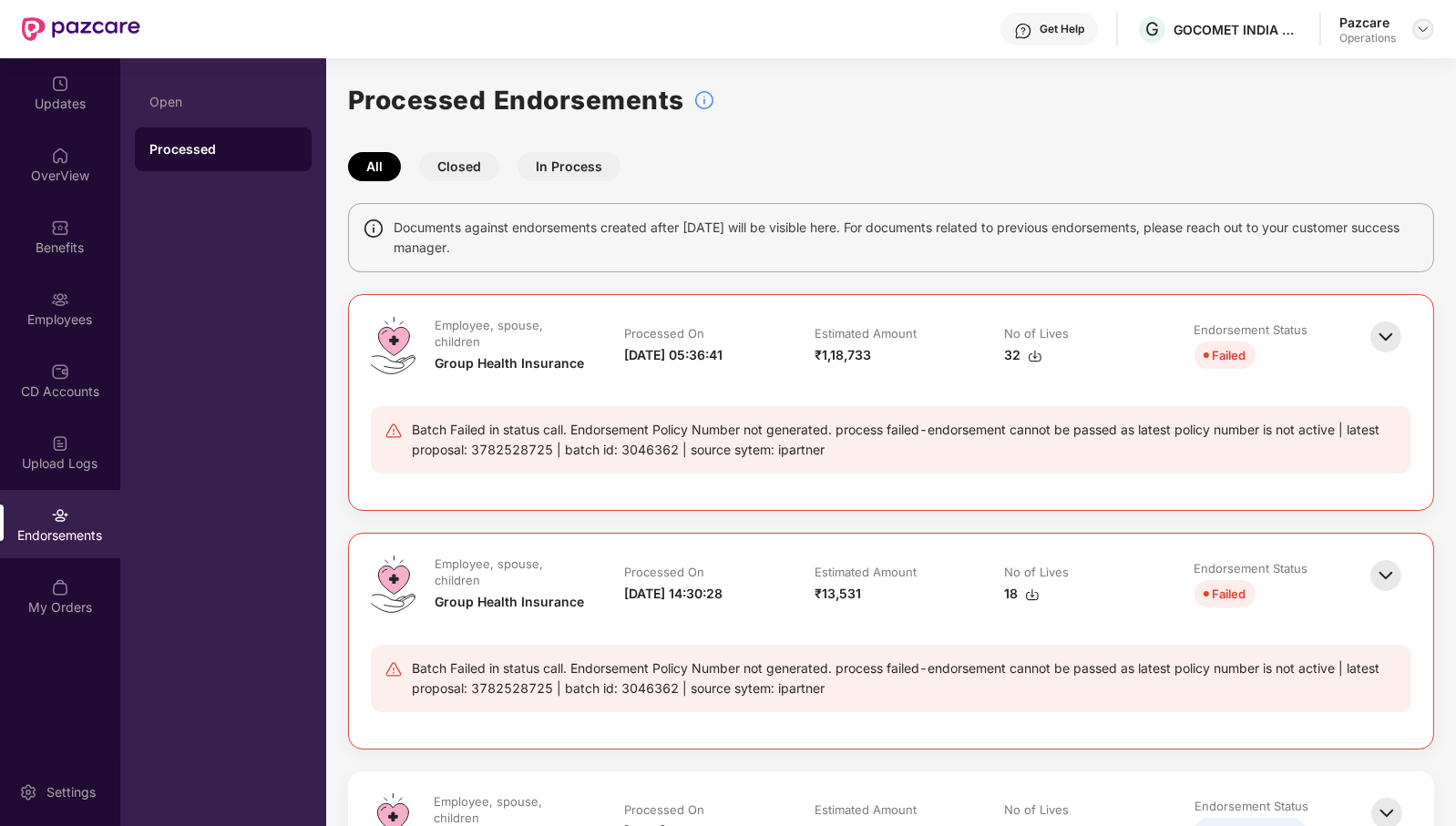
click at [1421, 34] on img at bounding box center [1424, 28] width 15 height 15
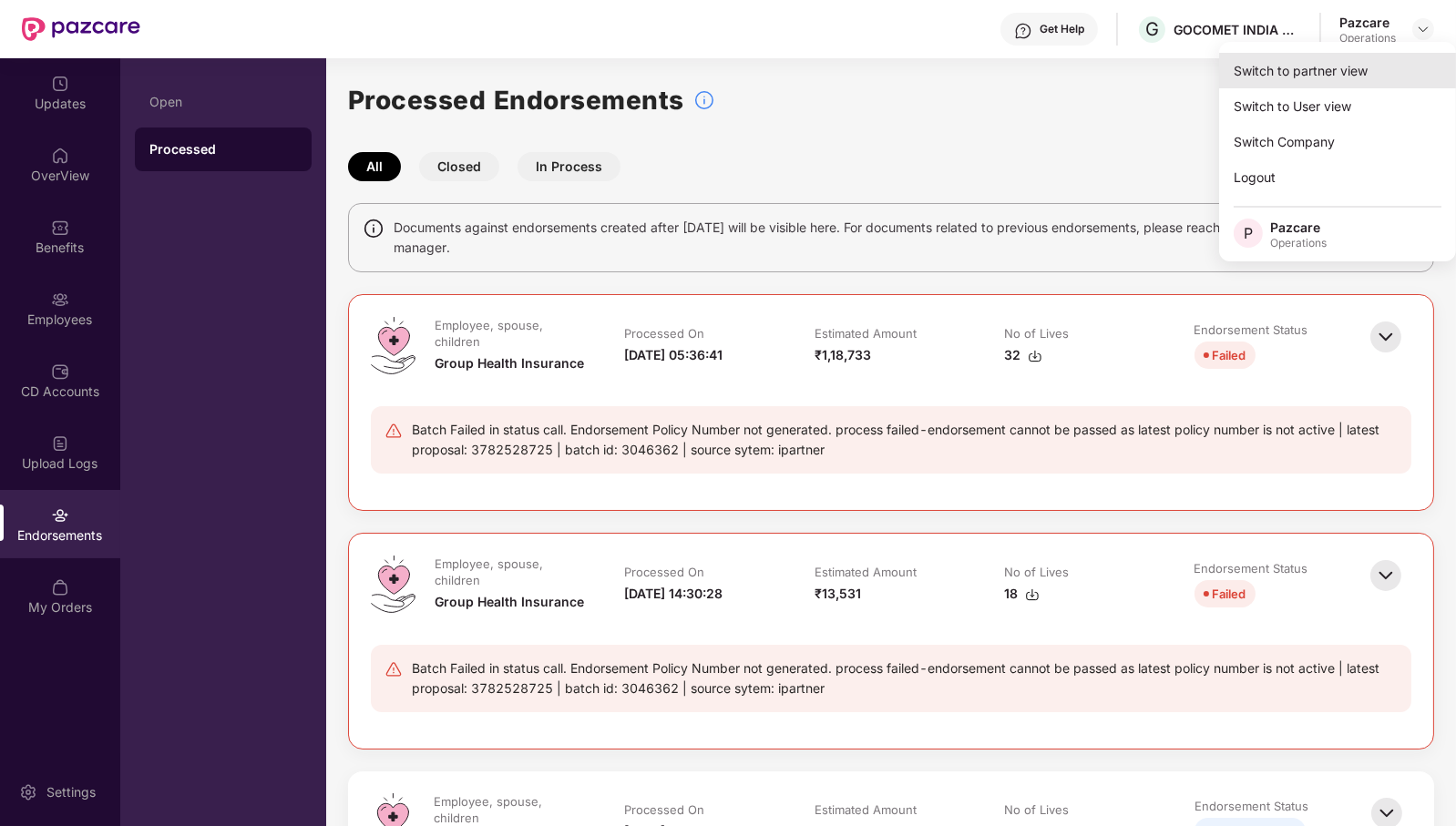
click at [1386, 64] on div "Switch to partner view" at bounding box center [1337, 71] width 237 height 35
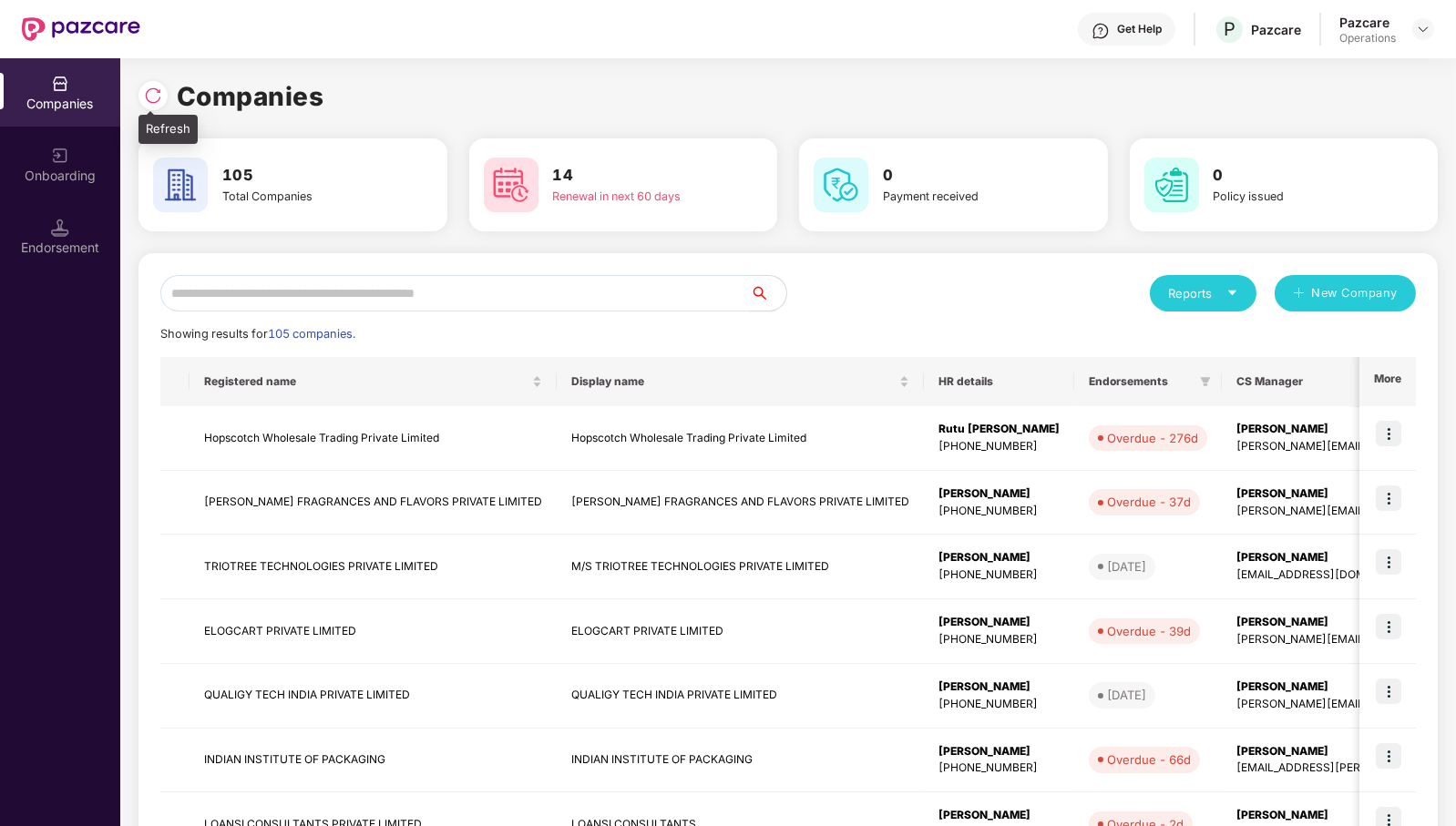
click at [150, 88] on img at bounding box center [153, 95] width 19 height 19
